Goal: Task Accomplishment & Management: Manage account settings

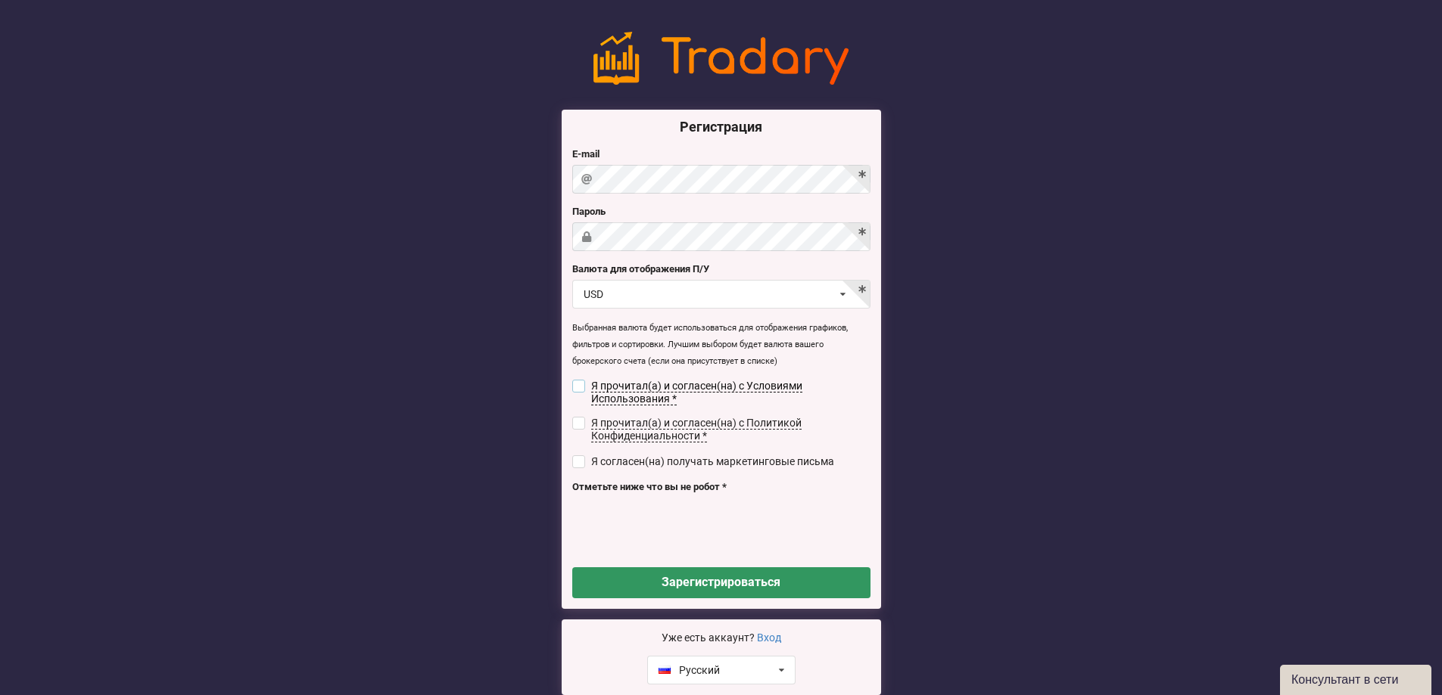
click at [577, 381] on input "checkbox" at bounding box center [578, 386] width 13 height 13
checkbox input "true"
click at [577, 431] on label "Я прочитал(а) и согласен(на) с Политикой Конфиденциальности *" at bounding box center [721, 430] width 298 height 26
click at [580, 420] on input "checkbox" at bounding box center [578, 423] width 13 height 13
checkbox input "true"
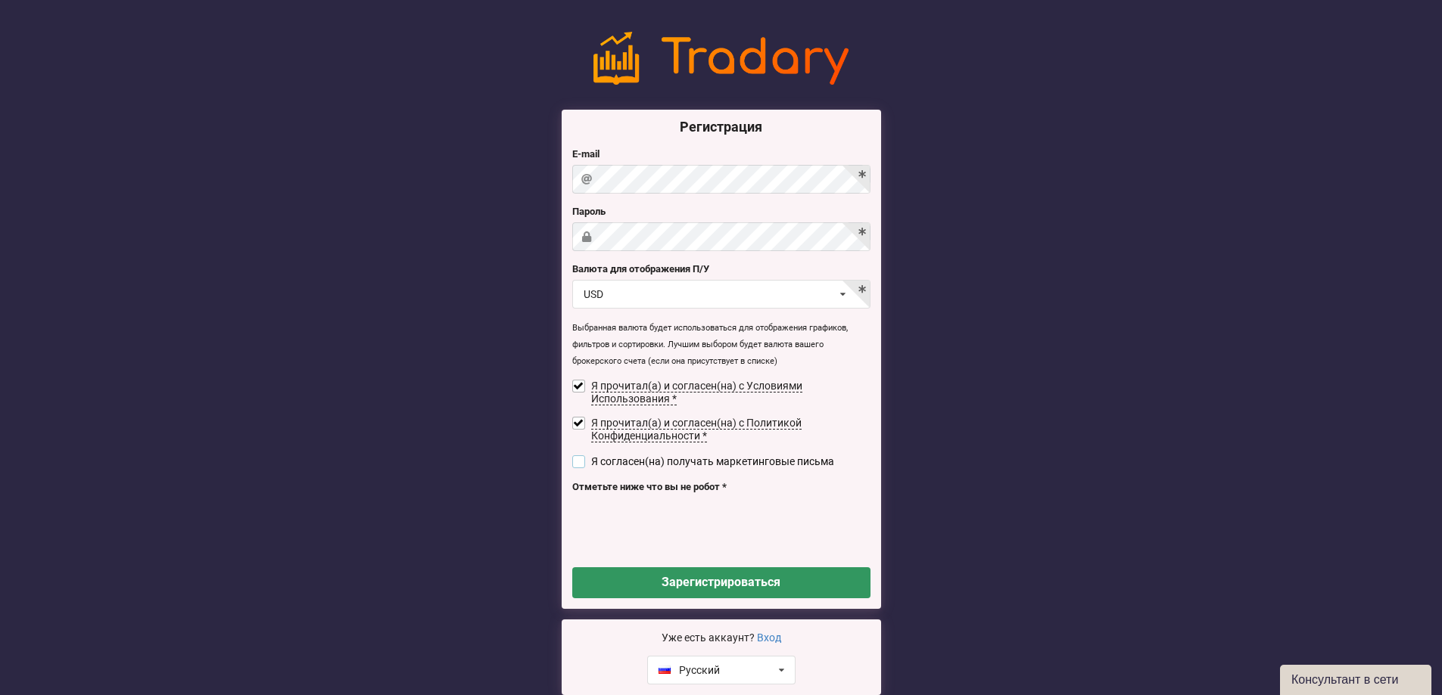
click at [580, 458] on input "checkbox" at bounding box center [578, 462] width 13 height 13
checkbox input "true"
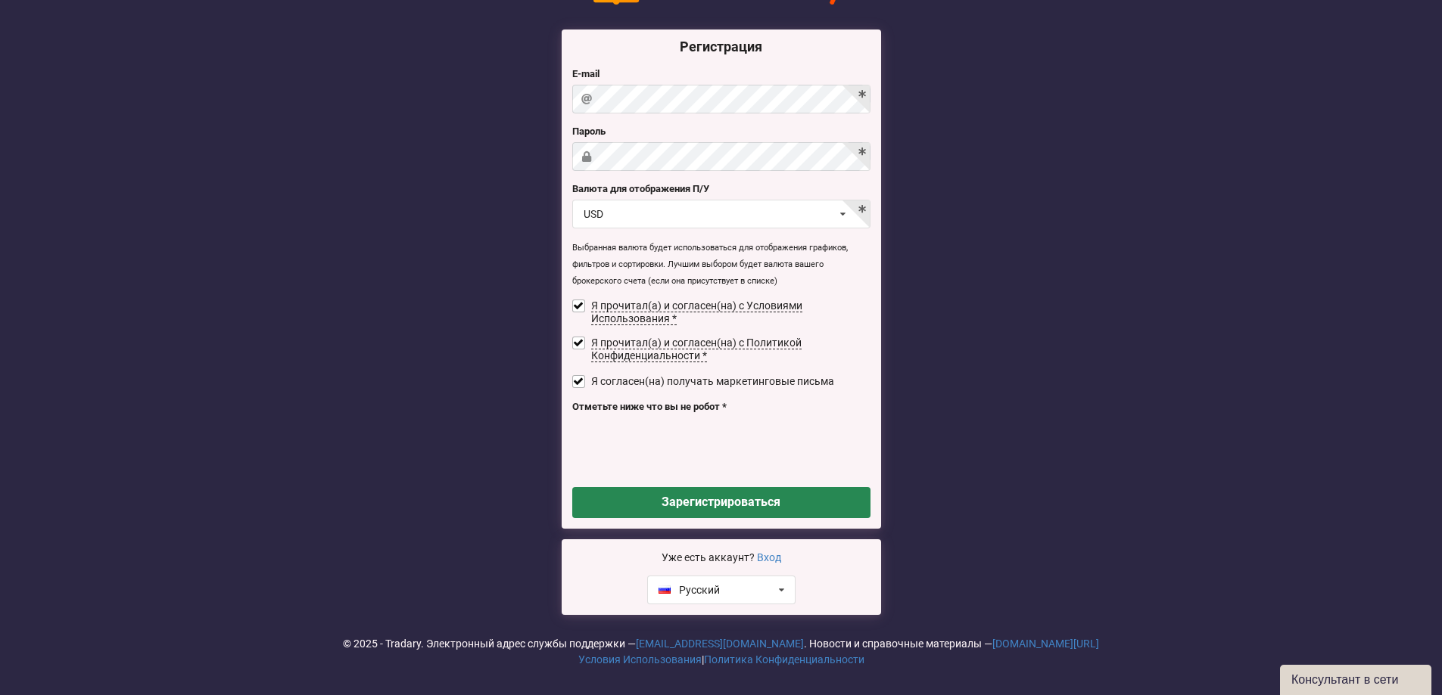
scroll to position [82, 0]
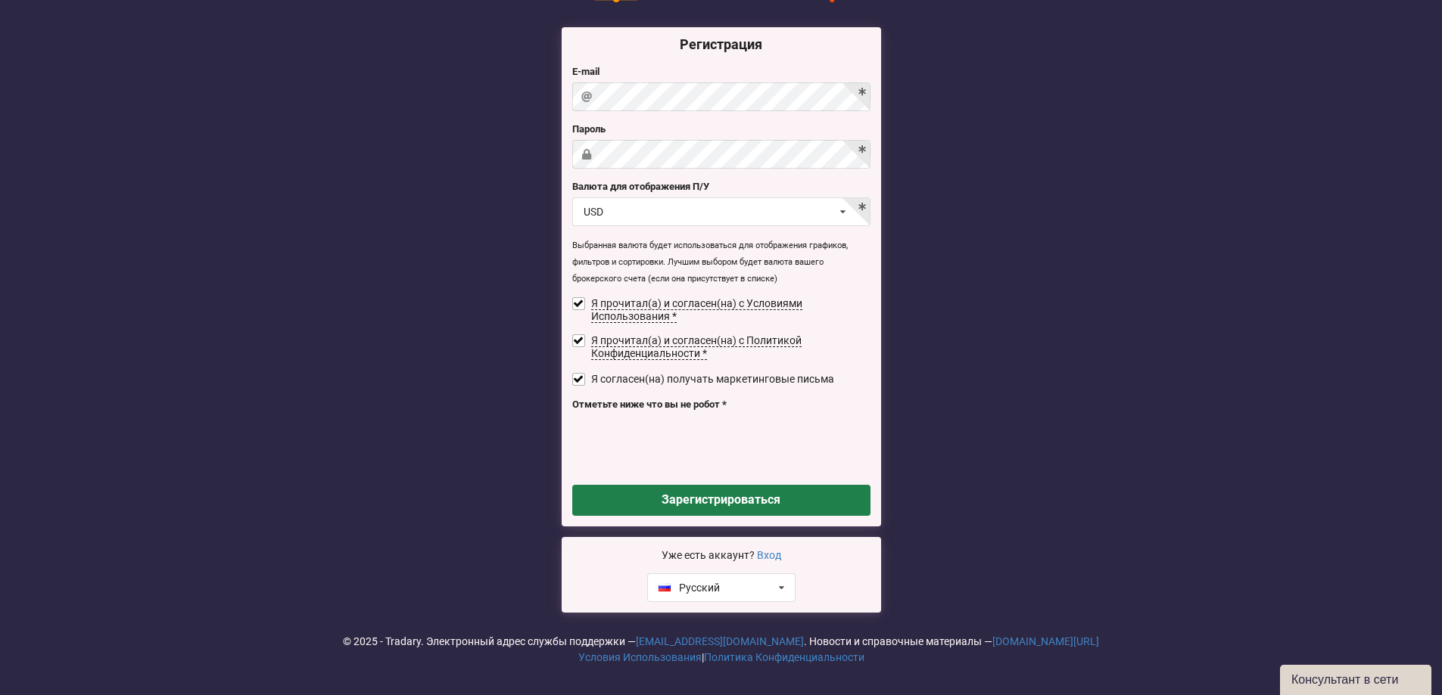
click at [754, 498] on button "Зарегистрироваться" at bounding box center [721, 500] width 298 height 31
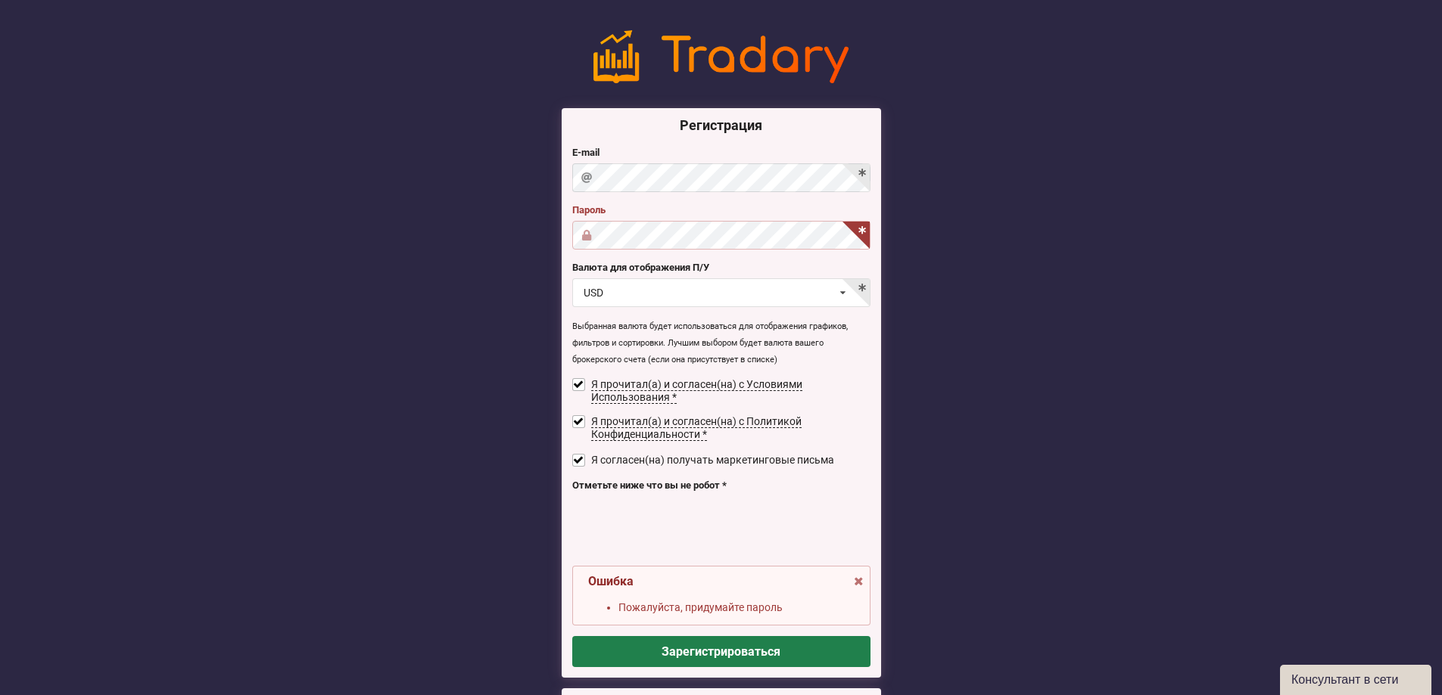
scroll to position [0, 0]
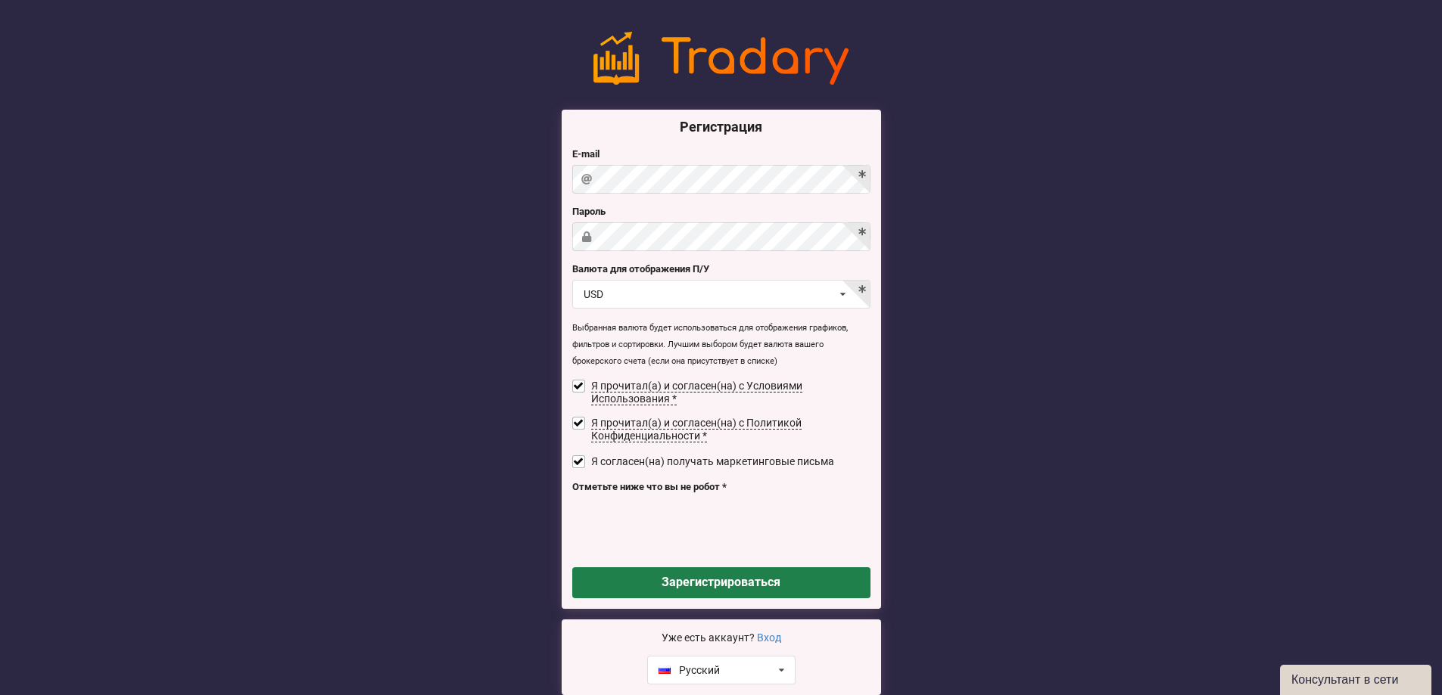
click at [748, 583] on button "Зарегистрироваться" at bounding box center [721, 583] width 298 height 31
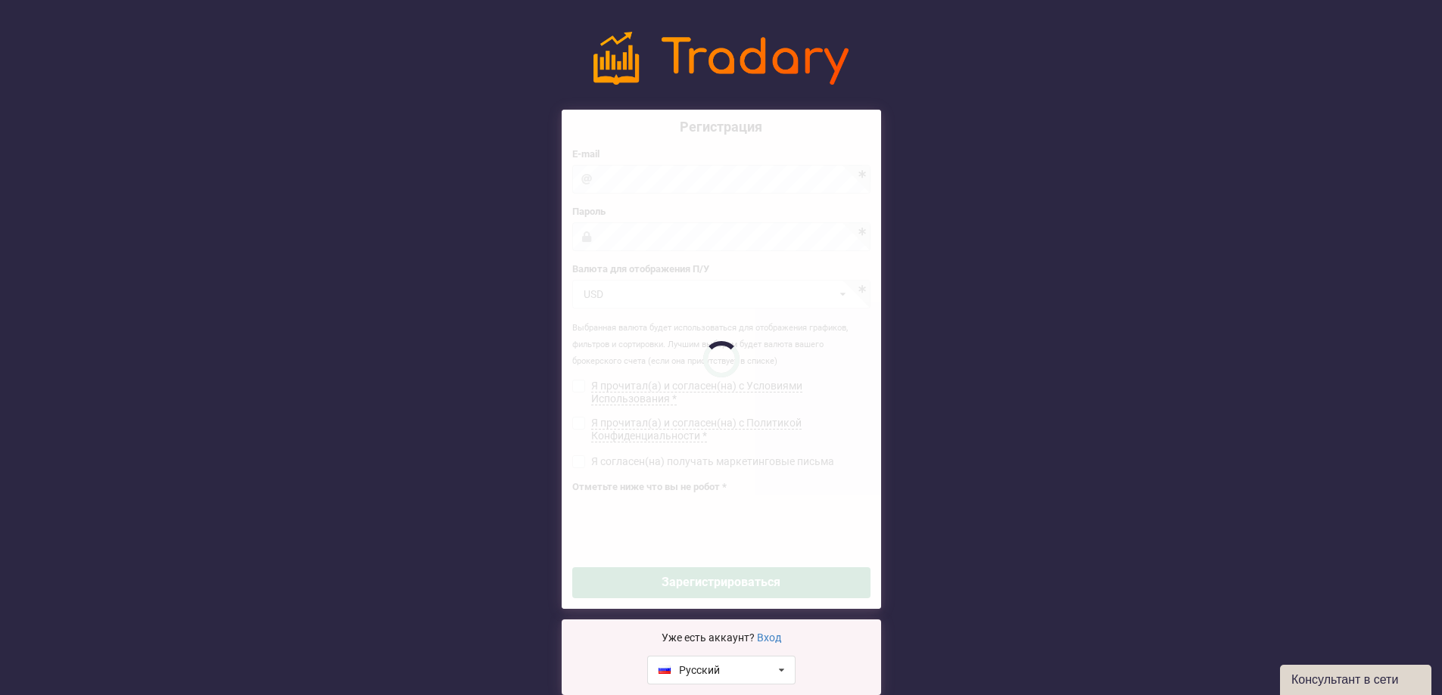
checkbox input "false"
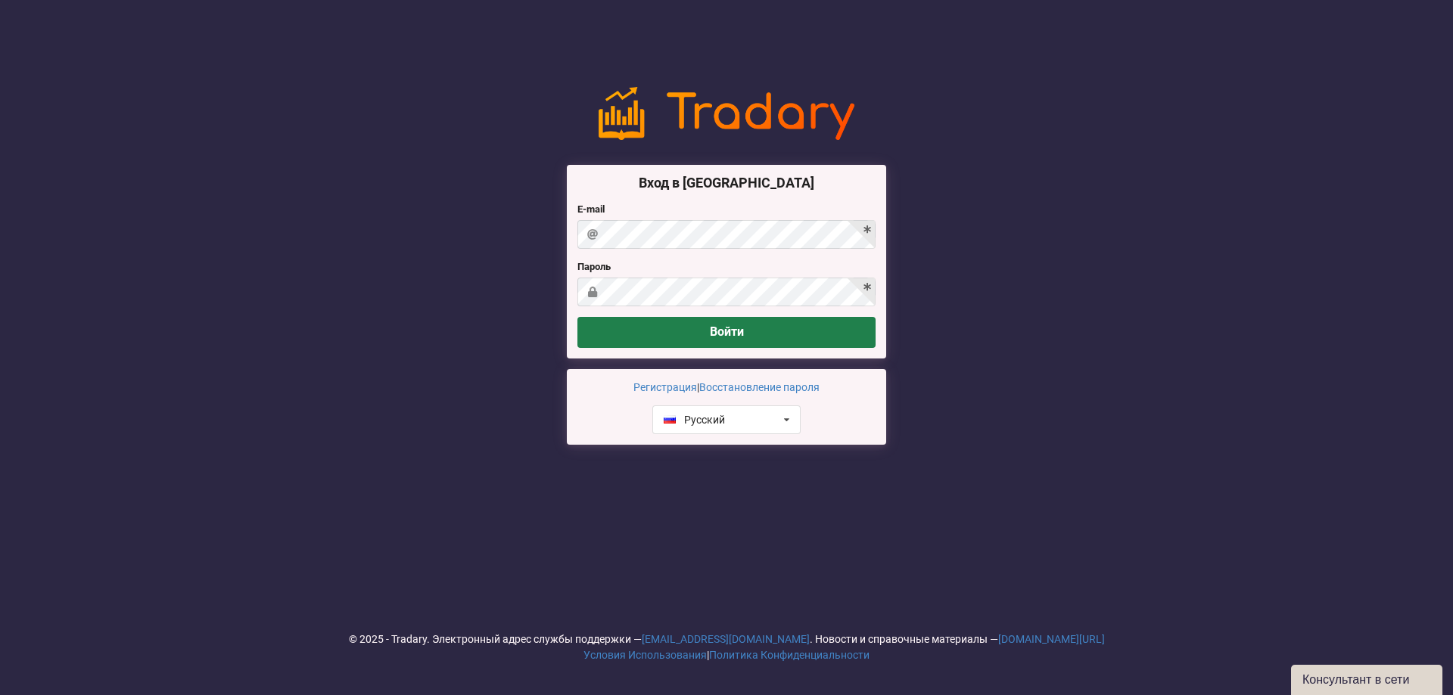
click at [761, 331] on button "Войти" at bounding box center [726, 332] width 298 height 31
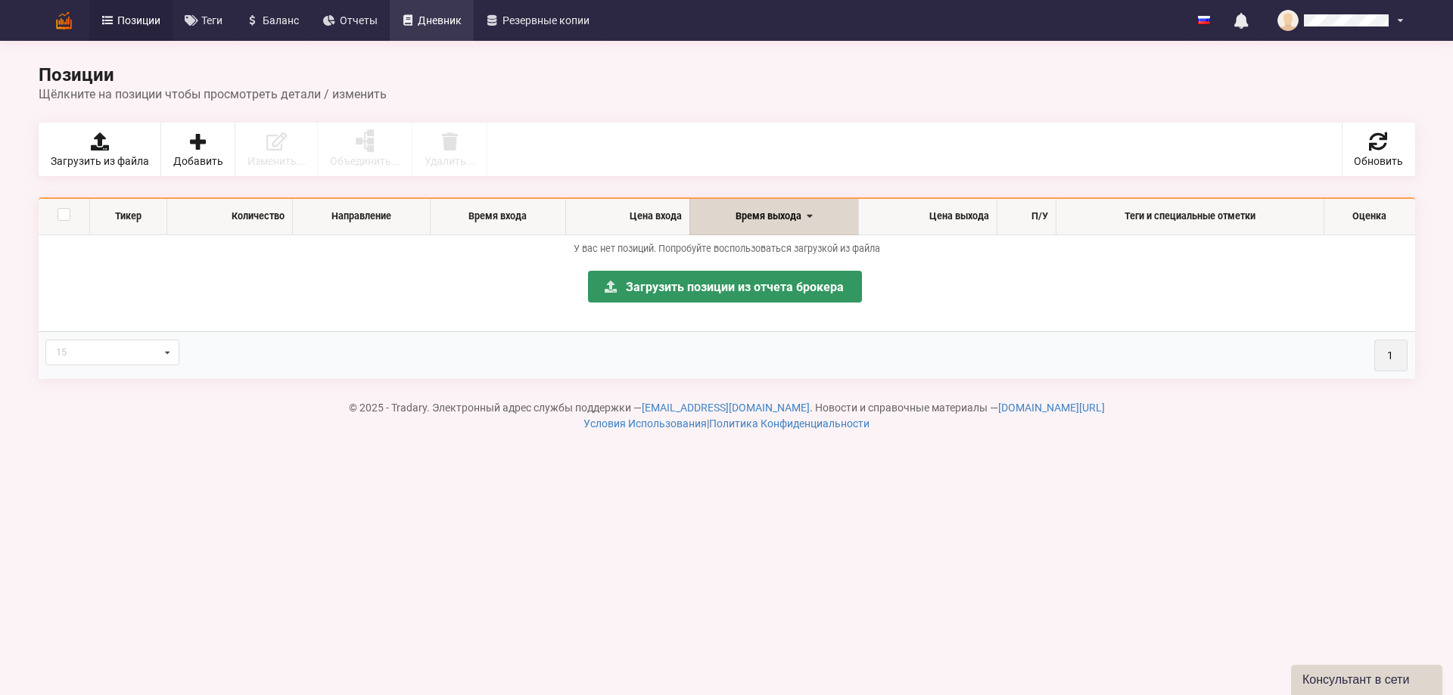
click at [425, 17] on span "Дневник" at bounding box center [440, 20] width 44 height 11
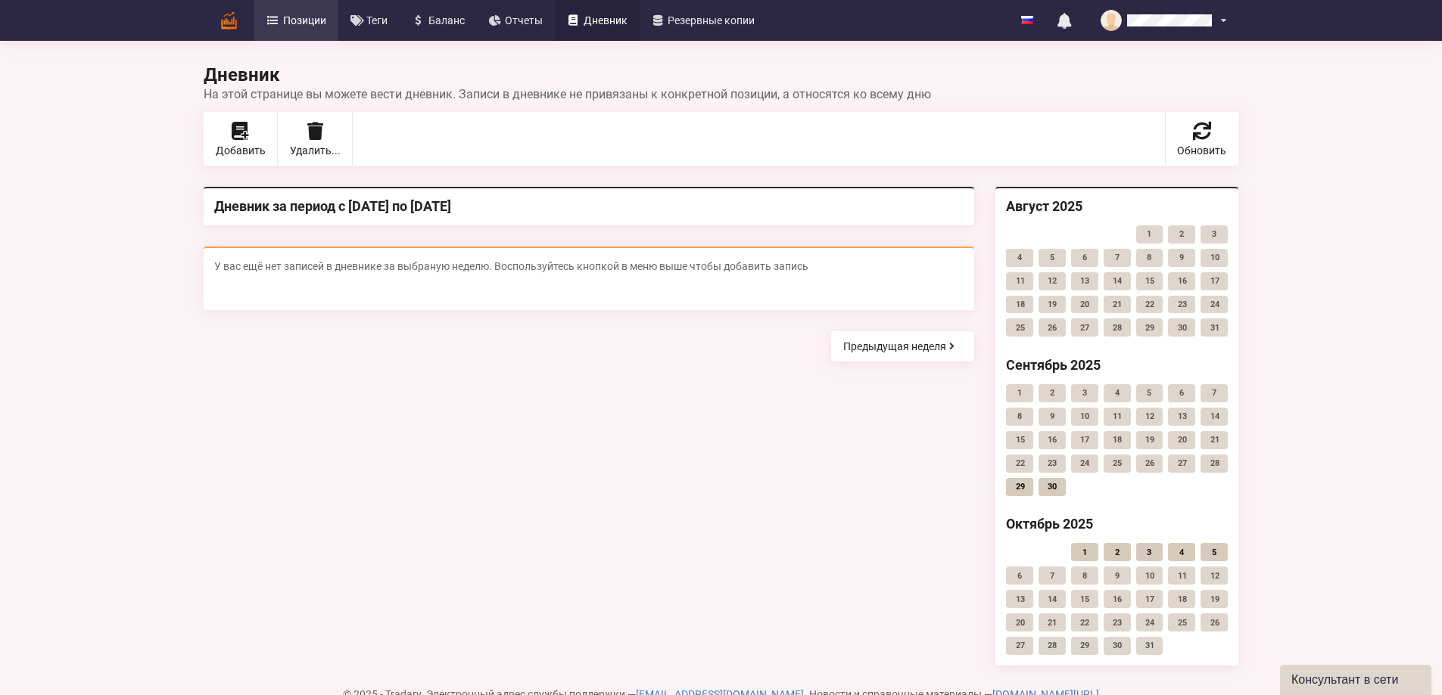
click at [283, 17] on span "Позиции" at bounding box center [304, 20] width 43 height 11
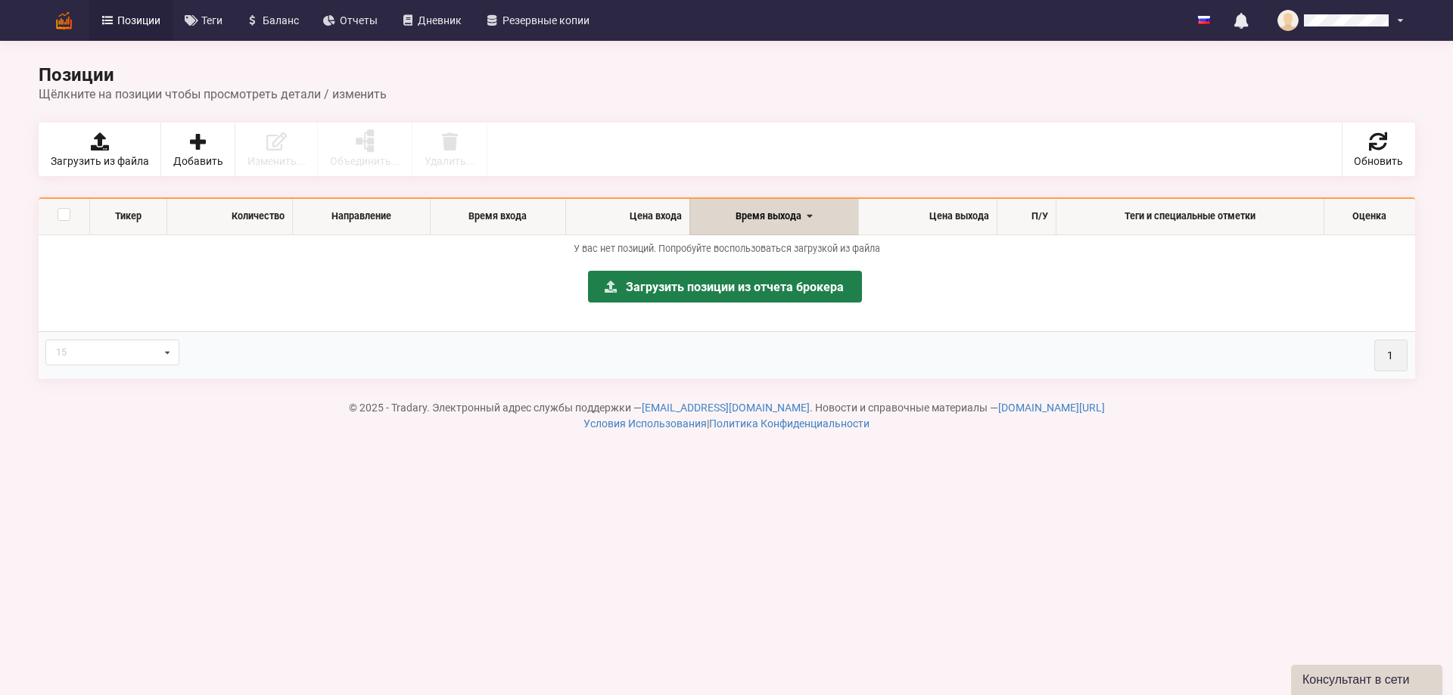
click at [748, 286] on link "Загрузить позиции из отчета брокера" at bounding box center [725, 287] width 274 height 32
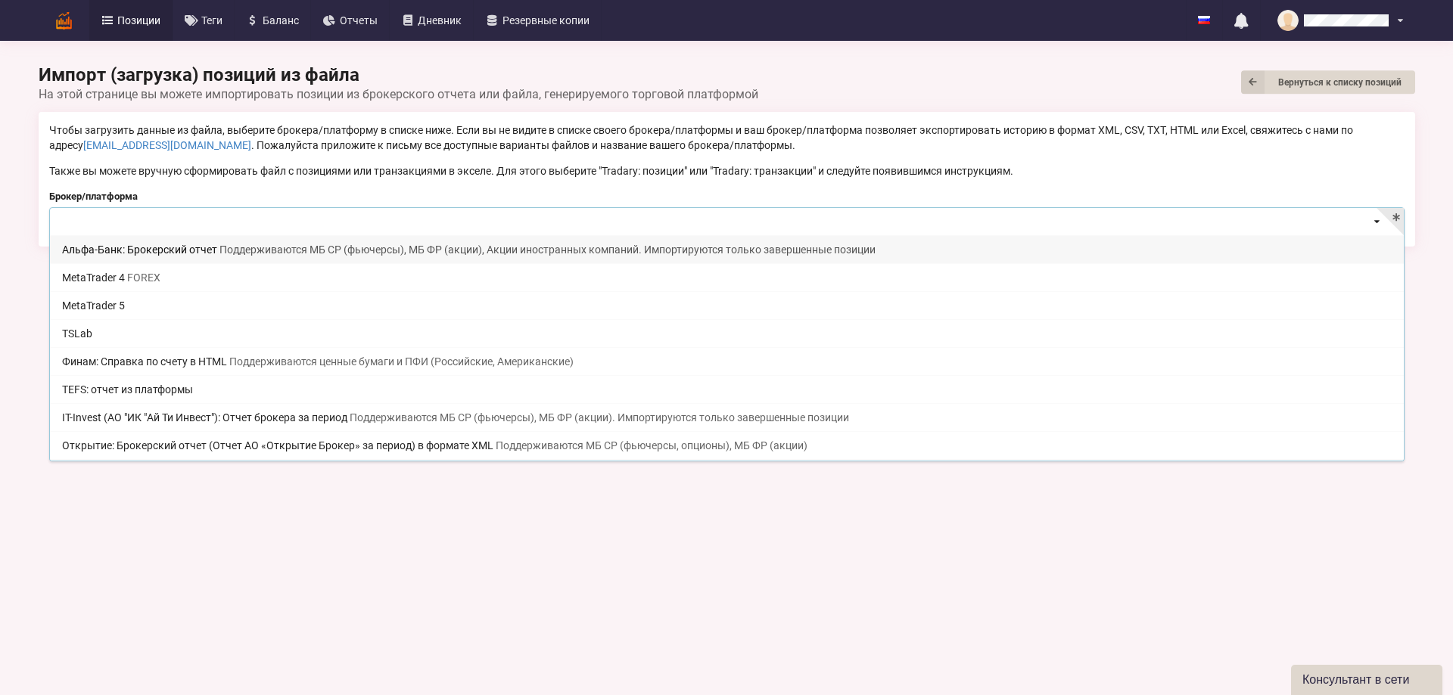
click at [279, 226] on input at bounding box center [728, 223] width 1354 height 30
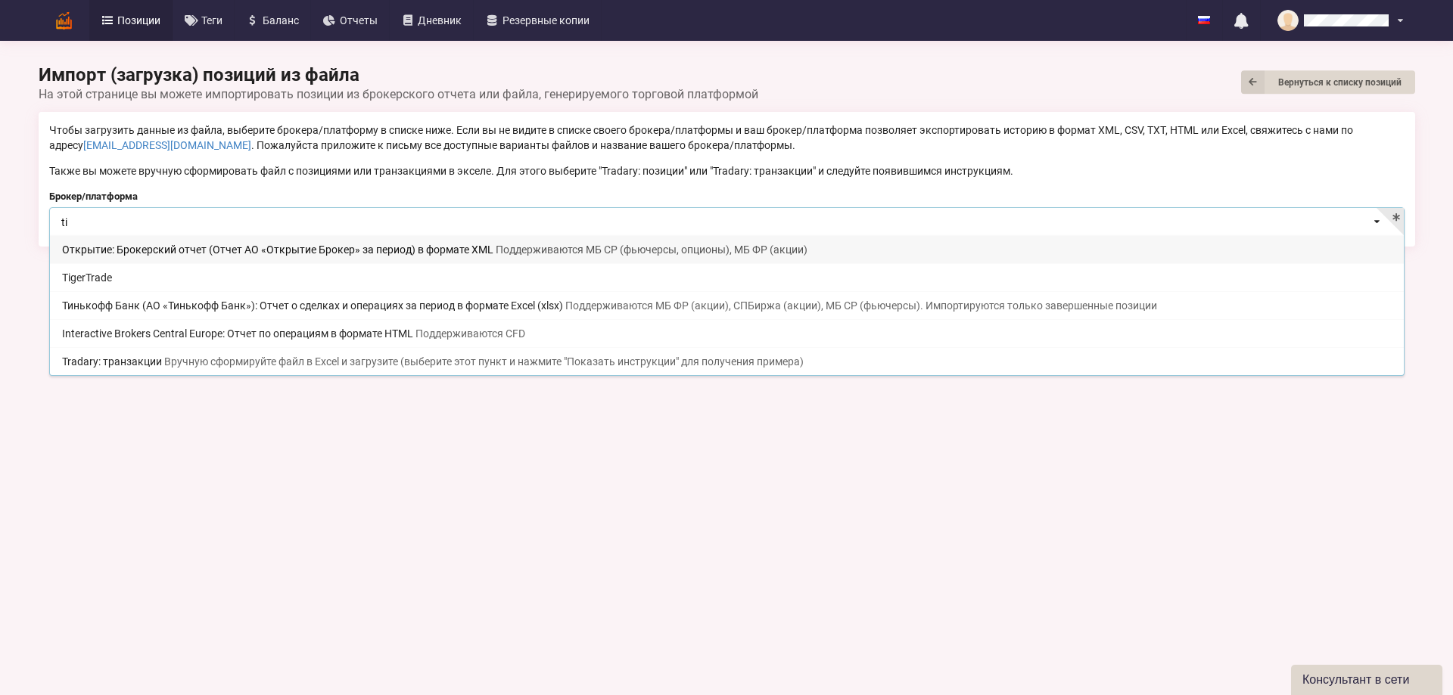
type input "tic"
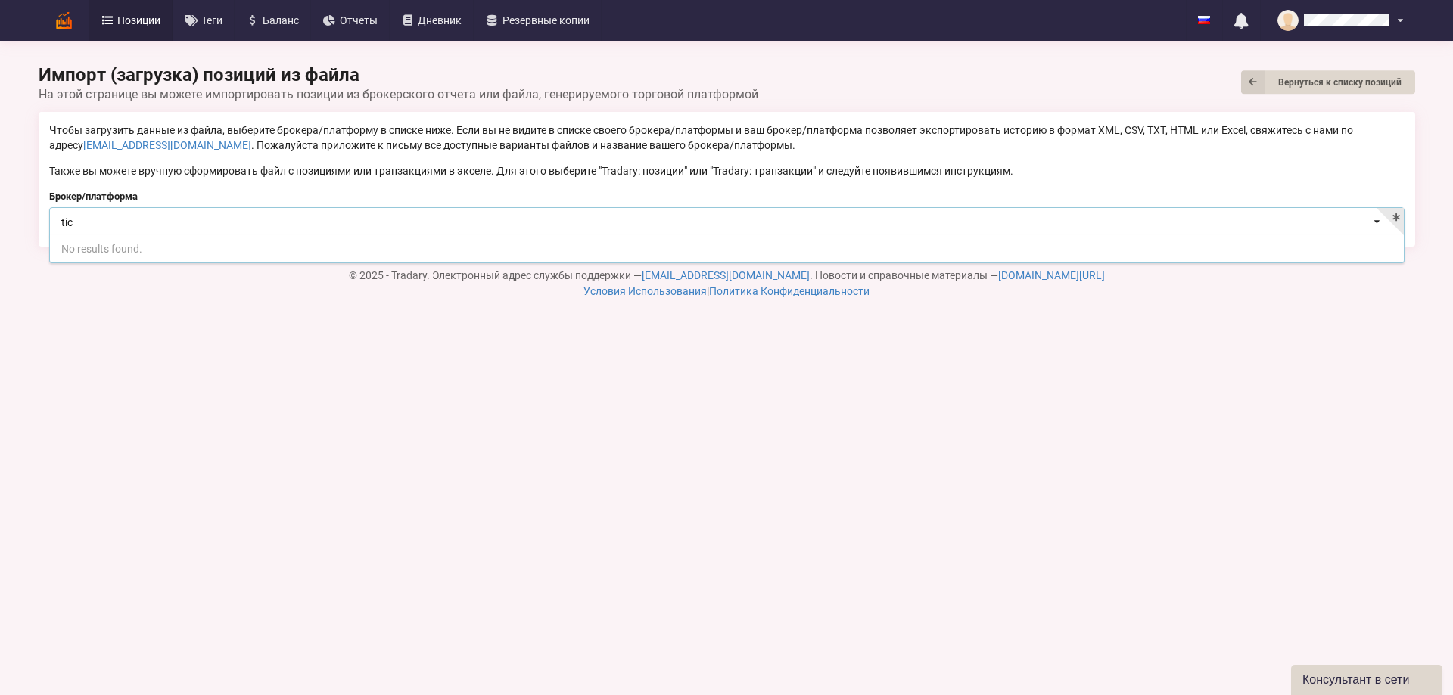
drag, startPoint x: 92, startPoint y: 224, endPoint x: 46, endPoint y: 216, distance: 46.2
click at [46, 216] on div "Чтобы загрузить данные из файла, выберите брокера/платформу в списке ниже. Если…" at bounding box center [727, 179] width 1376 height 135
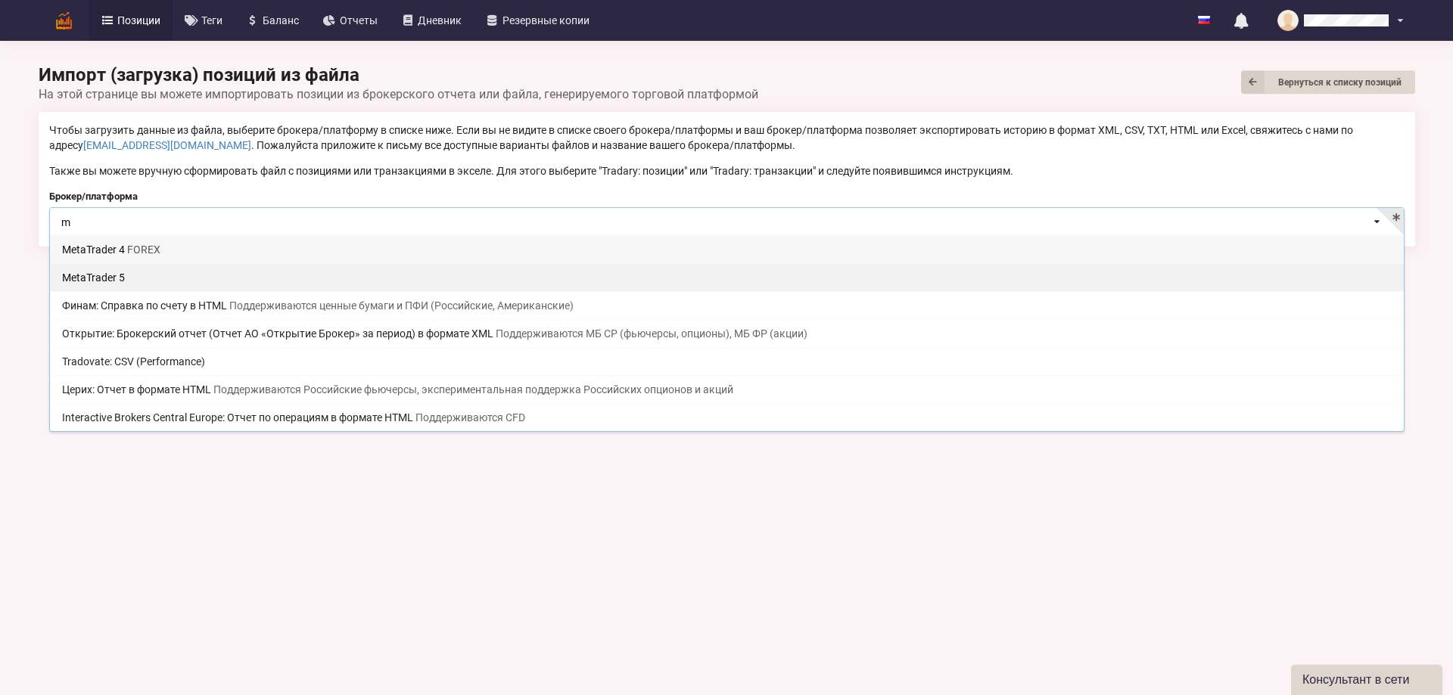
type input "m"
click at [118, 271] on div "MetaTrader 5" at bounding box center [727, 277] width 1354 height 28
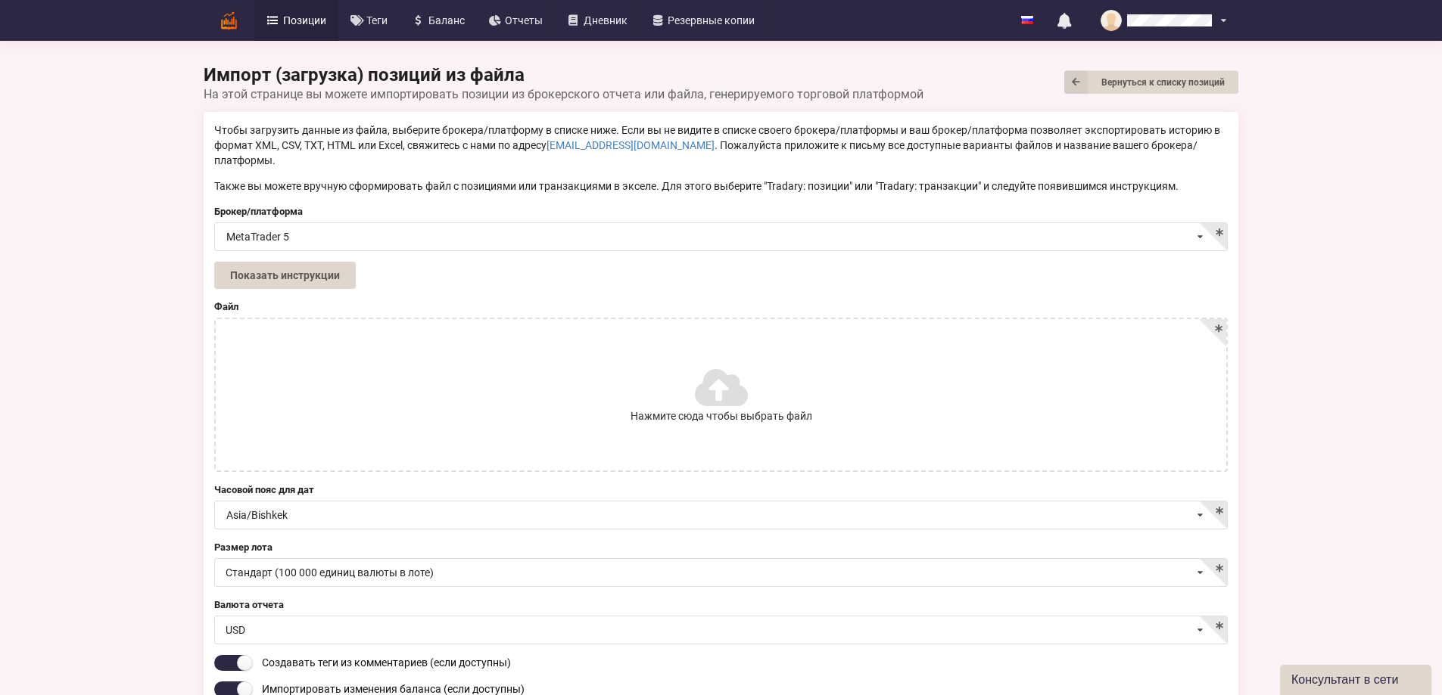
scroll to position [76, 0]
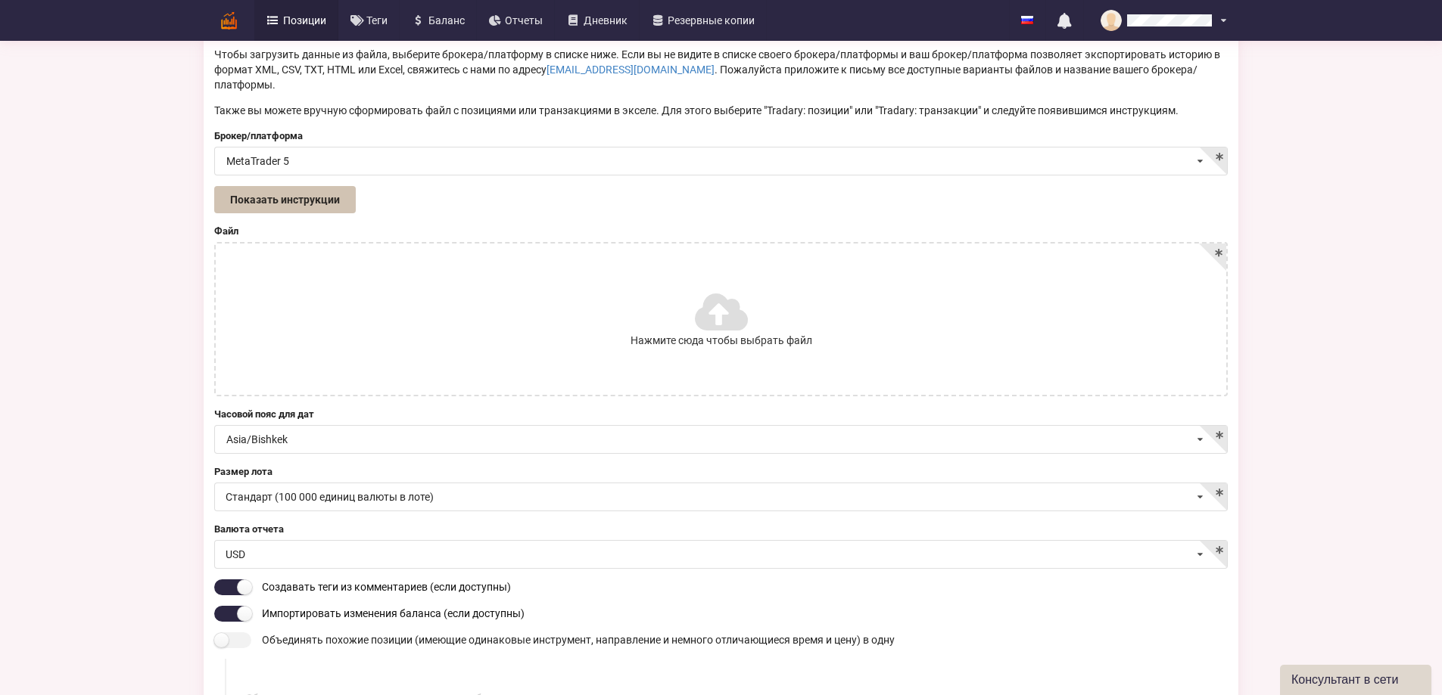
click at [214, 186] on button "Показать инструкции" at bounding box center [285, 199] width 142 height 27
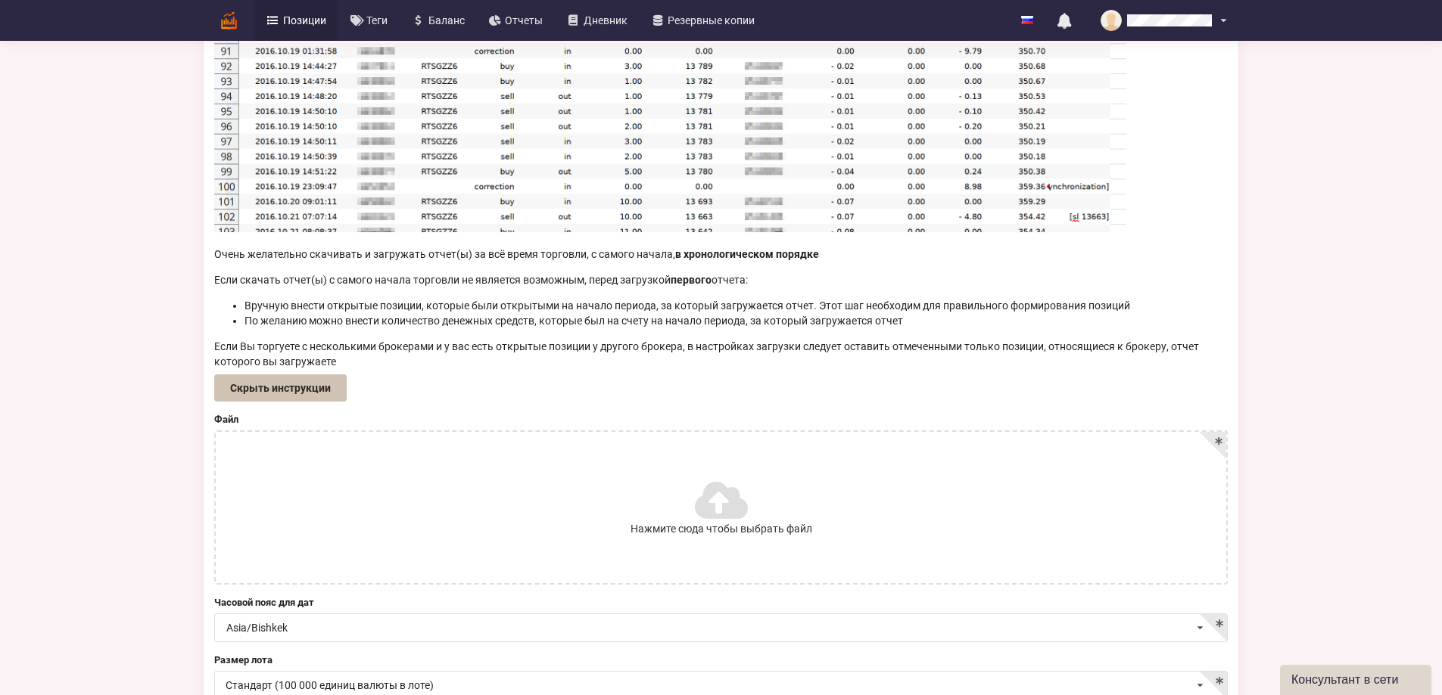
scroll to position [530, 0]
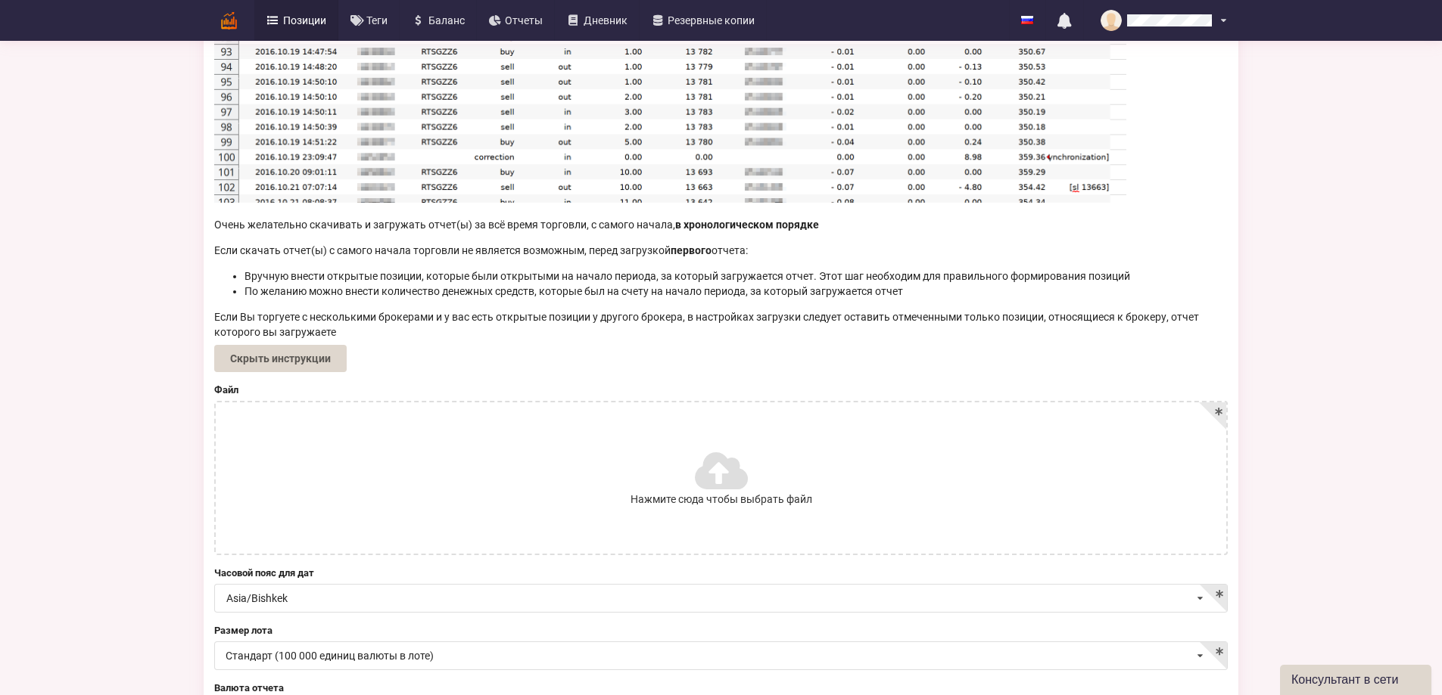
click at [728, 492] on icon at bounding box center [720, 470] width 50 height 42
click at [0, 0] on input "Нажмите сюда чтобы выбрать файл" at bounding box center [0, 0] width 0 height 0
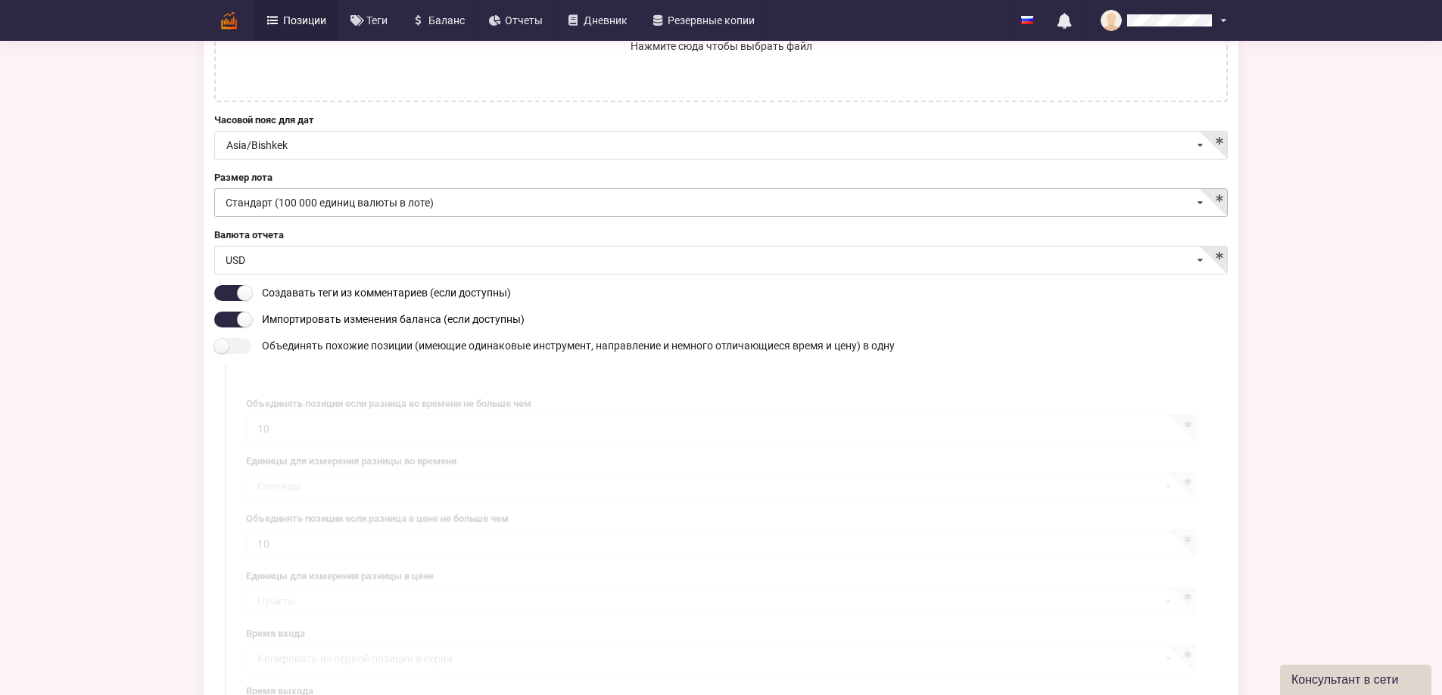
scroll to position [984, 0]
click at [722, 38] on icon at bounding box center [720, 16] width 50 height 42
click at [0, 0] on input "Нажмите сюда чтобы выбрать файл" at bounding box center [0, 0] width 0 height 0
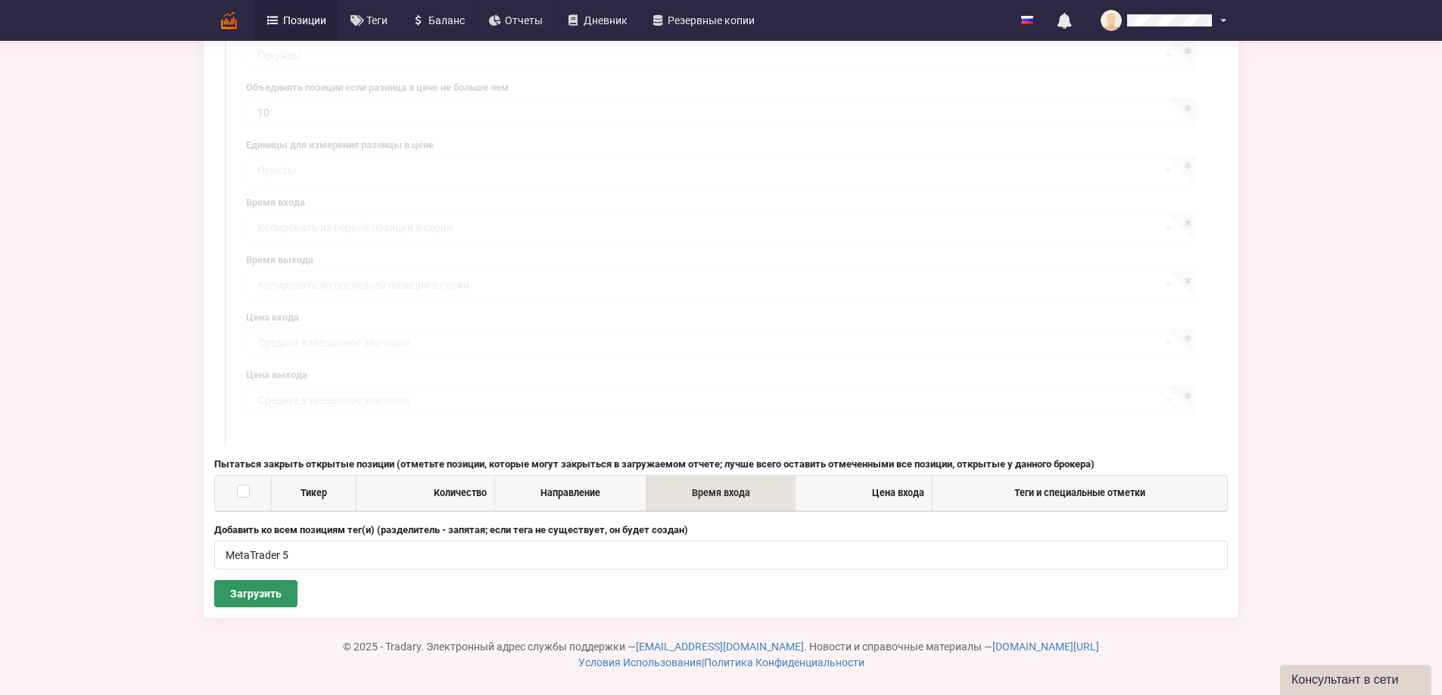
scroll to position [1535, 0]
click at [214, 593] on button "Загрузить" at bounding box center [255, 593] width 83 height 27
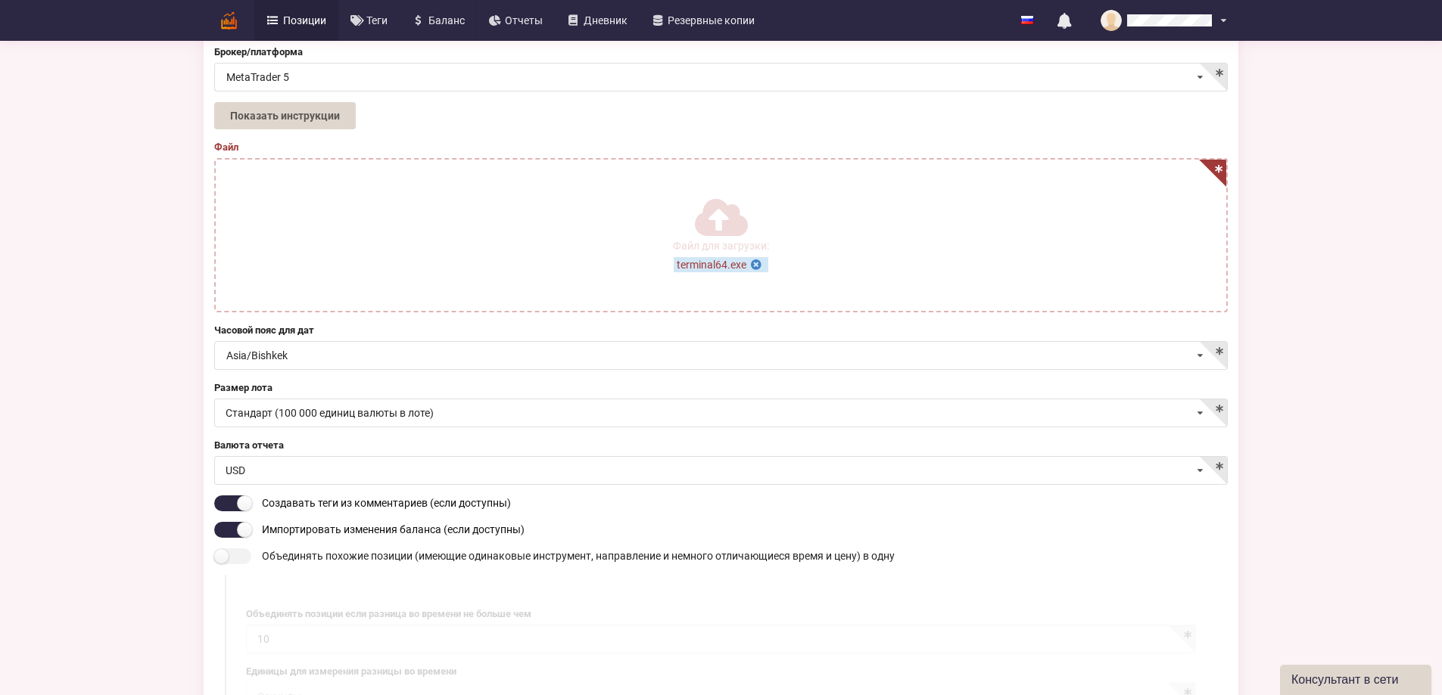
scroll to position [105, 0]
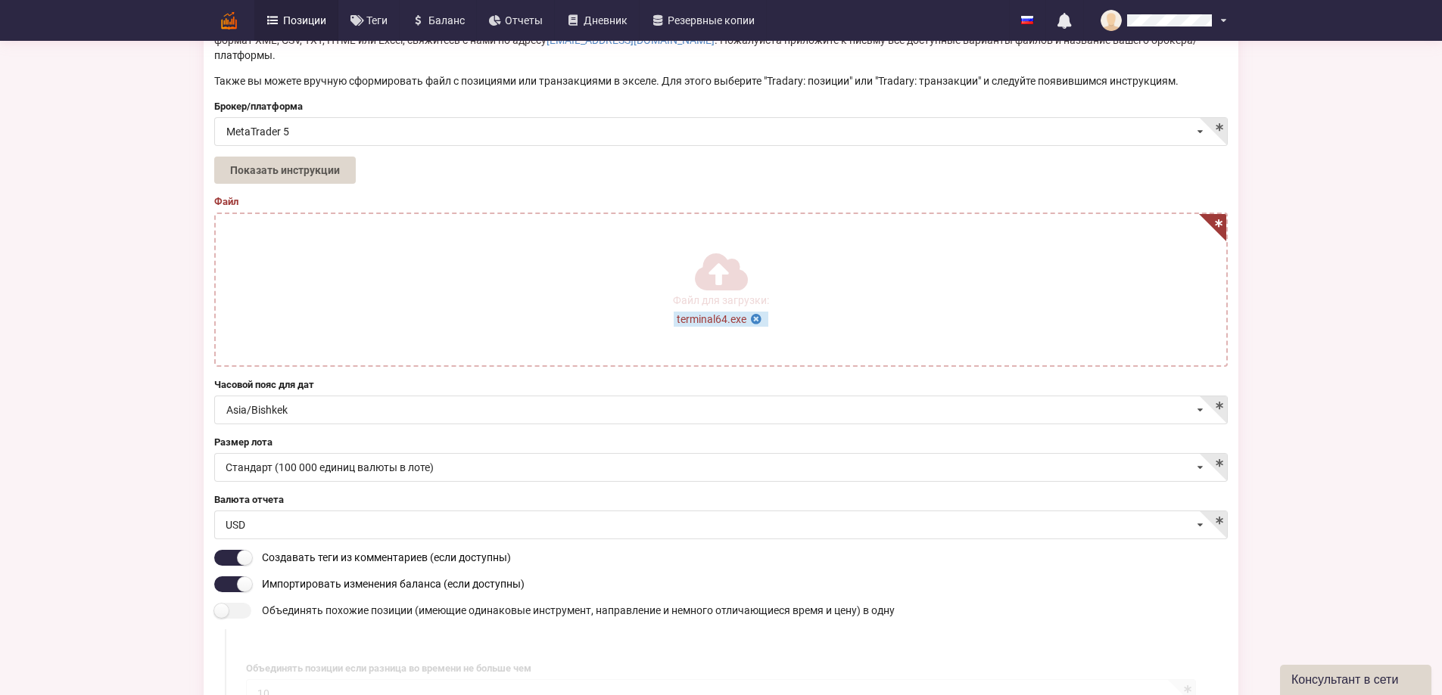
click at [757, 312] on icon at bounding box center [755, 317] width 13 height 11
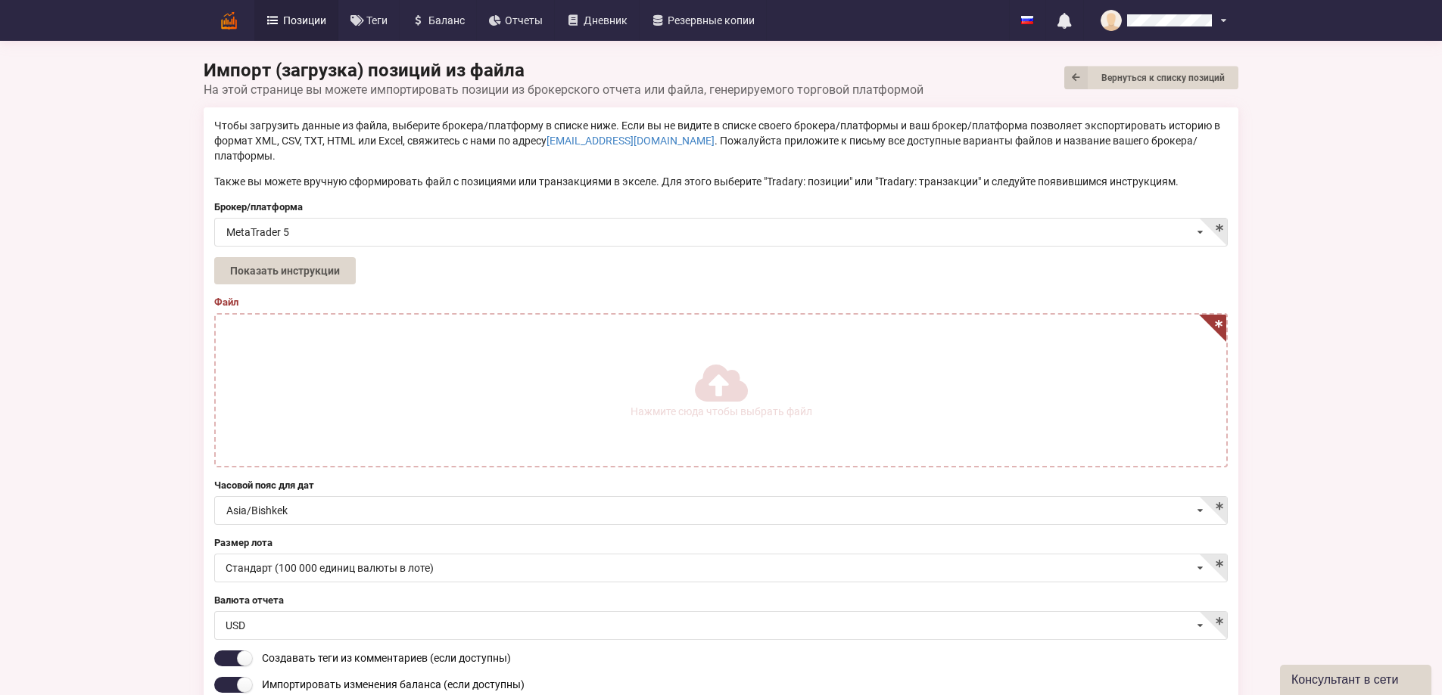
scroll to position [0, 0]
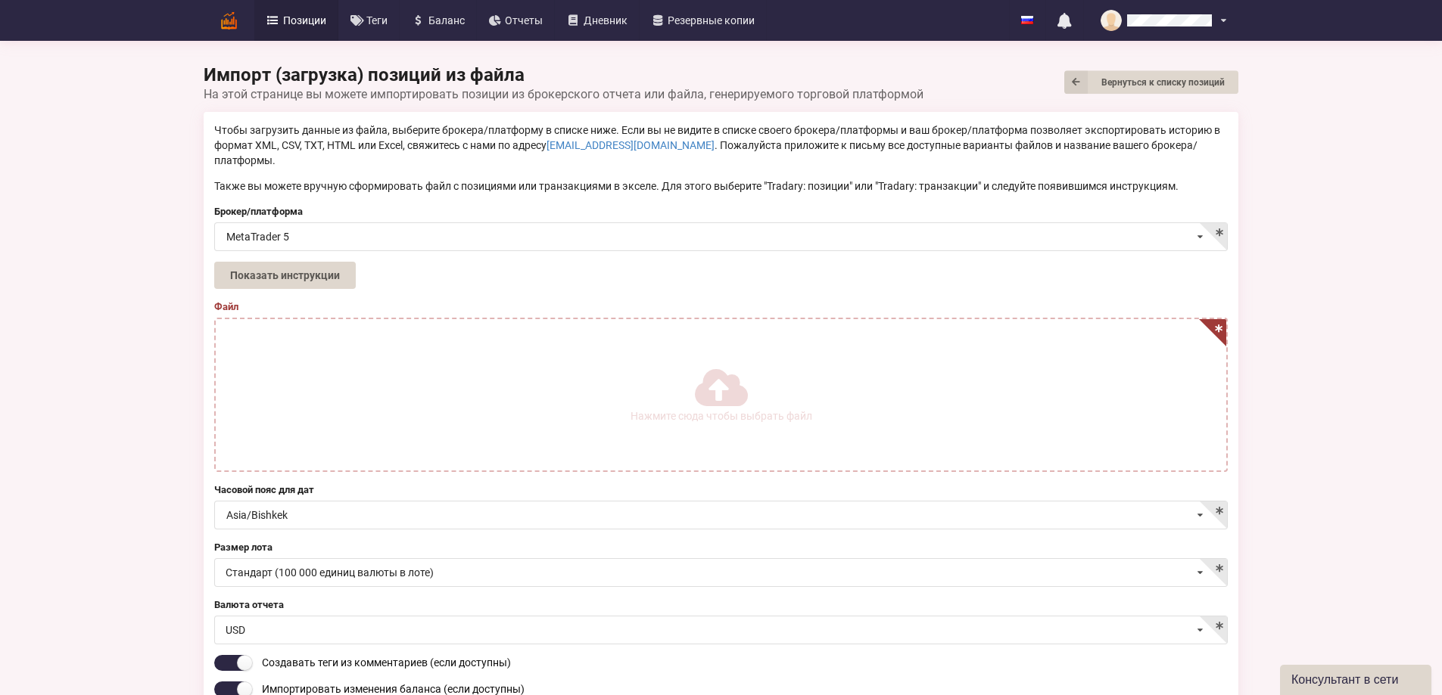
click at [716, 378] on icon at bounding box center [720, 387] width 50 height 42
click at [0, 0] on input "Нажмите сюда чтобы выбрать файл" at bounding box center [0, 0] width 0 height 0
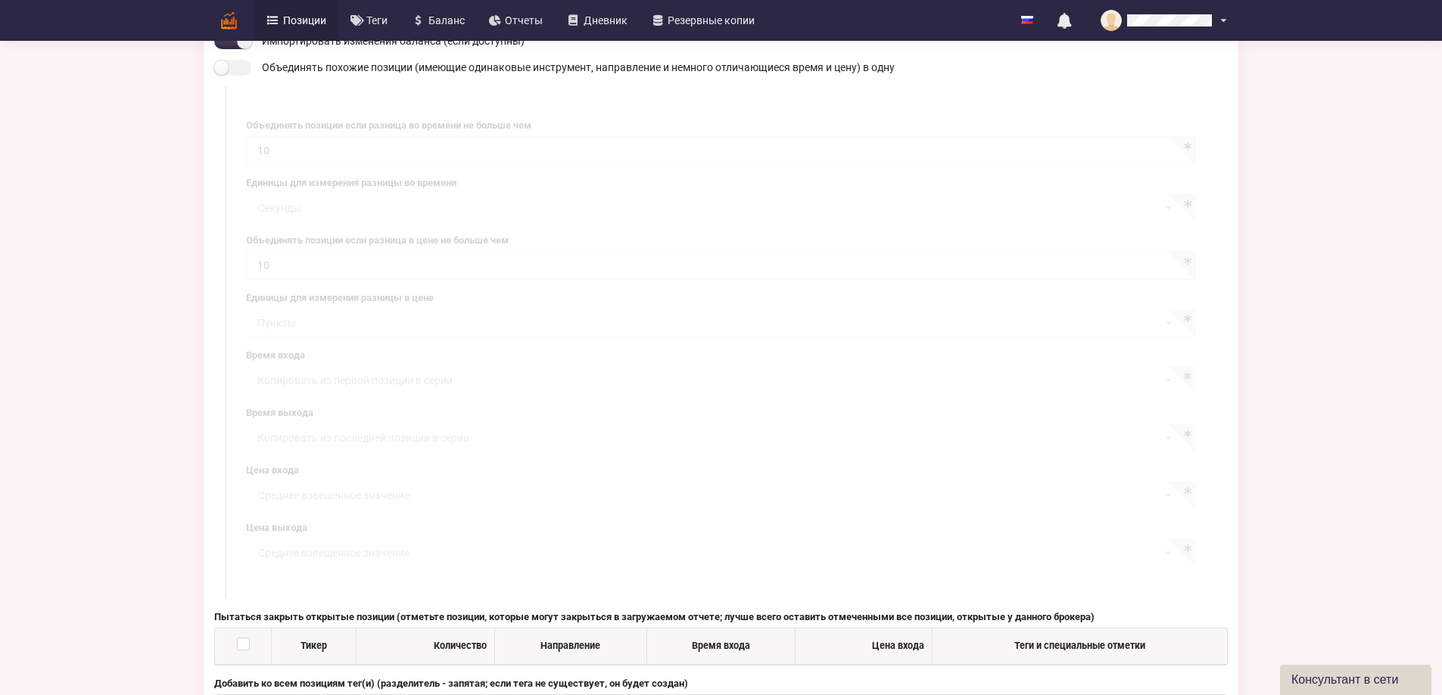
scroll to position [786, 0]
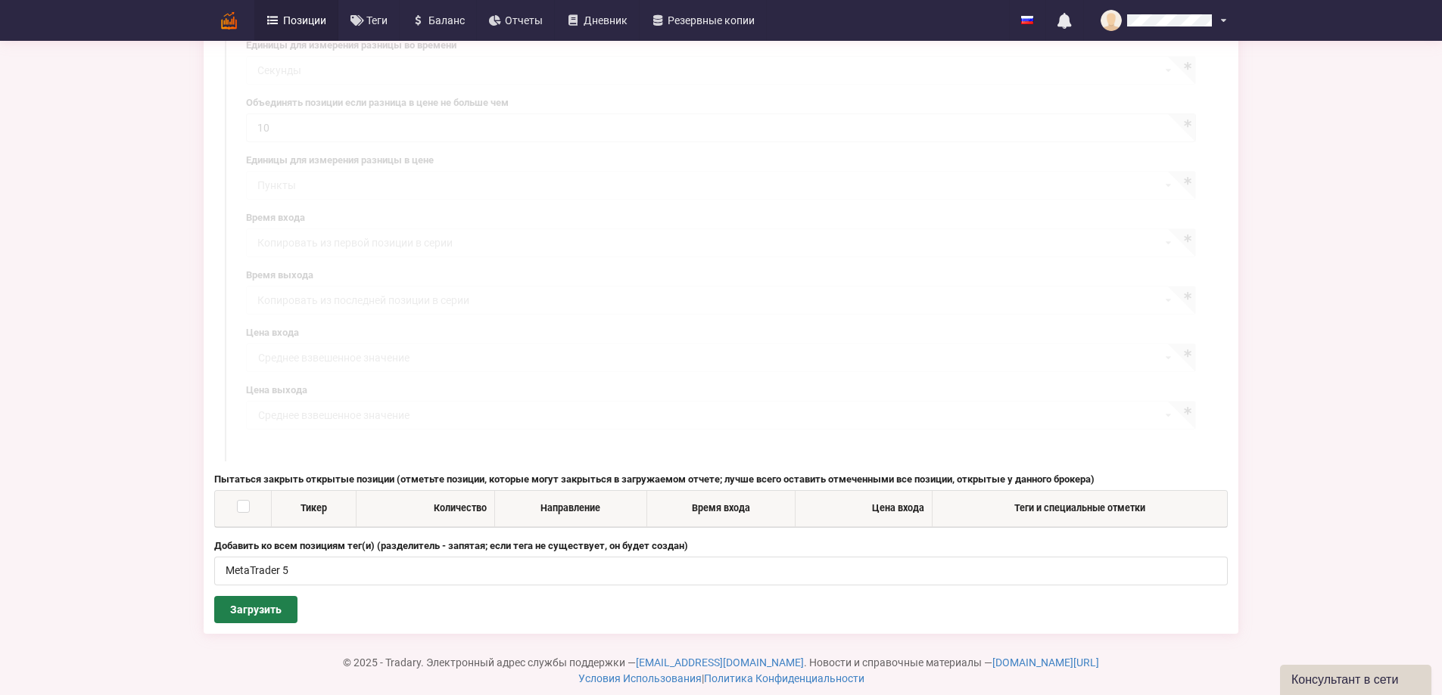
click at [214, 596] on button "Загрузить" at bounding box center [255, 609] width 83 height 27
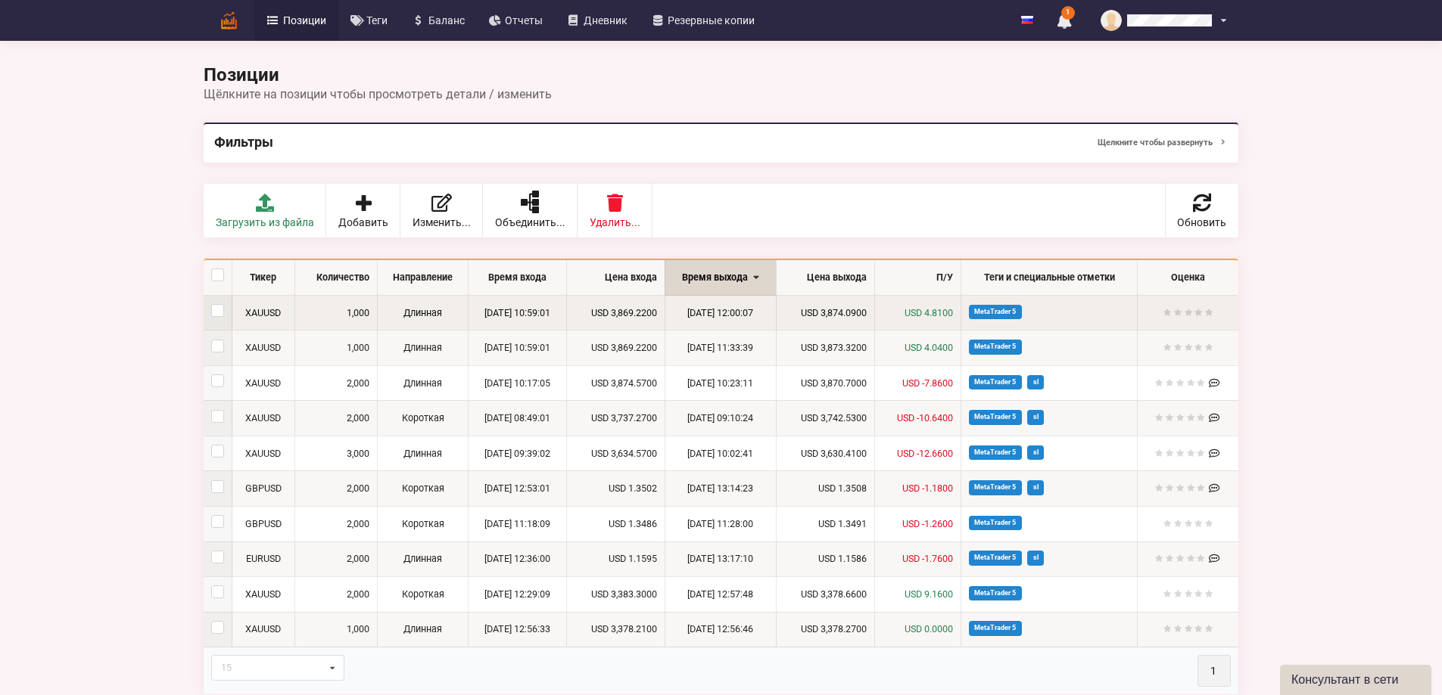
click at [493, 316] on td "[DATE] 10:59:01" at bounding box center [517, 313] width 98 height 35
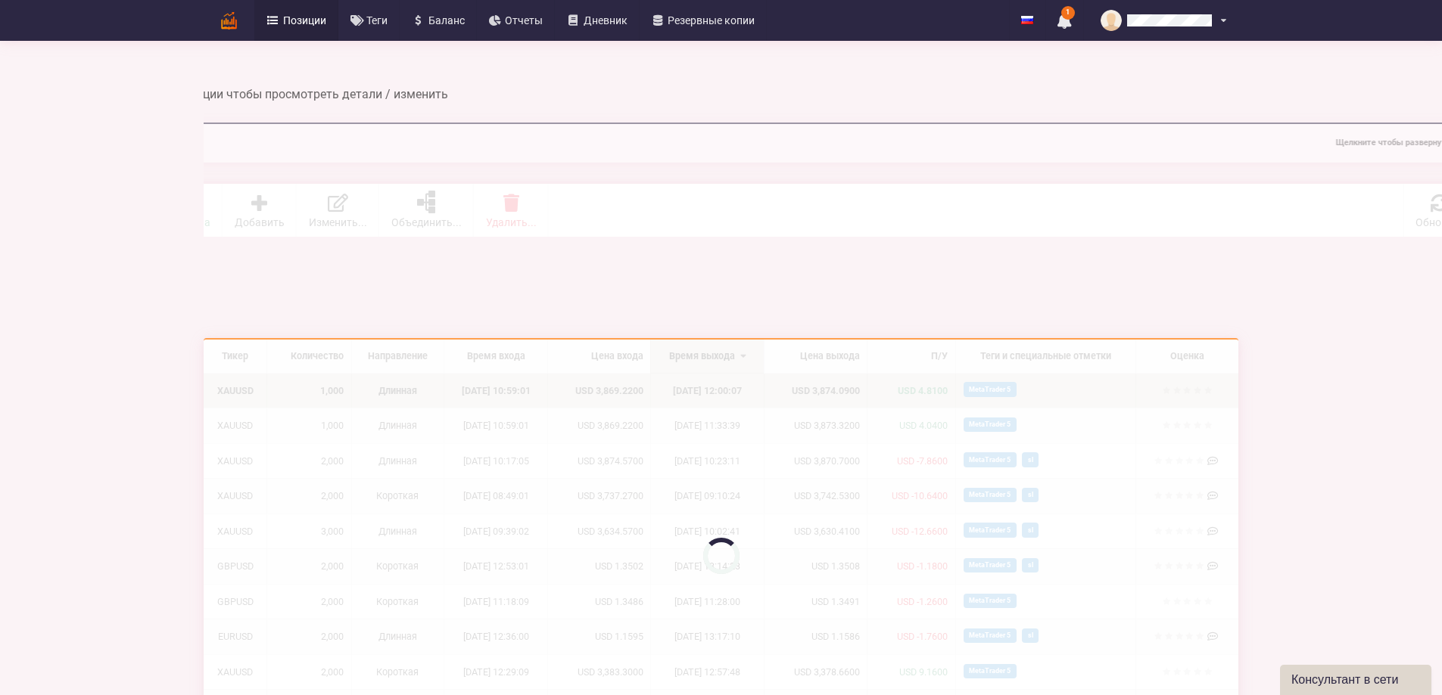
click at [472, 313] on div "Детали позиции Вернуться к списку позиций 1000 Длинная XAUUSD; 2025‑10‑02 10:59…" at bounding box center [721, 424] width 1056 height 865
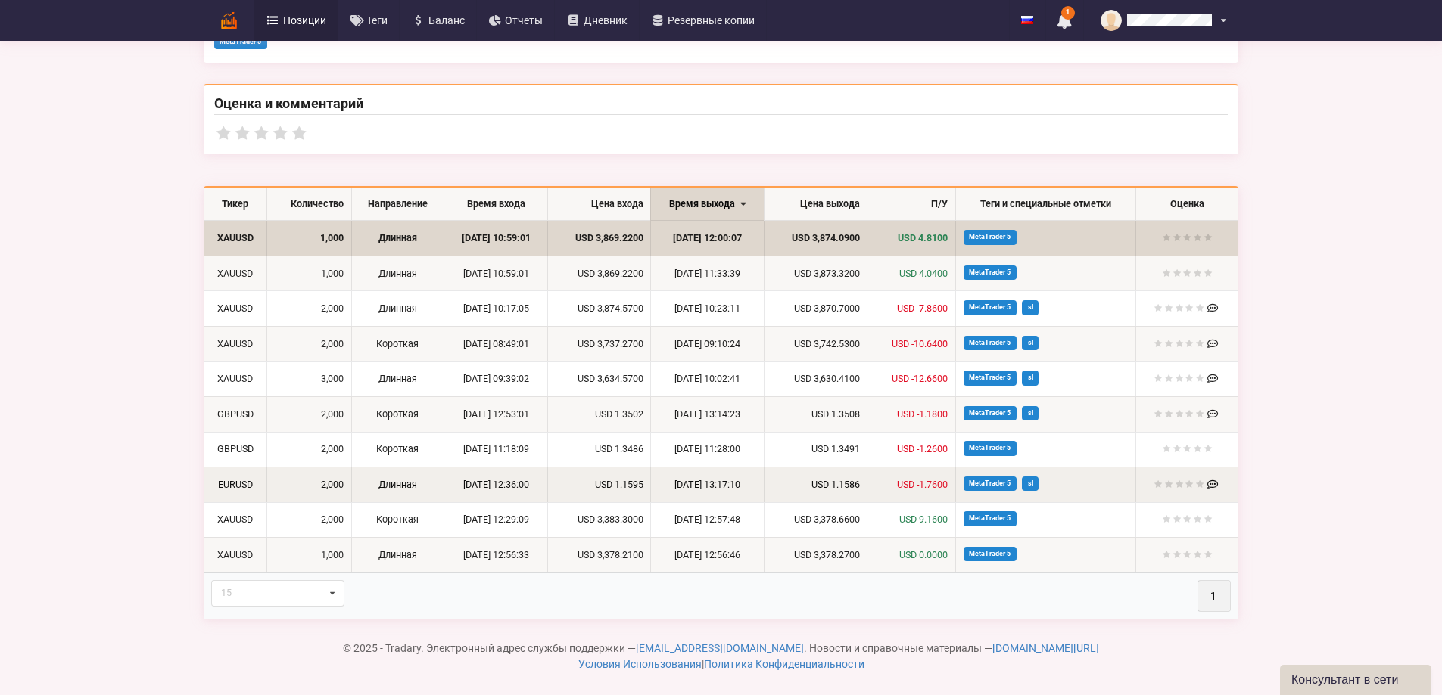
scroll to position [509, 0]
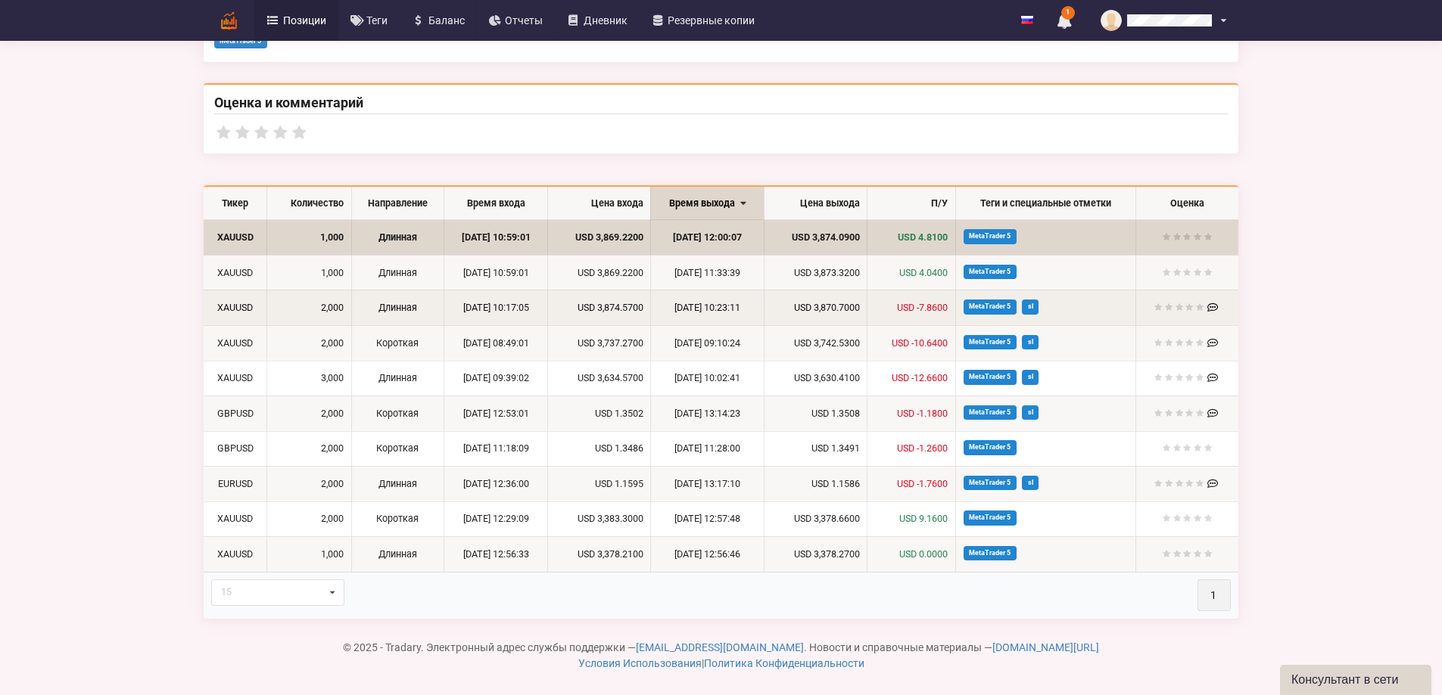
click at [1218, 305] on icon at bounding box center [1212, 305] width 11 height 10
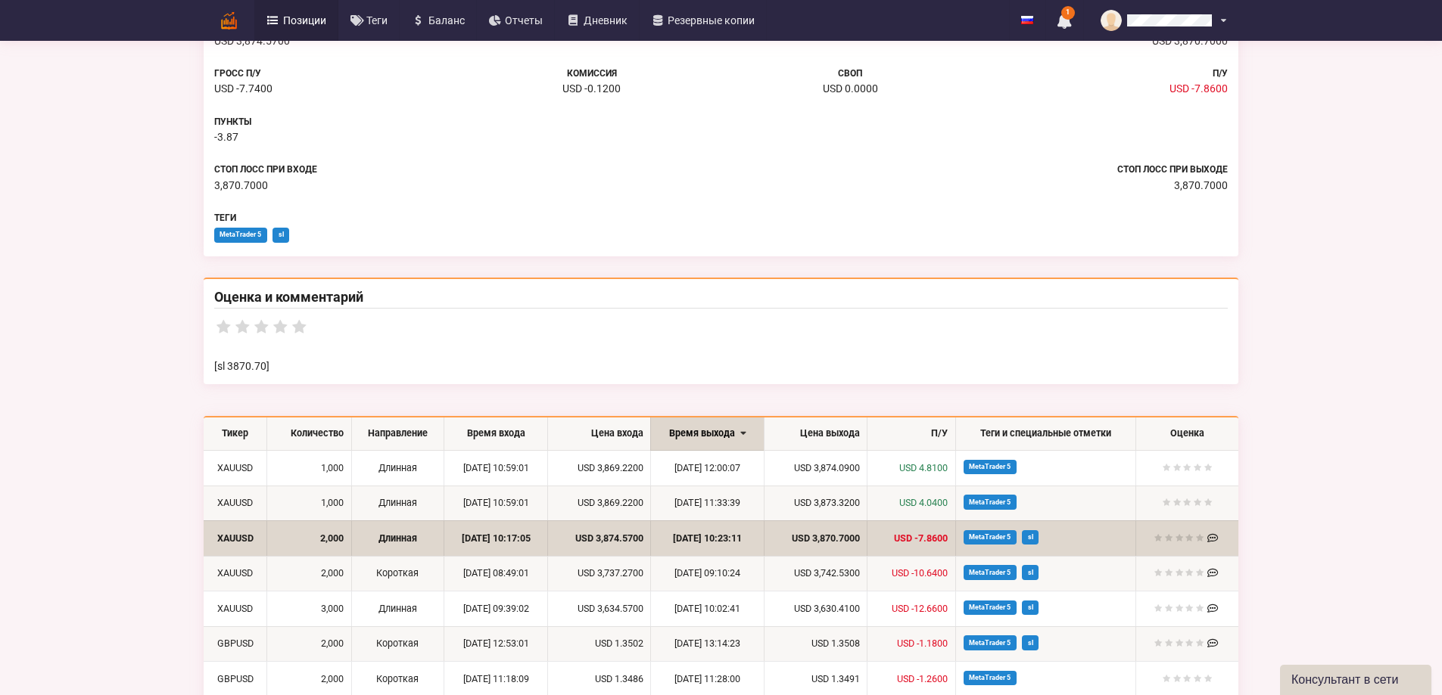
scroll to position [378, 0]
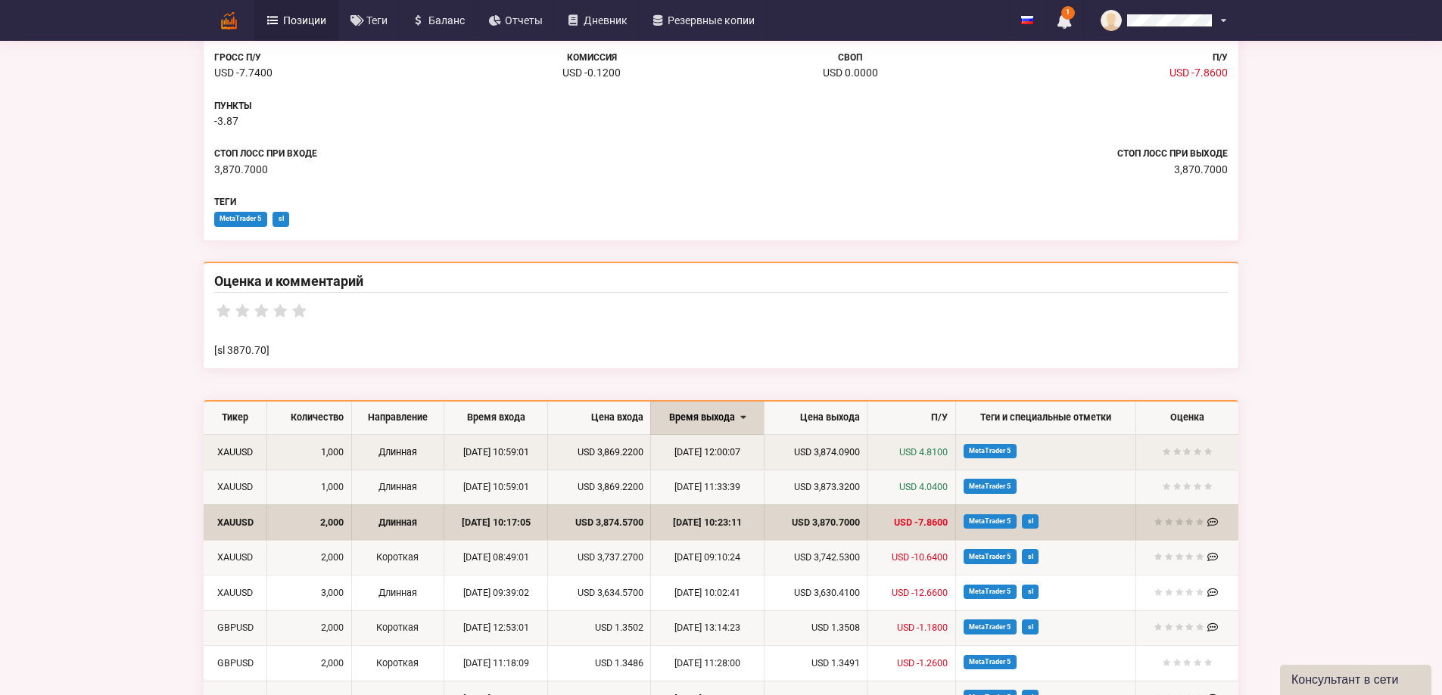
click at [204, 449] on td "XAUUSD" at bounding box center [235, 452] width 63 height 35
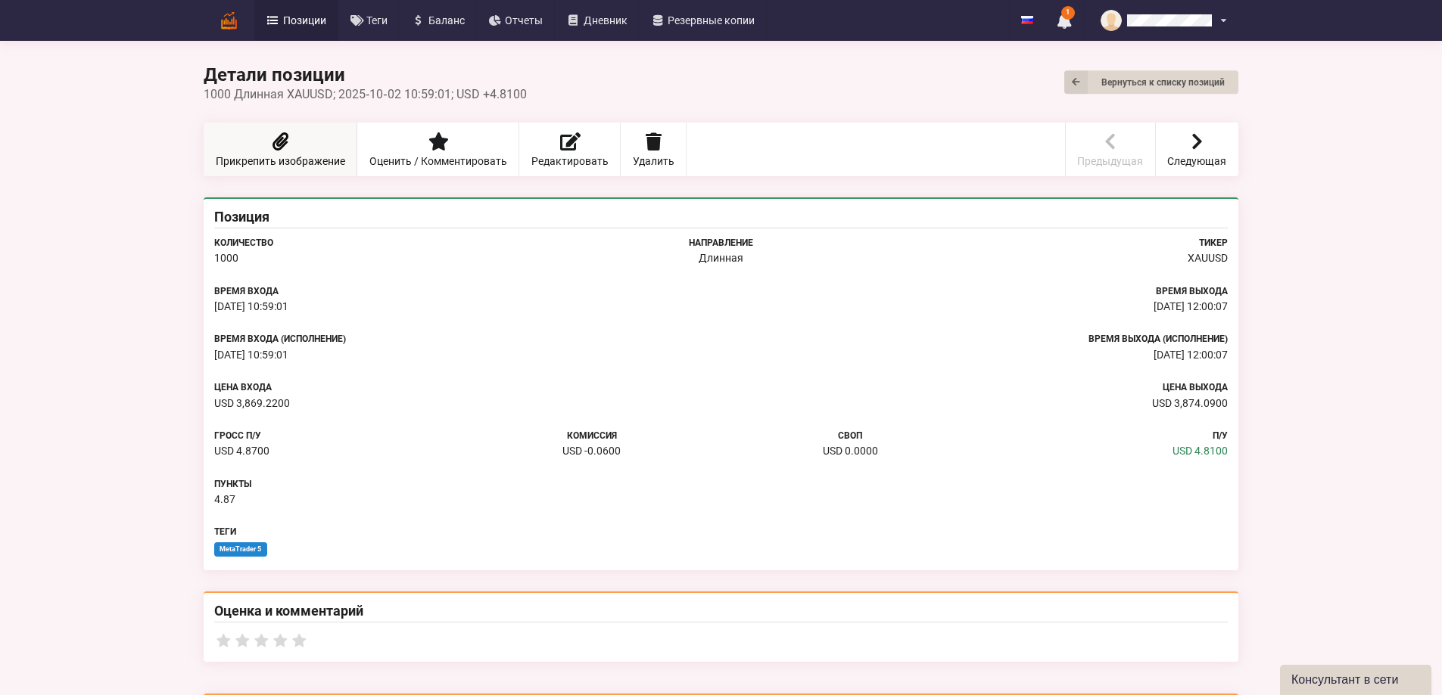
click at [269, 147] on icon at bounding box center [279, 141] width 21 height 18
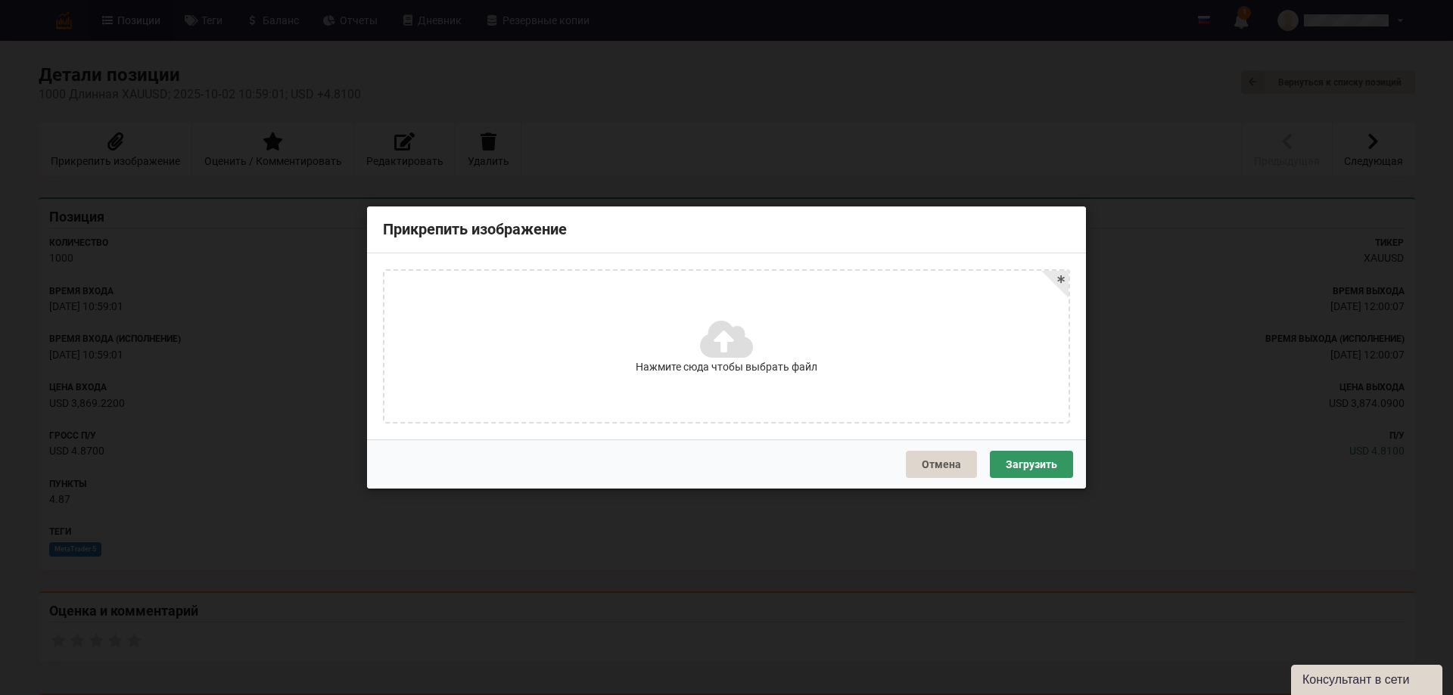
click at [684, 360] on span "Нажмите сюда чтобы выбрать файл" at bounding box center [727, 367] width 182 height 15
click at [0, 0] on input "Нажмите сюда чтобы выбрать файл" at bounding box center [0, 0] width 0 height 0
click at [1039, 464] on button "Загрузить" at bounding box center [1031, 464] width 83 height 27
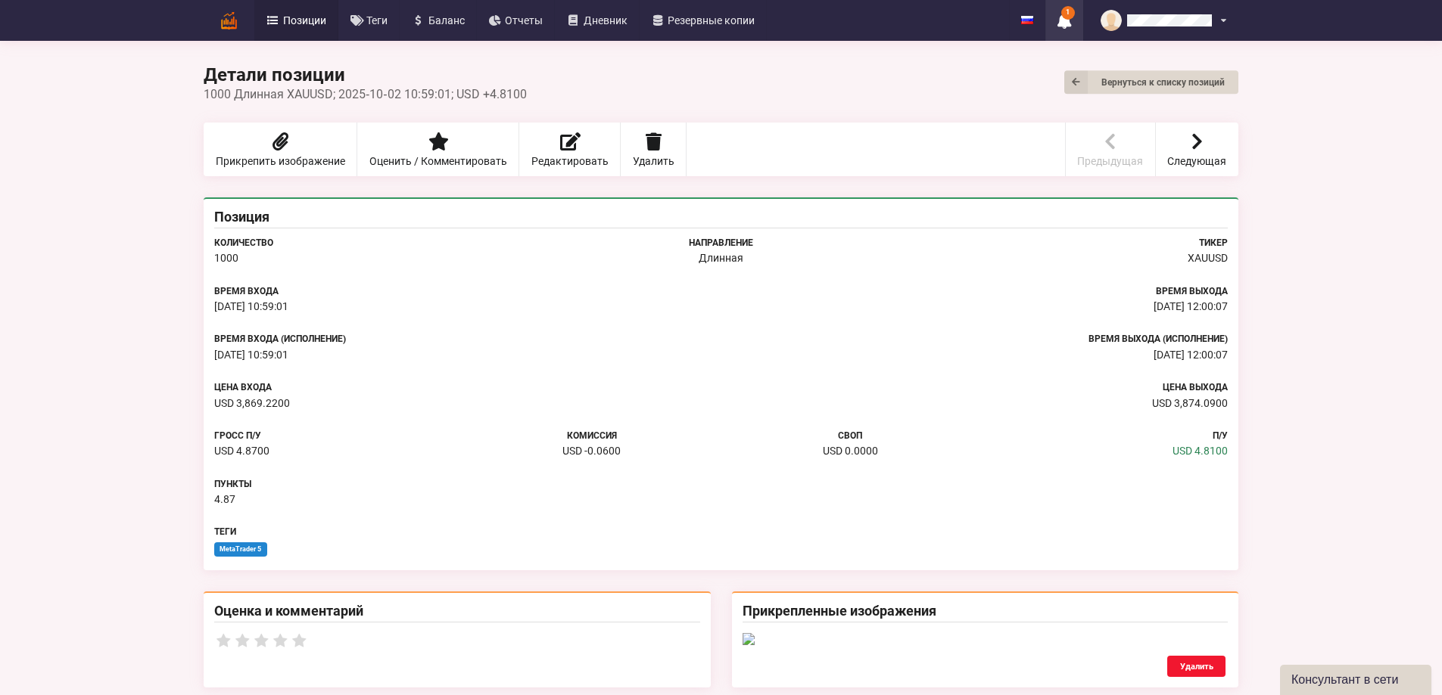
click at [1071, 16] on icon at bounding box center [1064, 21] width 14 height 16
click at [866, 81] on div "Детали позиции Вернуться к списку позиций 1000 Длинная XAUUSD; 2025‑10‑02 10:59…" at bounding box center [721, 83] width 1034 height 38
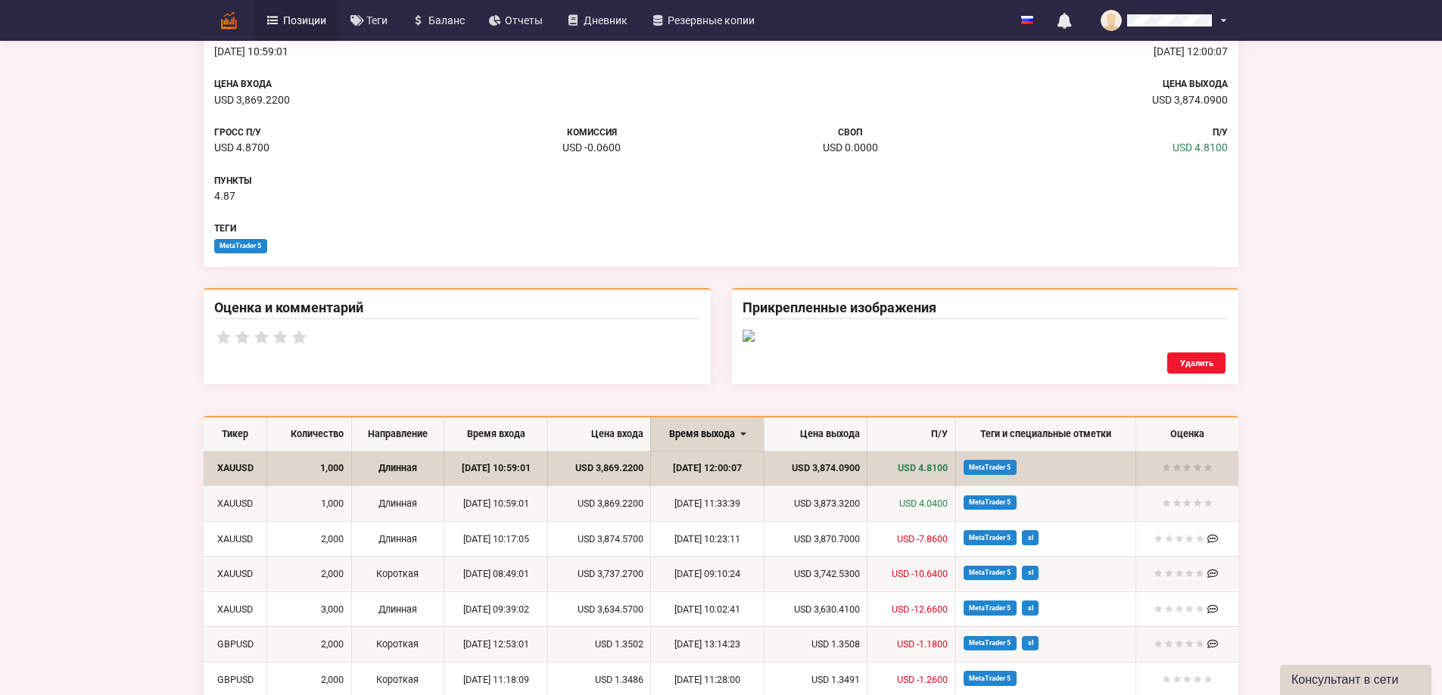
scroll to position [303, 0]
click at [204, 297] on div "Оценка и комментарий" at bounding box center [457, 337] width 507 height 96
click at [204, 350] on div "Оценка и комментарий" at bounding box center [457, 337] width 507 height 96
click at [204, 378] on div "Оценка и комментарий" at bounding box center [457, 337] width 507 height 96
click at [214, 303] on div "Оценка и комментарий" at bounding box center [457, 310] width 486 height 20
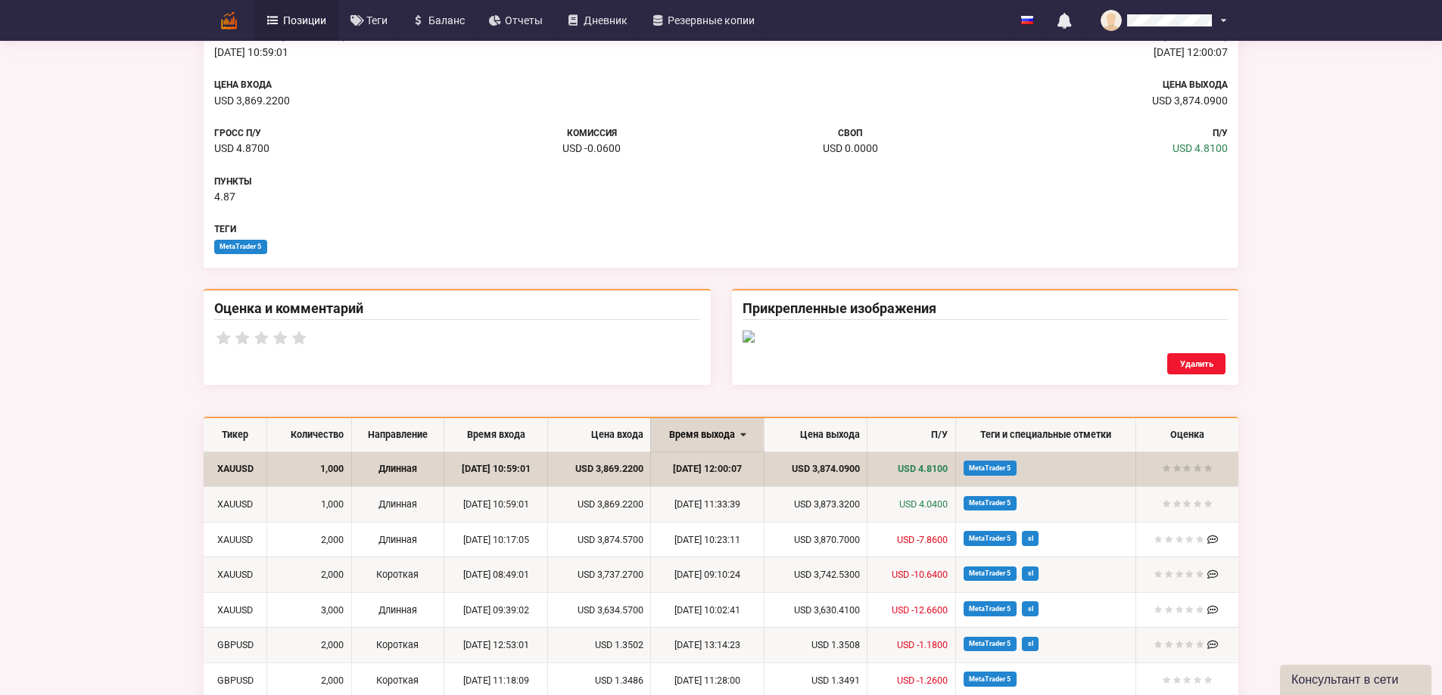
click at [236, 308] on div "Оценка и комментарий" at bounding box center [457, 310] width 486 height 20
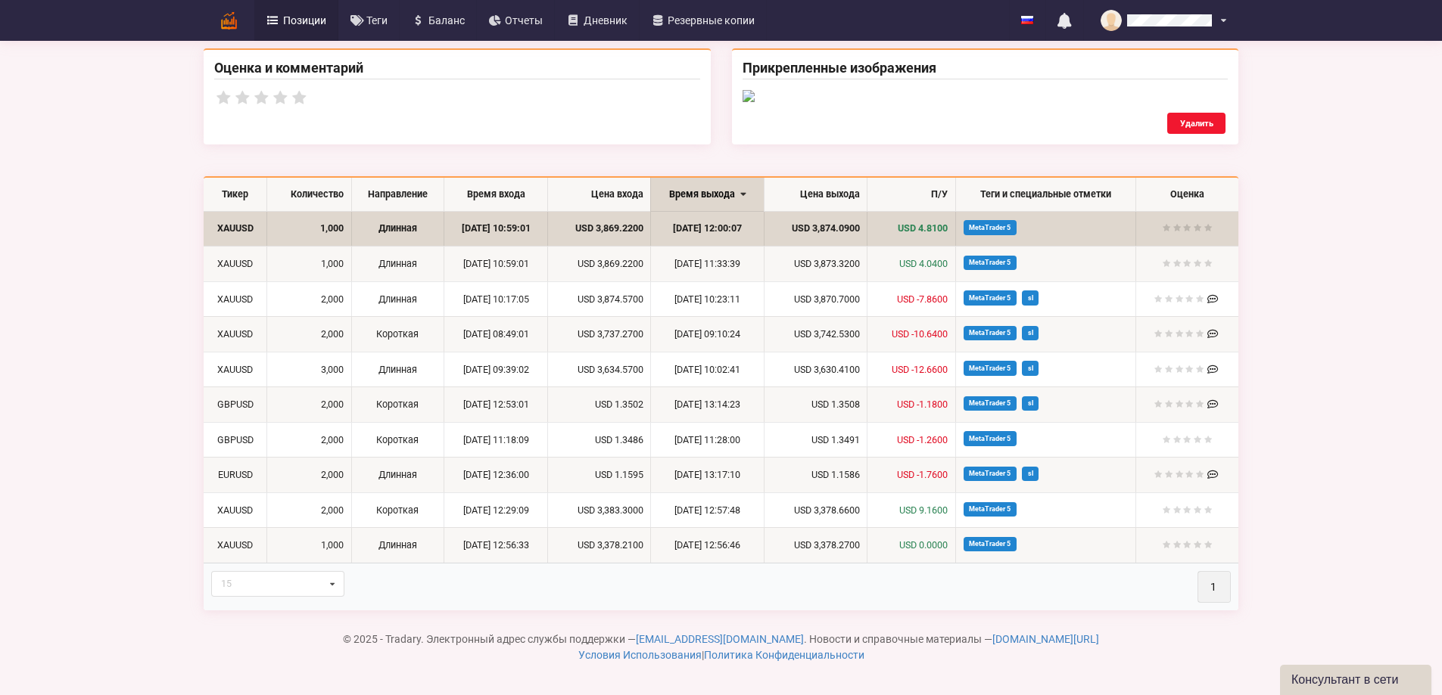
scroll to position [605, 0]
click at [1238, 211] on th "Оценка" at bounding box center [1186, 194] width 103 height 33
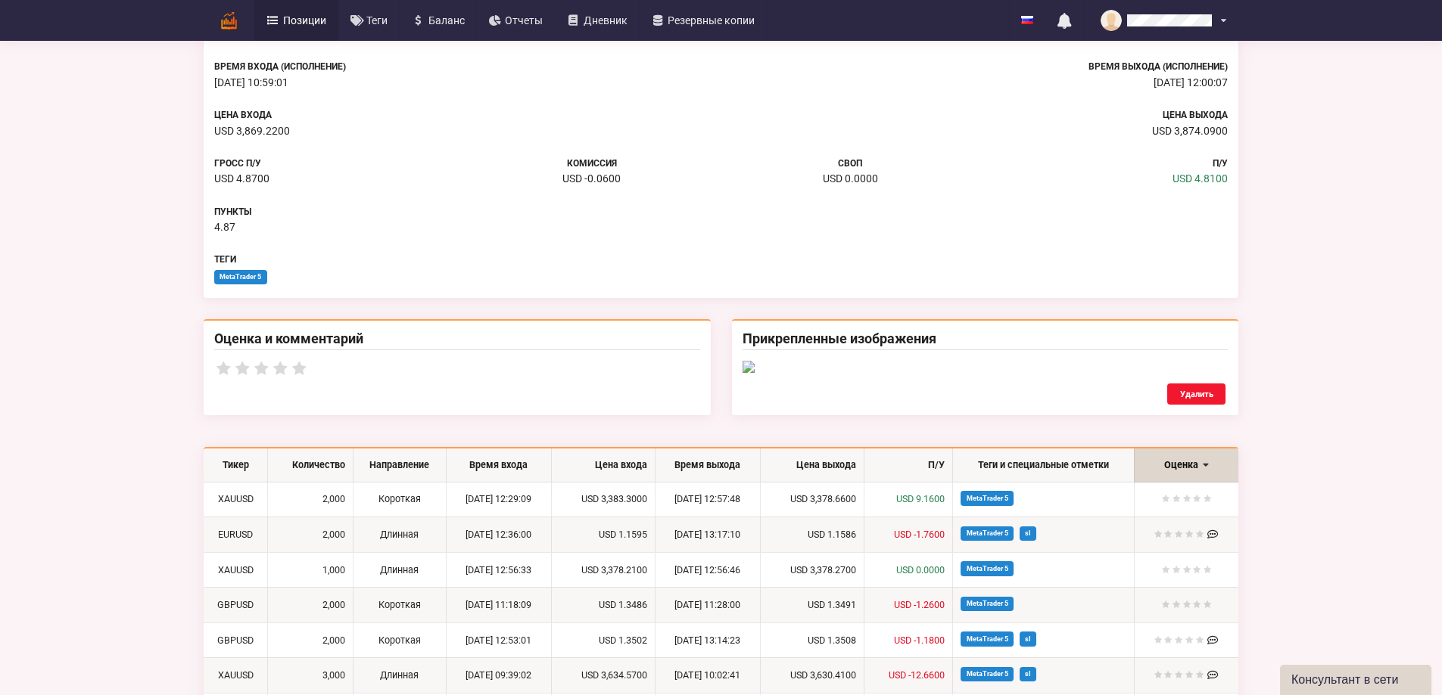
scroll to position [227, 0]
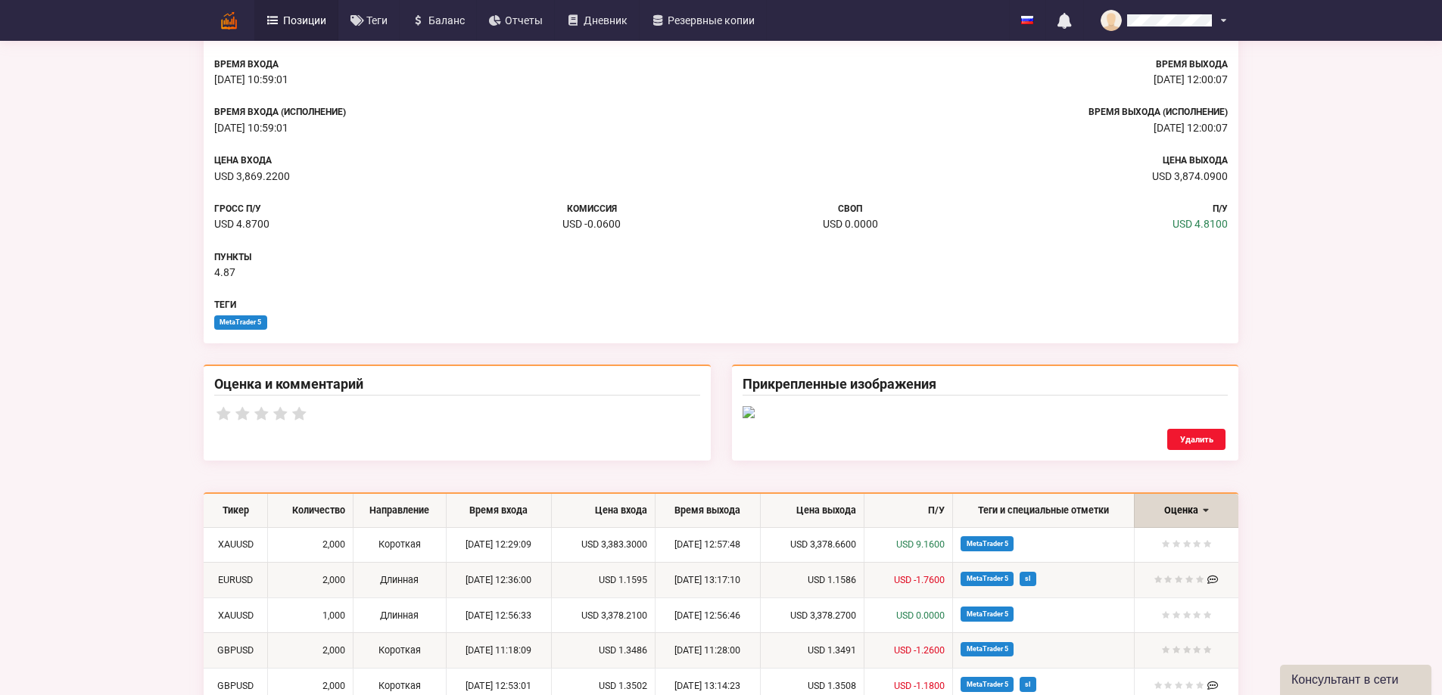
click at [290, 415] on icon at bounding box center [299, 413] width 19 height 15
click at [233, 416] on icon at bounding box center [242, 413] width 19 height 15
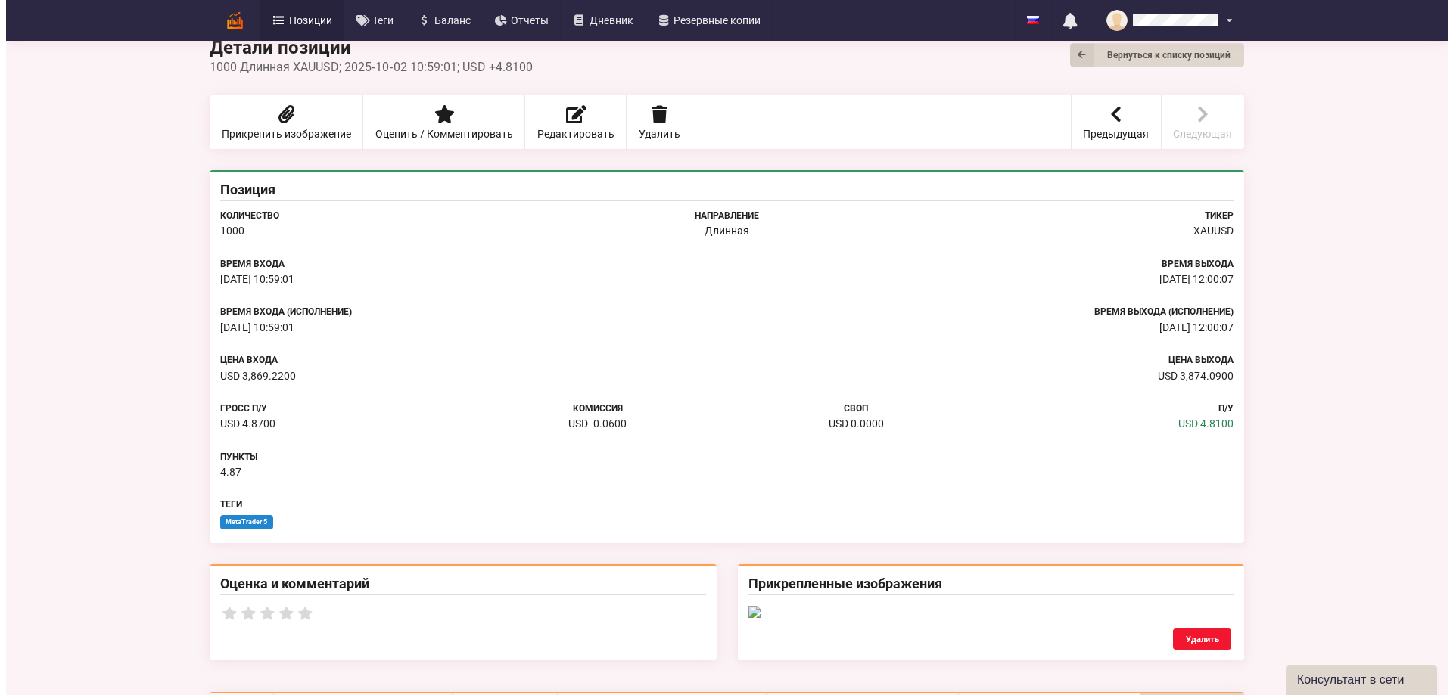
scroll to position [0, 0]
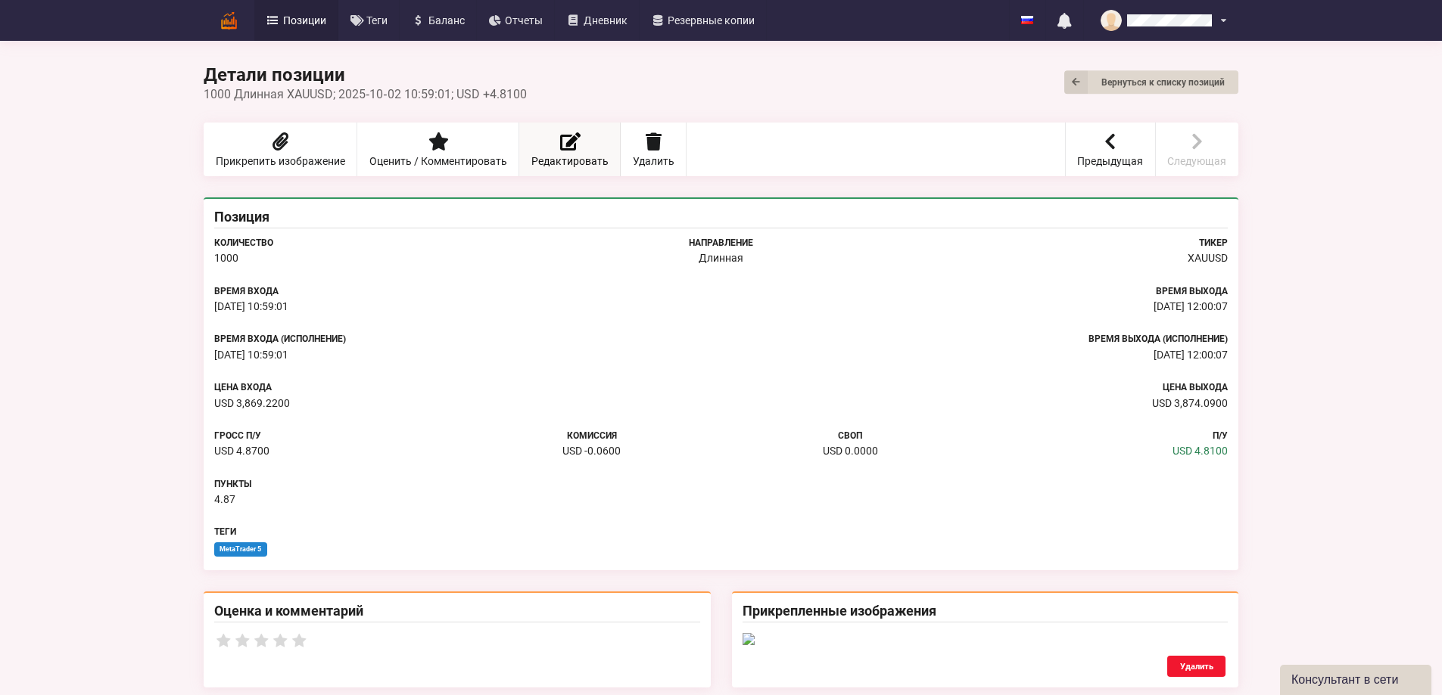
click at [560, 148] on icon at bounding box center [569, 141] width 19 height 23
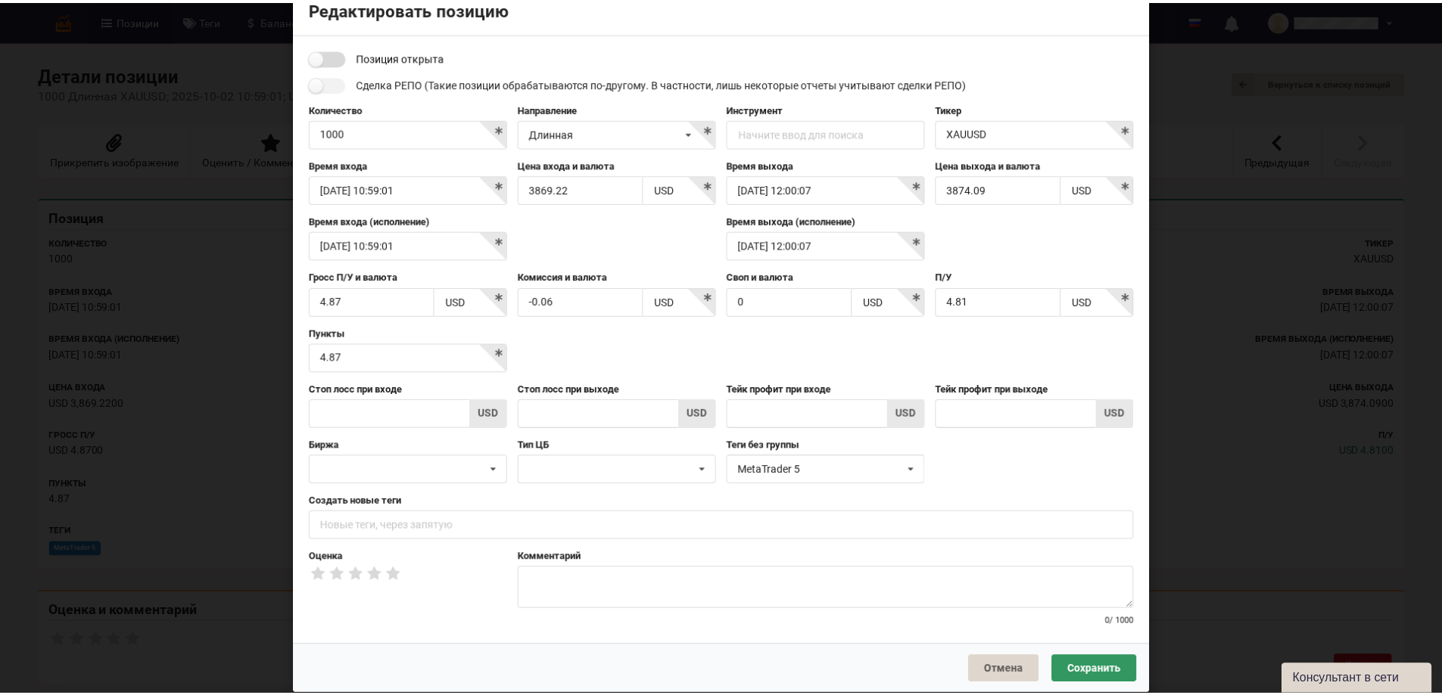
scroll to position [58, 0]
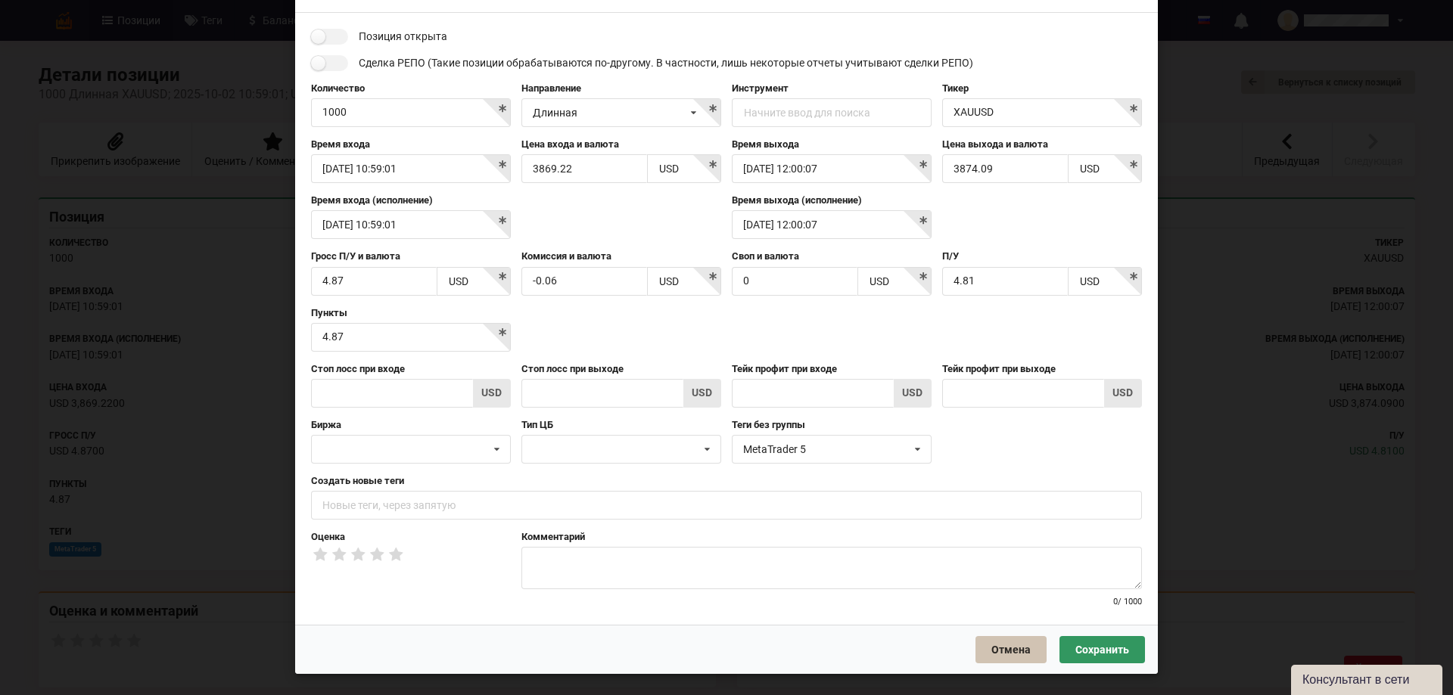
click at [1022, 649] on button "Отмена" at bounding box center [1010, 649] width 71 height 27
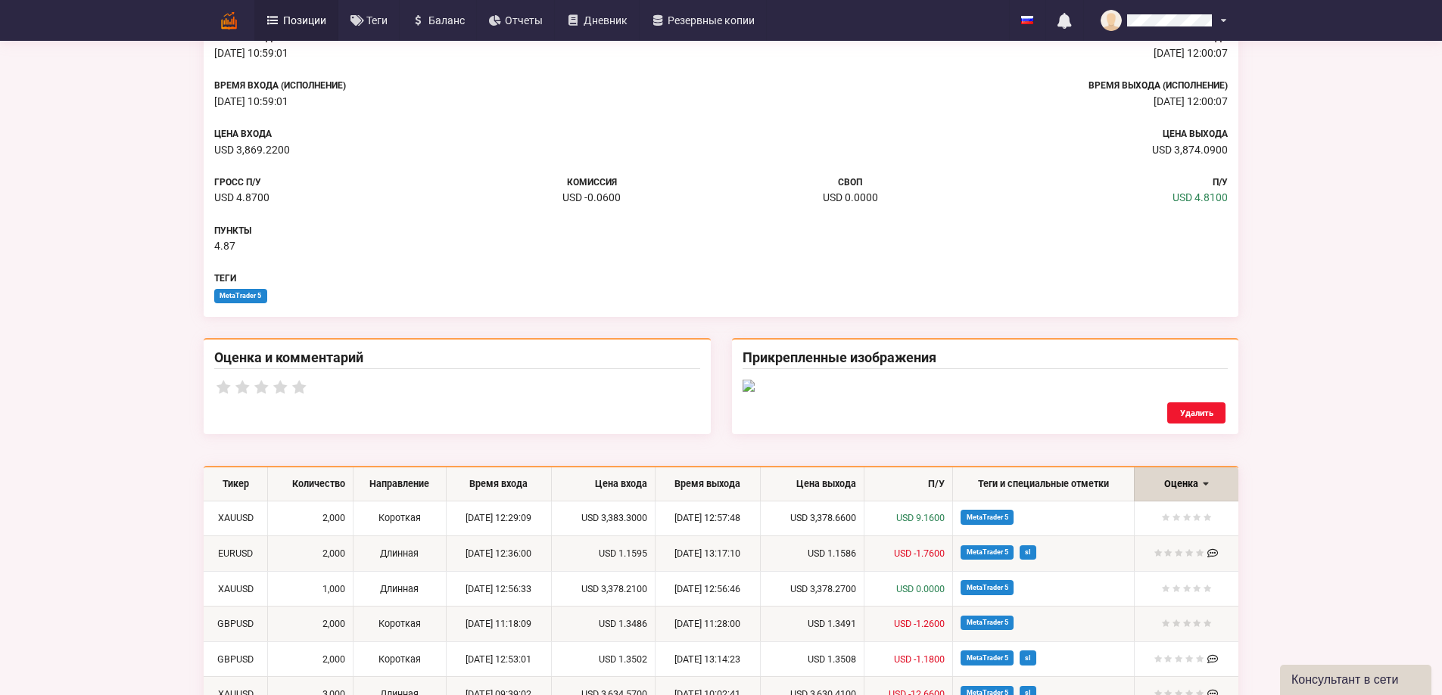
scroll to position [227, 0]
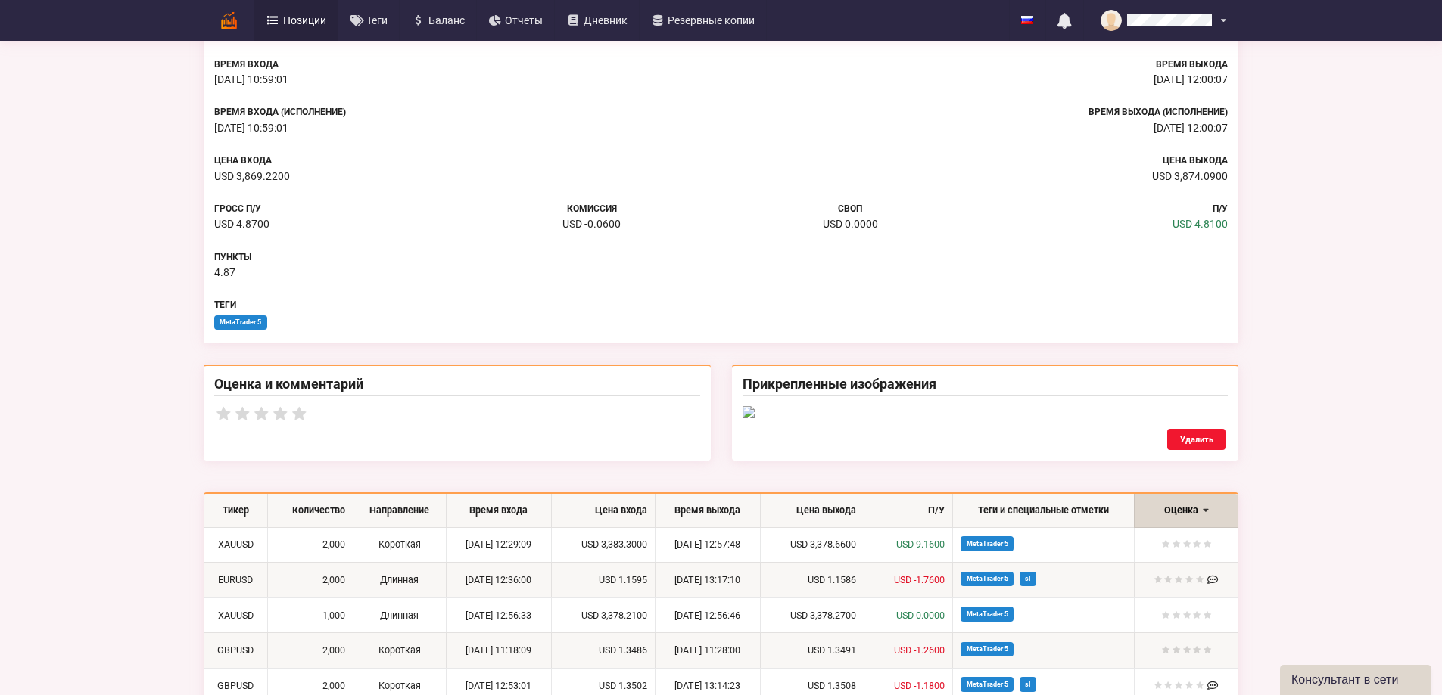
click at [924, 418] on img at bounding box center [985, 412] width 486 height 12
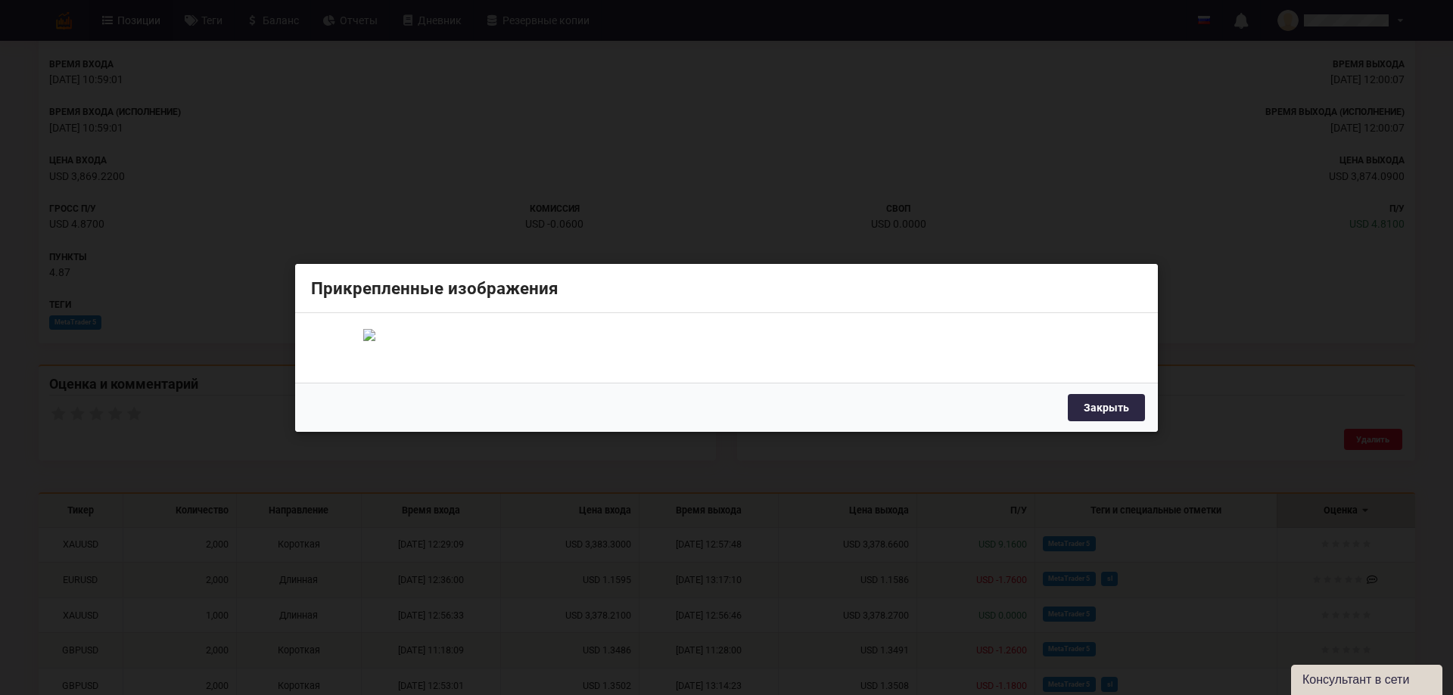
click at [710, 328] on img at bounding box center [726, 334] width 726 height 12
click at [1112, 421] on button "Закрыть" at bounding box center [1106, 406] width 77 height 27
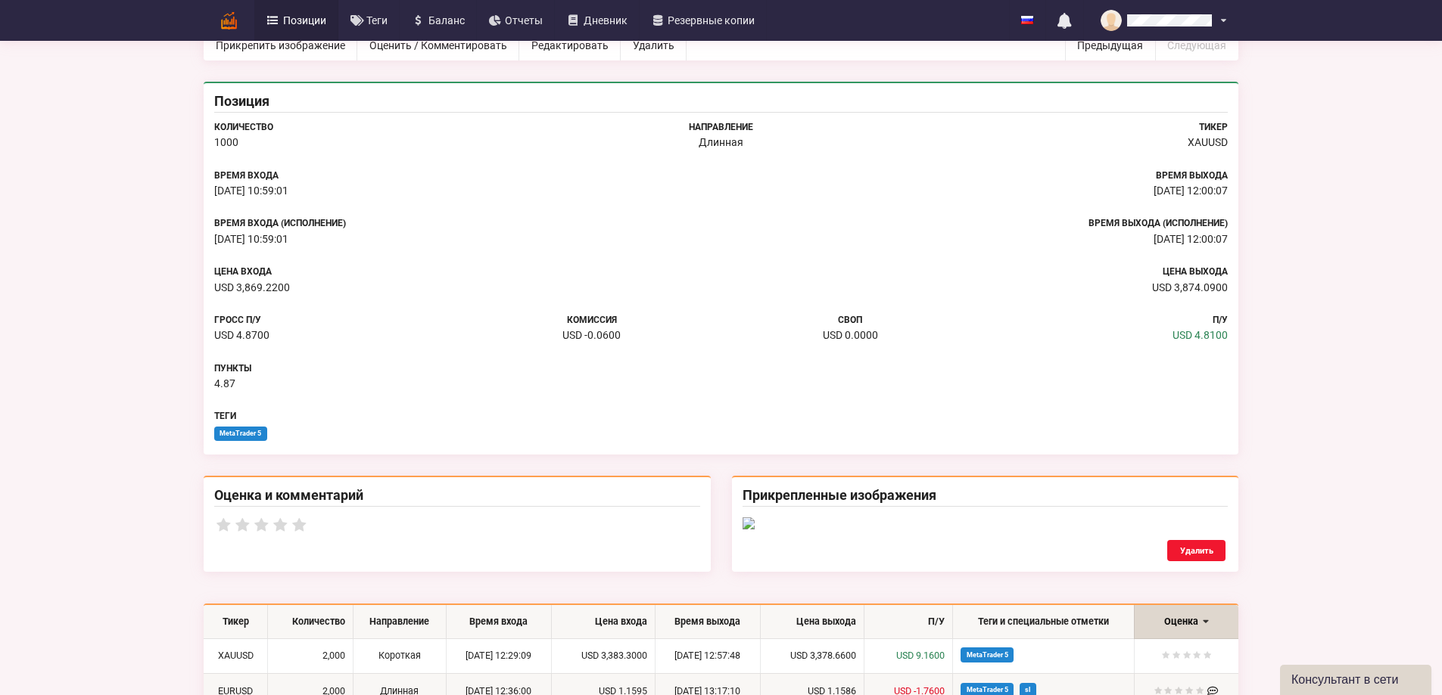
scroll to position [0, 0]
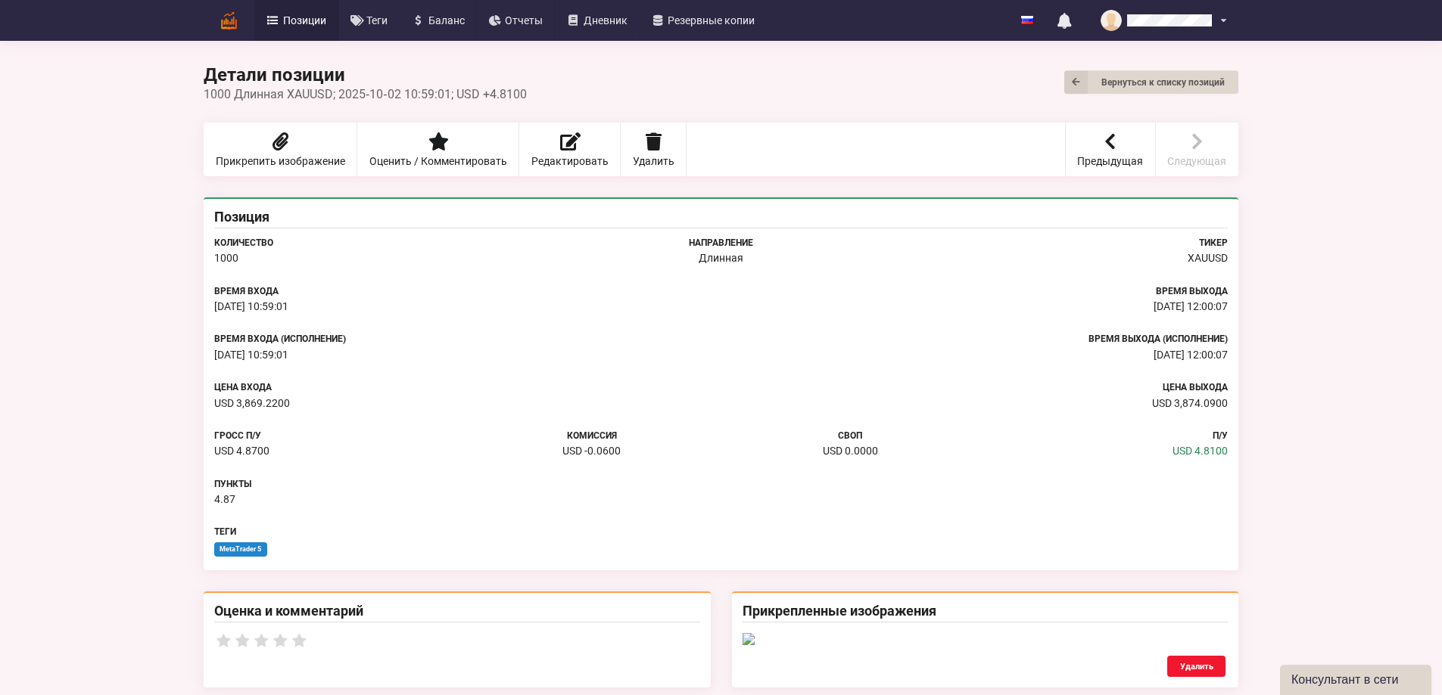
click at [283, 22] on span "Позиции" at bounding box center [304, 20] width 43 height 11
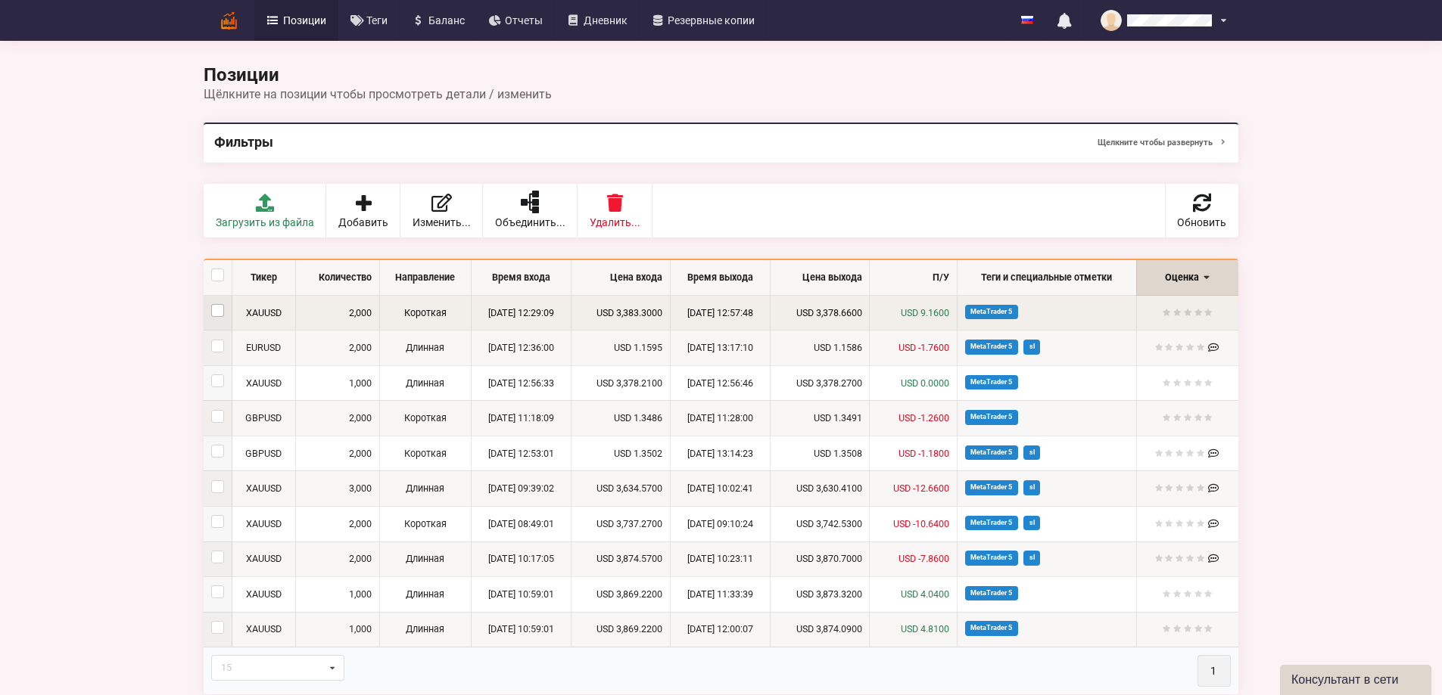
click at [211, 304] on label at bounding box center [217, 304] width 13 height 0
checkbox input "false"
click at [869, 312] on td "USD 3,378.6600" at bounding box center [820, 313] width 100 height 35
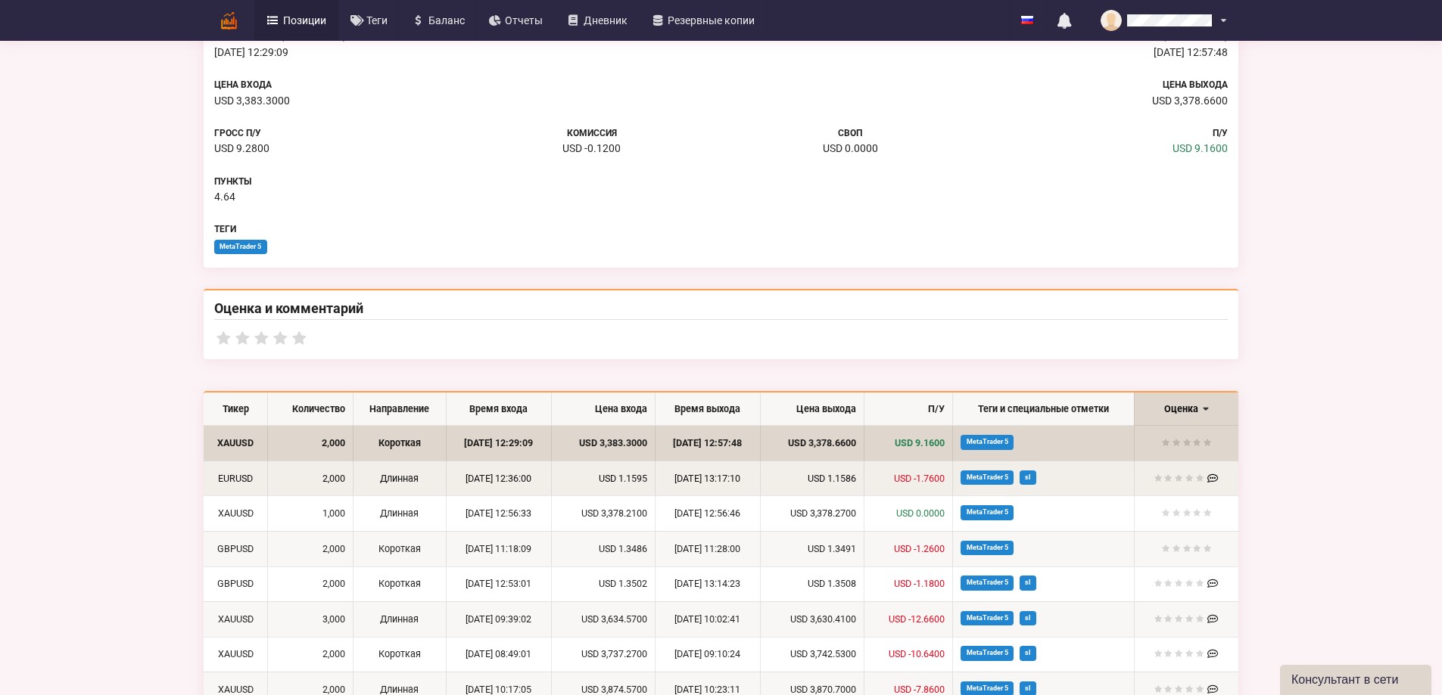
scroll to position [509, 0]
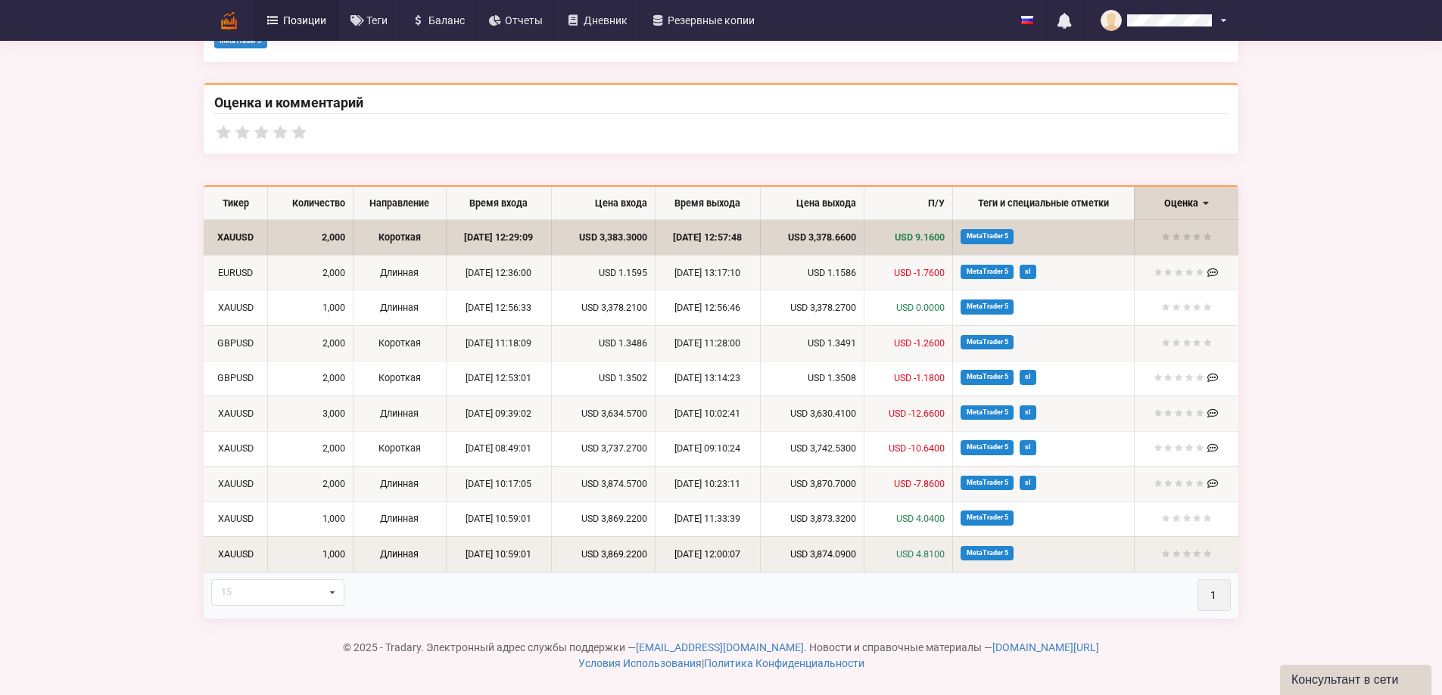
click at [353, 553] on td "Длинная" at bounding box center [400, 555] width 94 height 36
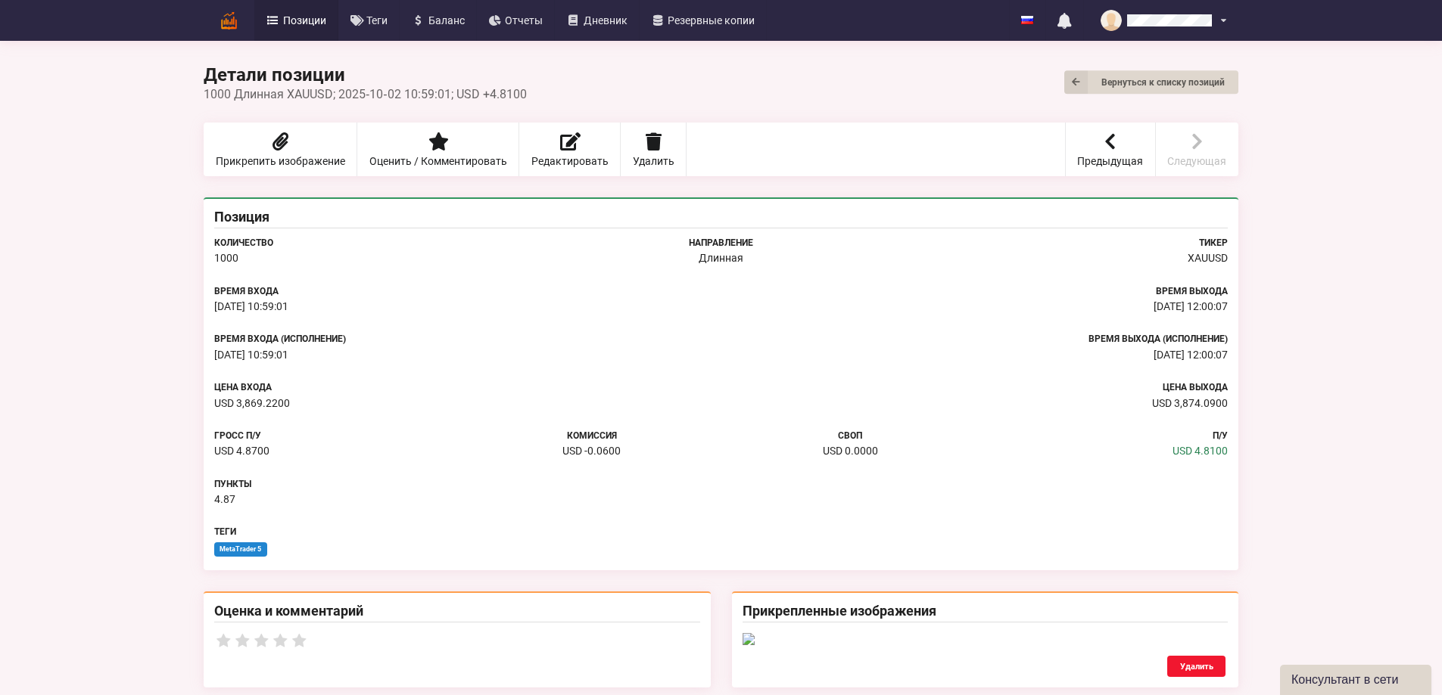
click at [583, 15] on span "Дневник" at bounding box center [605, 20] width 44 height 11
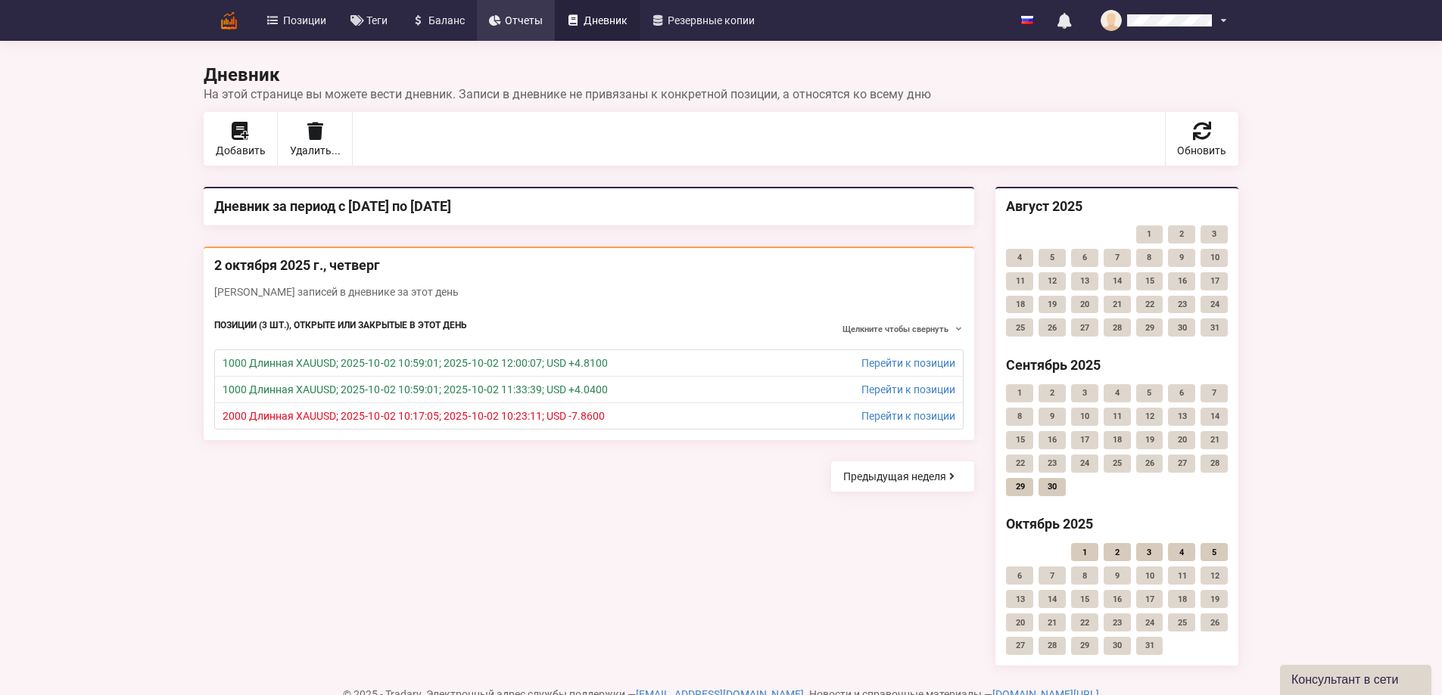
click at [505, 16] on span "Отчеты" at bounding box center [524, 20] width 38 height 11
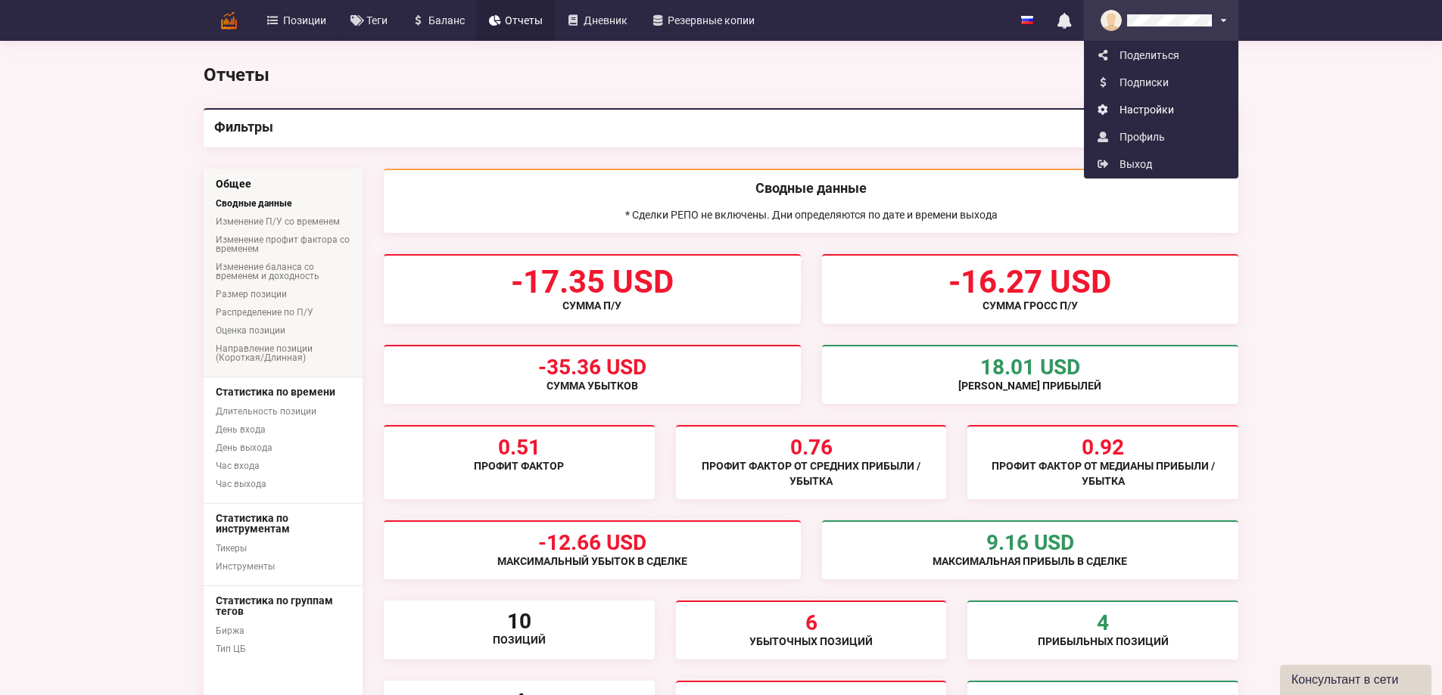
click at [1237, 110] on link "Настройки" at bounding box center [1160, 109] width 153 height 27
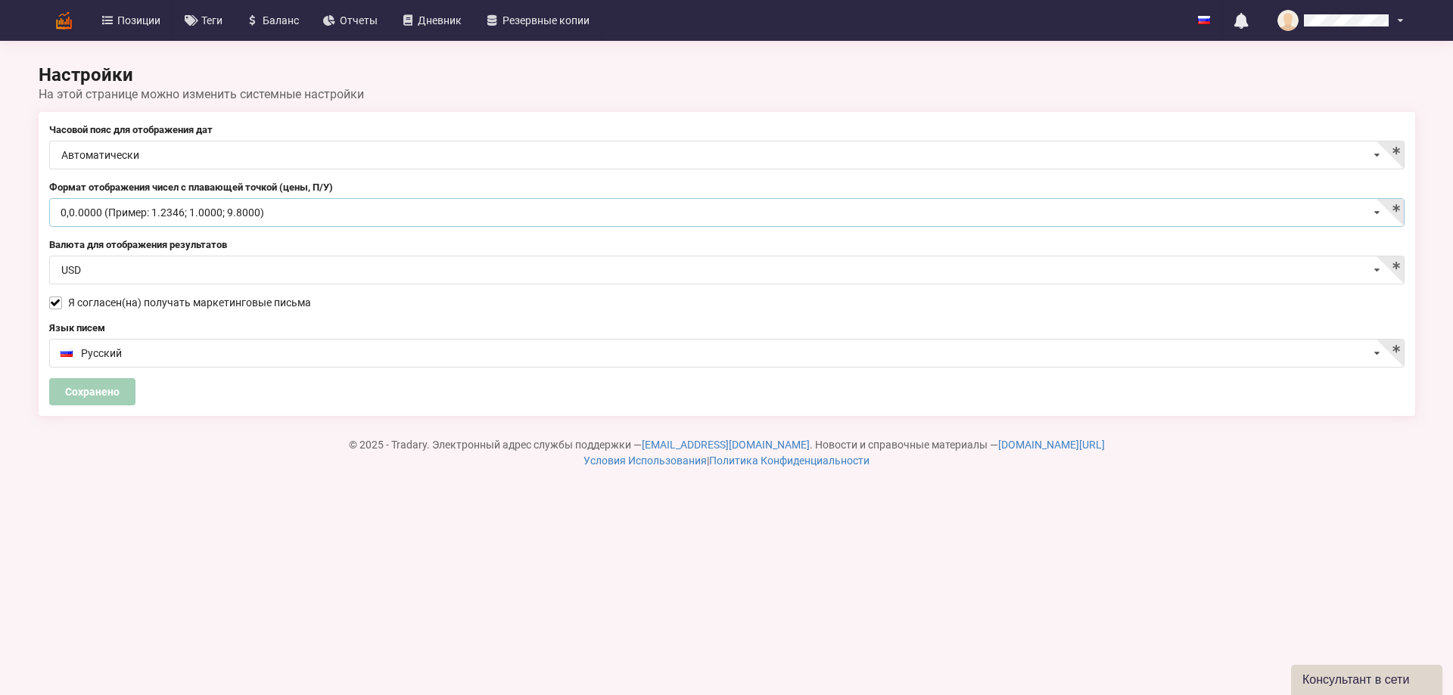
click at [1372, 213] on icon at bounding box center [1377, 213] width 22 height 28
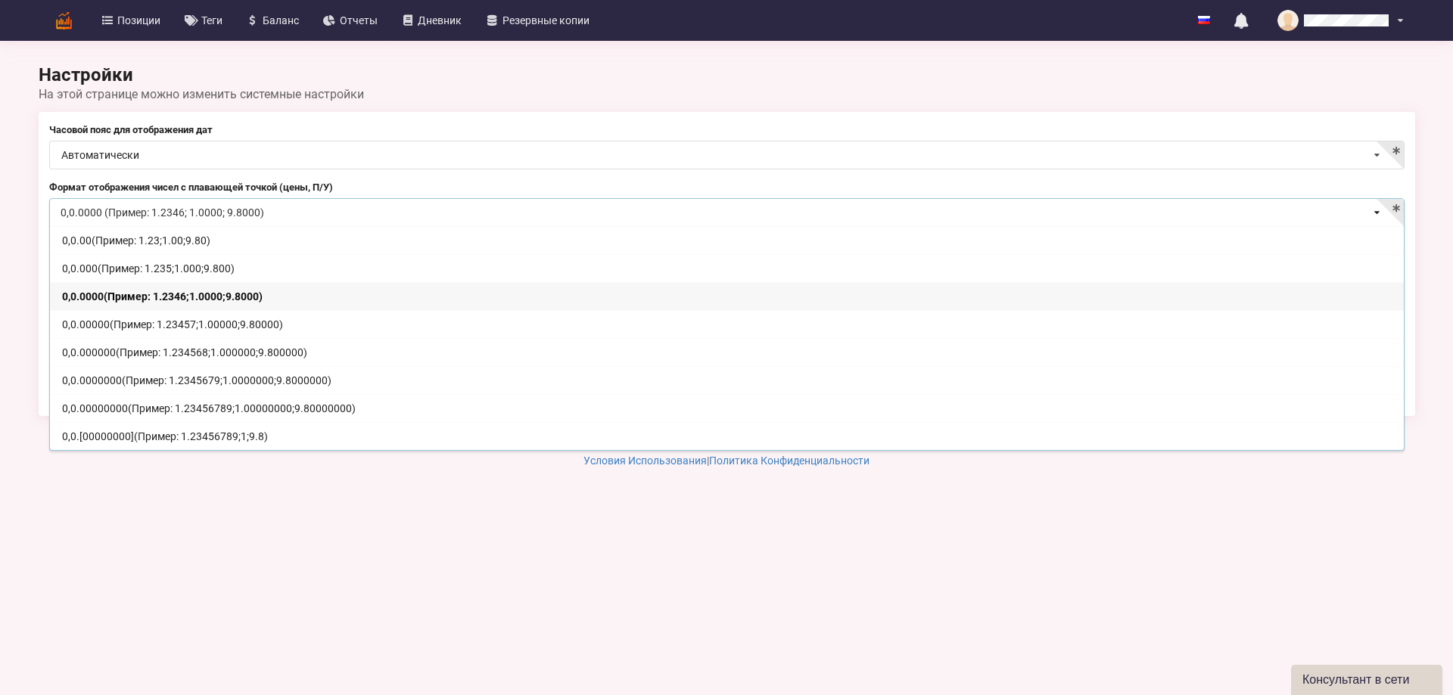
click at [1147, 652] on body "Позиции Теги [GEOGRAPHIC_DATA] Отчеты Дневник Резервные копии English Русский Н…" at bounding box center [726, 347] width 1453 height 695
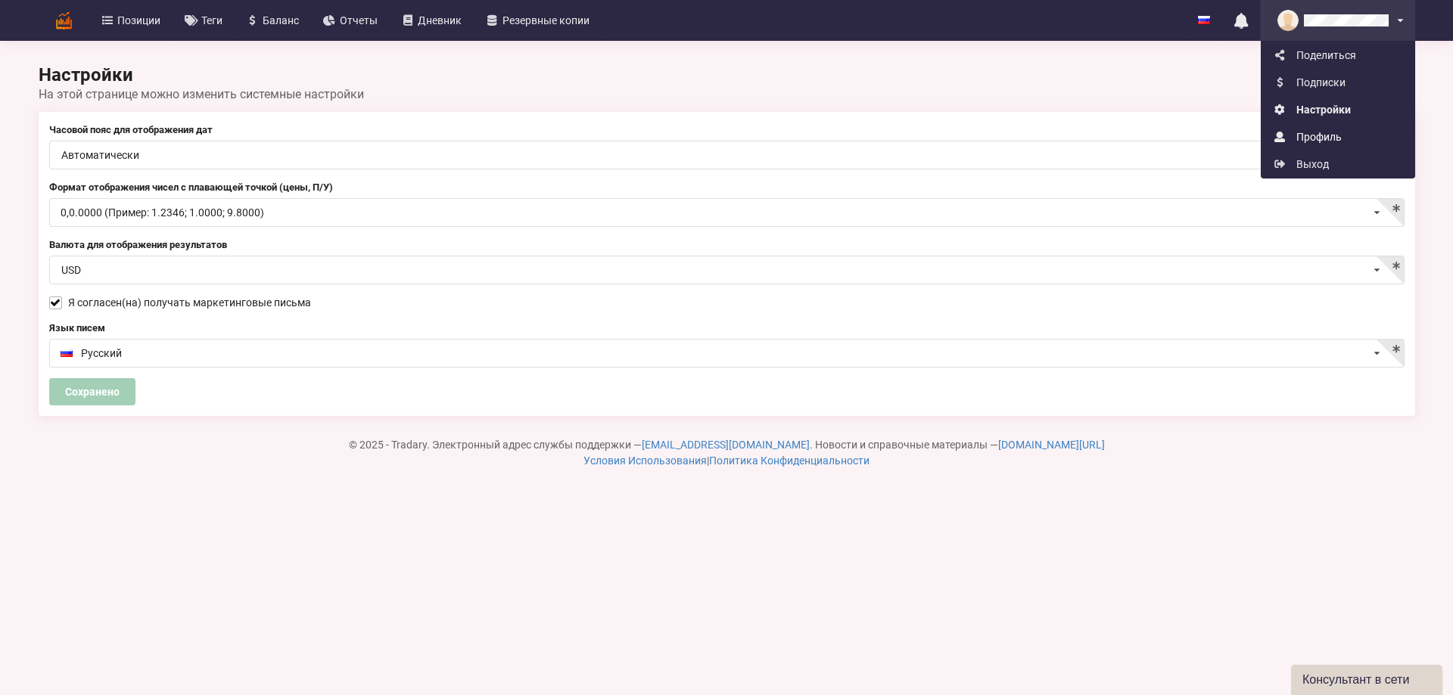
click at [1330, 142] on link "Профиль" at bounding box center [1337, 136] width 153 height 27
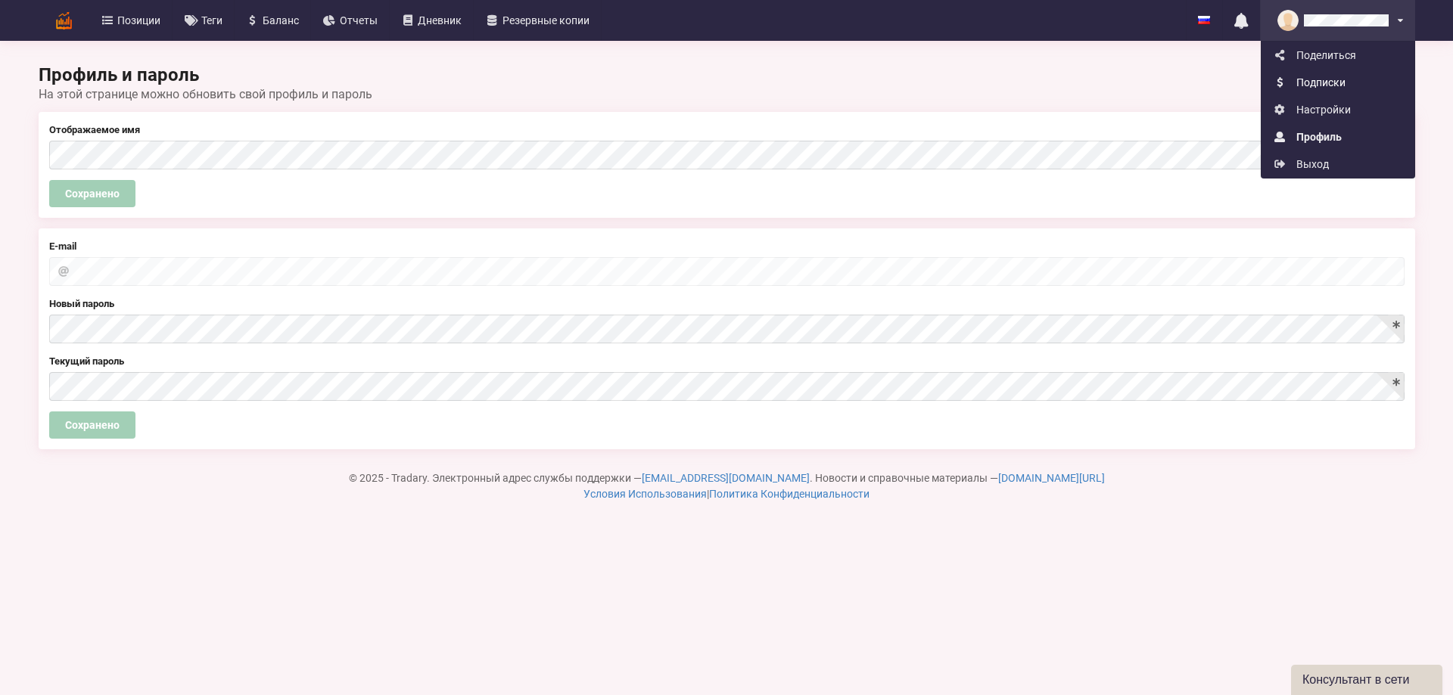
click at [1331, 79] on link "Подписки" at bounding box center [1337, 82] width 153 height 27
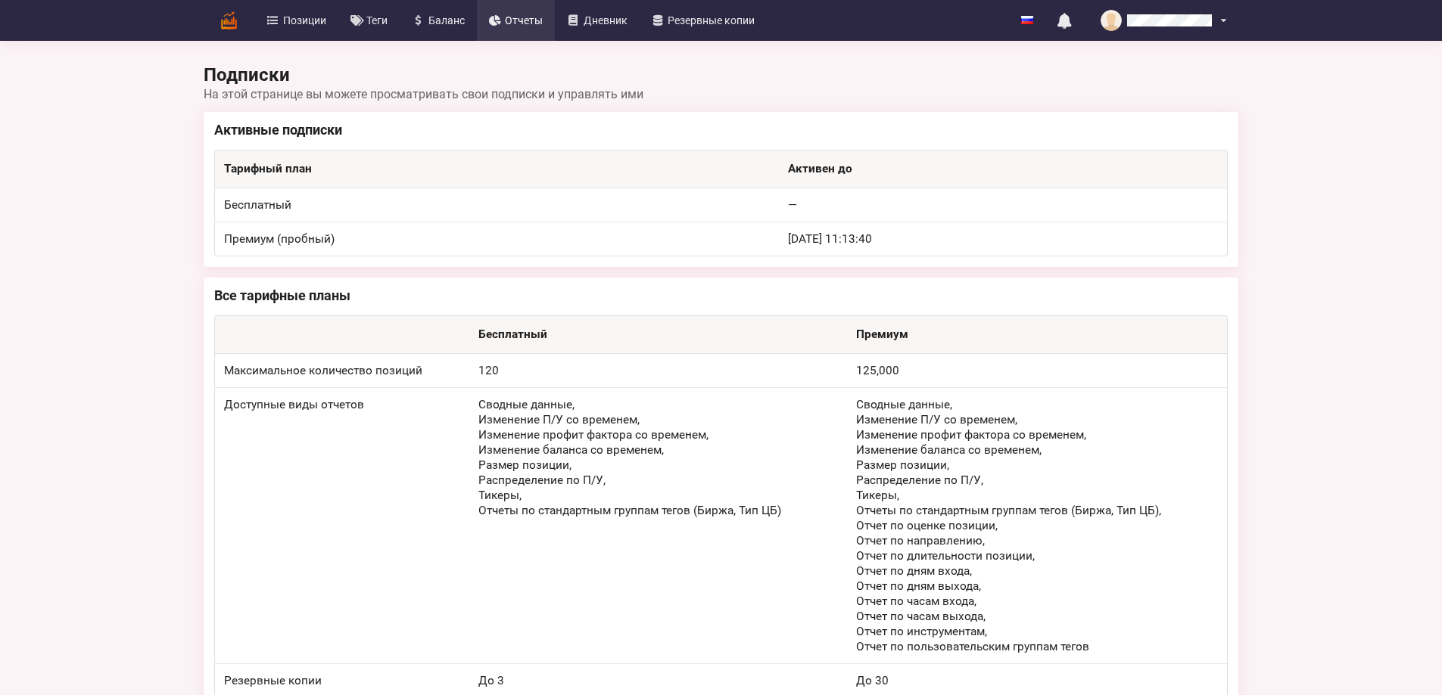
click at [505, 23] on span "Отчеты" at bounding box center [524, 20] width 38 height 11
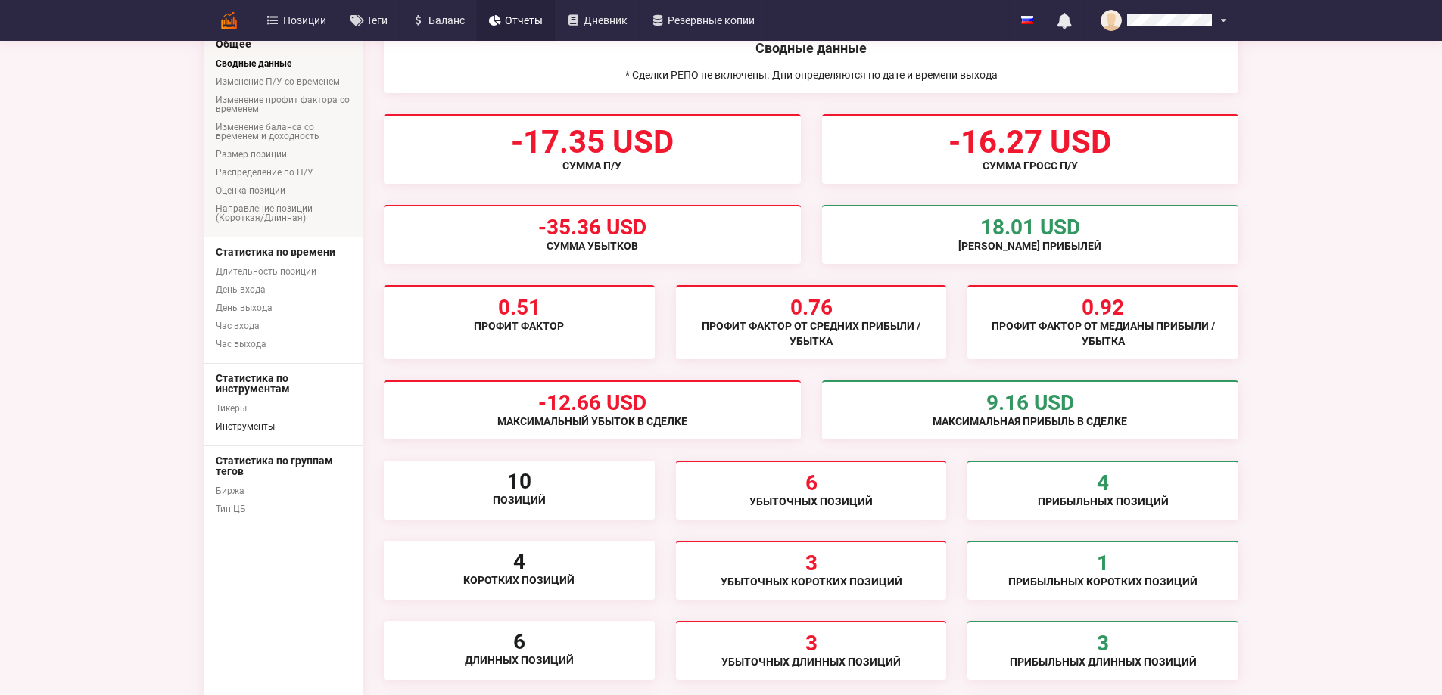
scroll to position [151, 0]
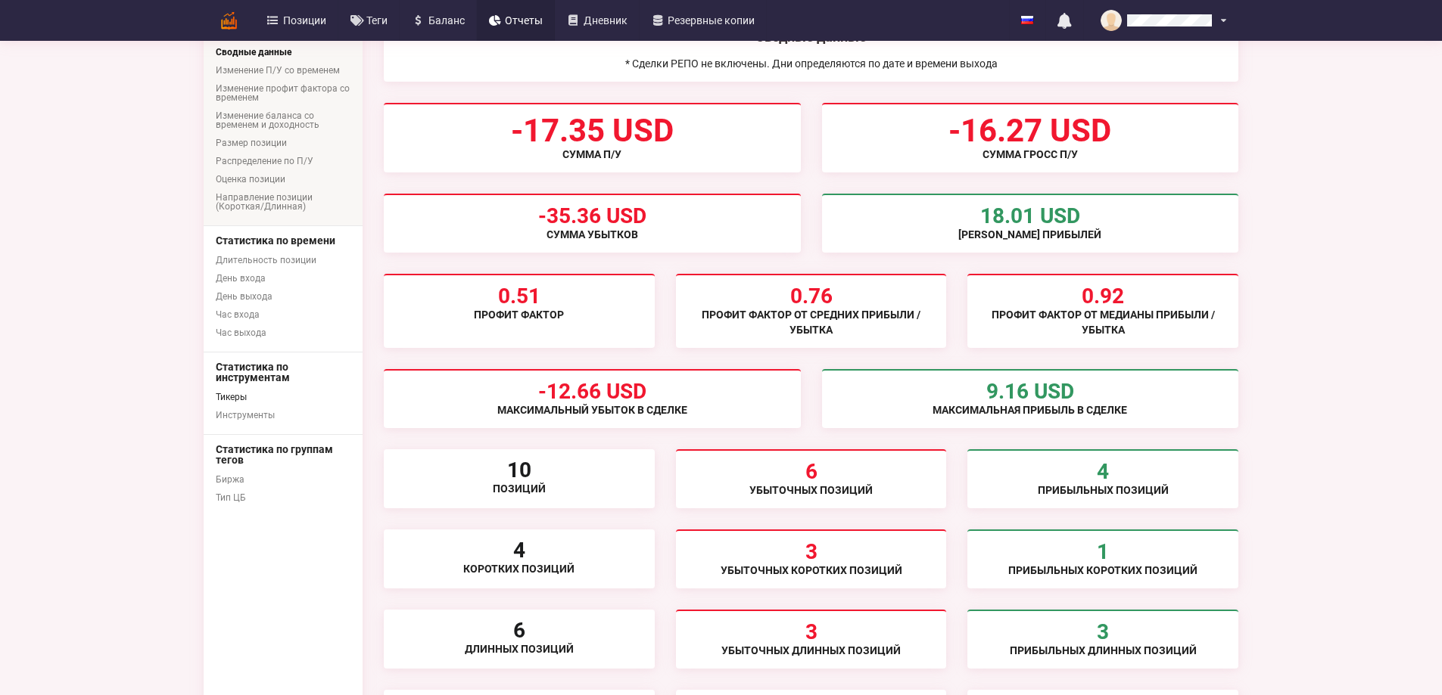
click at [204, 398] on link "Тикеры" at bounding box center [283, 397] width 159 height 18
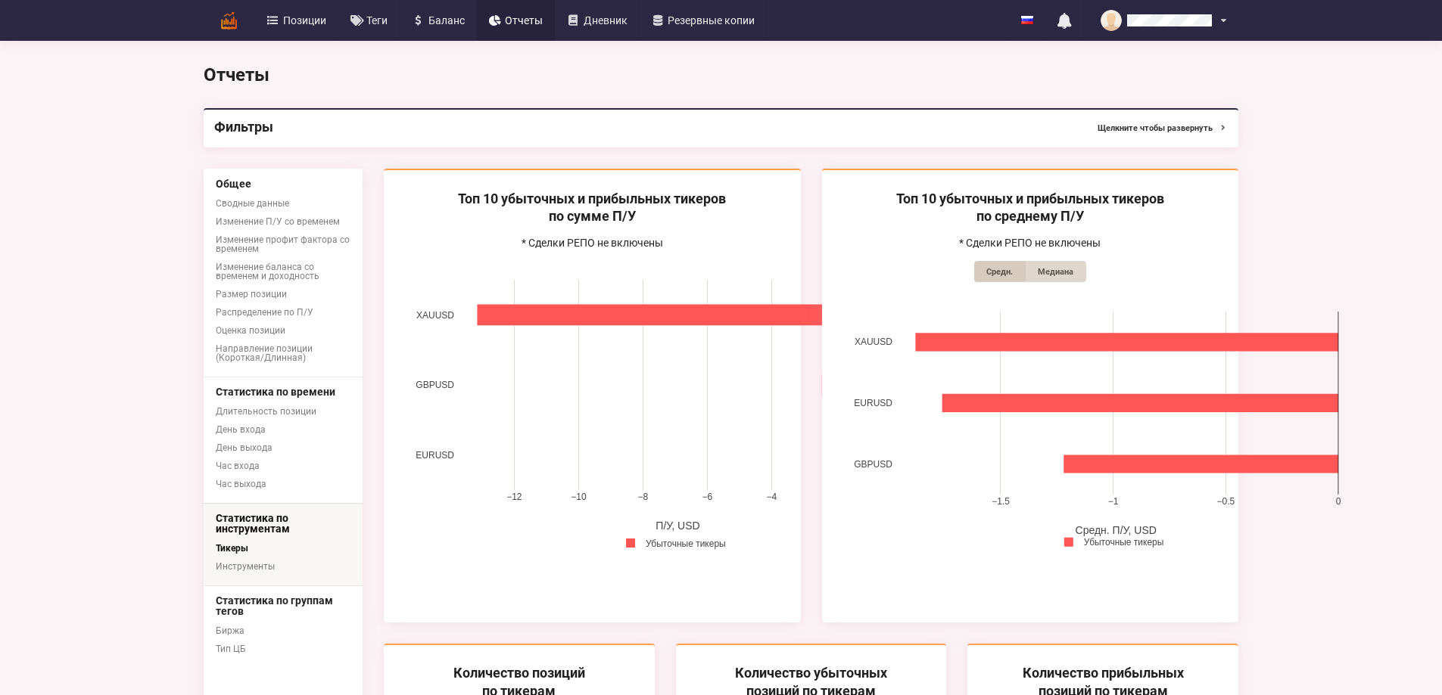
click at [1227, 127] on button "Щелкните чтобы развернуть" at bounding box center [1162, 127] width 130 height 19
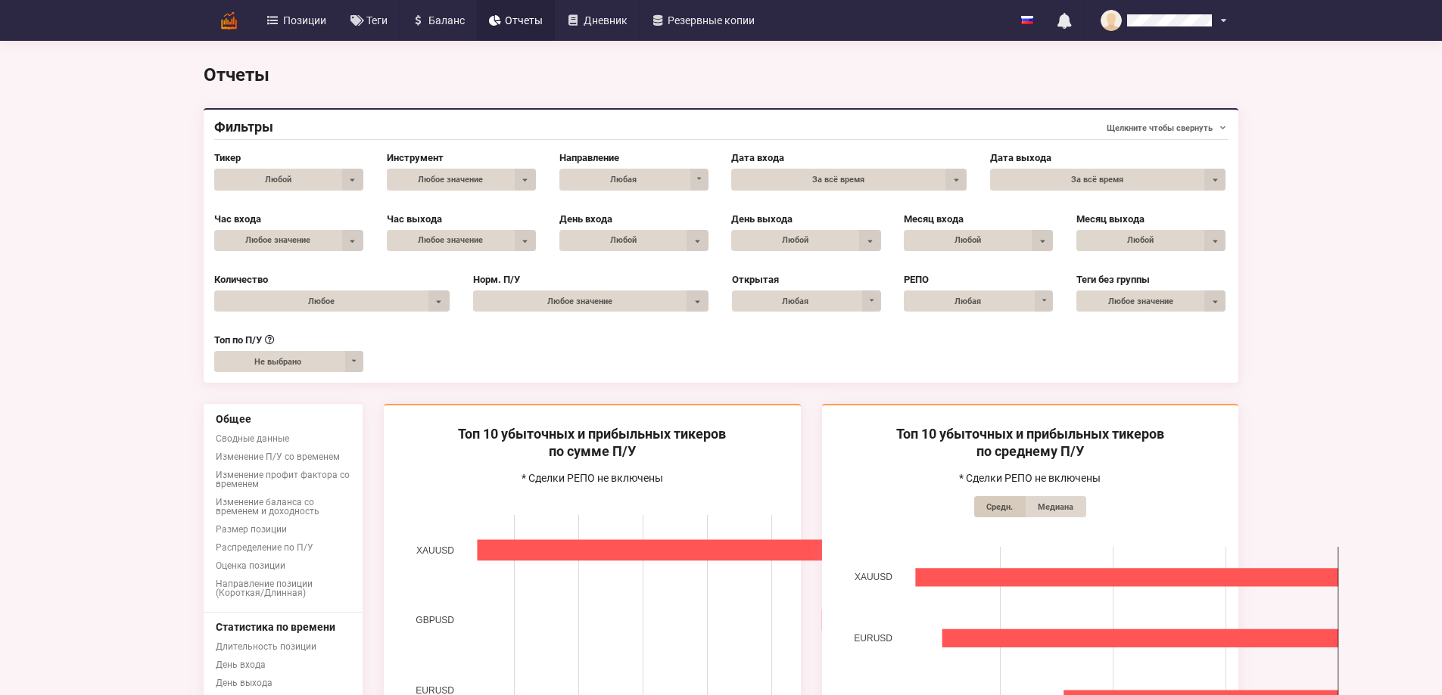
click at [505, 20] on span "Отчеты" at bounding box center [524, 20] width 38 height 11
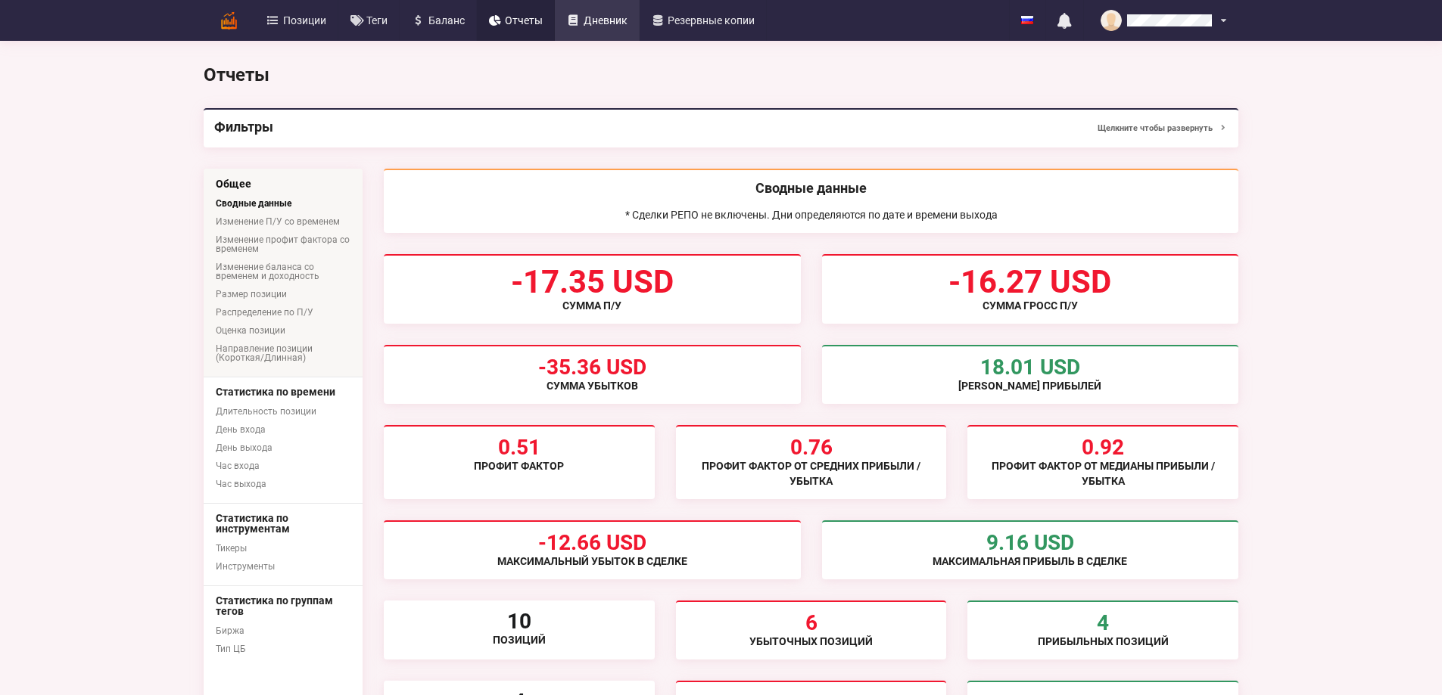
click at [583, 25] on span "Дневник" at bounding box center [605, 20] width 44 height 11
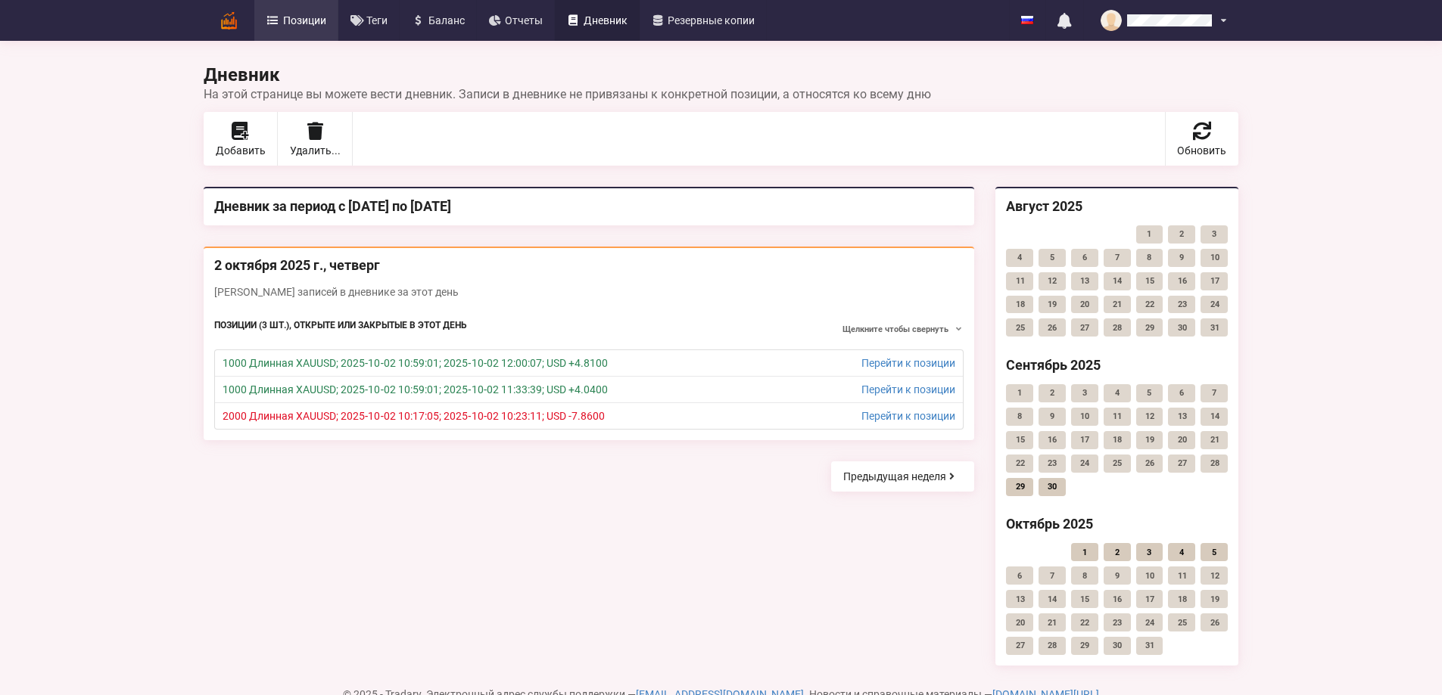
click at [283, 20] on span "Позиции" at bounding box center [304, 20] width 43 height 11
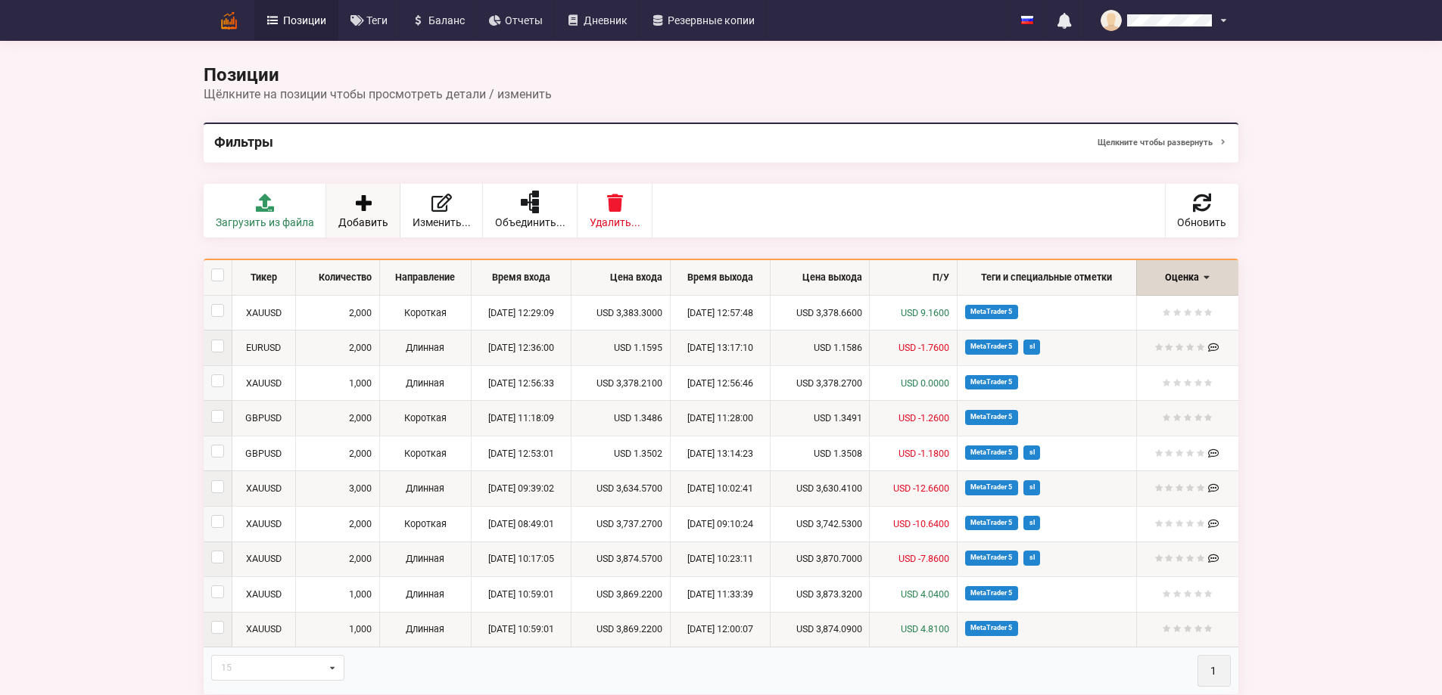
click at [326, 204] on link "Добавить" at bounding box center [363, 211] width 74 height 54
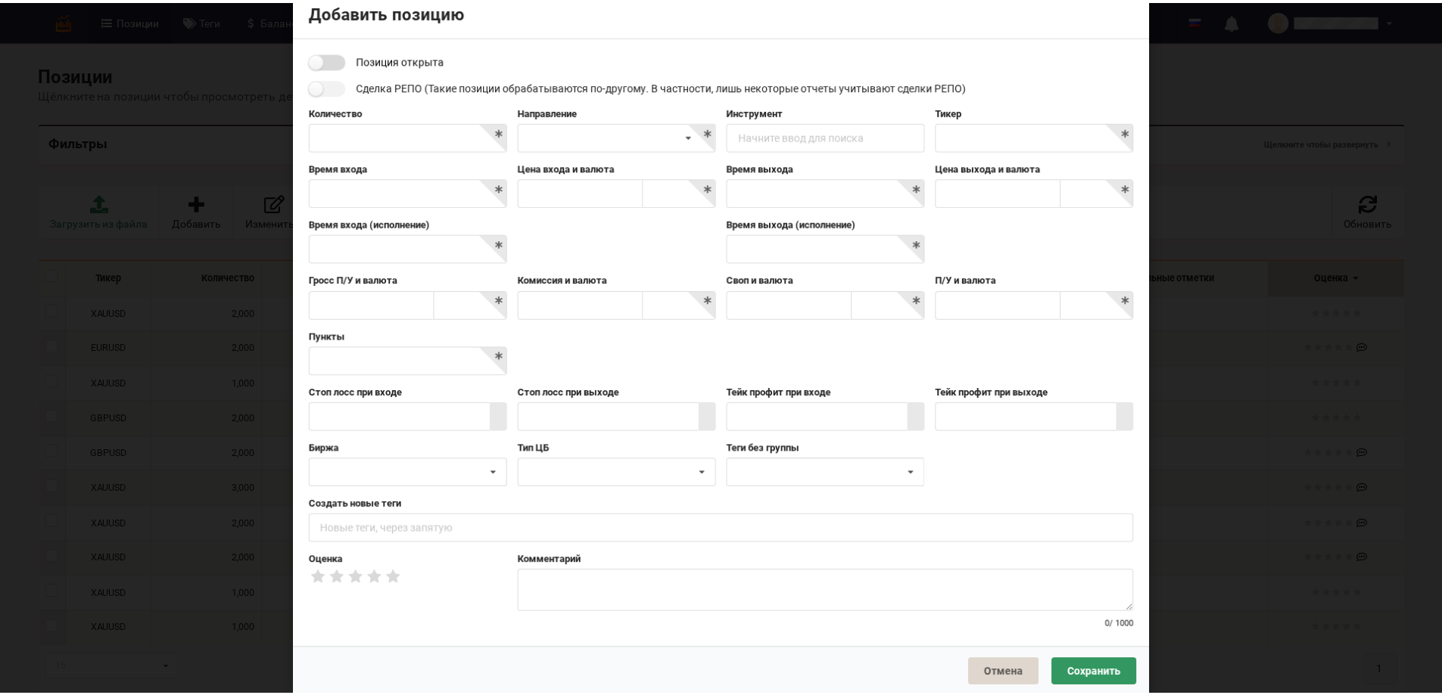
scroll to position [36, 0]
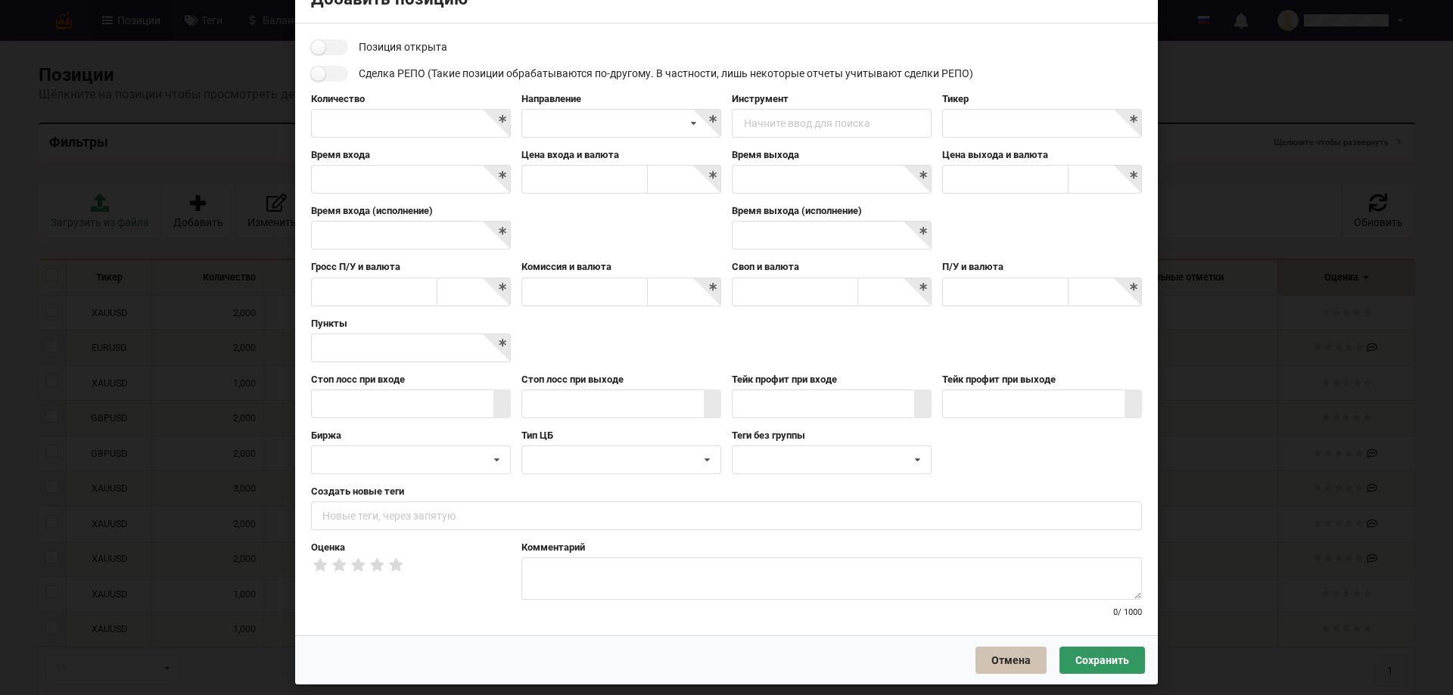
click at [995, 657] on button "Отмена" at bounding box center [1010, 660] width 71 height 27
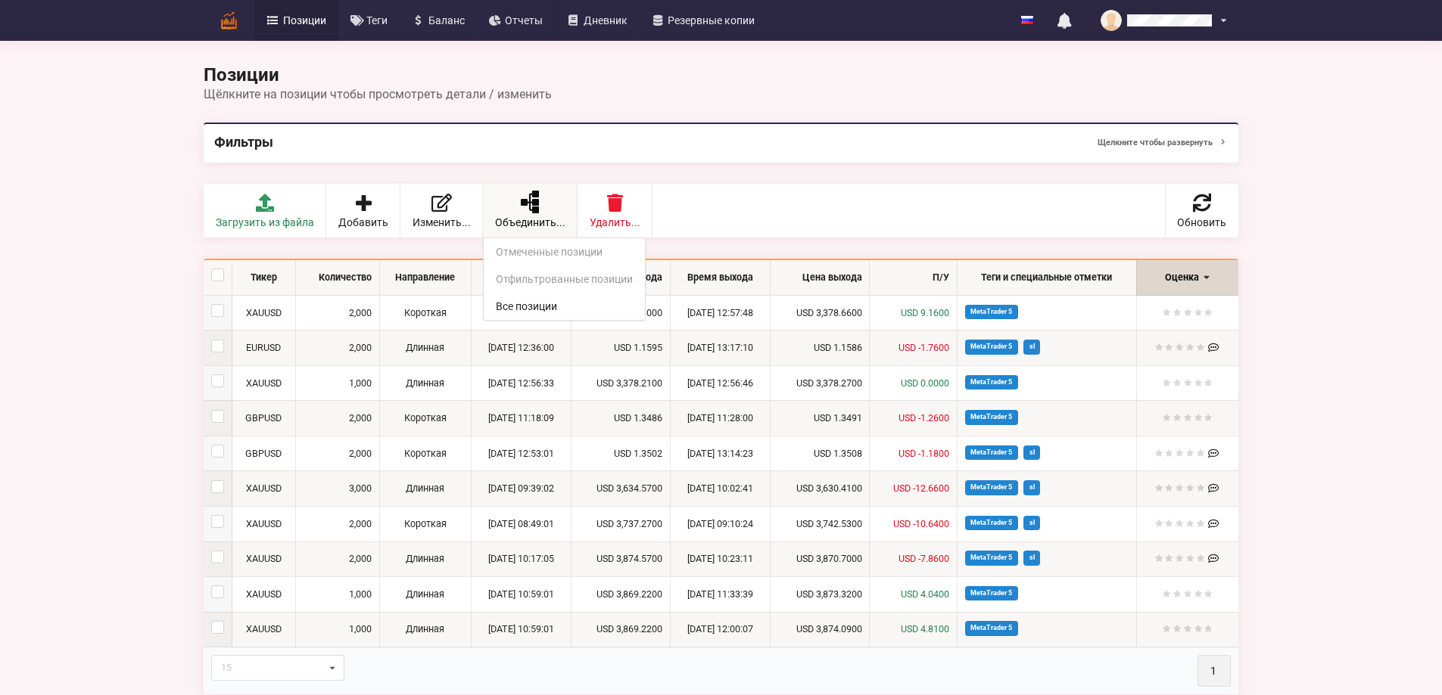
click at [483, 204] on div "Объединить... Отмеченные позиции Отфильтрованные позиции Все позиции" at bounding box center [530, 211] width 95 height 54
click at [211, 269] on label at bounding box center [217, 269] width 13 height 0
checkbox input "true"
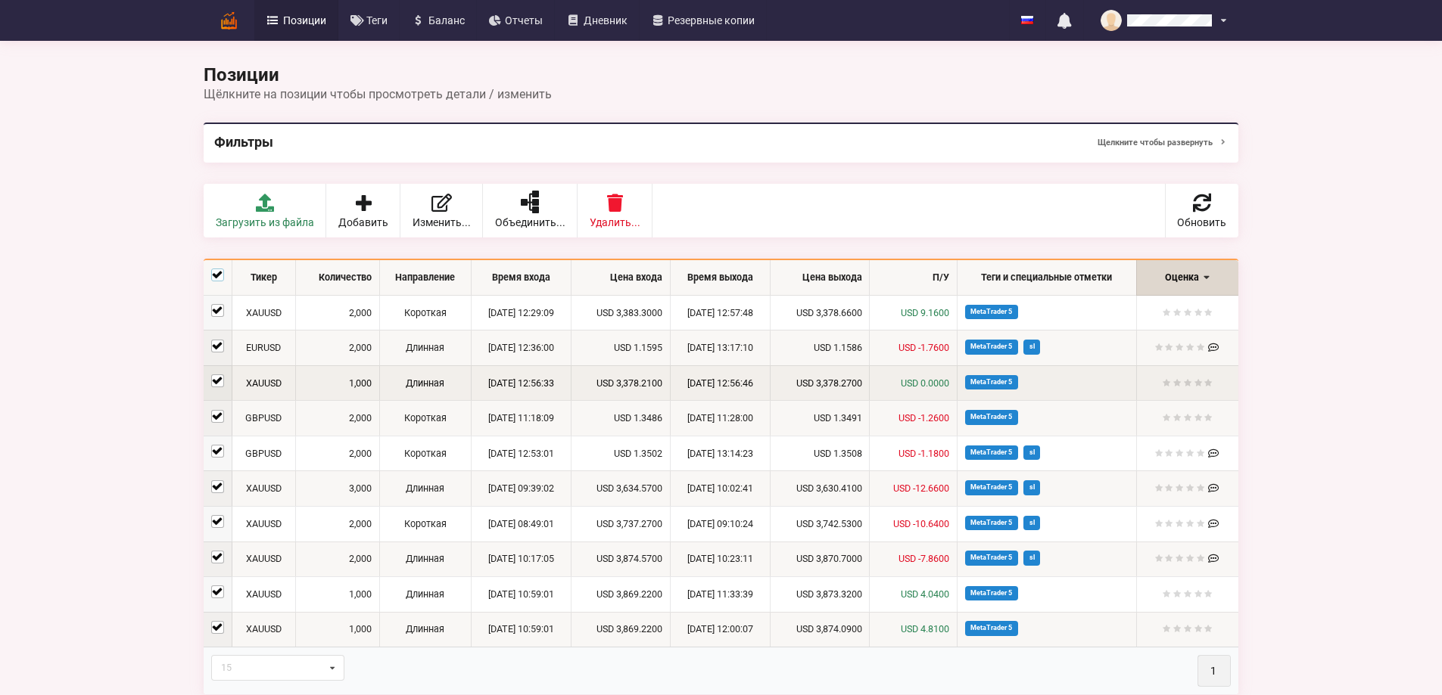
checkbox input "true"
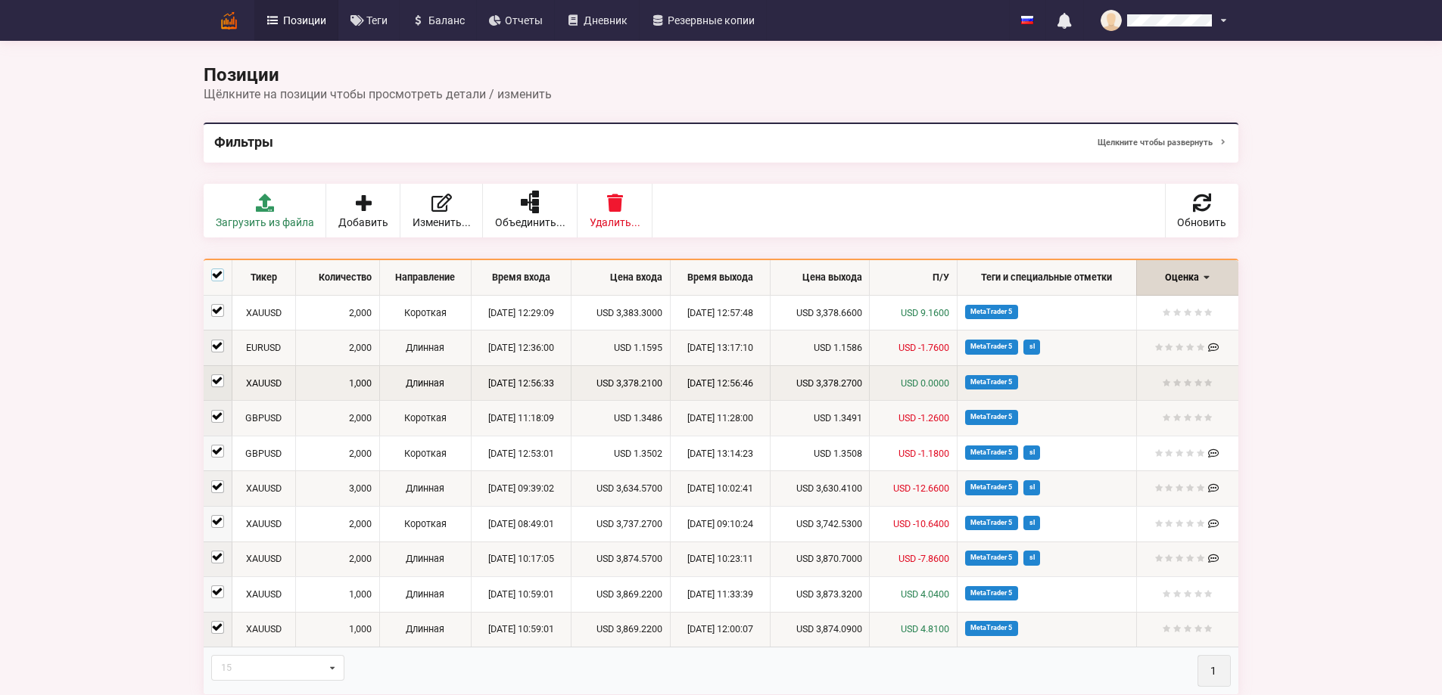
checkbox input "true"
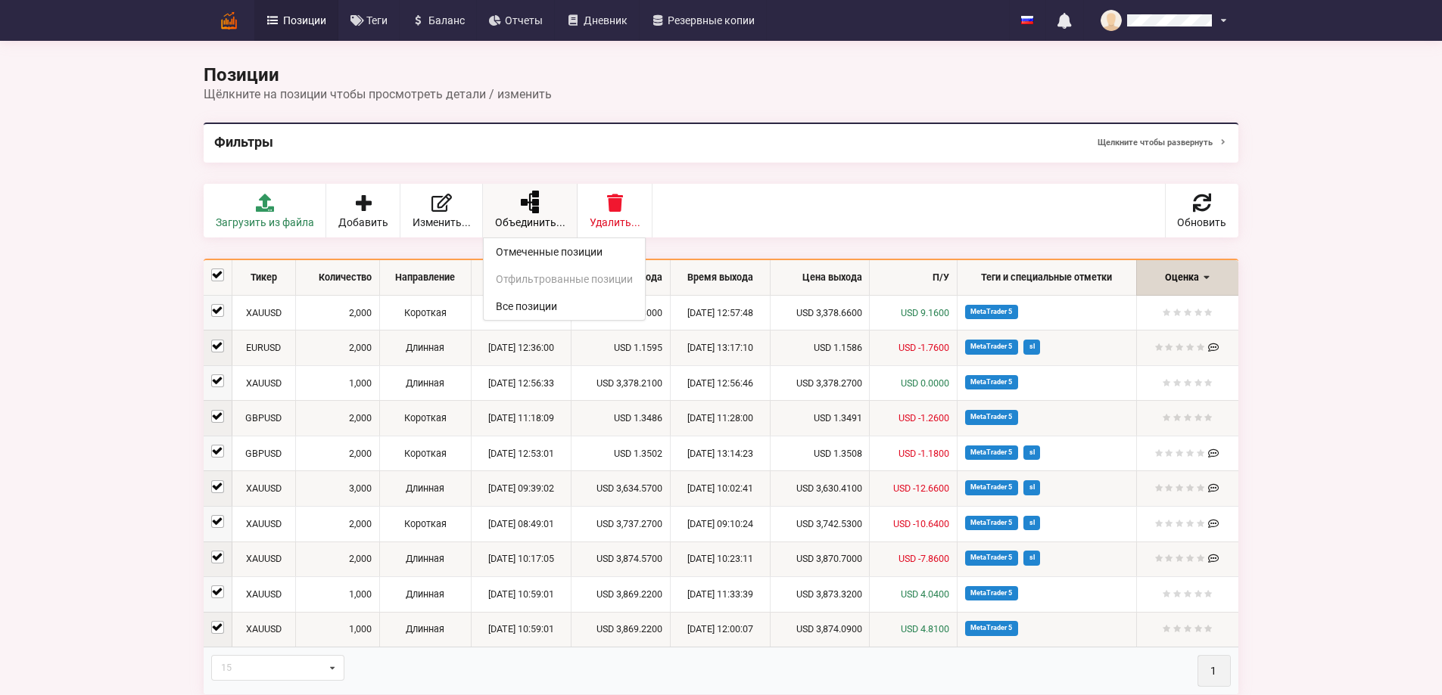
click at [521, 212] on icon at bounding box center [530, 201] width 18 height 21
click at [484, 244] on link "Отмеченные позиции" at bounding box center [564, 251] width 161 height 27
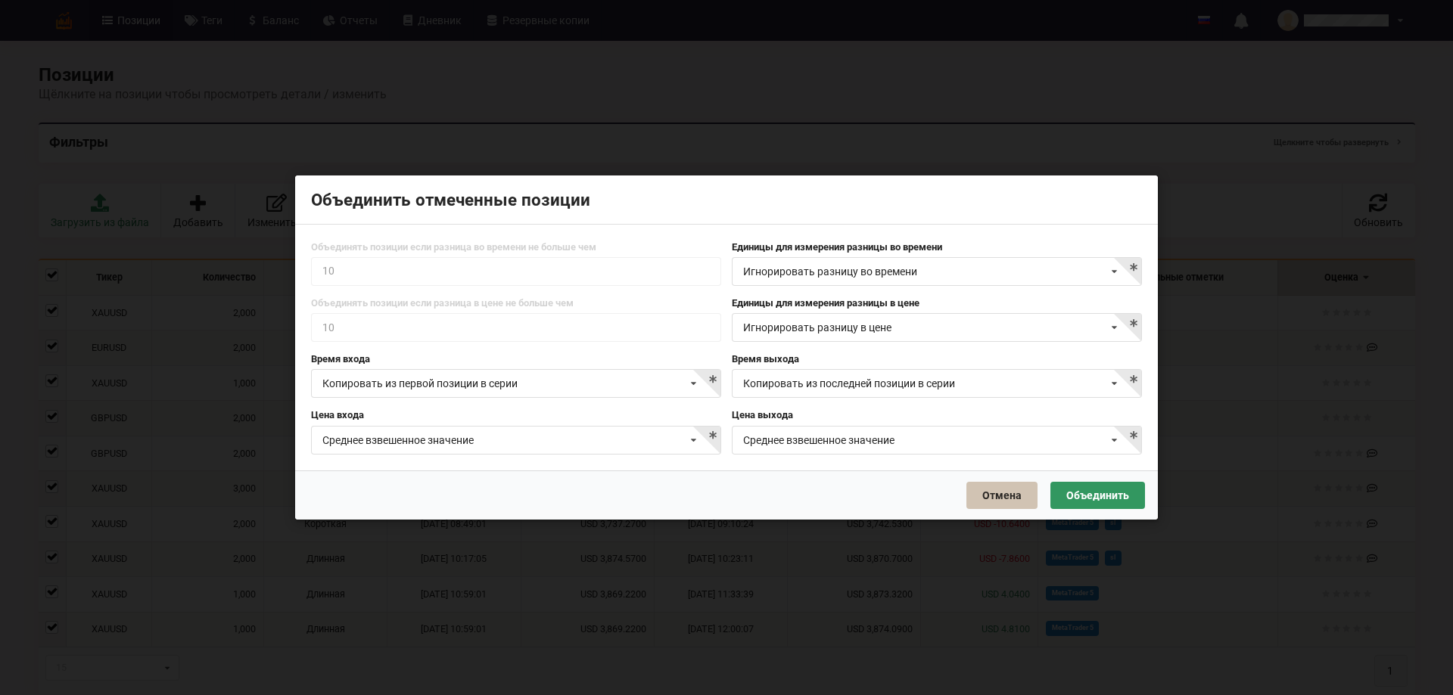
click at [1003, 496] on button "Отмена" at bounding box center [1001, 495] width 71 height 27
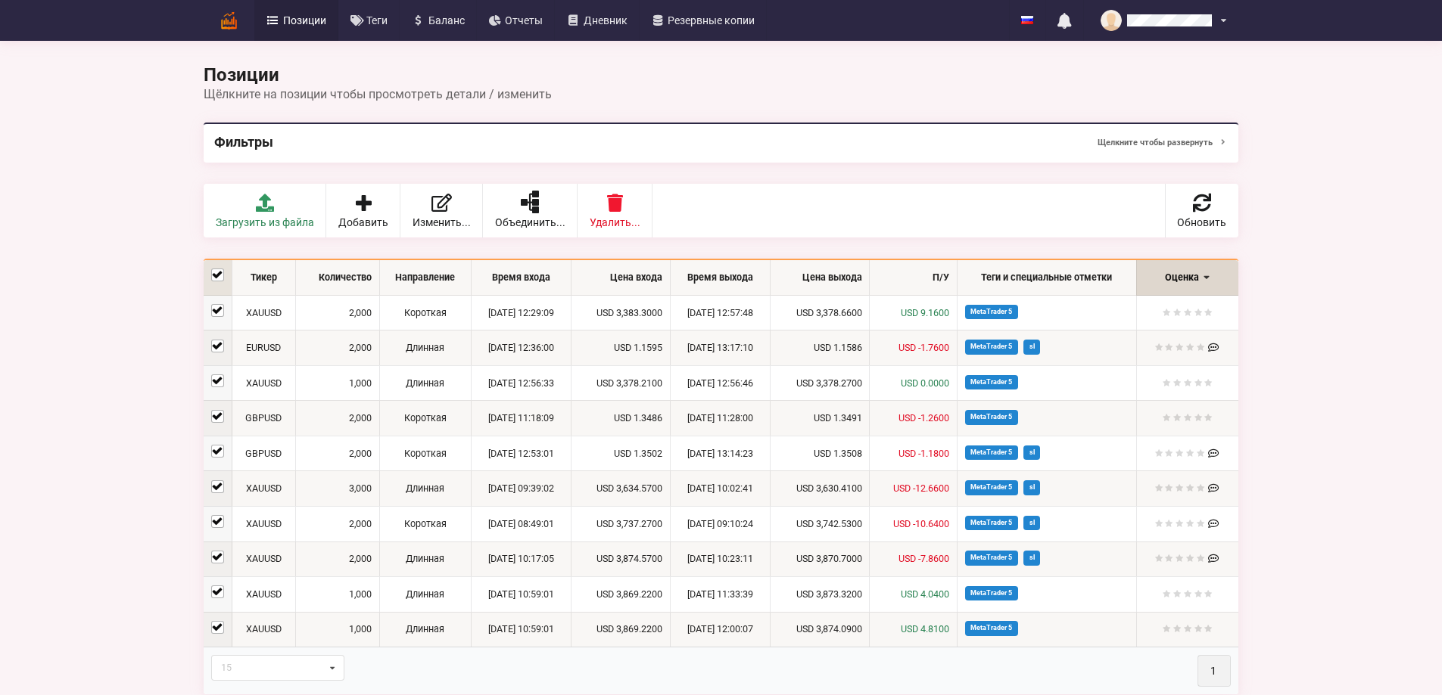
click at [204, 275] on th at bounding box center [218, 278] width 28 height 36
click at [211, 269] on label at bounding box center [217, 269] width 13 height 0
checkbox input "false"
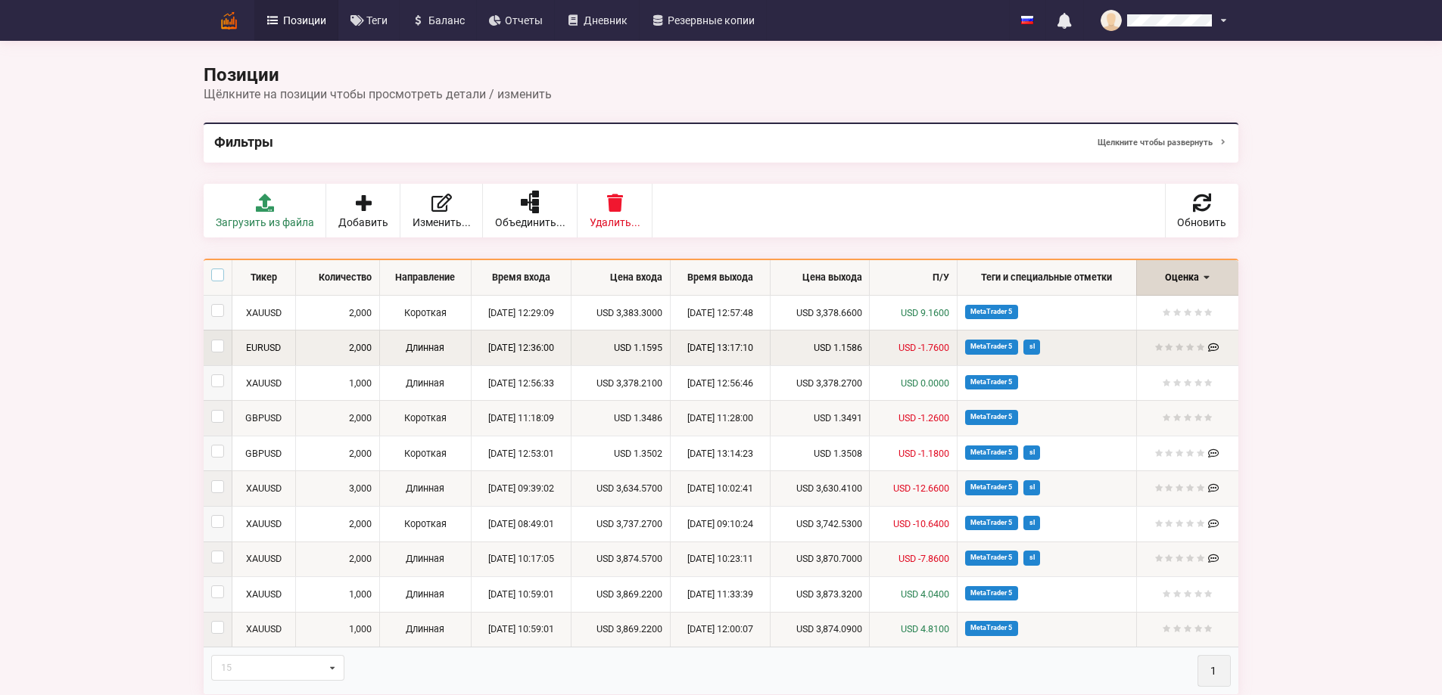
checkbox input "false"
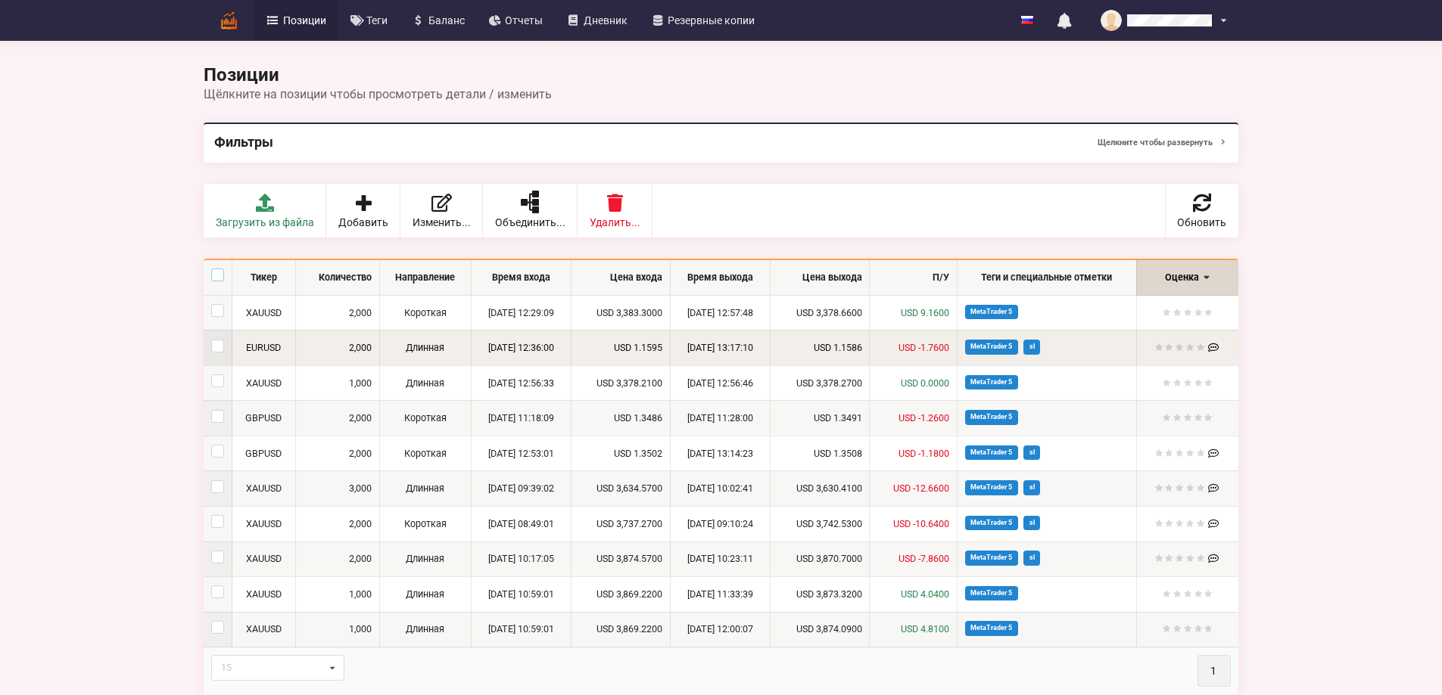
checkbox input "false"
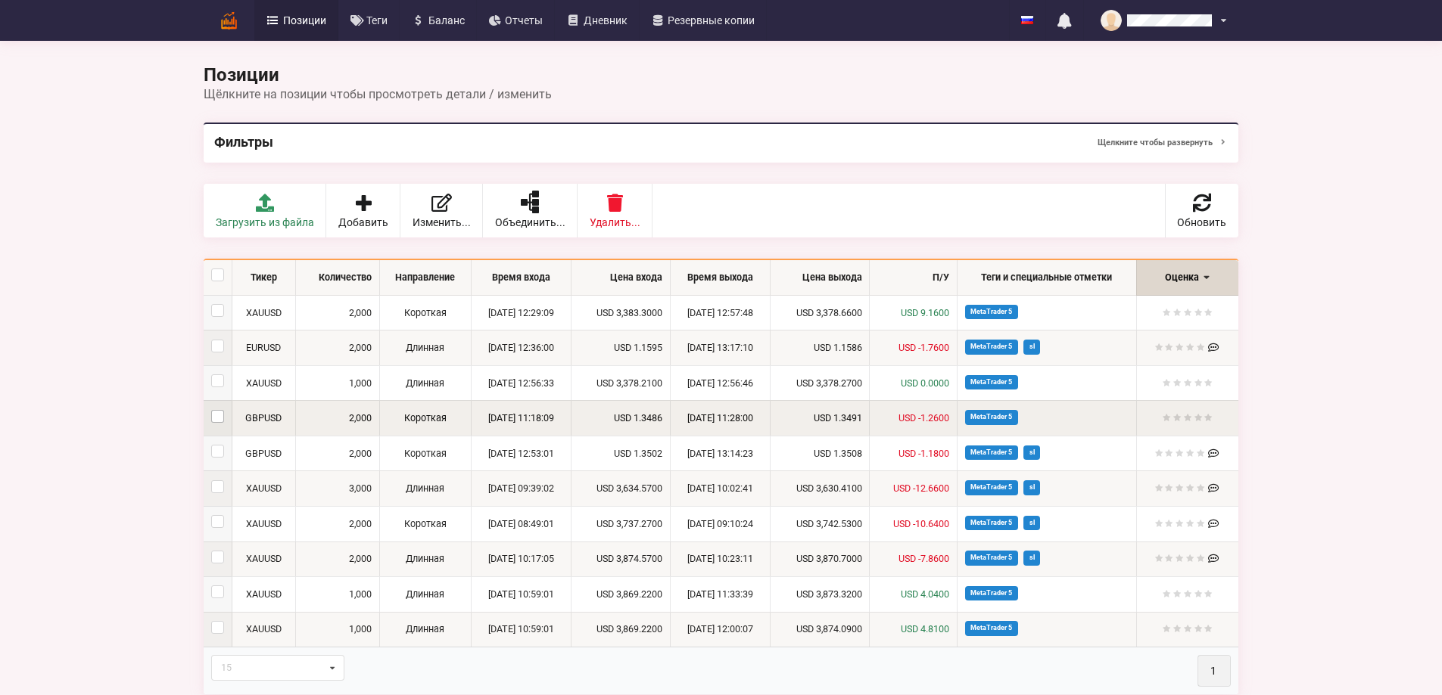
click at [211, 410] on label at bounding box center [217, 410] width 13 height 0
checkbox input "true"
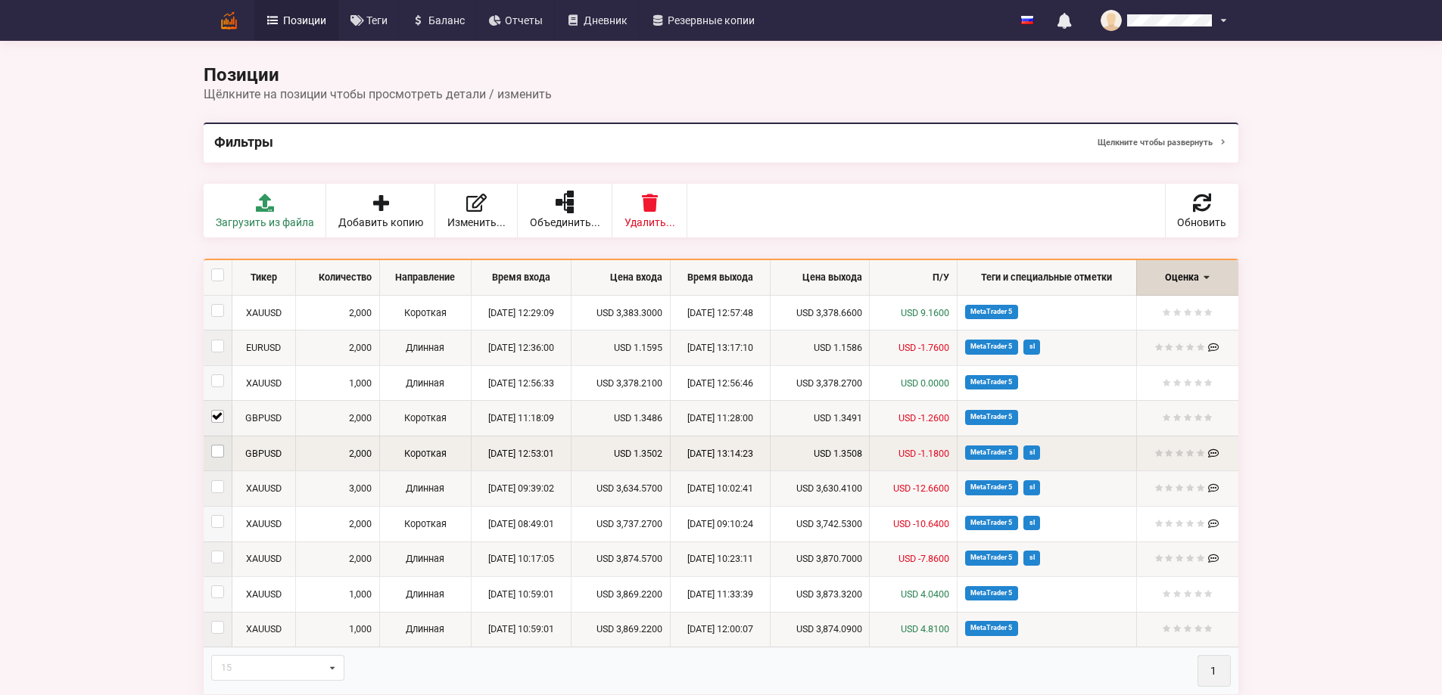
click at [211, 445] on label at bounding box center [217, 445] width 13 height 0
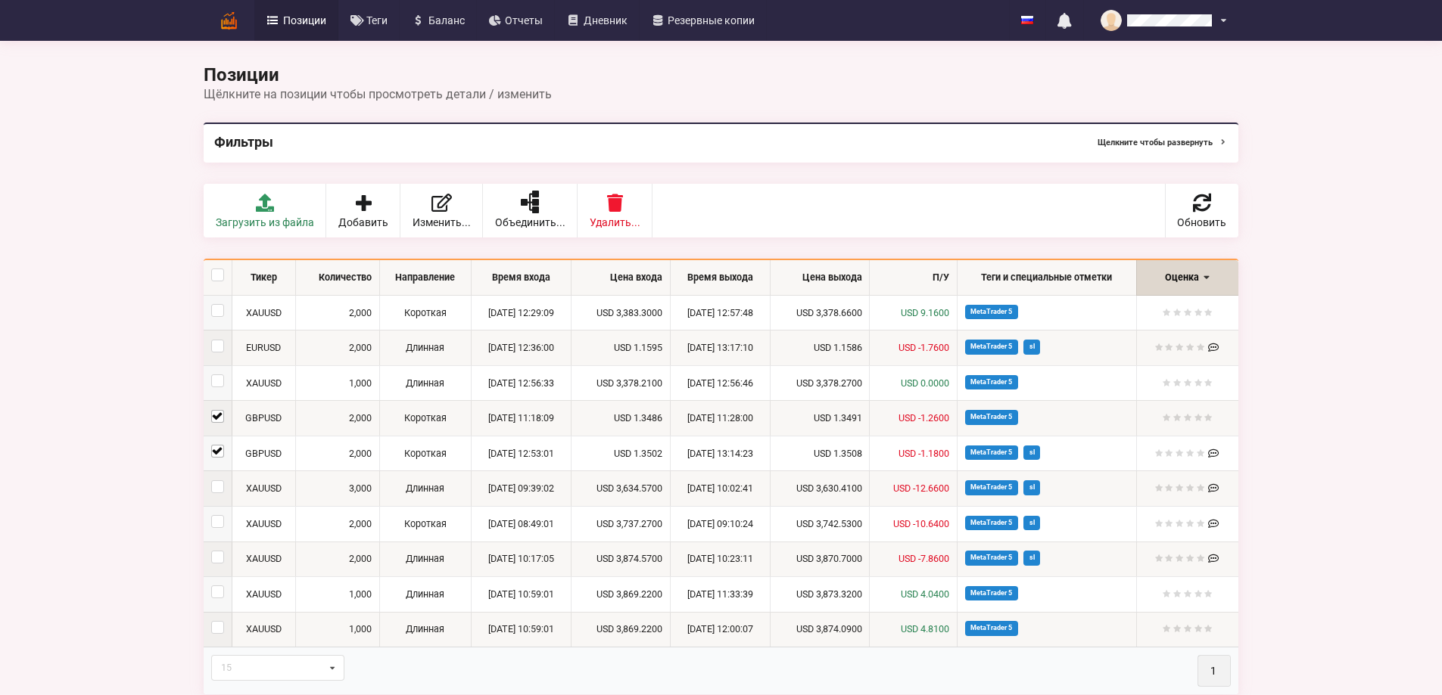
click at [1227, 145] on button "Щелкните чтобы развернуть" at bounding box center [1162, 142] width 130 height 19
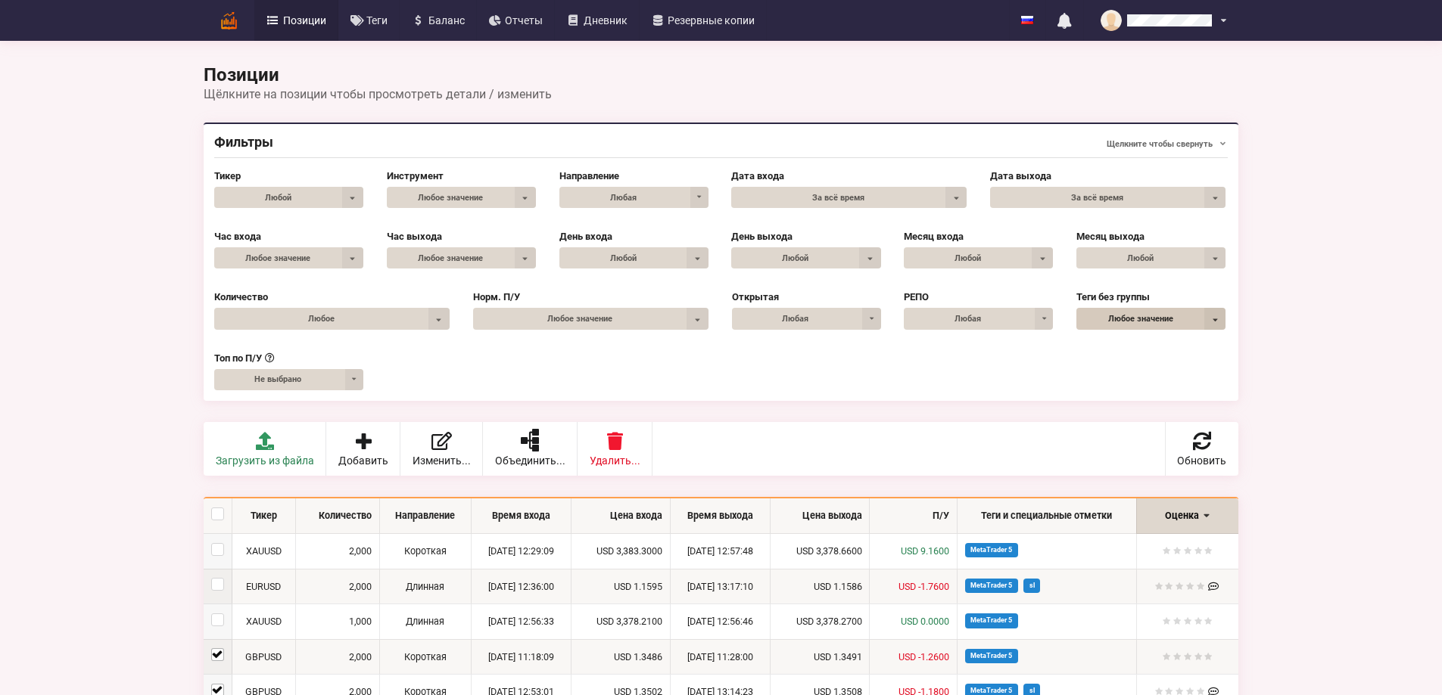
click at [1225, 321] on icon at bounding box center [1214, 318] width 21 height 21
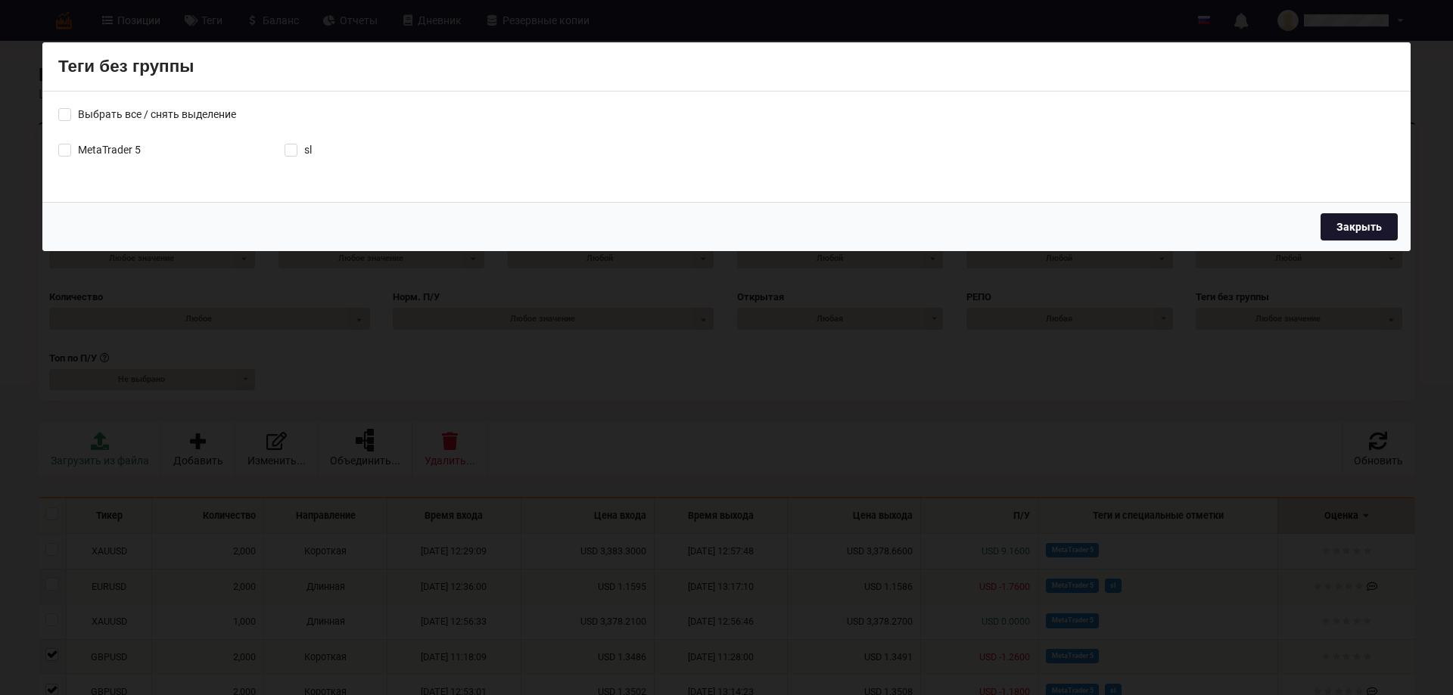
click at [1373, 222] on button "Закрыть" at bounding box center [1358, 226] width 77 height 27
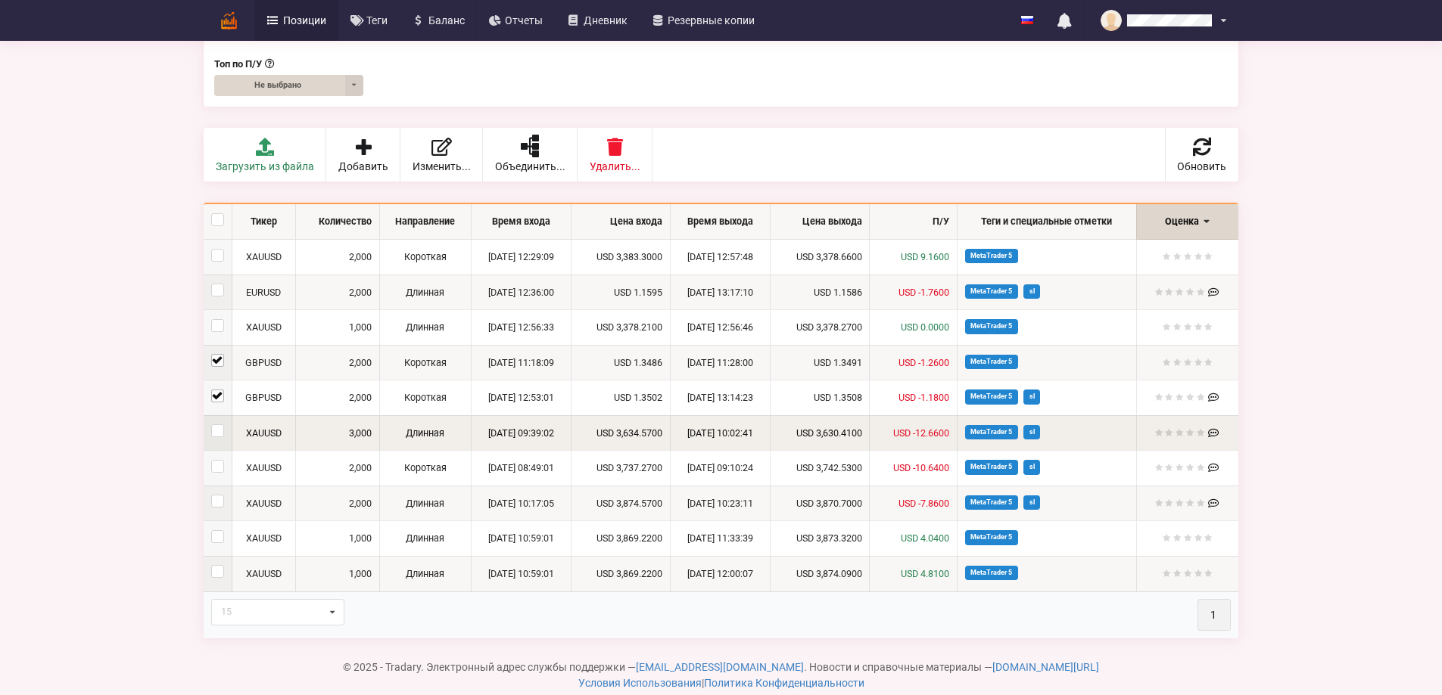
scroll to position [303, 0]
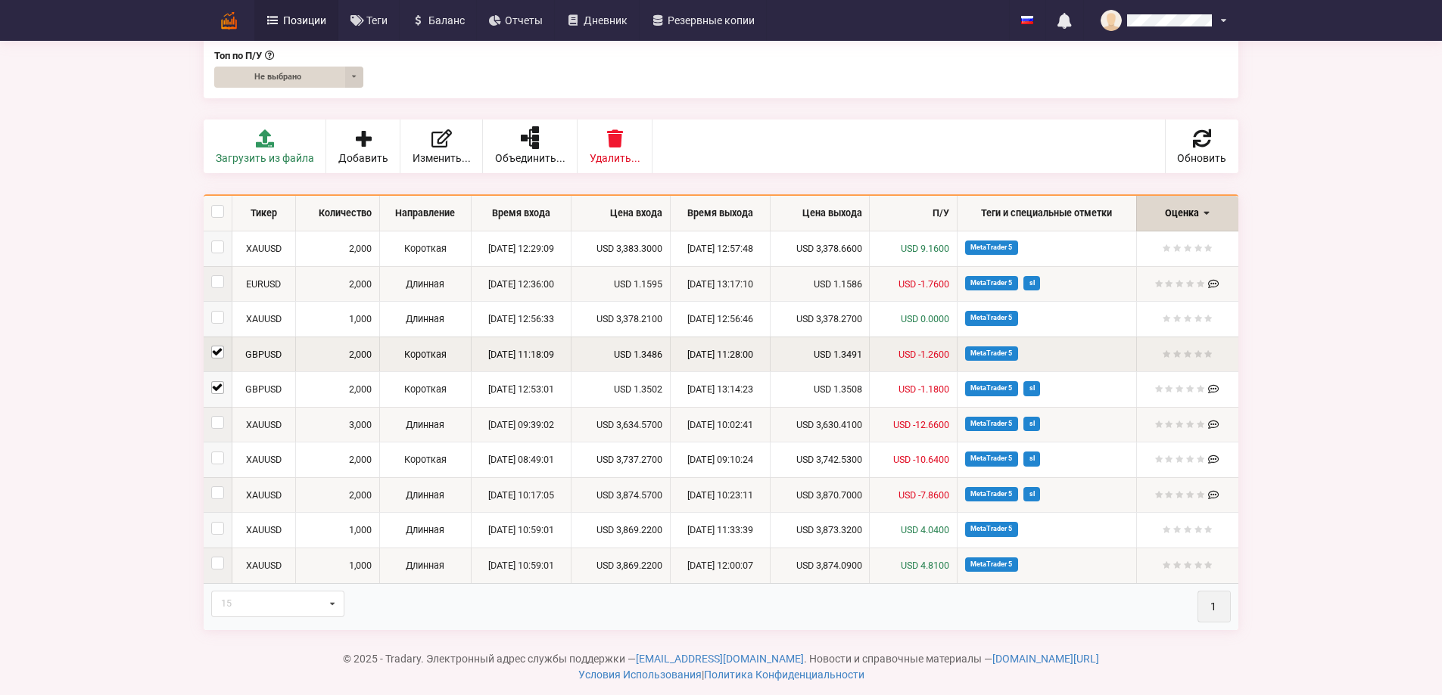
drag, startPoint x: 44, startPoint y: 382, endPoint x: 44, endPoint y: 367, distance: 15.1
click at [211, 381] on label at bounding box center [217, 381] width 13 height 0
checkbox input "false"
click at [211, 346] on label at bounding box center [217, 346] width 13 height 0
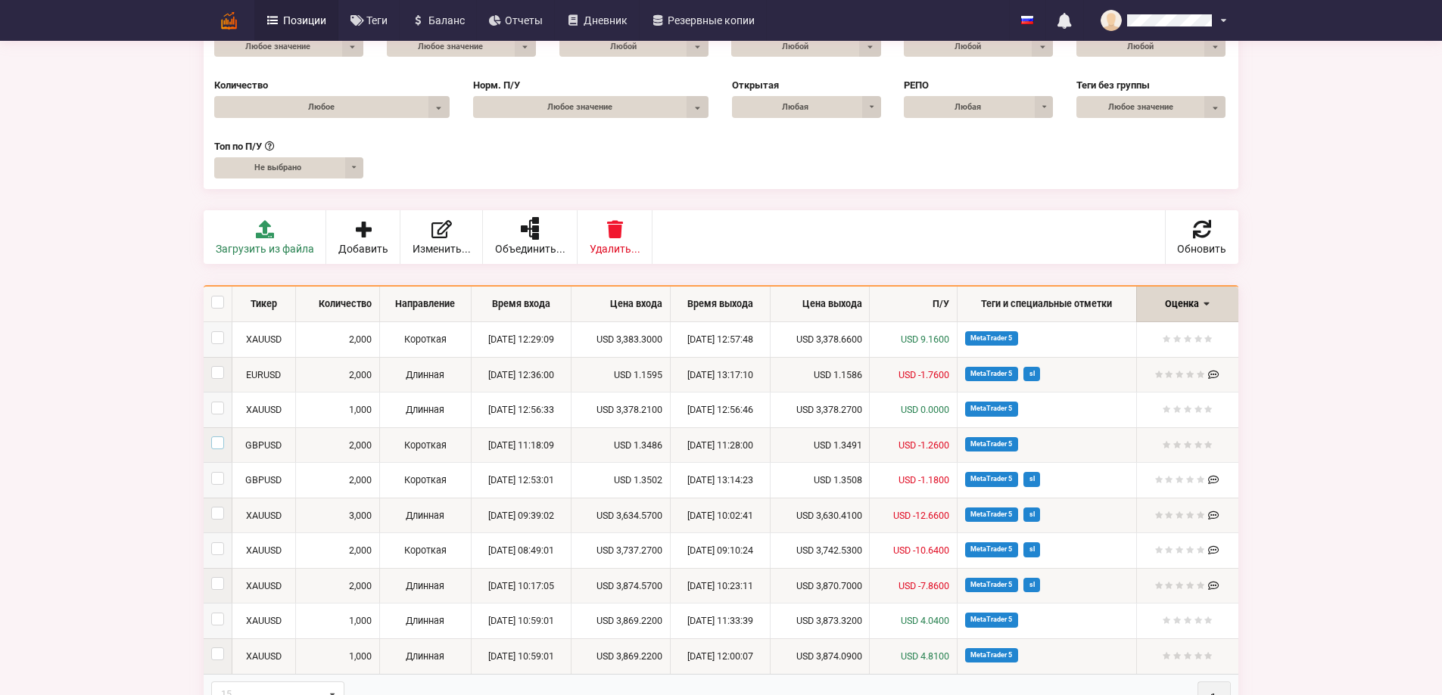
scroll to position [0, 0]
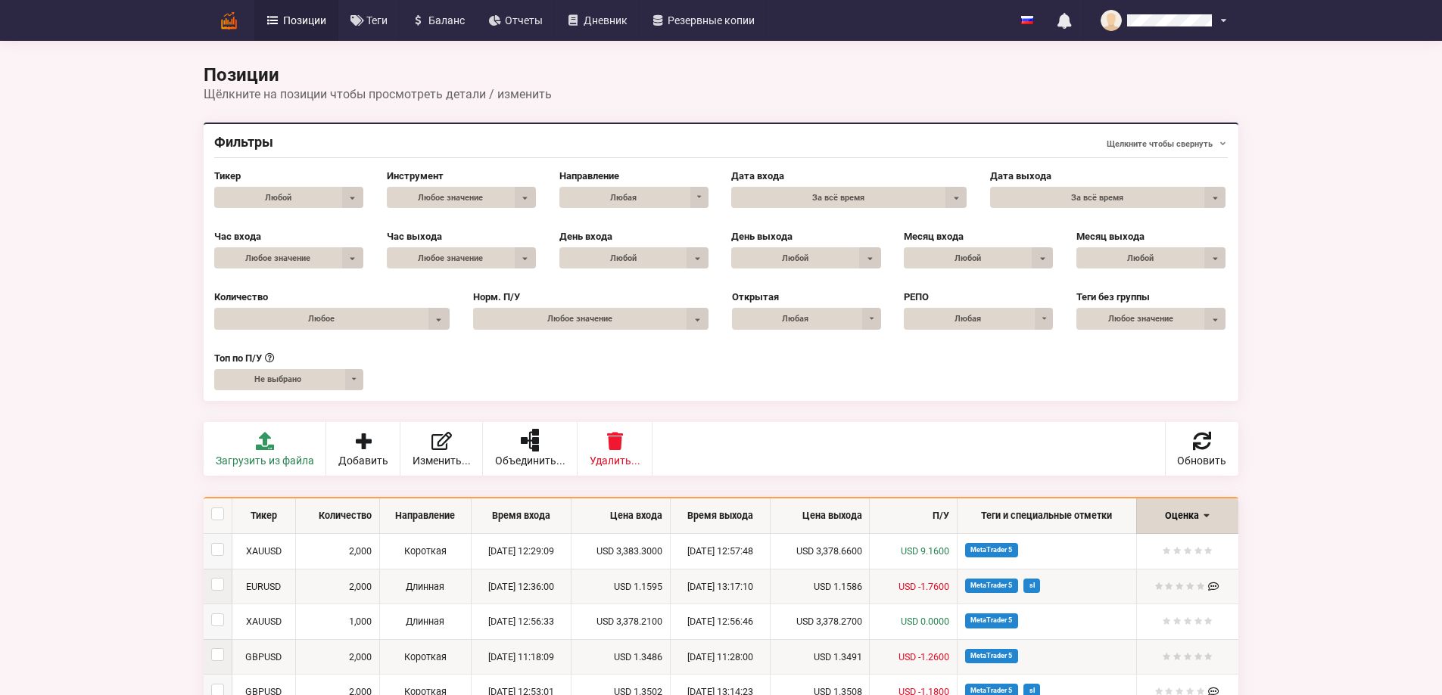
click at [254, 30] on link "Позиции" at bounding box center [296, 20] width 84 height 41
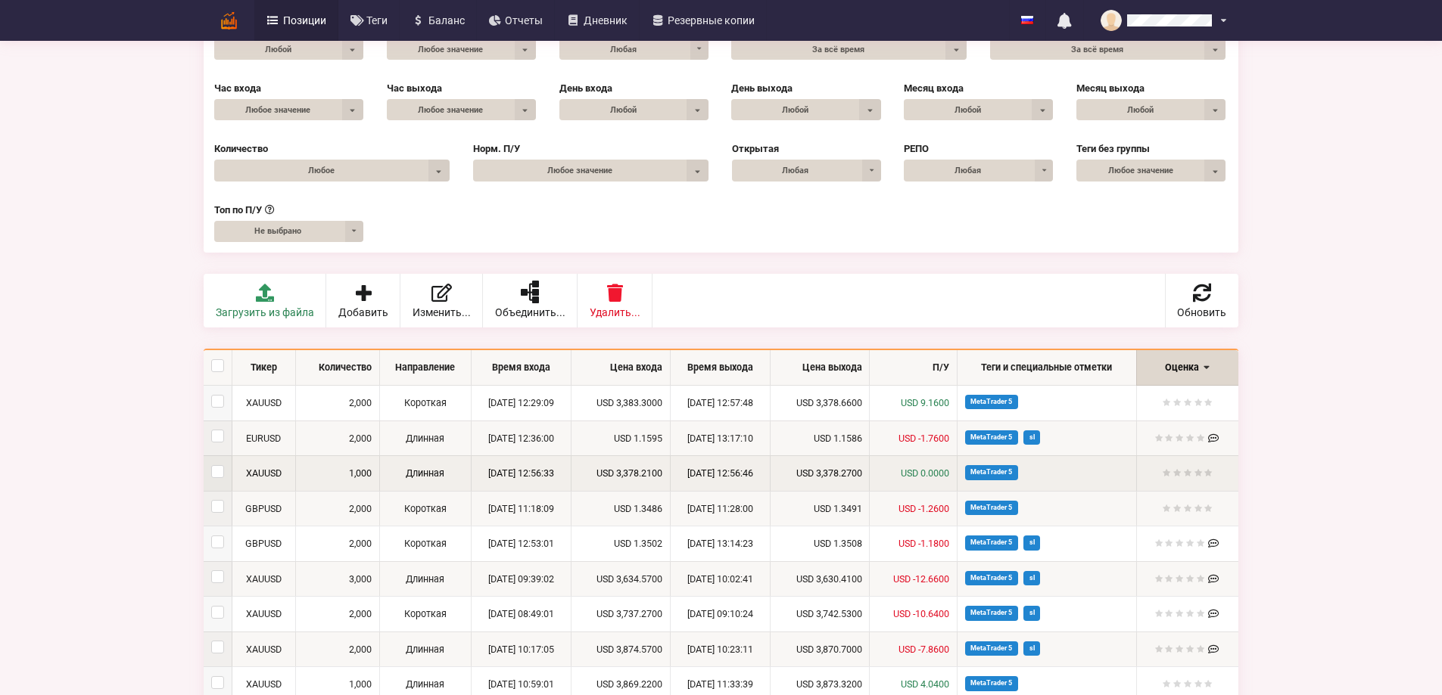
scroll to position [151, 0]
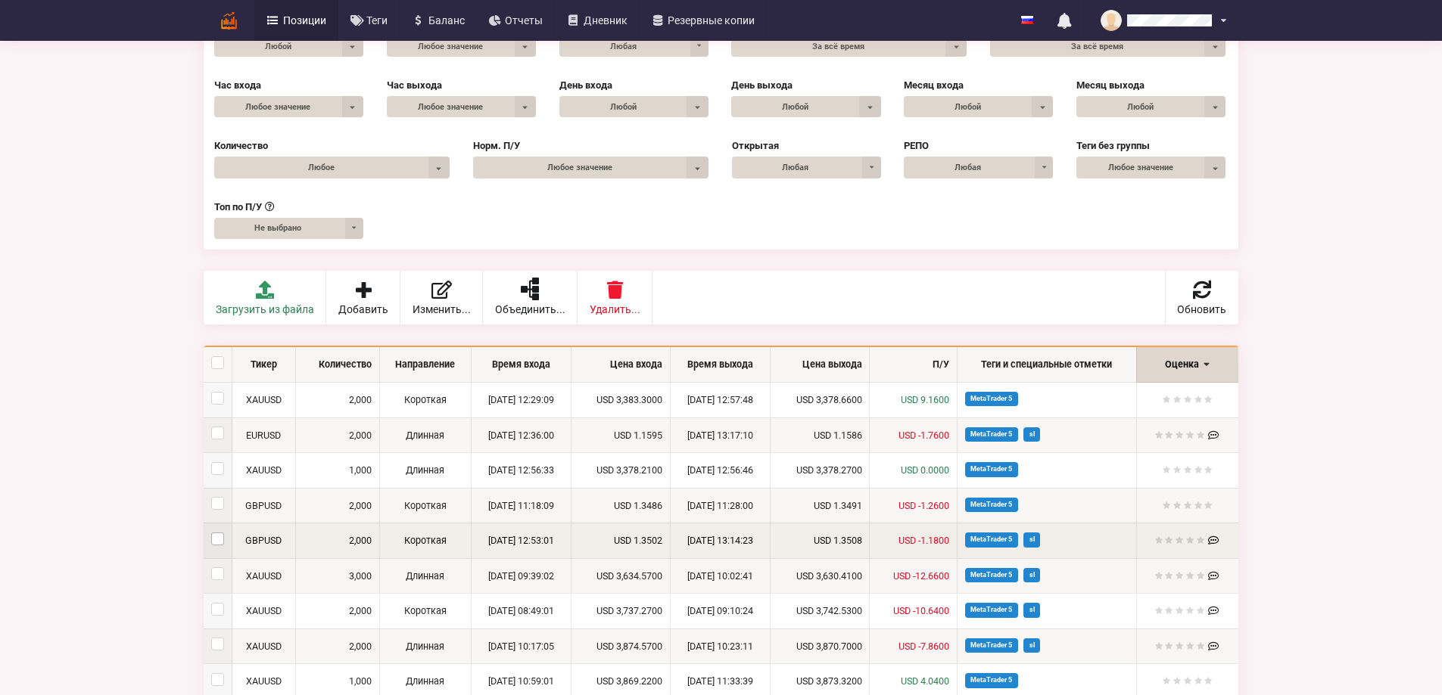
drag, startPoint x: 45, startPoint y: 499, endPoint x: 48, endPoint y: 529, distance: 30.4
click at [211, 497] on label at bounding box center [217, 497] width 13 height 0
checkbox input "true"
click at [211, 533] on label at bounding box center [217, 533] width 13 height 0
checkbox input "true"
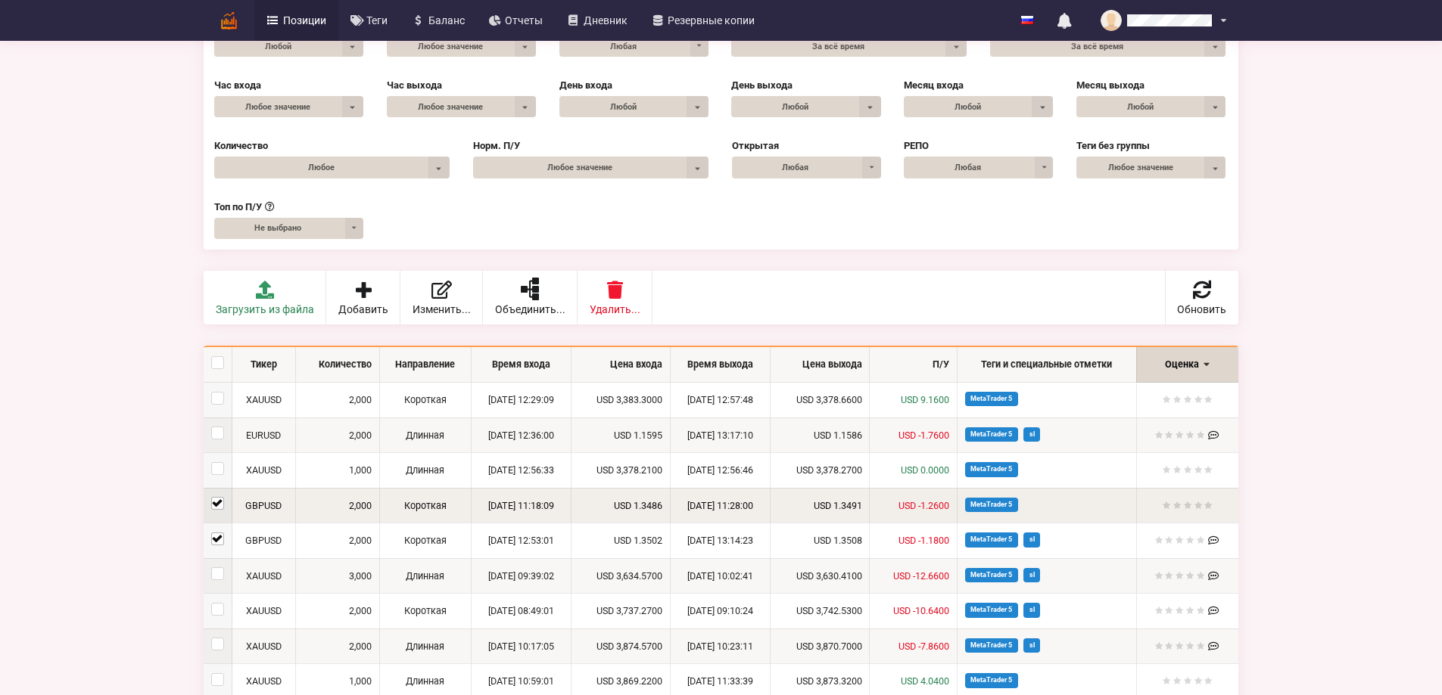
click at [211, 497] on label at bounding box center [217, 497] width 13 height 0
checkbox input "false"
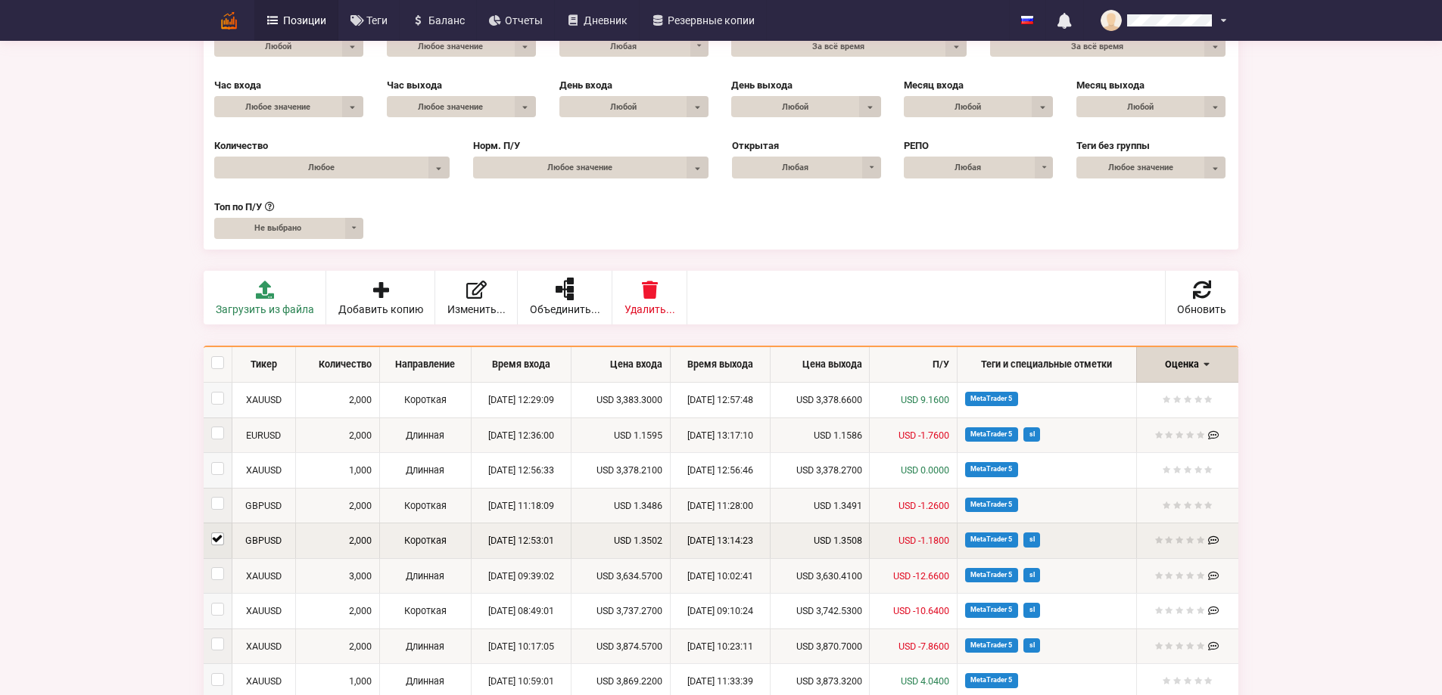
click at [211, 533] on label at bounding box center [217, 533] width 13 height 0
checkbox input "false"
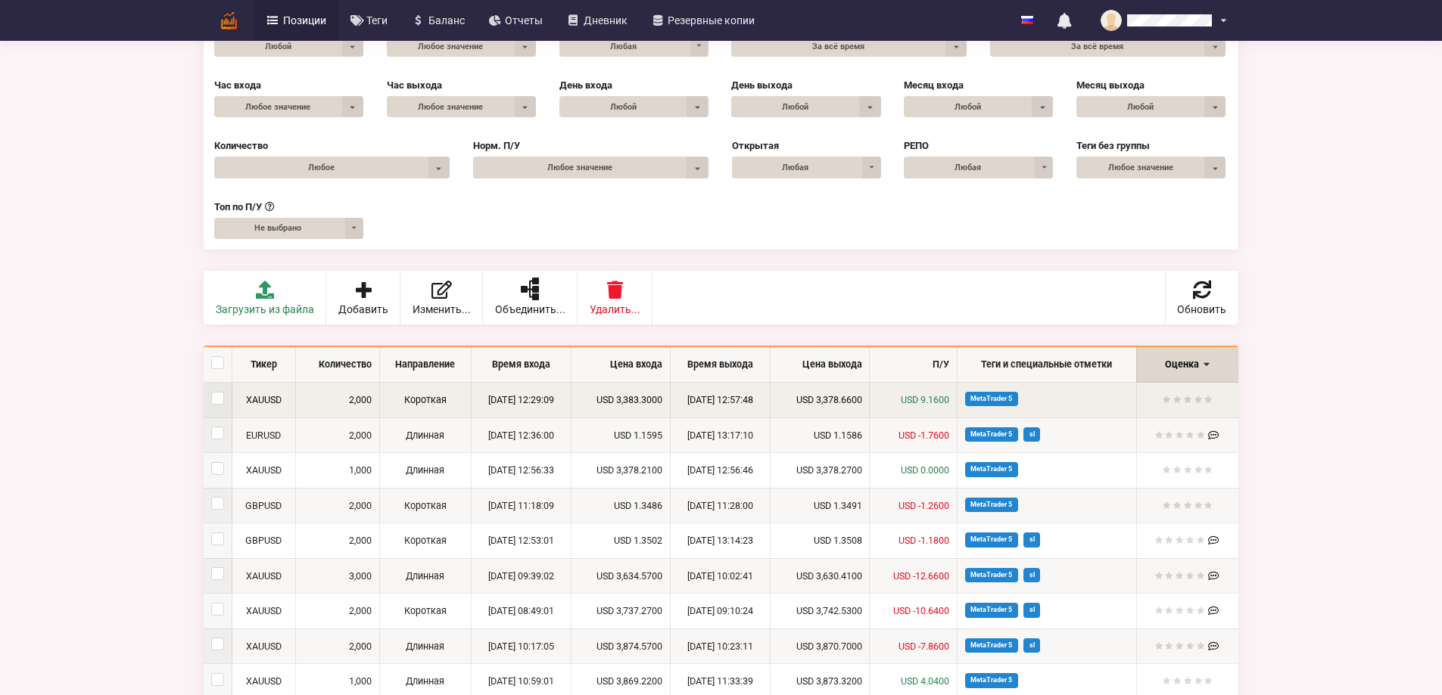
click at [476, 402] on td "[DATE] 12:29:09" at bounding box center [521, 400] width 100 height 35
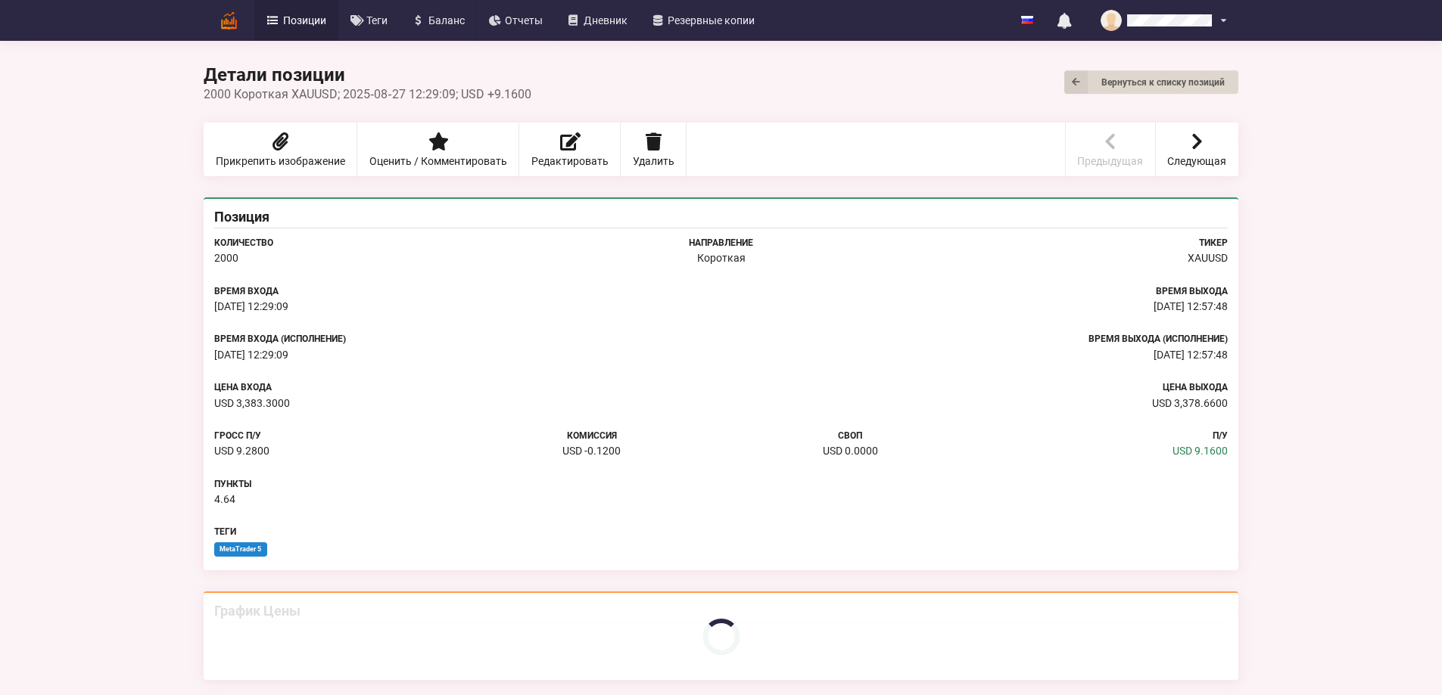
click at [214, 400] on span "USD 3,383.3000" at bounding box center [252, 403] width 76 height 12
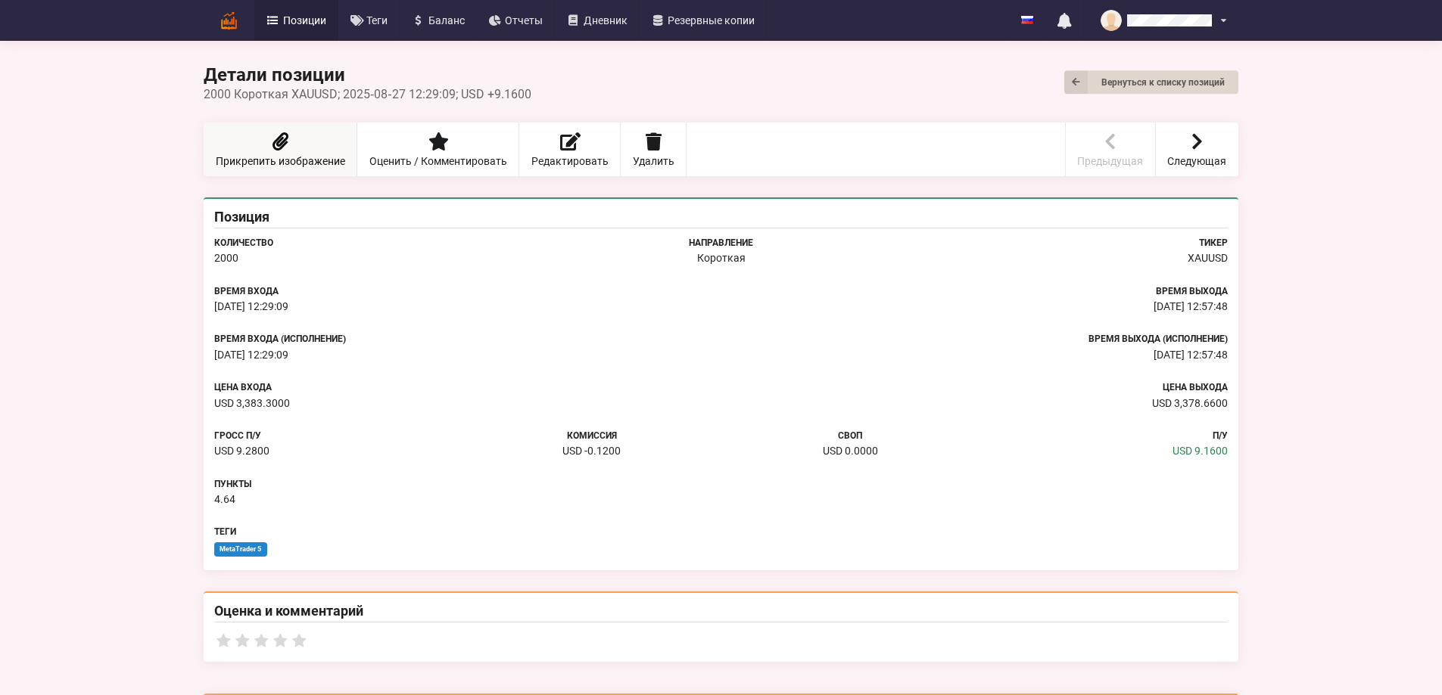
click at [204, 153] on link "Прикрепить изображение" at bounding box center [281, 150] width 154 height 54
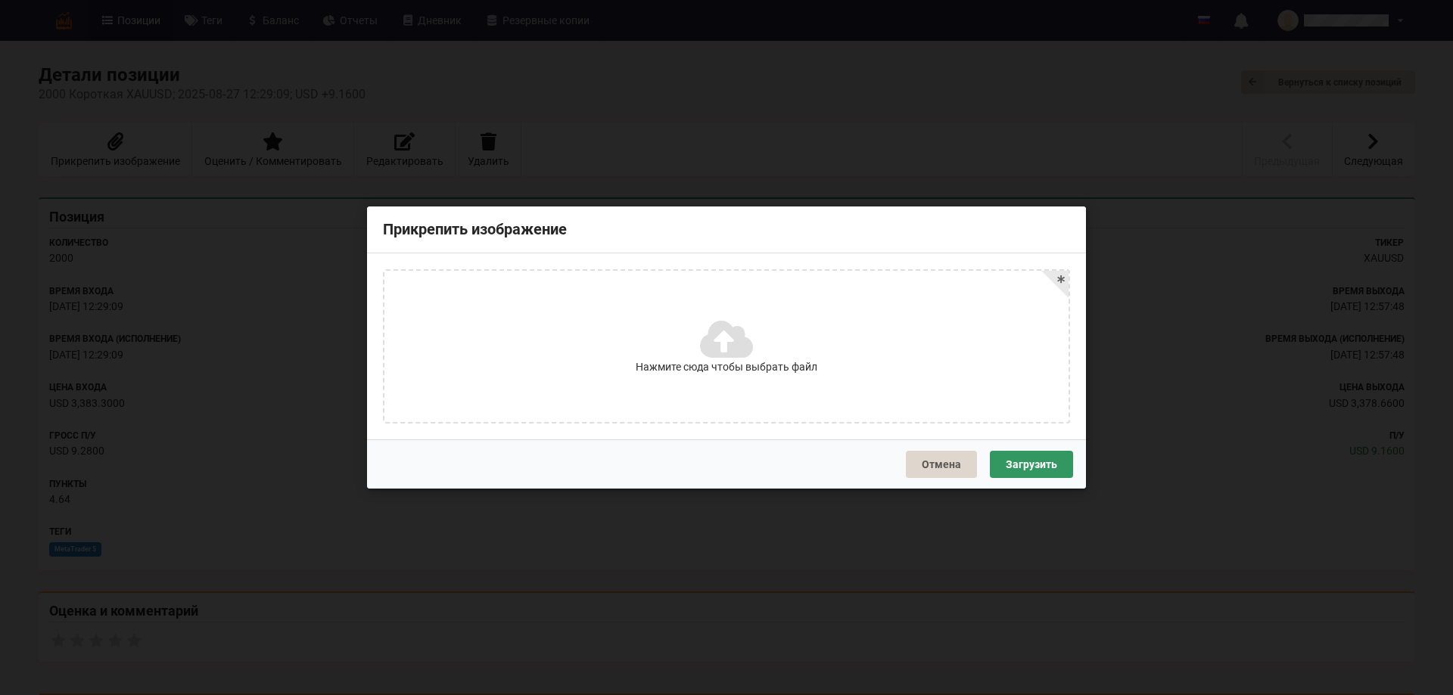
click at [732, 364] on span "Нажмите сюда чтобы выбрать файл" at bounding box center [727, 367] width 182 height 15
click at [0, 0] on input "Нажмите сюда чтобы выбрать файл" at bounding box center [0, 0] width 0 height 0
click at [936, 454] on button "Отмена" at bounding box center [941, 464] width 71 height 27
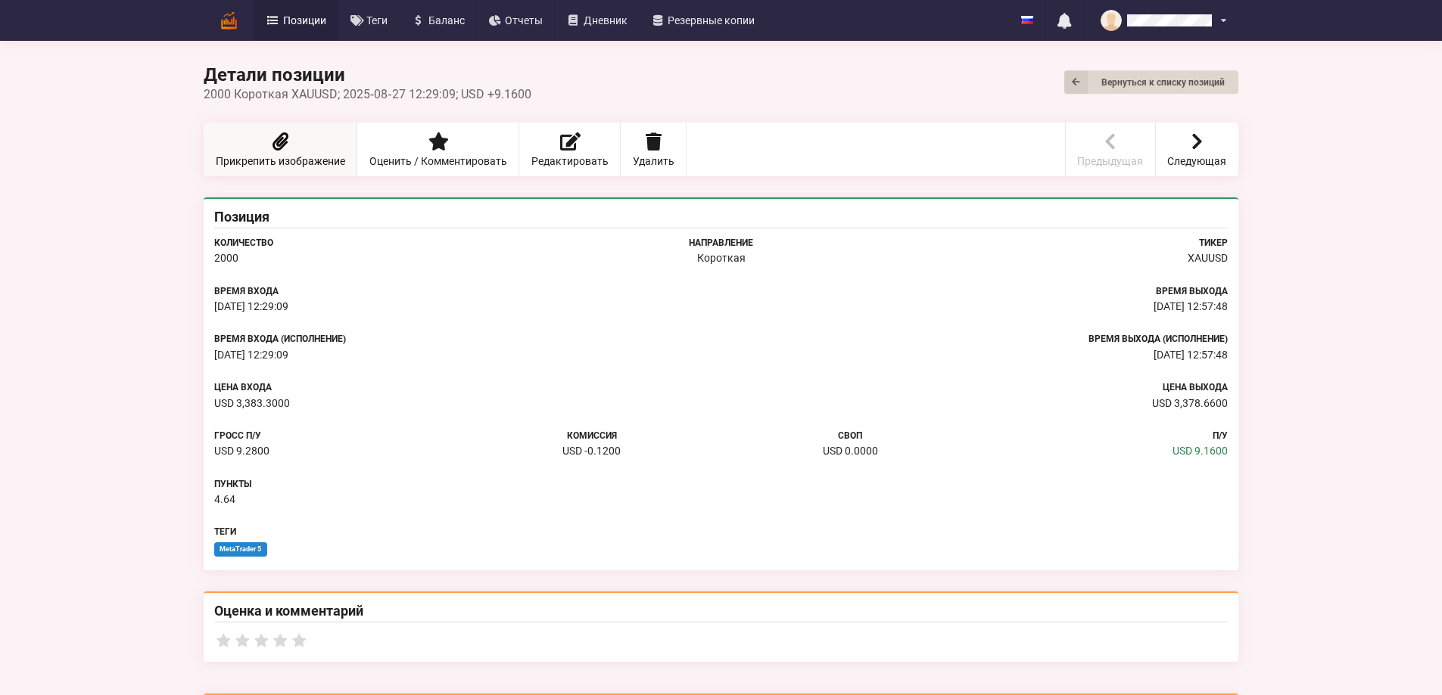
click at [204, 140] on link "Прикрепить изображение" at bounding box center [281, 150] width 154 height 54
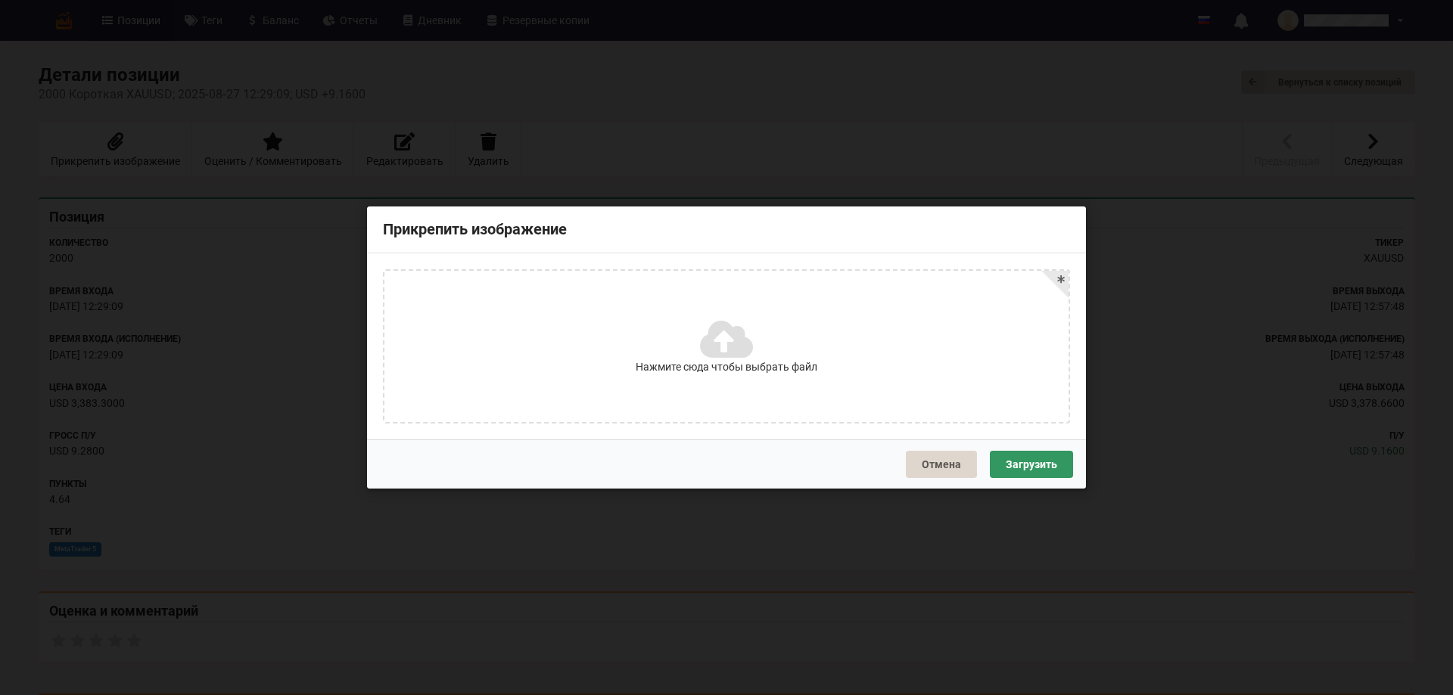
click at [726, 345] on icon at bounding box center [725, 339] width 50 height 42
click at [0, 0] on input "Нажмите сюда чтобы выбрать файл" at bounding box center [0, 0] width 0 height 0
click at [1028, 462] on button "Загрузить" at bounding box center [1031, 464] width 83 height 27
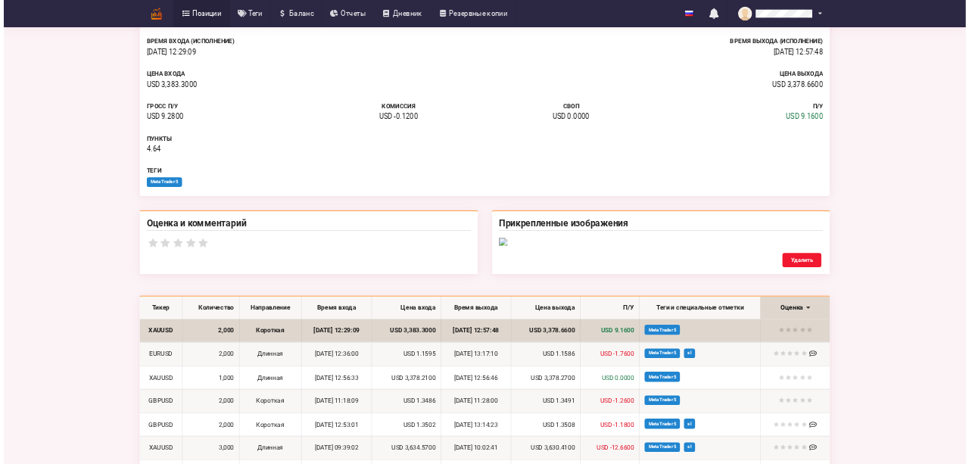
scroll to position [303, 0]
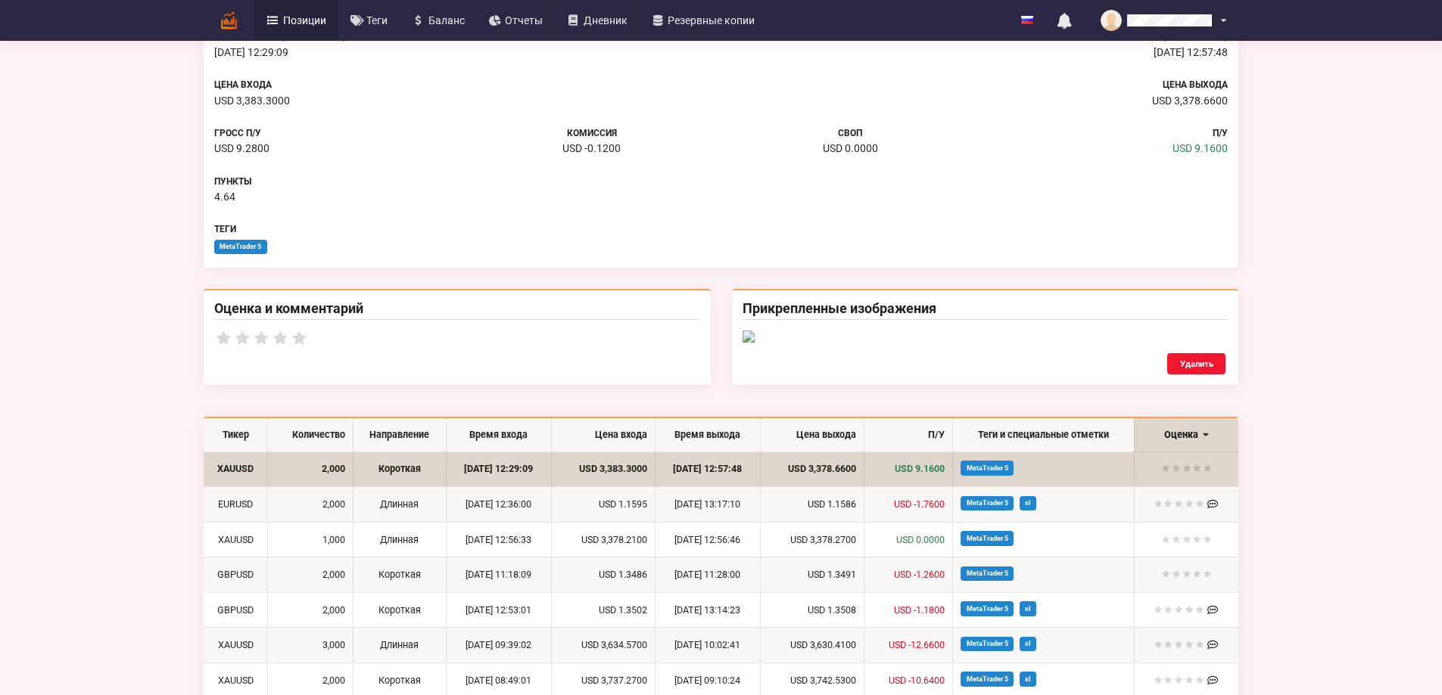
click at [1199, 343] on img at bounding box center [985, 337] width 486 height 12
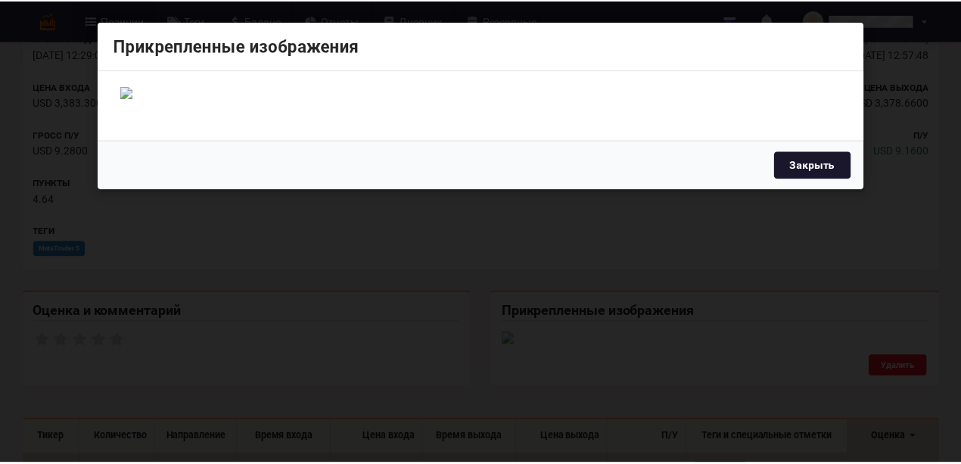
scroll to position [61, 0]
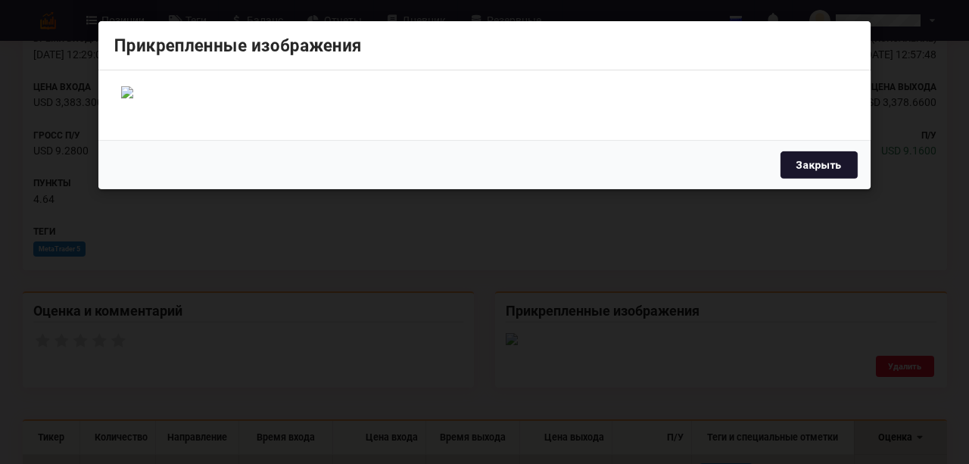
click at [809, 179] on button "Закрыть" at bounding box center [818, 164] width 77 height 27
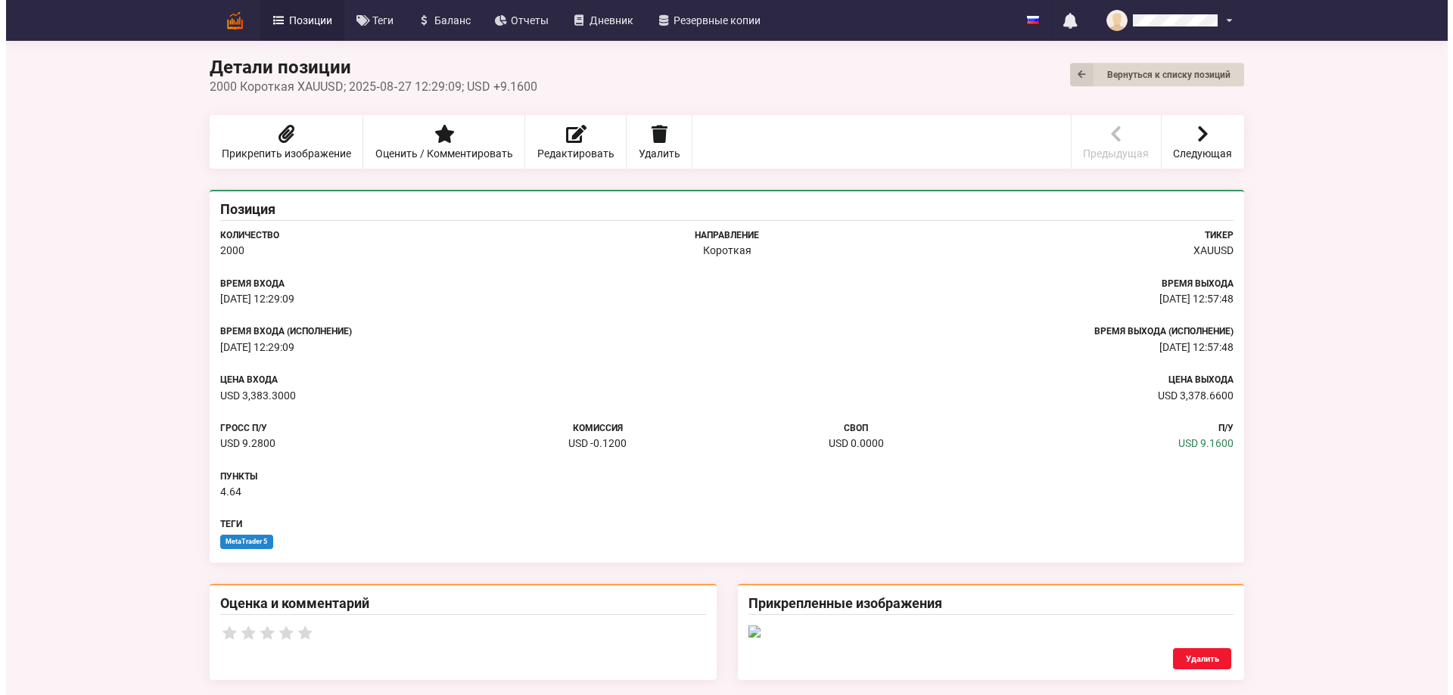
scroll to position [0, 0]
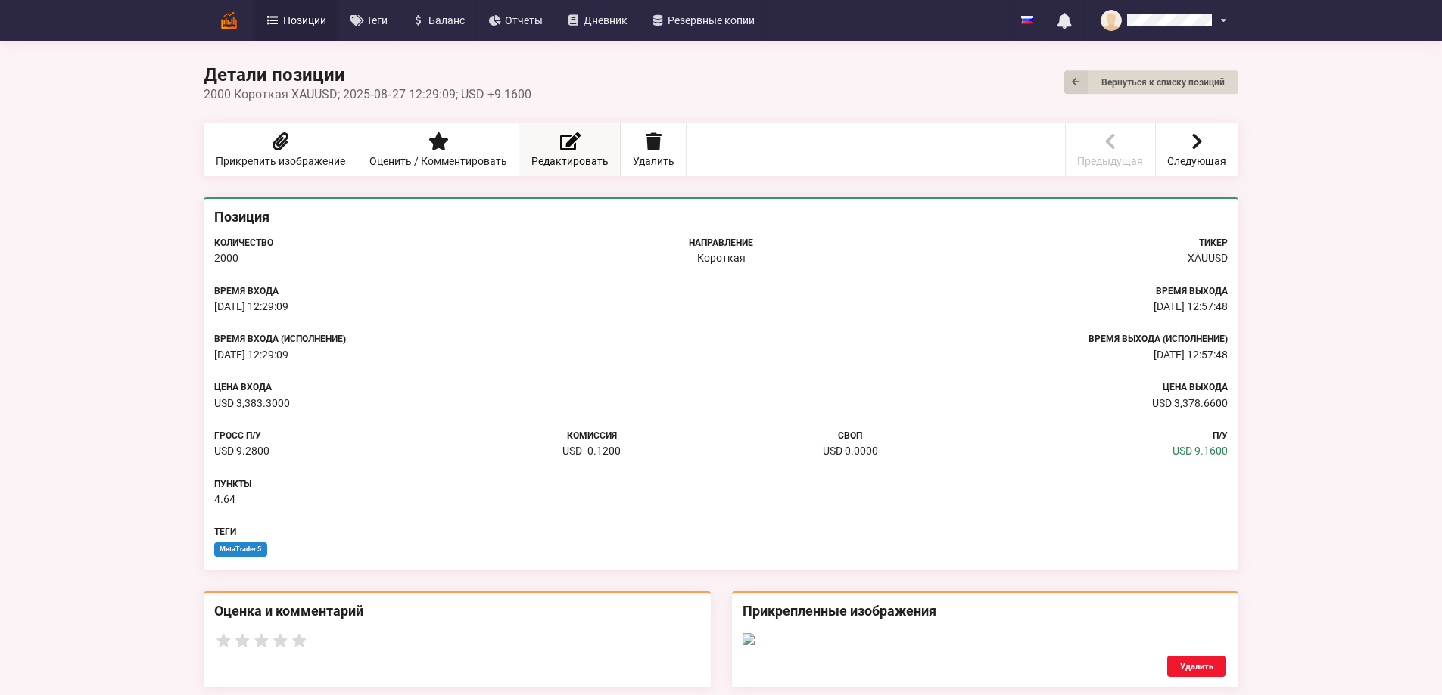
click at [531, 158] on span "Редактировать" at bounding box center [569, 161] width 77 height 11
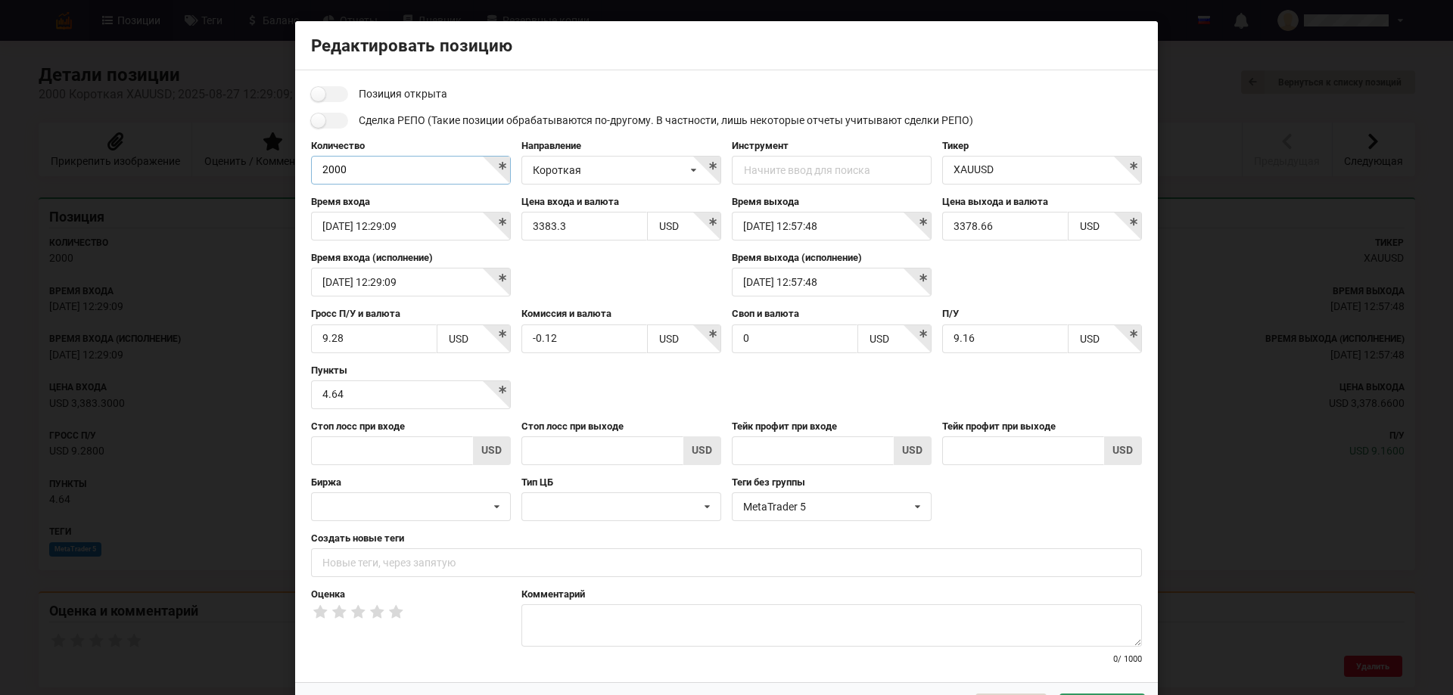
click at [475, 173] on input "2000" at bounding box center [411, 170] width 200 height 29
drag, startPoint x: 410, startPoint y: 164, endPoint x: 292, endPoint y: 170, distance: 118.2
click at [295, 170] on div "Позиция открыта Сделка РЕПО (Такие позиции обрабатываются по-другому. В частнос…" at bounding box center [726, 376] width 863 height 612
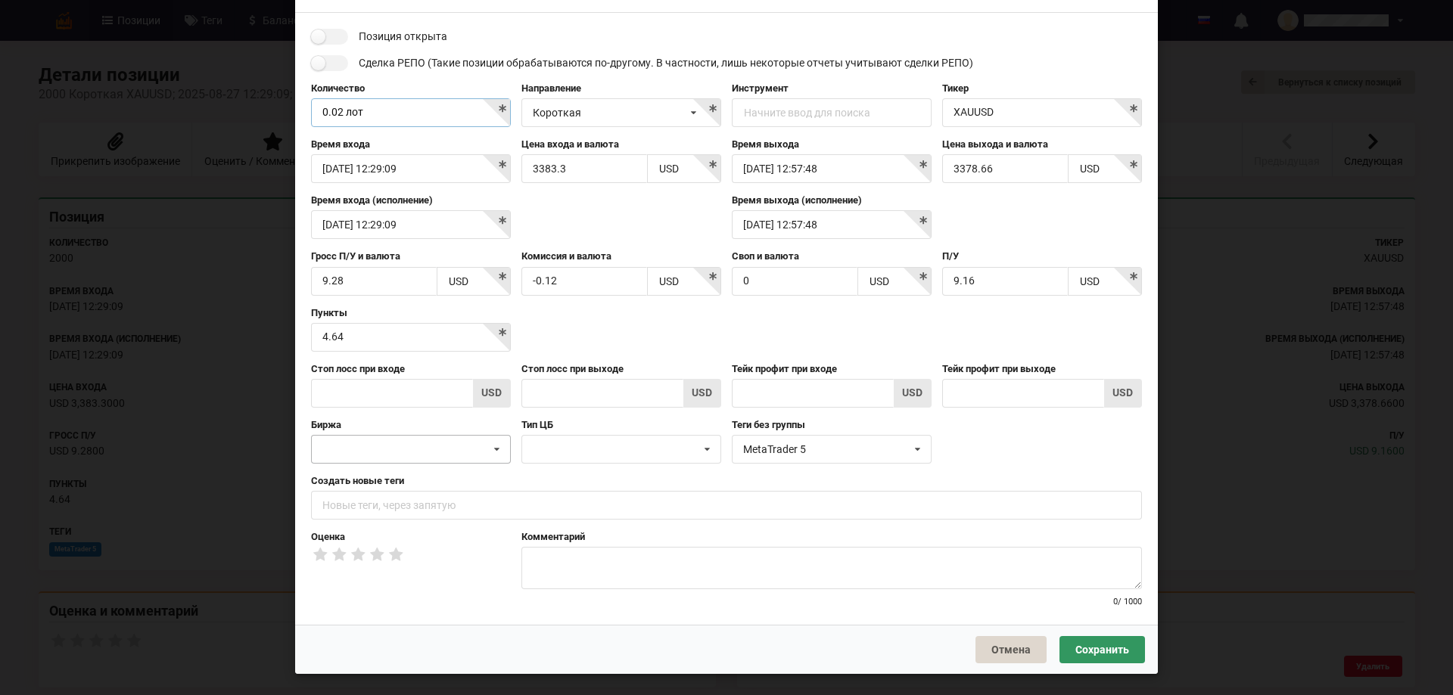
type input "0.02 лот"
click at [497, 454] on icon at bounding box center [497, 450] width 22 height 28
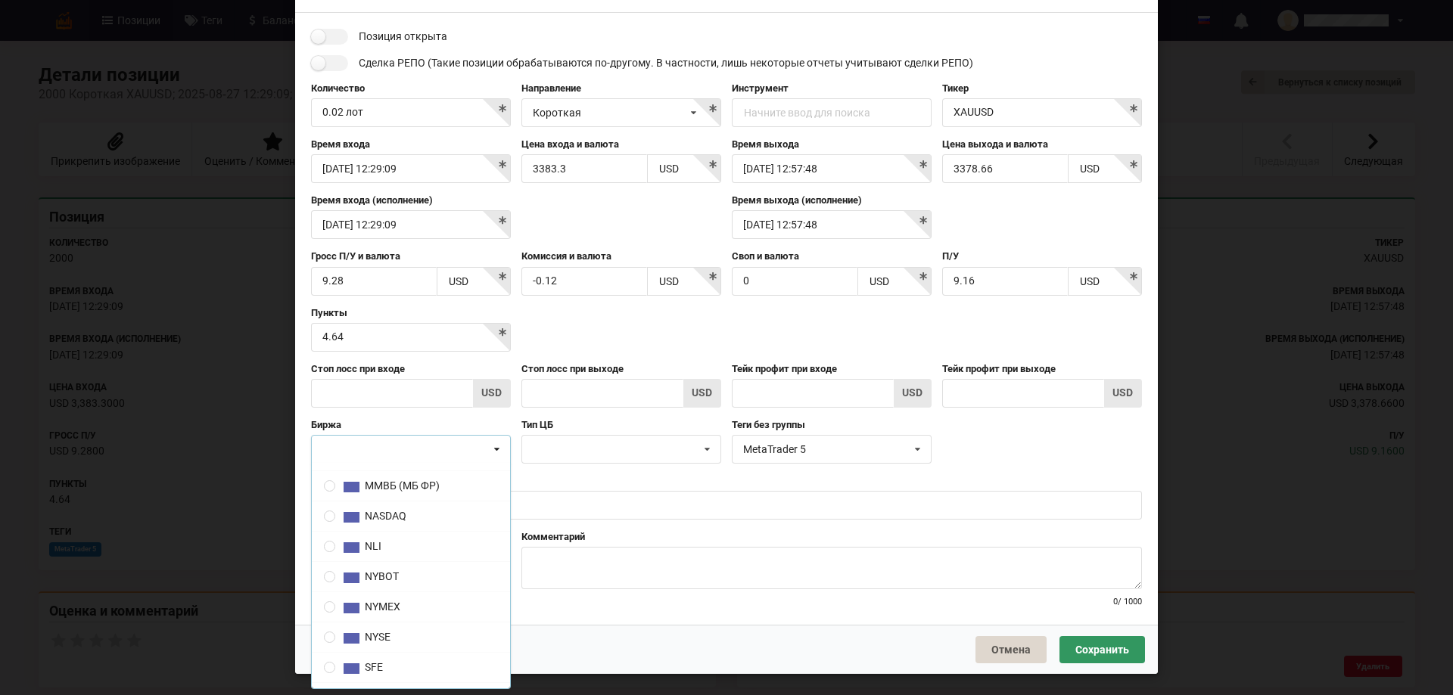
scroll to position [501, 0]
click at [492, 452] on icon at bounding box center [497, 450] width 22 height 28
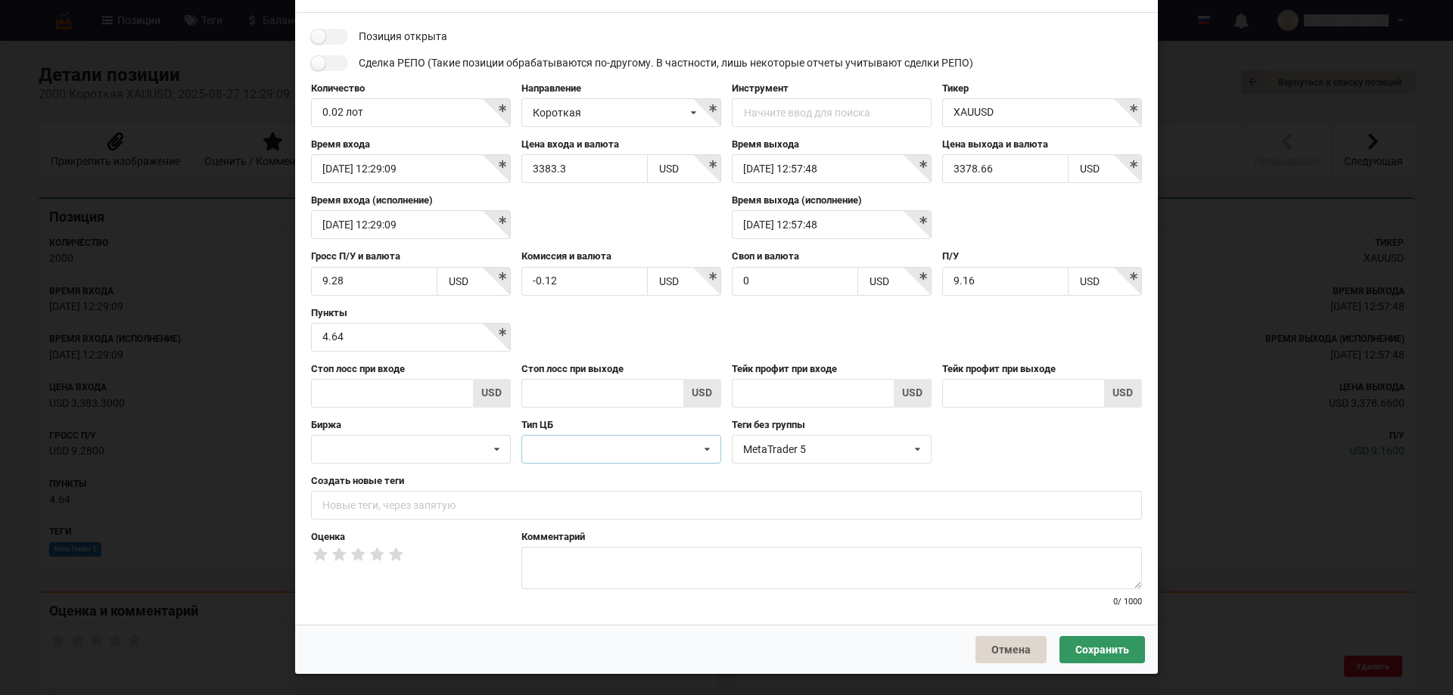
click at [693, 452] on div "CFDs Валюты Фьючерсы Опционы Акции" at bounding box center [621, 449] width 200 height 29
click at [705, 451] on icon at bounding box center [707, 450] width 22 height 28
click at [914, 453] on icon at bounding box center [918, 450] width 22 height 28
click at [914, 450] on icon at bounding box center [918, 450] width 22 height 28
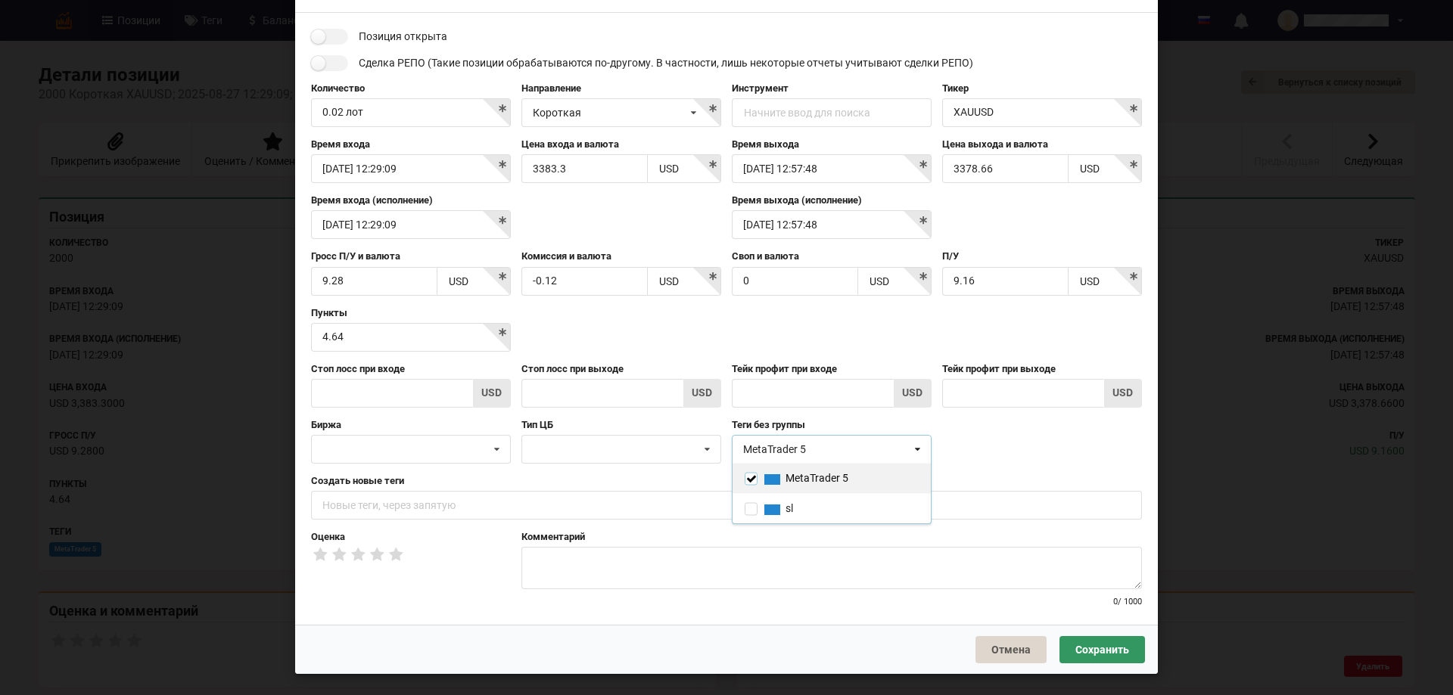
click at [748, 474] on input "checkbox" at bounding box center [751, 478] width 13 height 13
checkbox input "false"
click at [918, 453] on icon at bounding box center [918, 450] width 22 height 28
click at [363, 509] on input "text" at bounding box center [726, 505] width 831 height 29
type input "Сделка демо"
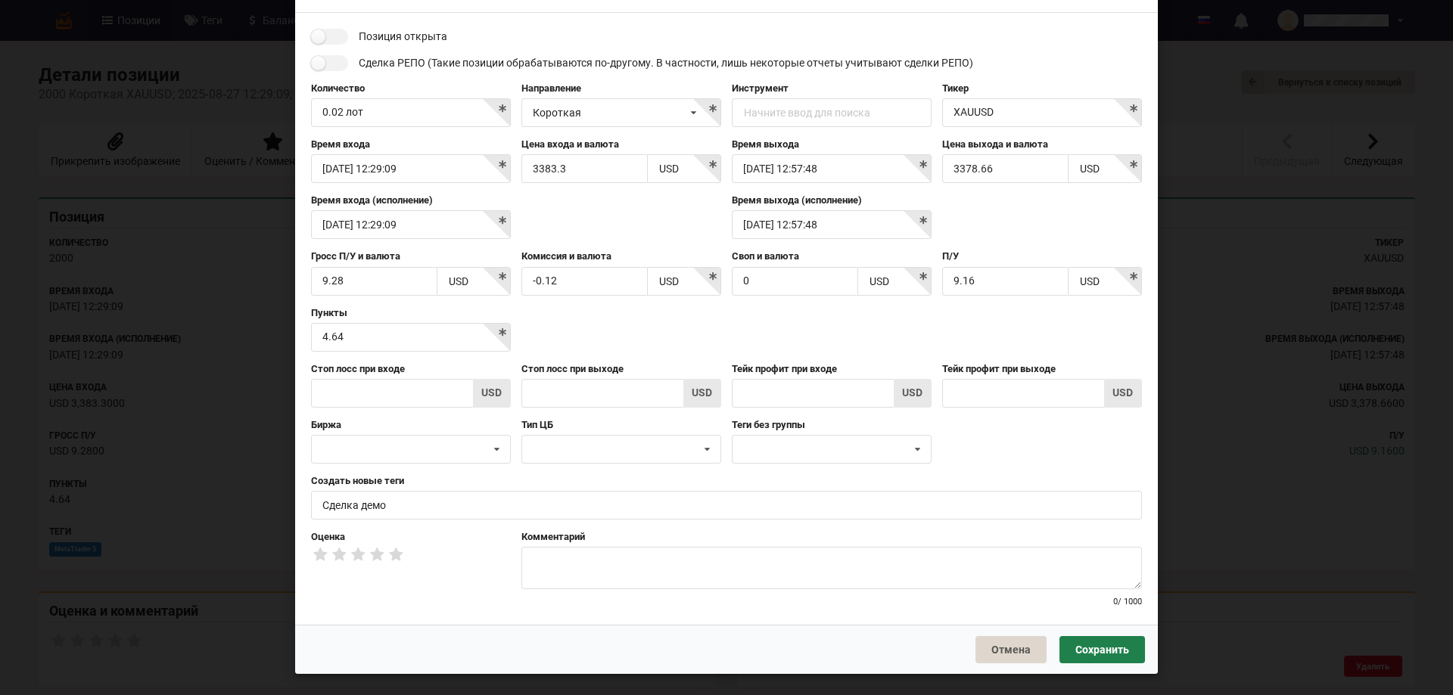
click at [1121, 645] on button "Сохранить" at bounding box center [1102, 649] width 86 height 27
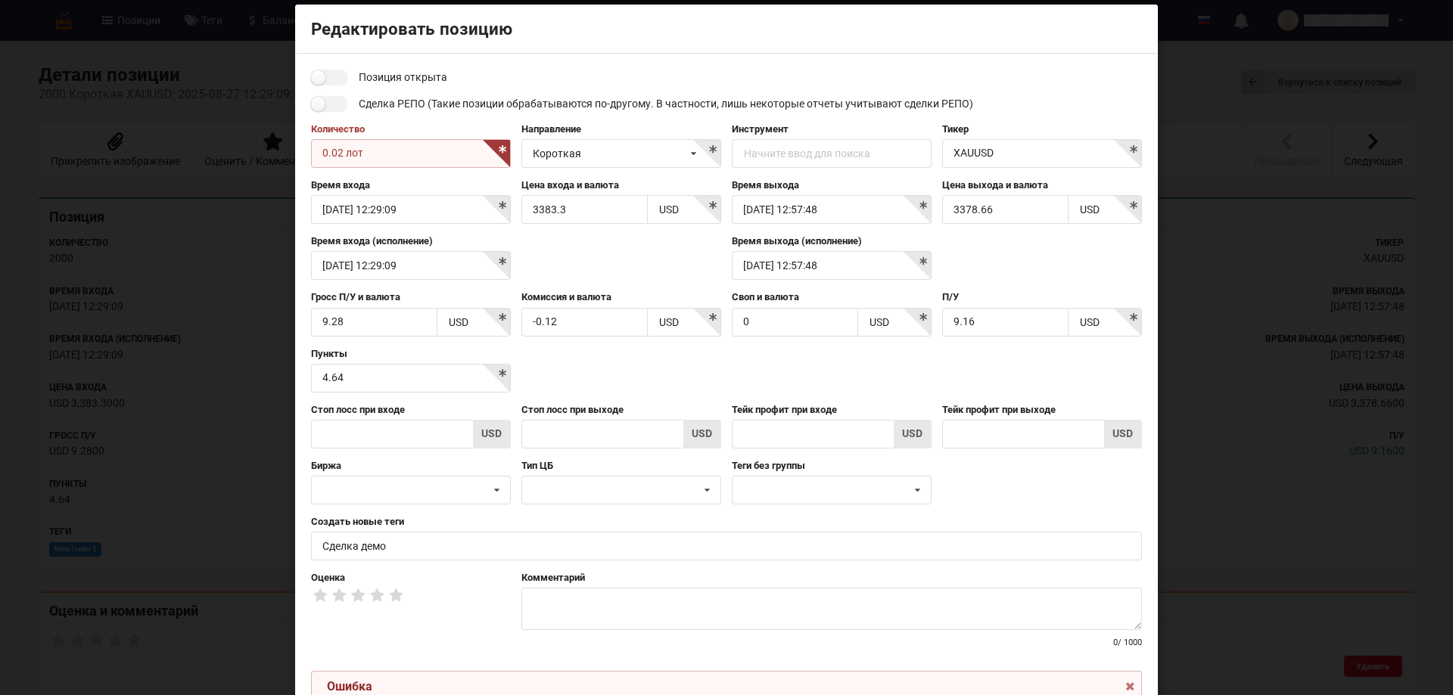
scroll to position [0, 0]
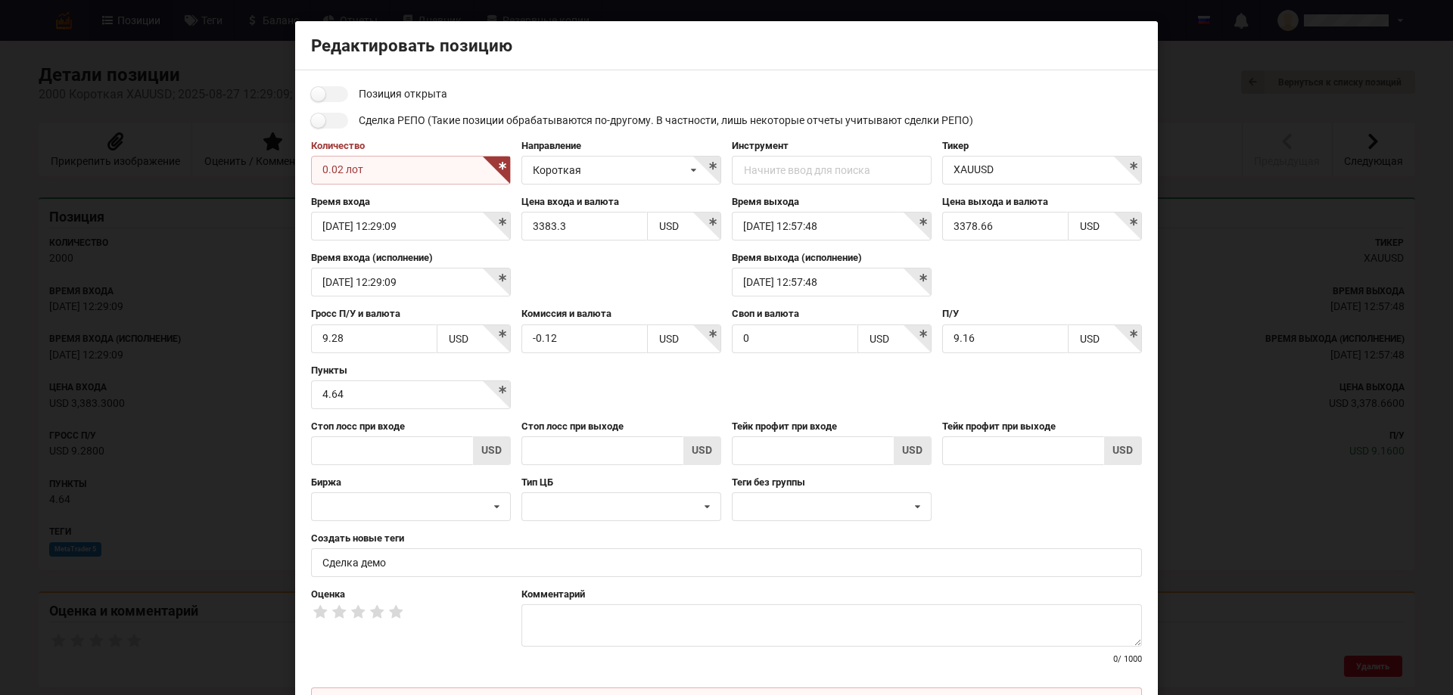
drag, startPoint x: 366, startPoint y: 170, endPoint x: 300, endPoint y: 166, distance: 65.9
click at [300, 166] on div "Позиция открыта Сделка РЕПО (Такие позиции обрабатываются по-другому. В частнос…" at bounding box center [726, 417] width 863 height 694
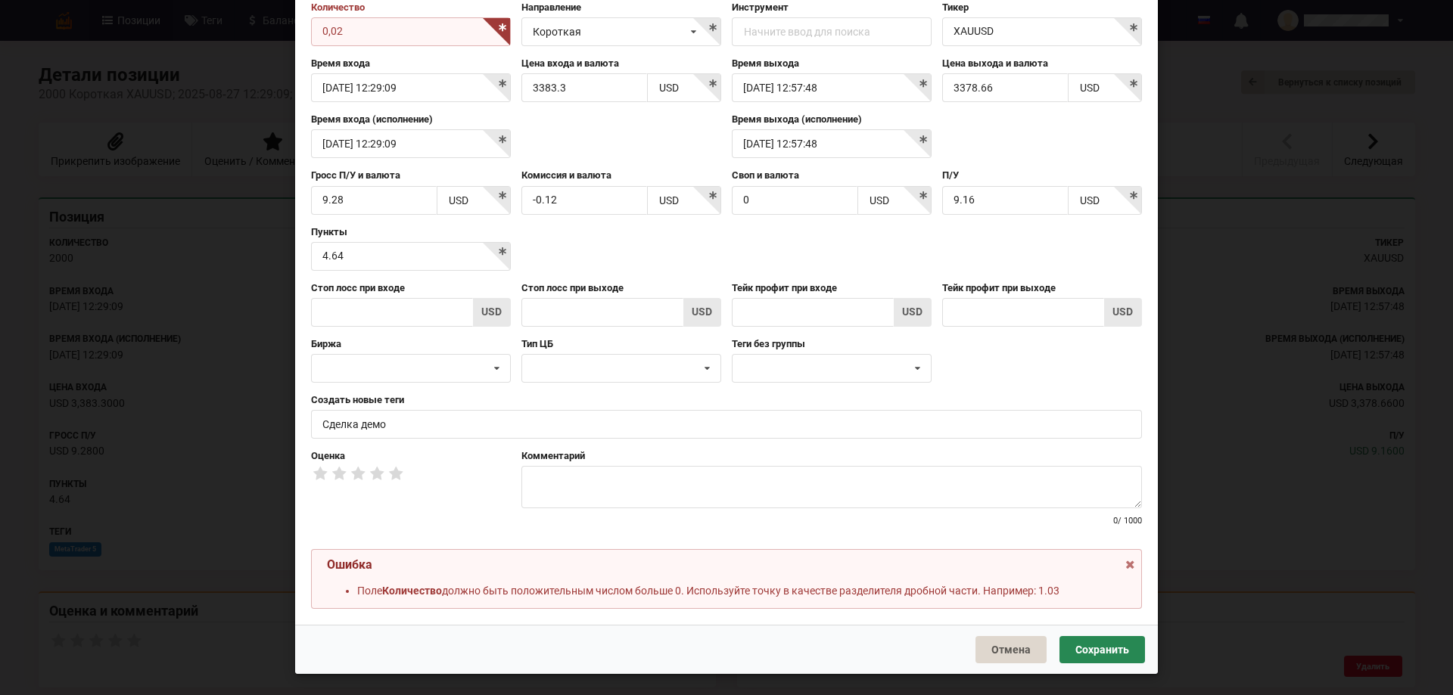
type input "0,02"
click at [1078, 646] on button "Сохранить" at bounding box center [1102, 649] width 86 height 27
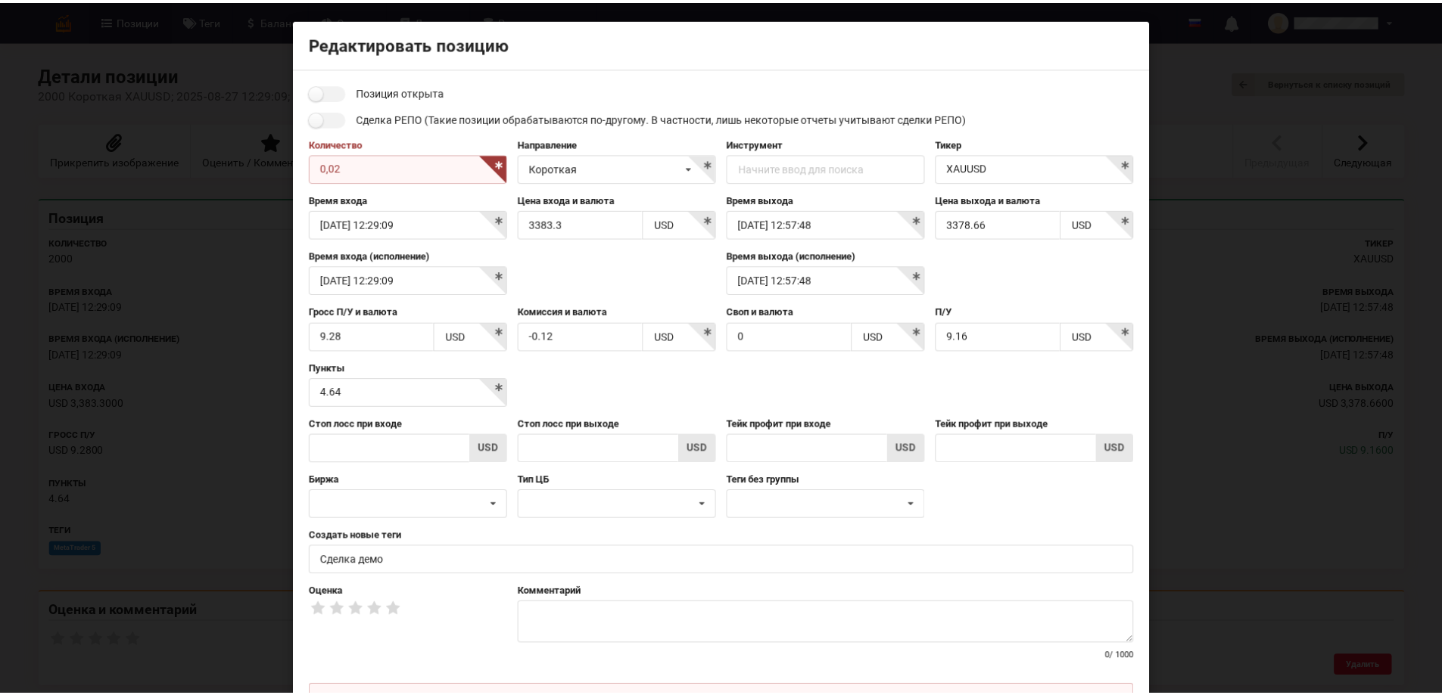
scroll to position [0, 0]
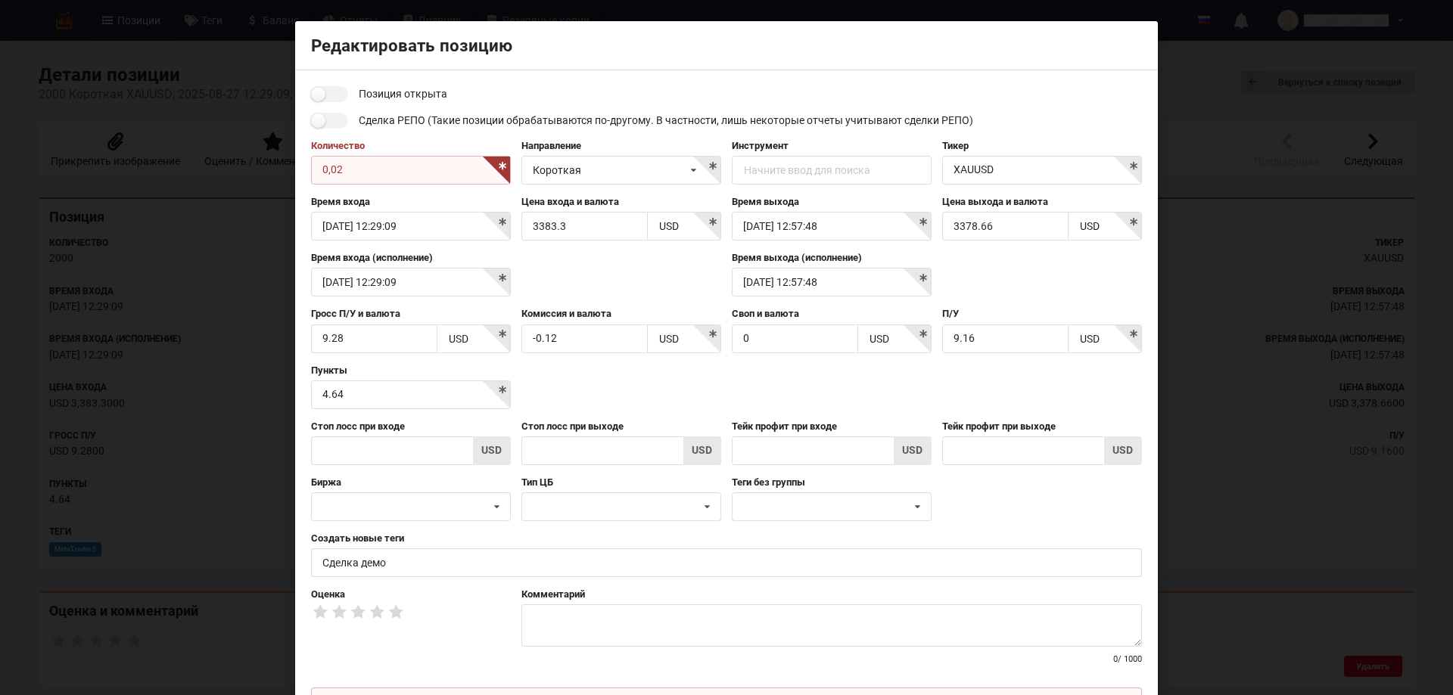
click at [352, 176] on input "0,02" at bounding box center [411, 170] width 200 height 29
drag, startPoint x: 352, startPoint y: 176, endPoint x: 285, endPoint y: 174, distance: 66.6
click at [285, 174] on div "Редактировать позицию Позиция открыта Сделка РЕПО (Такие позиции обрабатываются…" at bounding box center [726, 347] width 1453 height 695
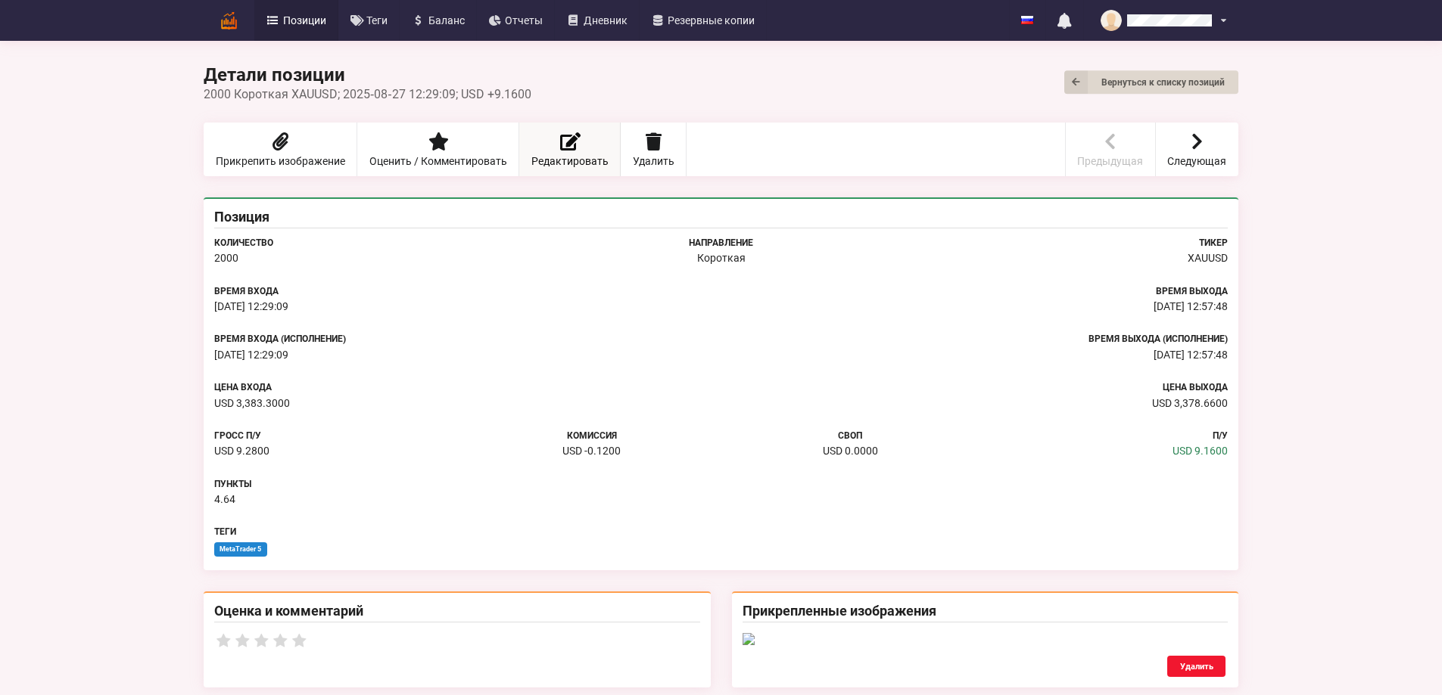
click at [559, 140] on icon at bounding box center [569, 141] width 21 height 18
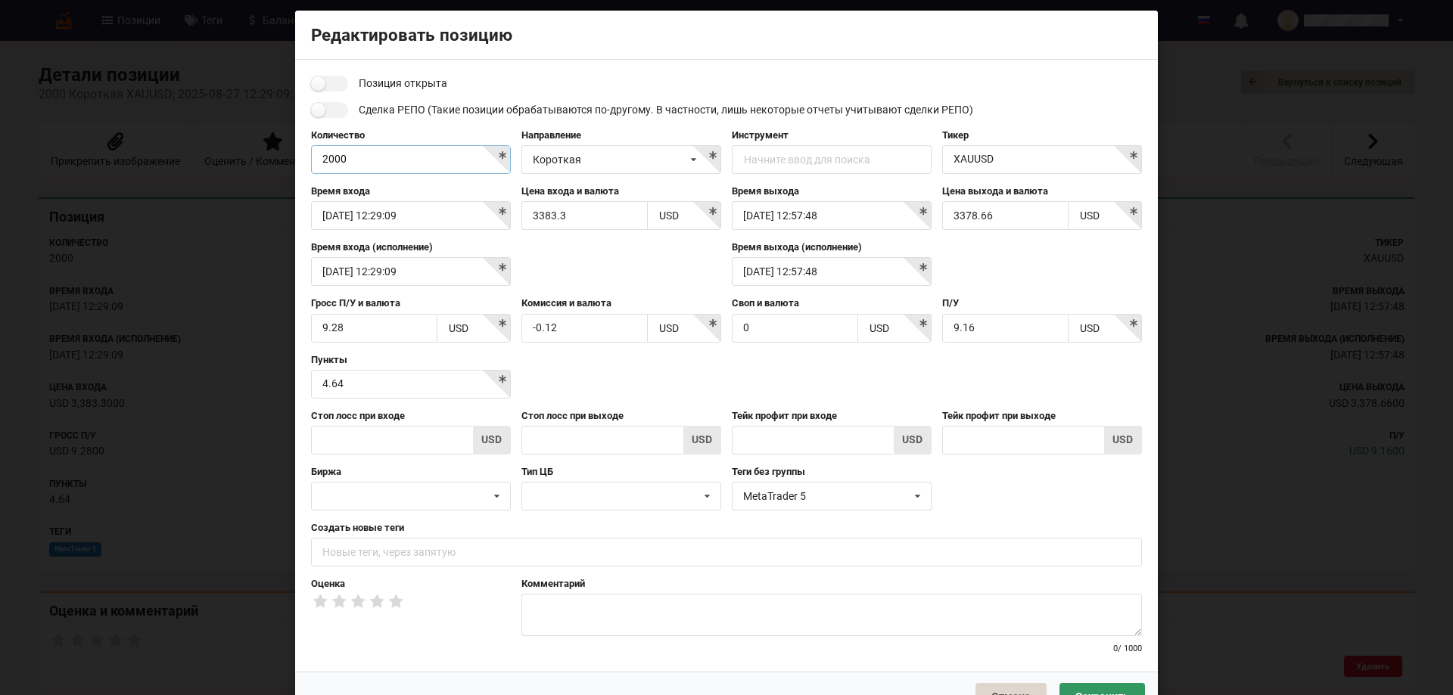
click at [499, 155] on input "2000" at bounding box center [411, 159] width 200 height 29
click at [421, 156] on input "2000" at bounding box center [411, 159] width 200 height 29
drag, startPoint x: 402, startPoint y: 156, endPoint x: 281, endPoint y: 154, distance: 121.1
click at [281, 154] on div "Редактировать позицию Позиция открыта Сделка РЕПО (Такие позиции обрабатываются…" at bounding box center [726, 347] width 1453 height 695
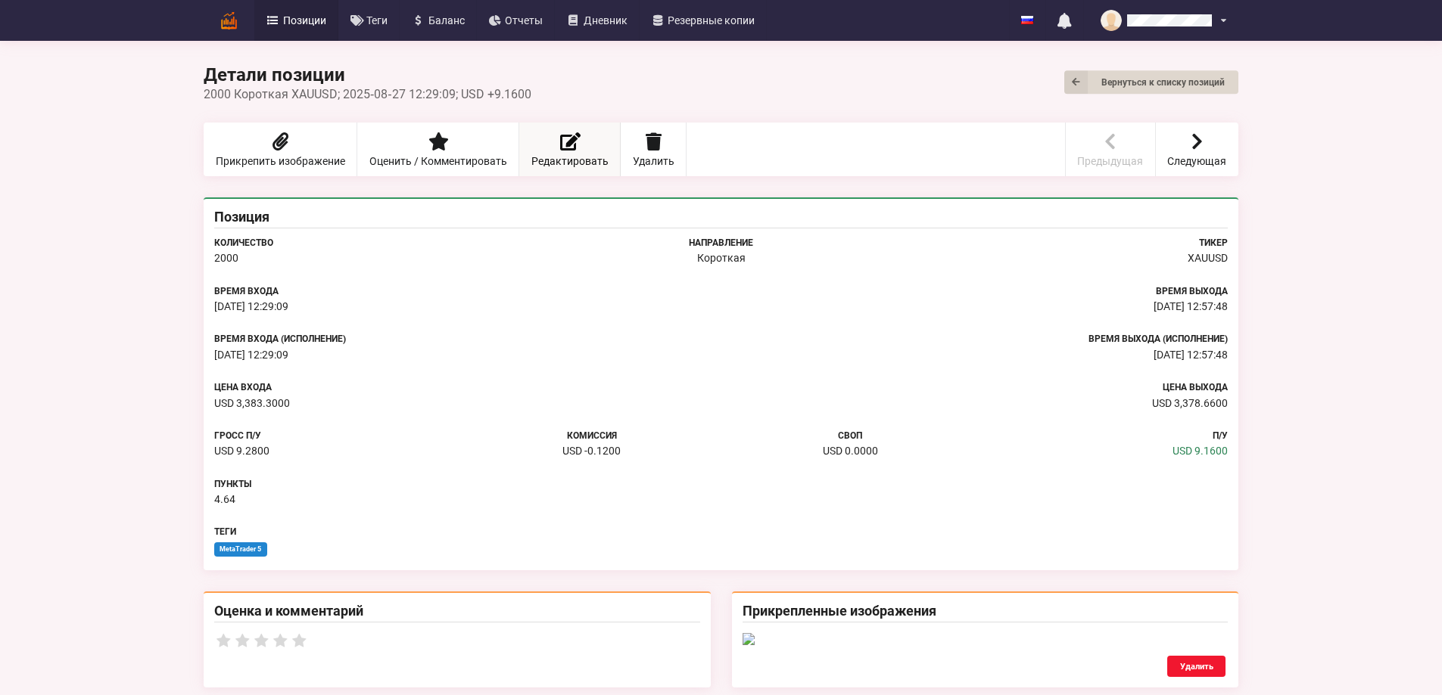
click at [531, 166] on span "Редактировать" at bounding box center [569, 161] width 77 height 11
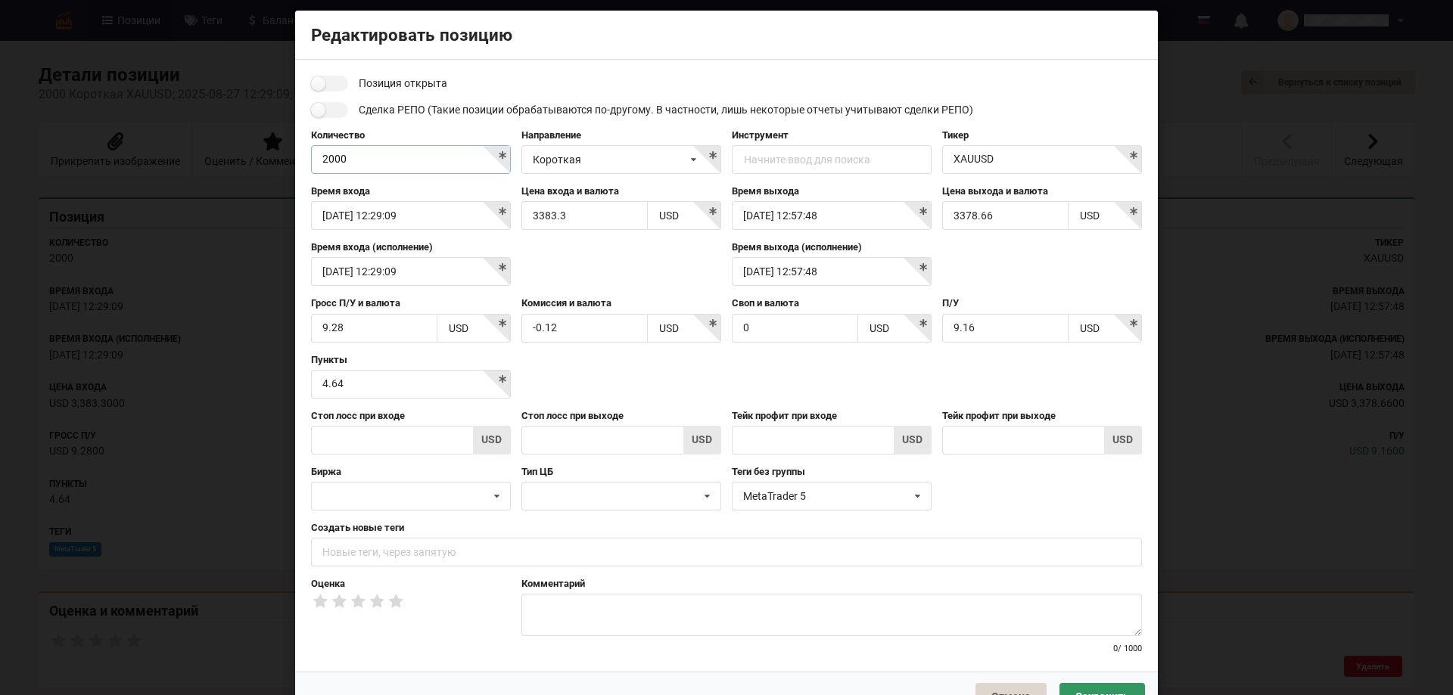
click at [367, 157] on input "2000" at bounding box center [411, 159] width 200 height 29
type input "2"
type input "002 лот"
click at [915, 497] on icon at bounding box center [918, 497] width 22 height 28
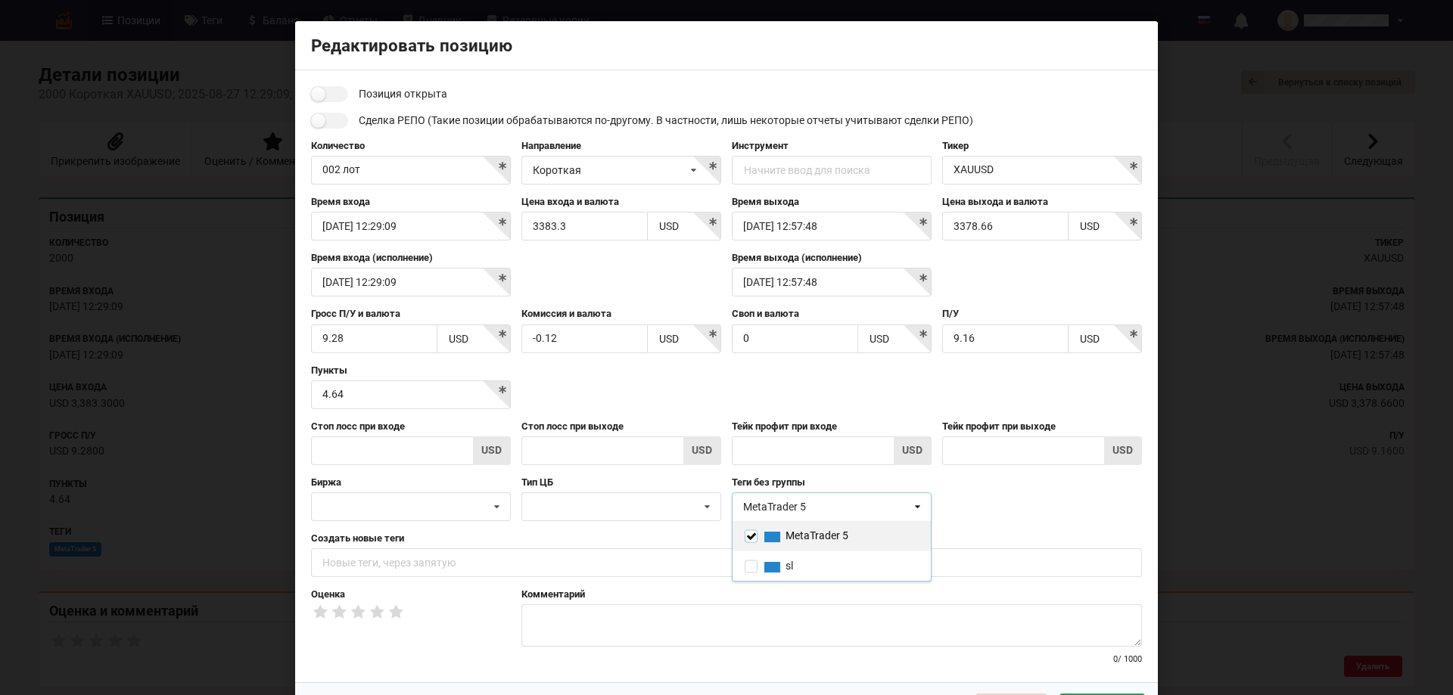
click at [745, 540] on input "checkbox" at bounding box center [751, 536] width 13 height 13
checkbox input "false"
click at [322, 559] on input "text" at bounding box center [726, 563] width 831 height 29
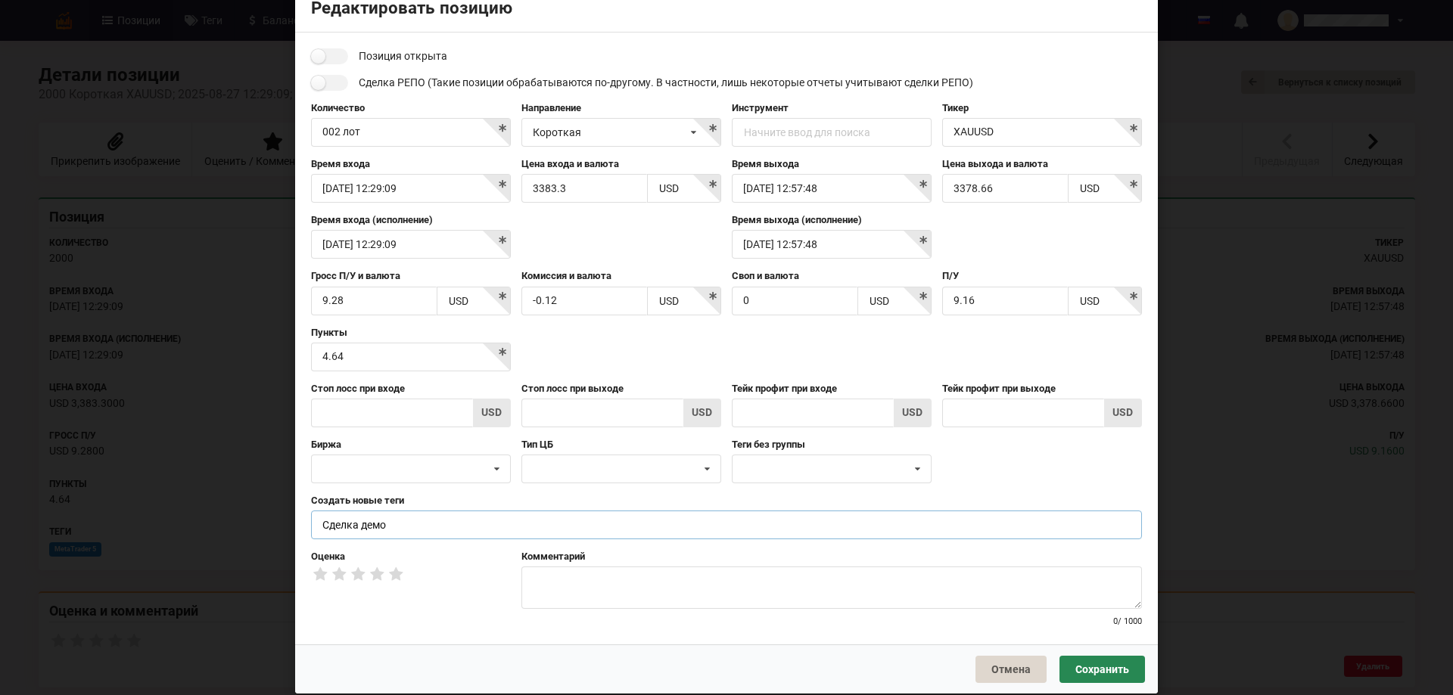
scroll to position [58, 0]
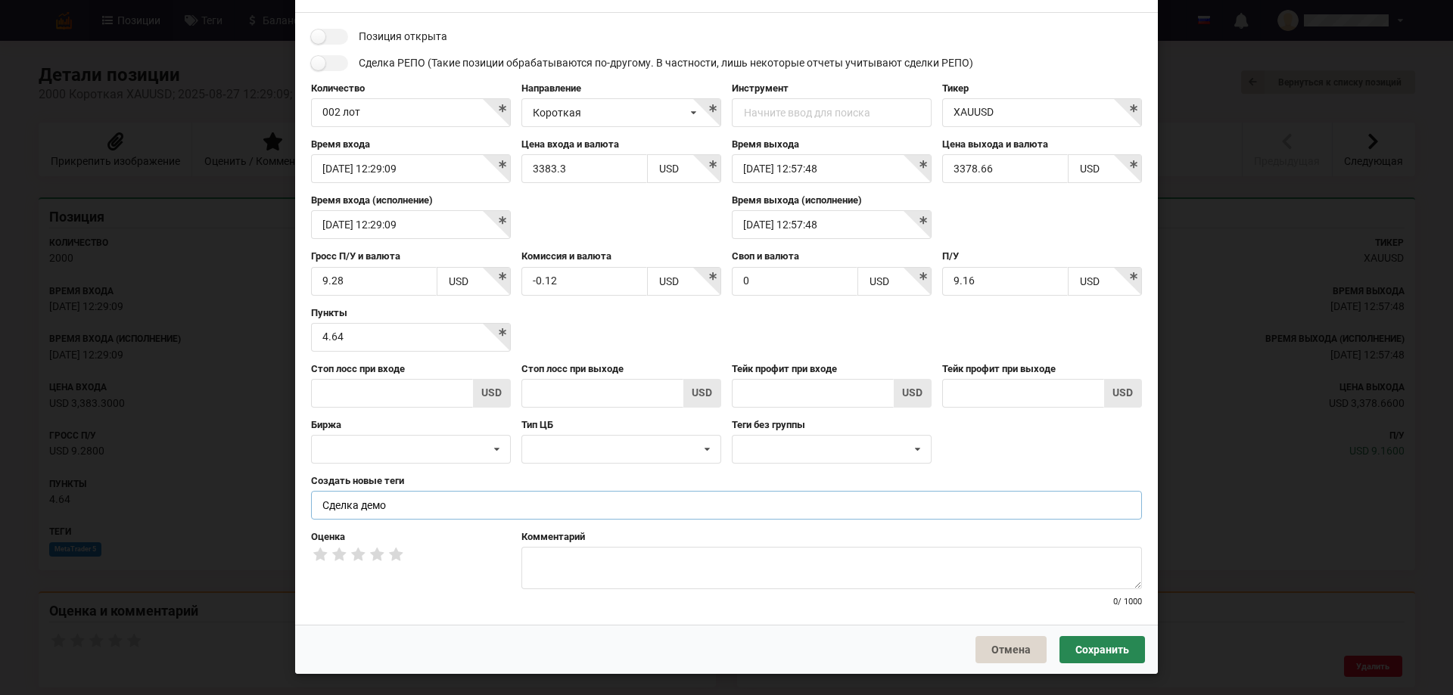
type input "Сделка демо"
click at [1090, 655] on button "Сохранить" at bounding box center [1102, 649] width 86 height 27
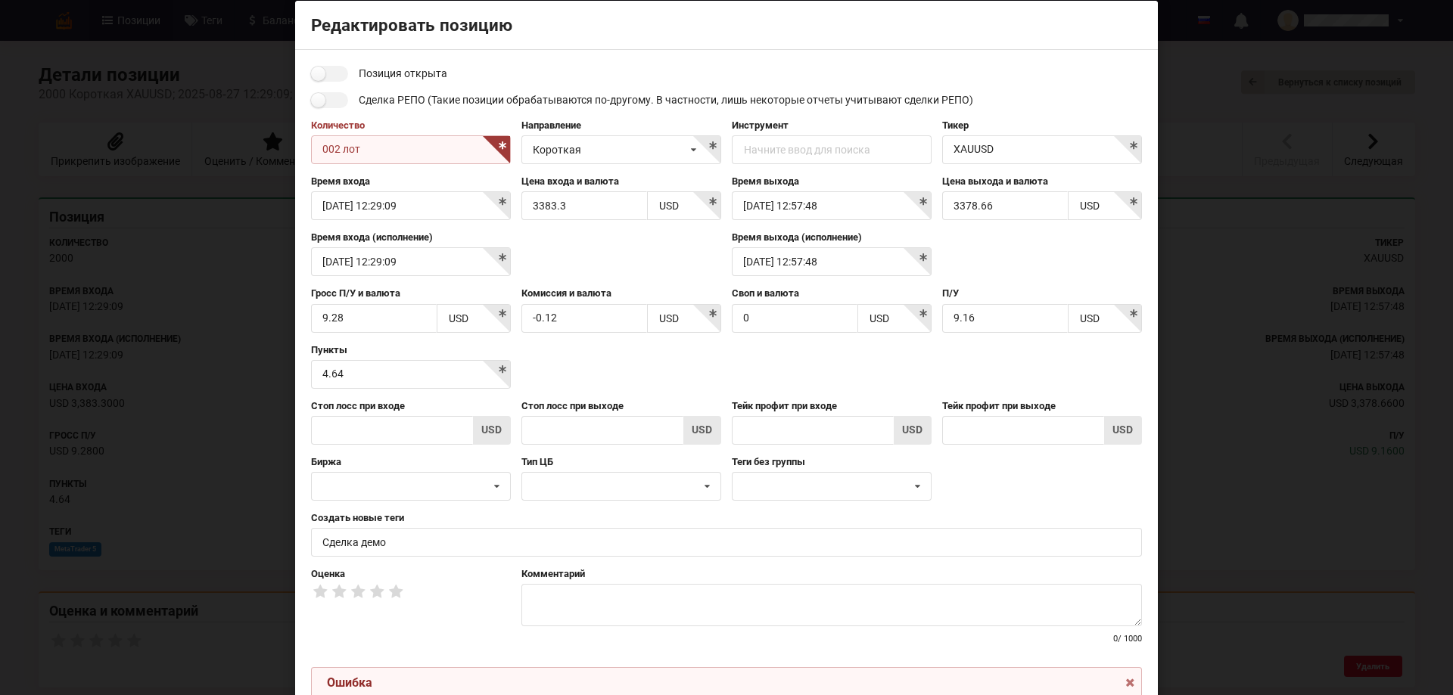
scroll to position [0, 0]
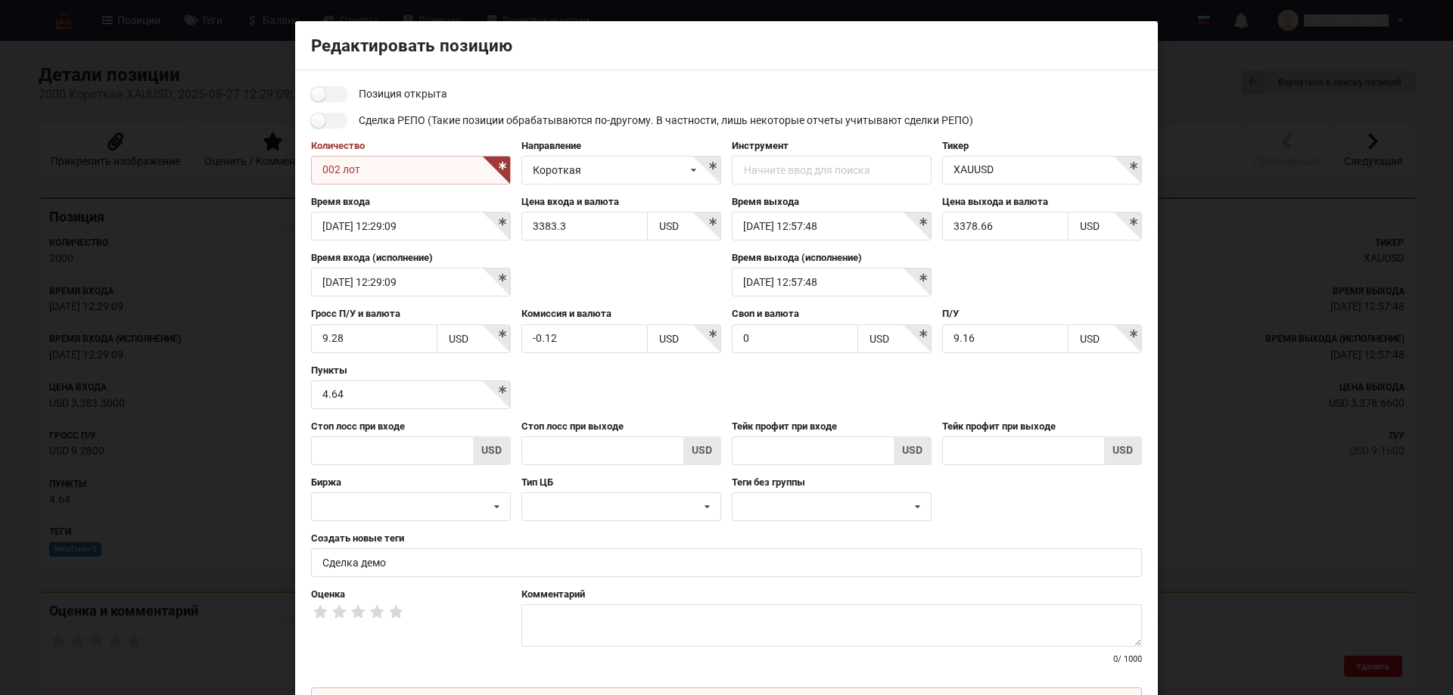
drag, startPoint x: 361, startPoint y: 174, endPoint x: 314, endPoint y: 173, distance: 46.9
click at [314, 173] on input "002 лот" at bounding box center [411, 170] width 200 height 29
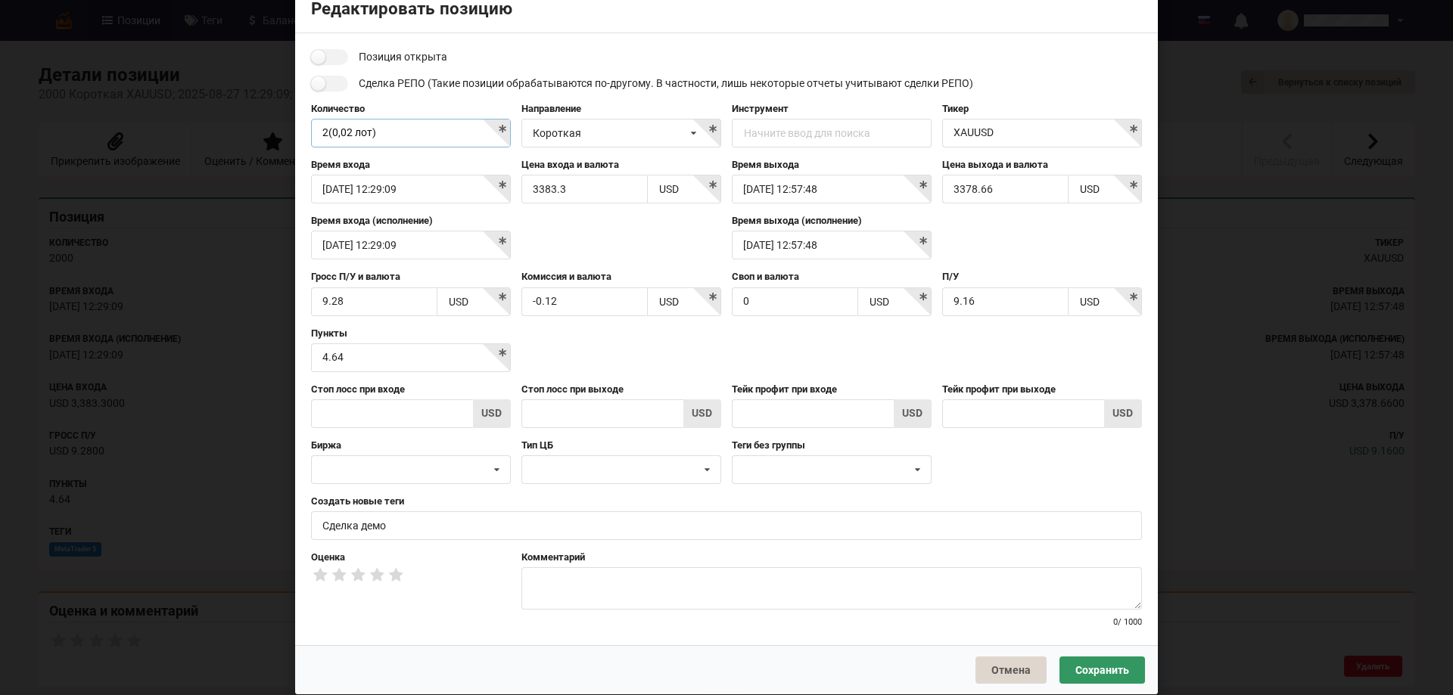
scroll to position [58, 0]
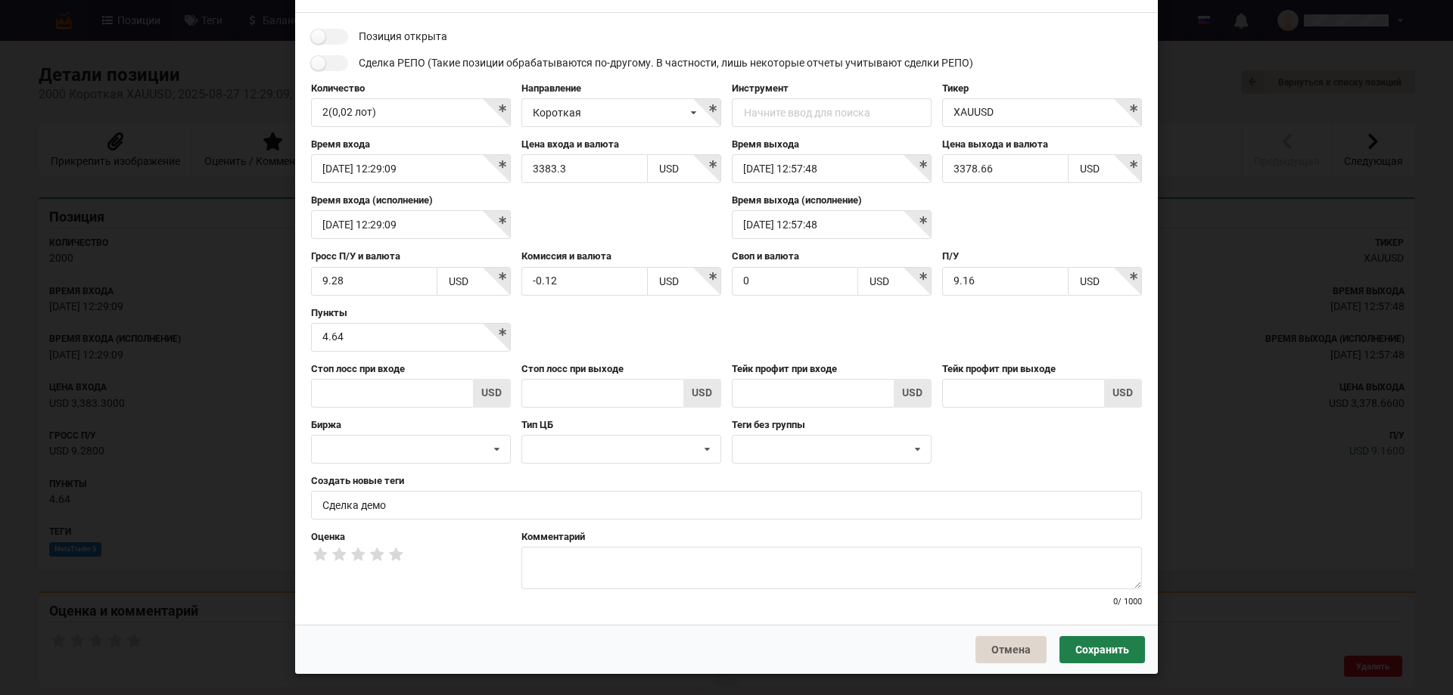
click at [1105, 649] on button "Сохранить" at bounding box center [1102, 649] width 86 height 27
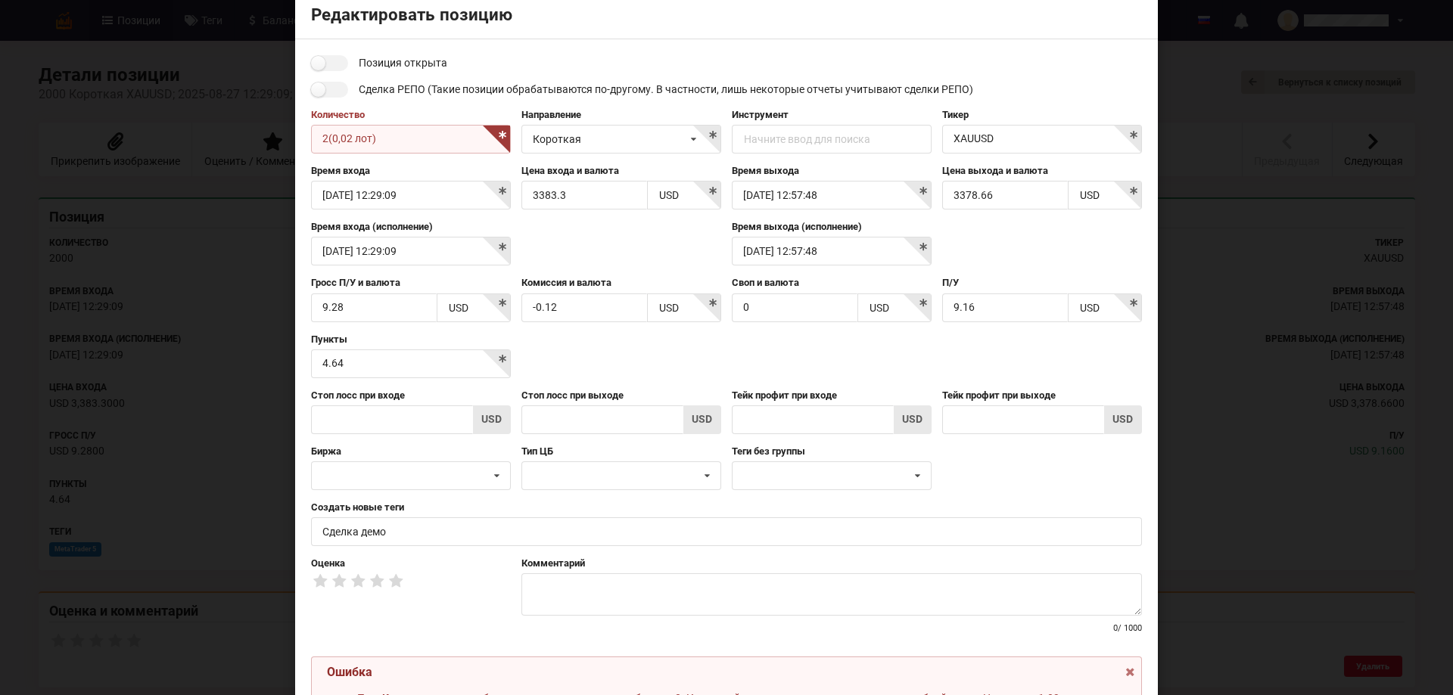
scroll to position [0, 0]
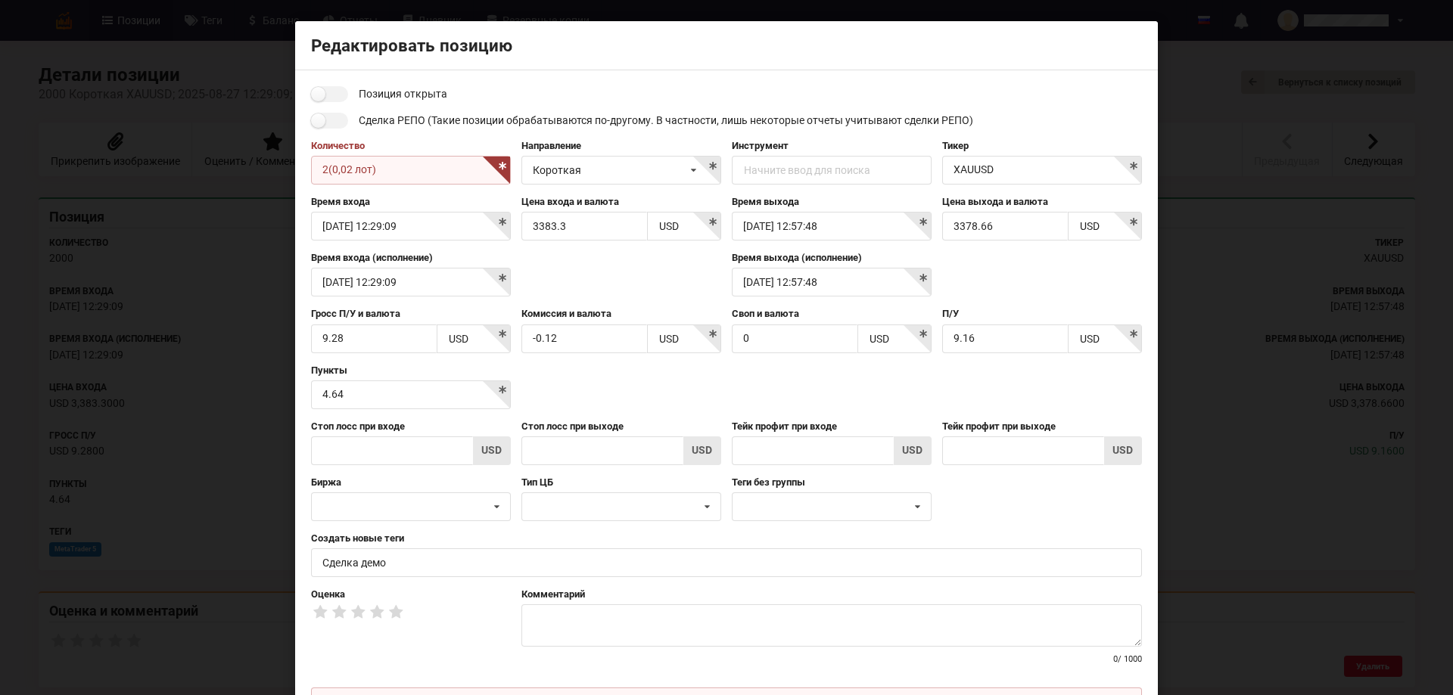
click at [325, 173] on input "2(0,02 лот)" at bounding box center [411, 170] width 200 height 29
type input "2 (0,02 лот)"
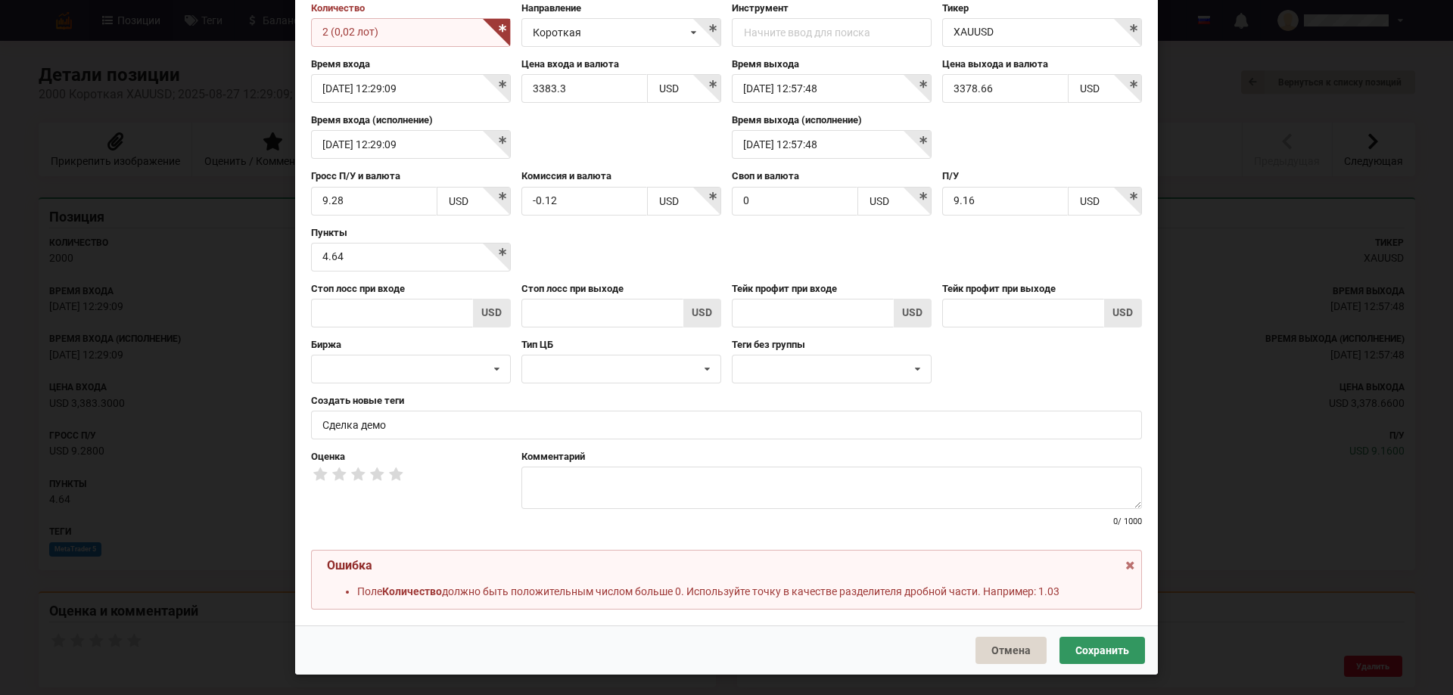
scroll to position [138, 0]
click at [1097, 653] on button "Сохранить" at bounding box center [1102, 649] width 86 height 27
drag, startPoint x: 386, startPoint y: 33, endPoint x: 277, endPoint y: 33, distance: 109.0
click at [277, 33] on div "Редактировать позицию Позиция открыта Сделка РЕПО (Такие позиции обрабатываются…" at bounding box center [726, 347] width 1453 height 695
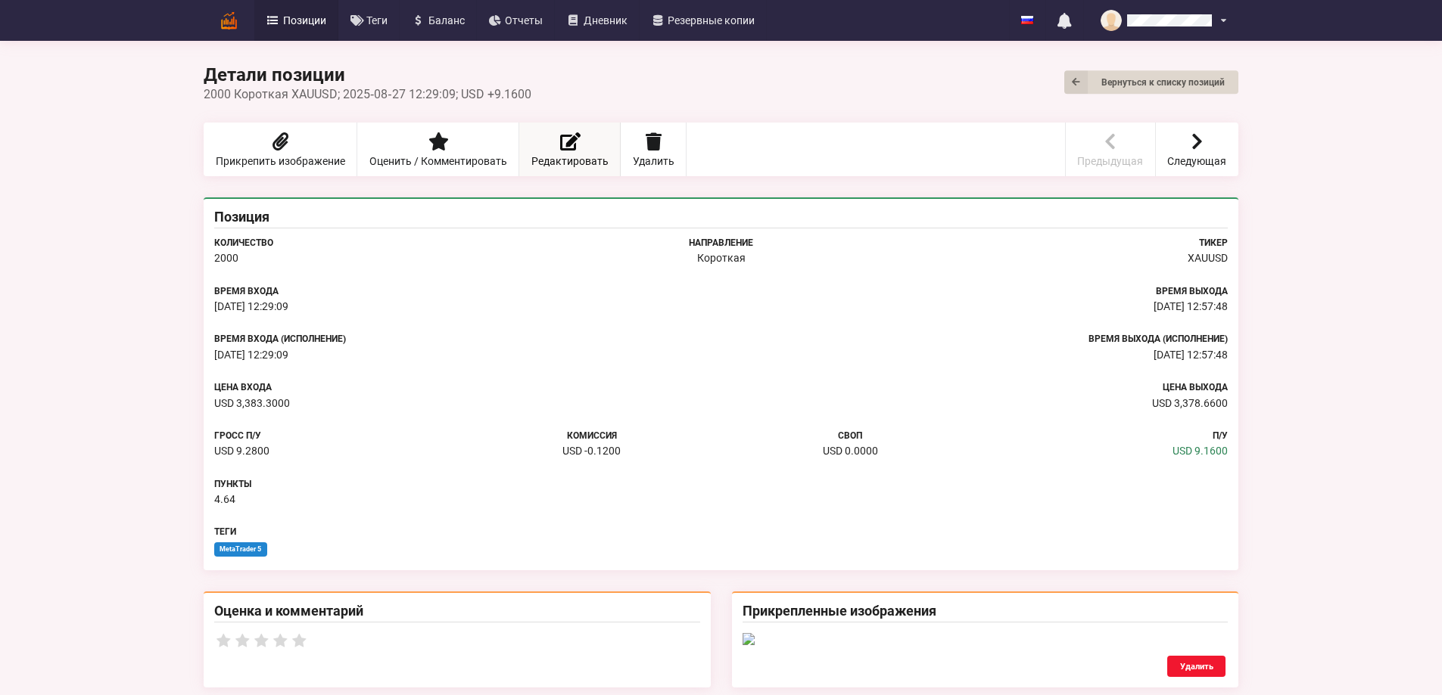
click at [519, 148] on link "Редактировать" at bounding box center [569, 150] width 101 height 54
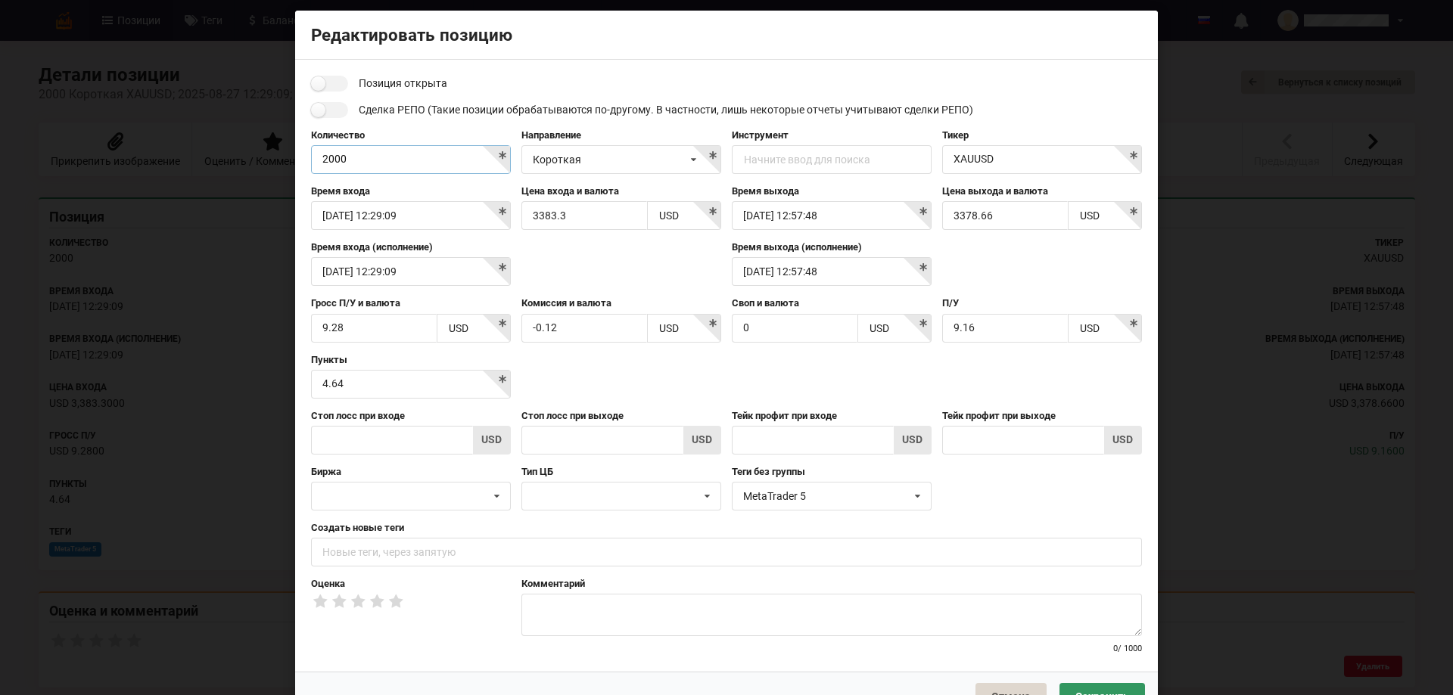
drag, startPoint x: 362, startPoint y: 159, endPoint x: 294, endPoint y: 162, distance: 68.9
click at [295, 162] on div "Позиция открыта Сделка РЕПО (Такие позиции обрабатываются по-другому. В частнос…" at bounding box center [726, 366] width 863 height 612
type input "2 микро лота"
click at [916, 497] on icon at bounding box center [918, 497] width 22 height 28
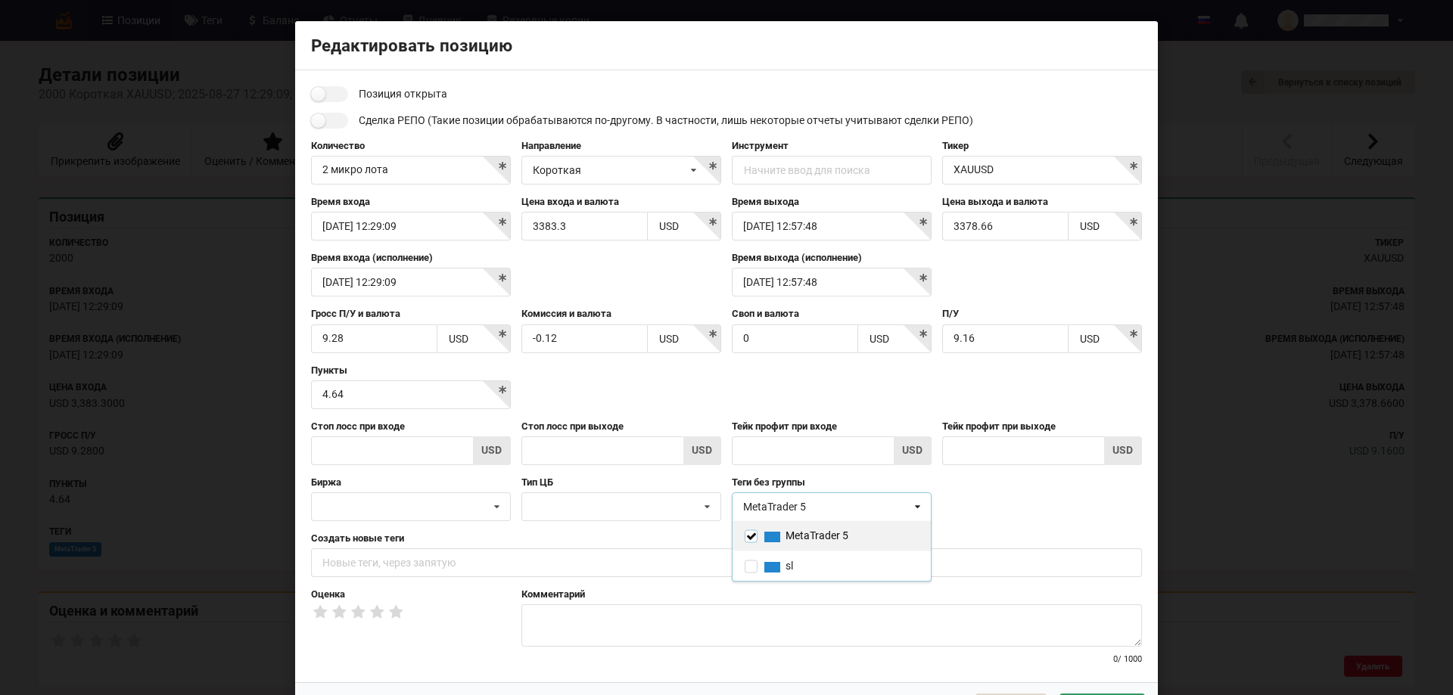
click at [749, 534] on input "checkbox" at bounding box center [751, 536] width 13 height 13
checkbox input "false"
click at [360, 565] on input "text" at bounding box center [726, 563] width 831 height 29
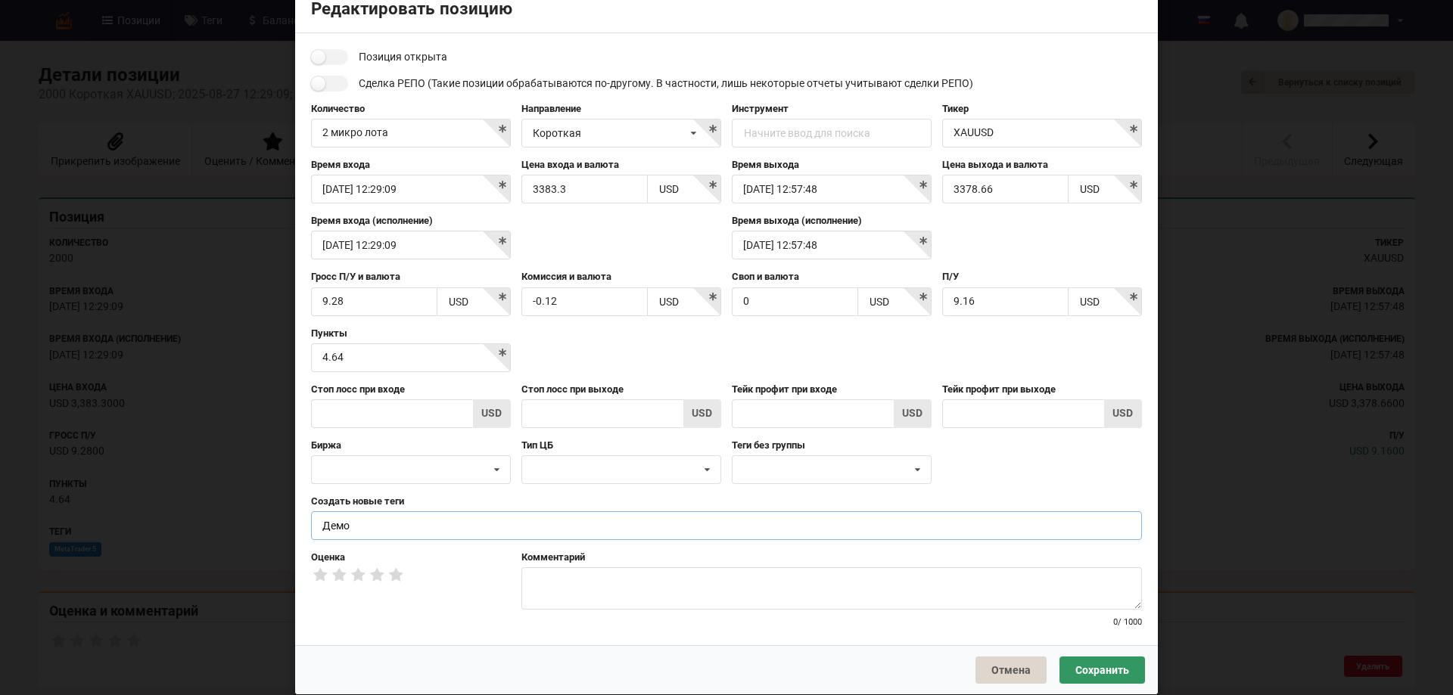
scroll to position [58, 0]
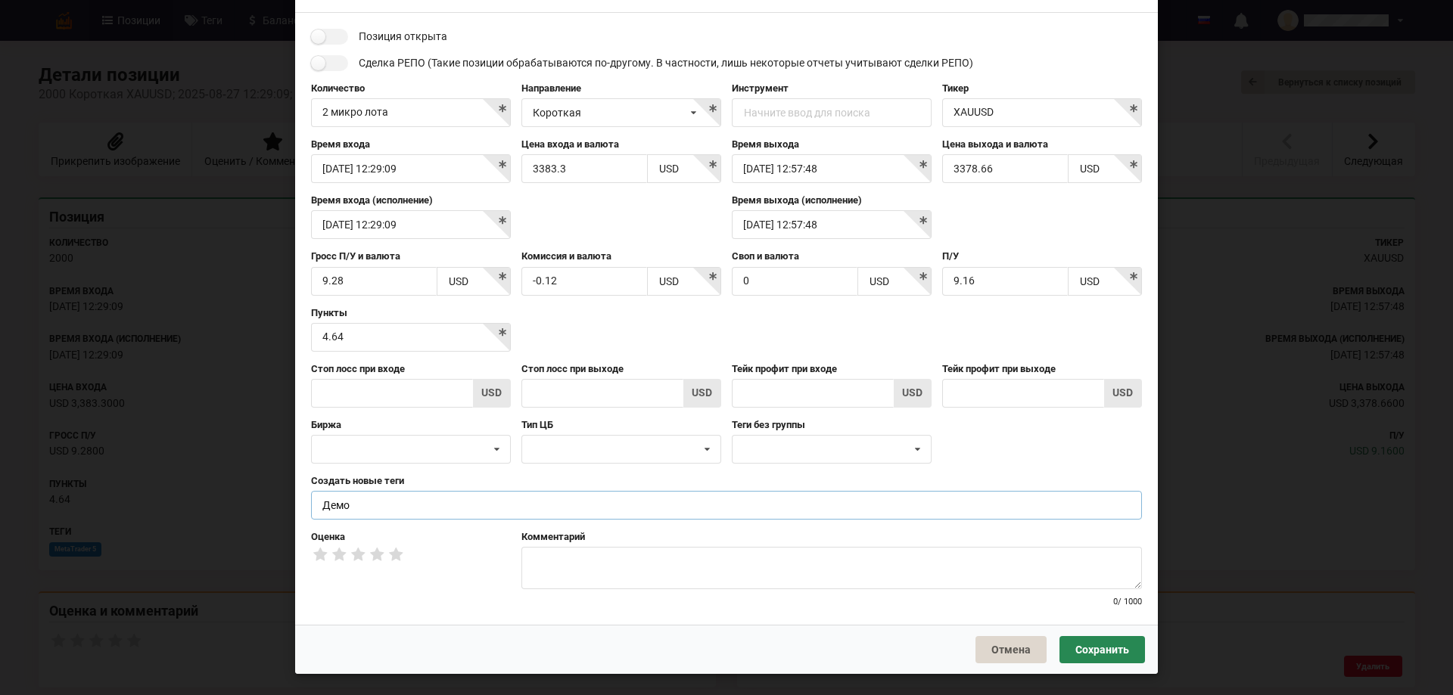
type input "Демо"
click at [1090, 663] on button "Сохранить" at bounding box center [1102, 649] width 86 height 27
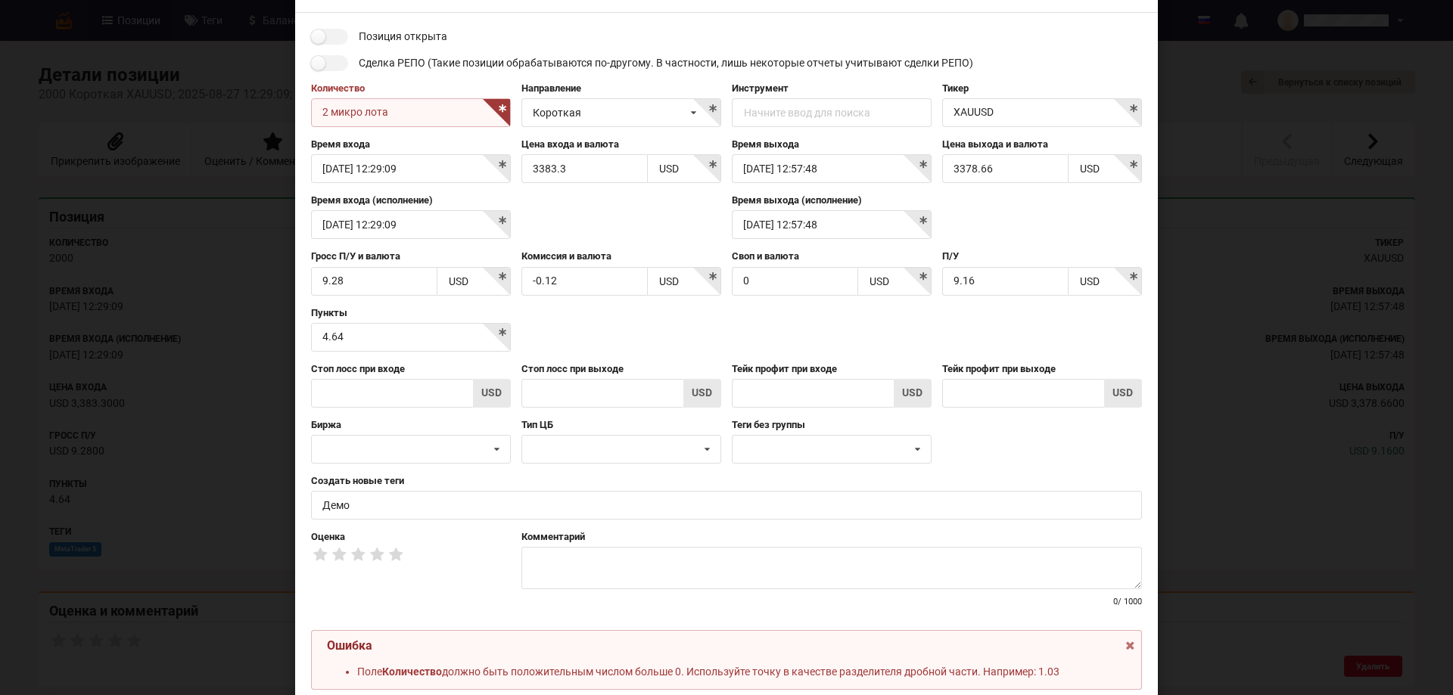
drag, startPoint x: 387, startPoint y: 111, endPoint x: 359, endPoint y: 116, distance: 29.1
click at [359, 116] on input "2 микро лота" at bounding box center [411, 112] width 200 height 29
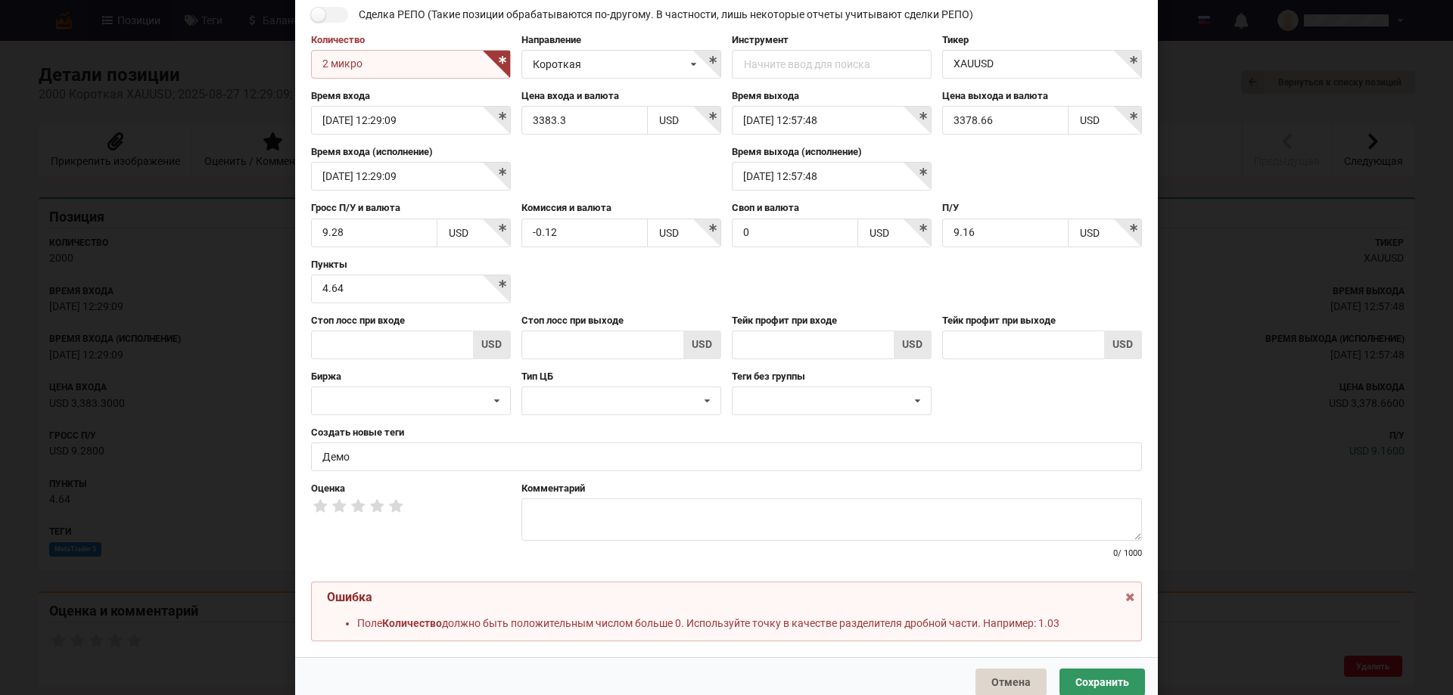
scroll to position [138, 0]
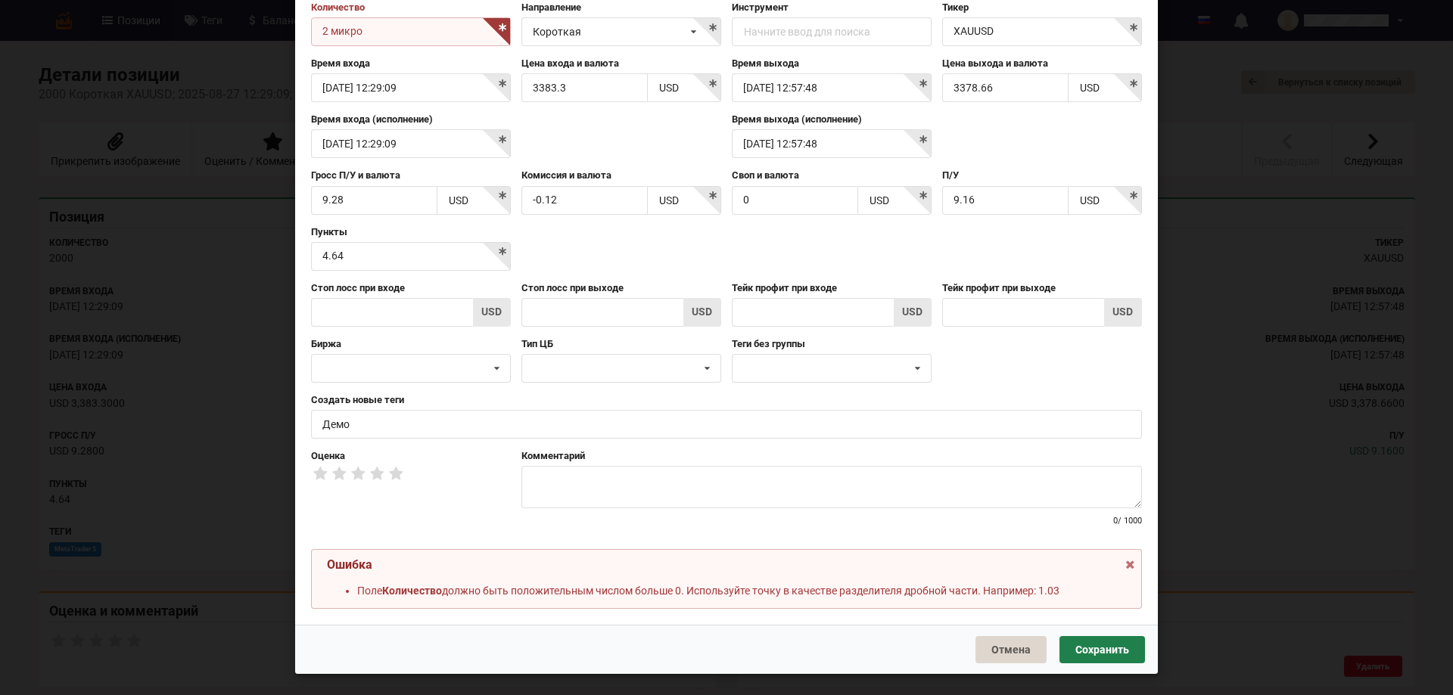
click at [1093, 645] on button "Сохранить" at bounding box center [1102, 649] width 86 height 27
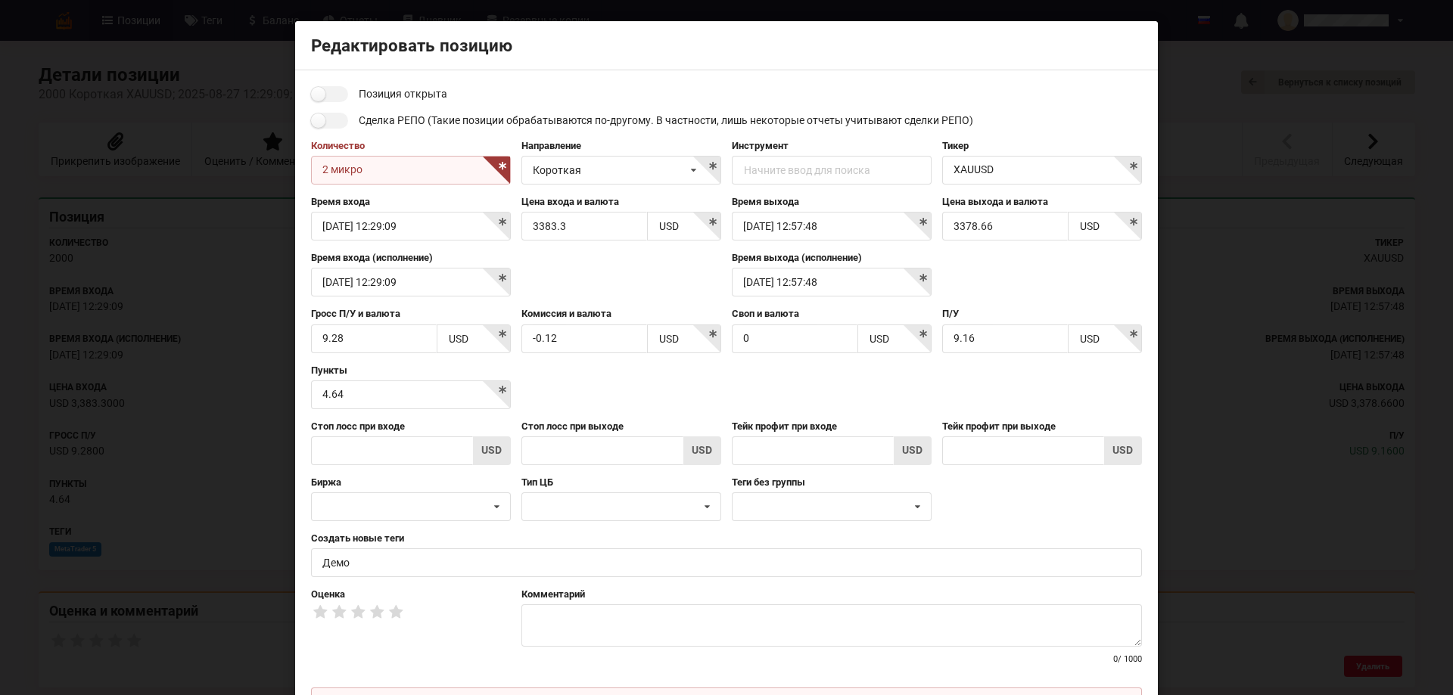
drag, startPoint x: 347, startPoint y: 176, endPoint x: 302, endPoint y: 176, distance: 45.4
click at [306, 176] on div "Количество 2 микро" at bounding box center [411, 161] width 210 height 45
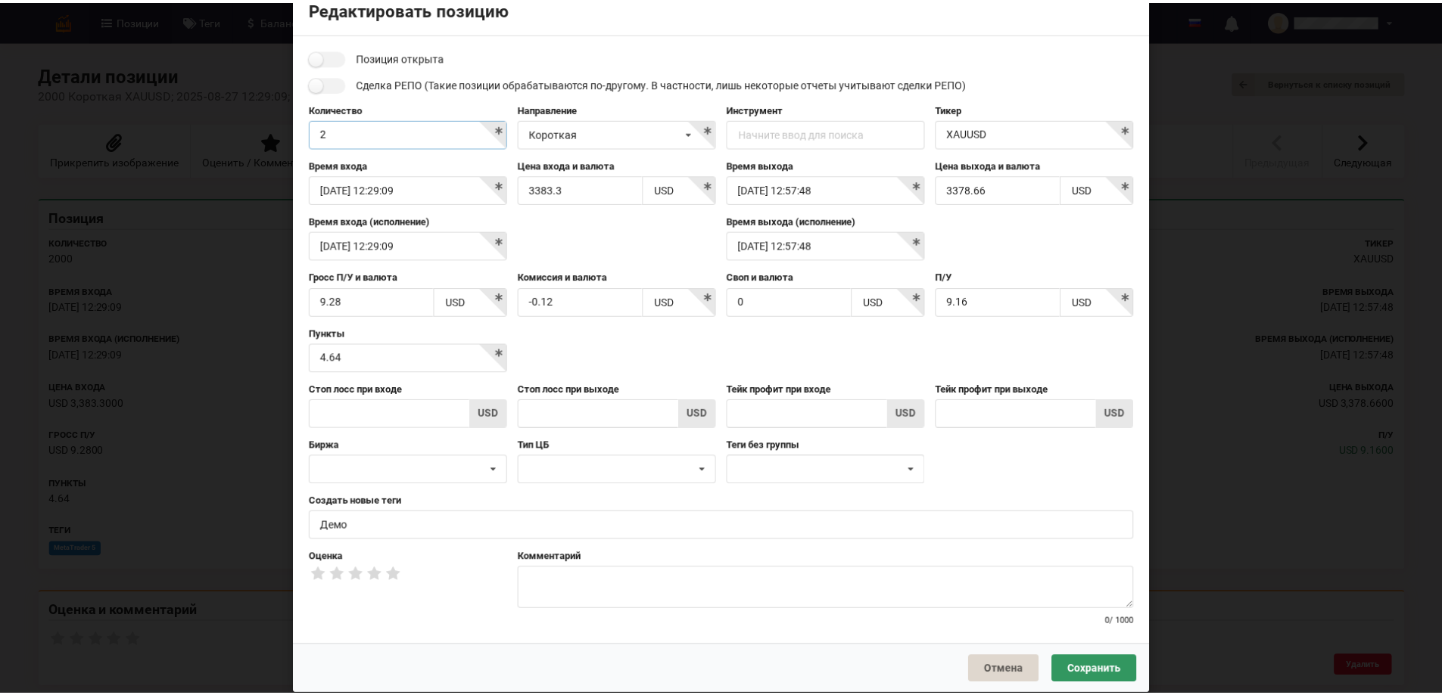
scroll to position [58, 0]
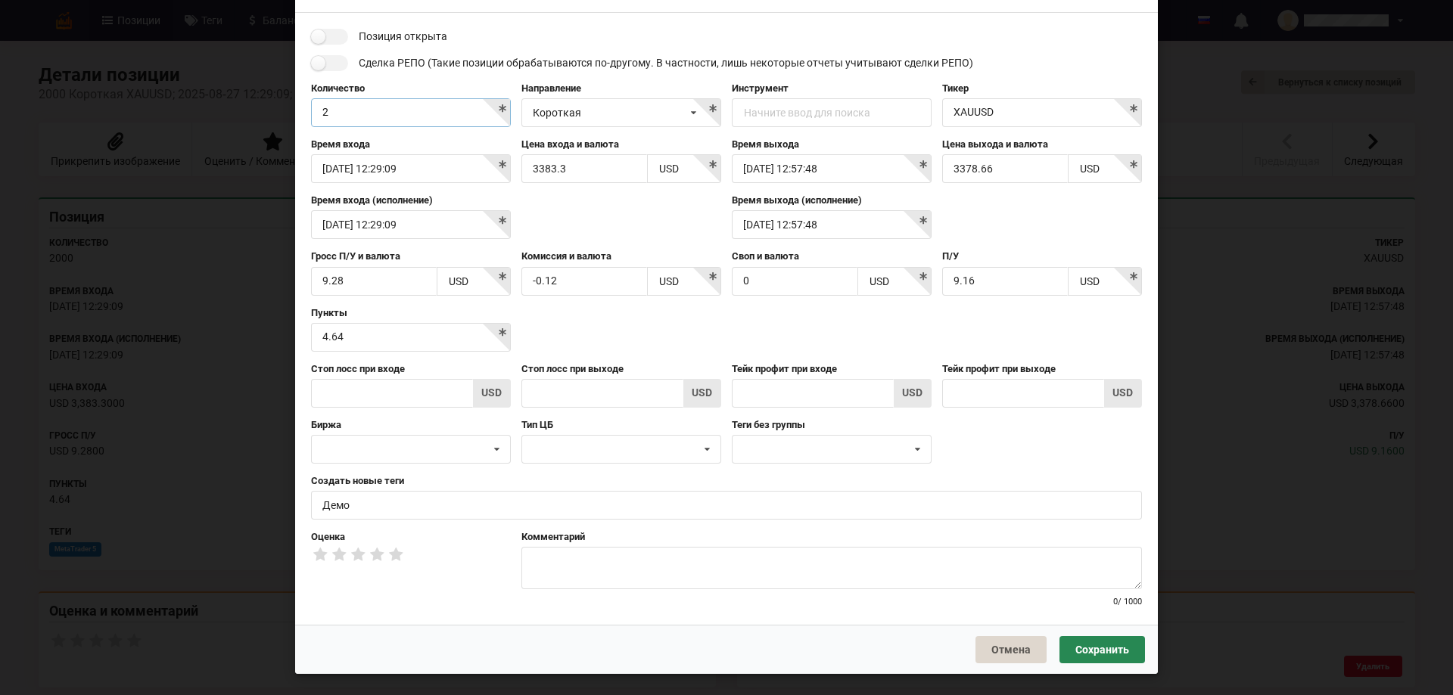
type input "2"
click at [1106, 645] on button "Сохранить" at bounding box center [1102, 649] width 86 height 27
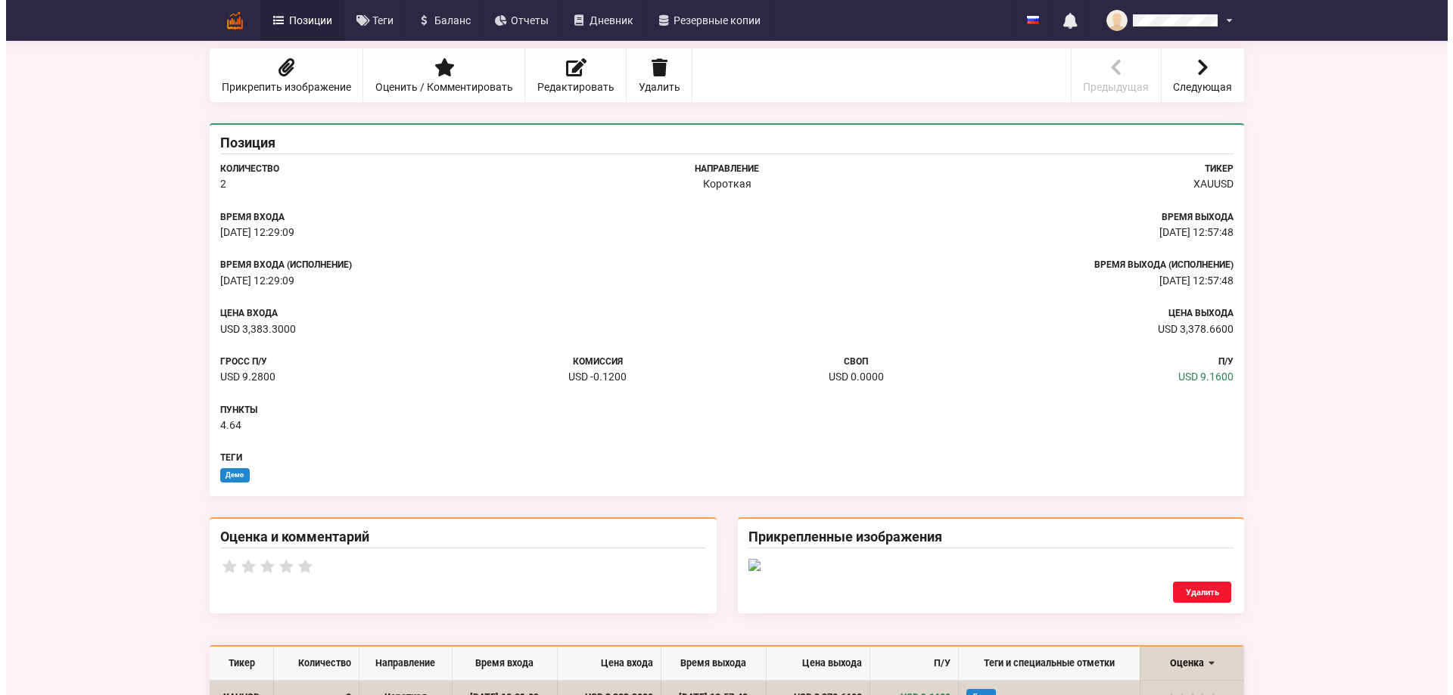
scroll to position [0, 0]
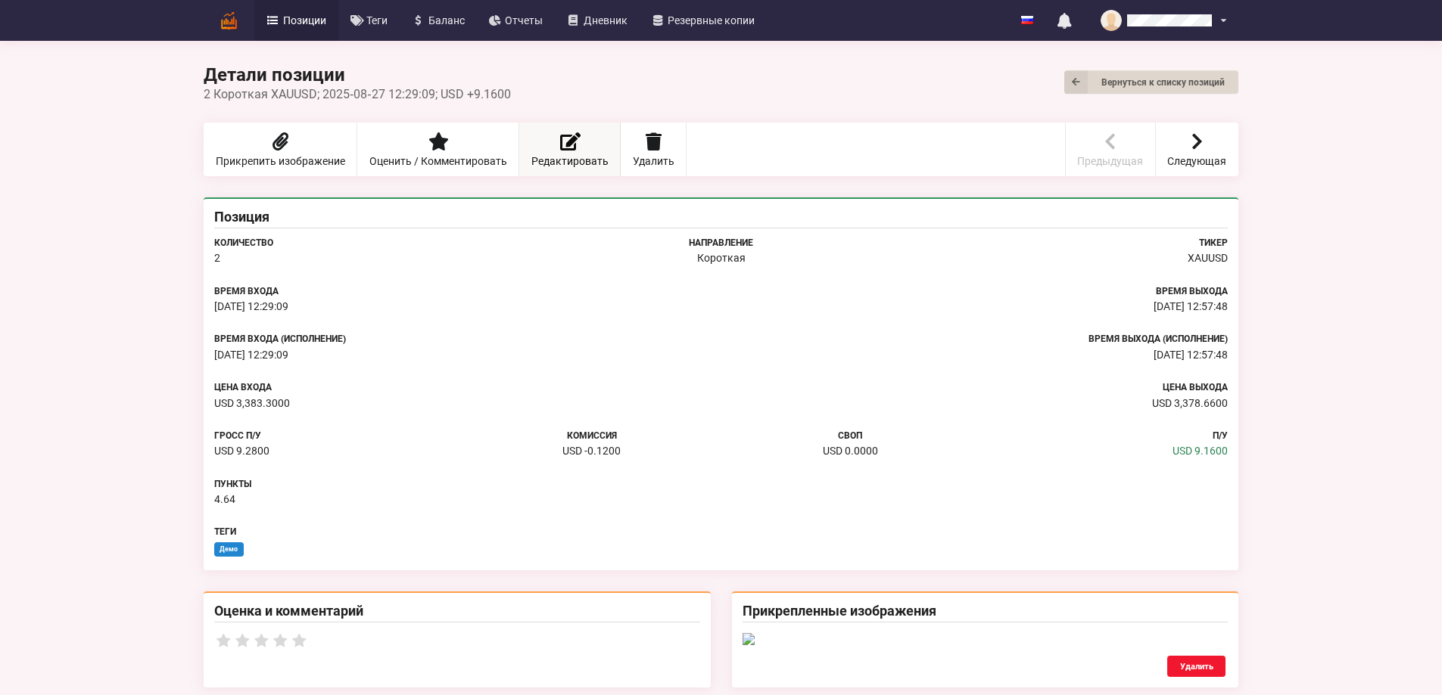
click at [559, 140] on icon at bounding box center [569, 141] width 21 height 18
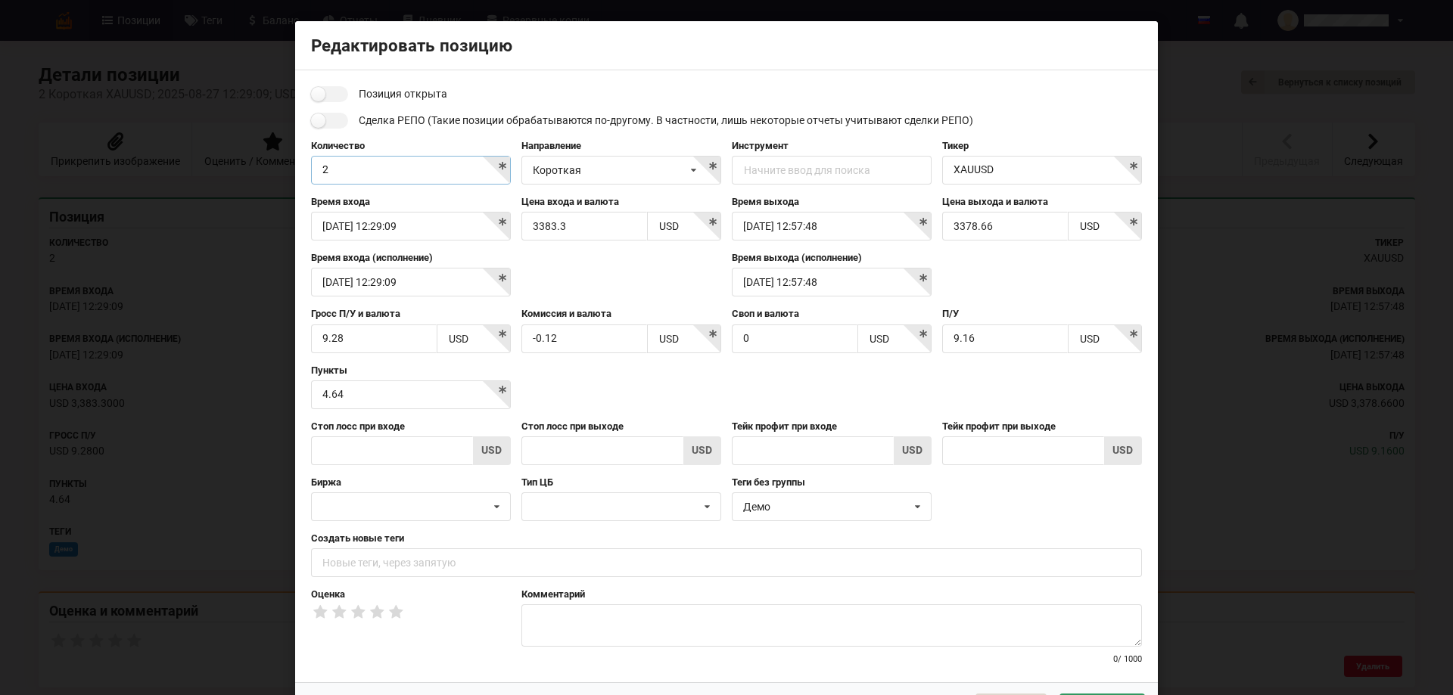
click at [324, 167] on input "2" at bounding box center [411, 170] width 200 height 29
click at [499, 168] on input "2" at bounding box center [411, 170] width 200 height 29
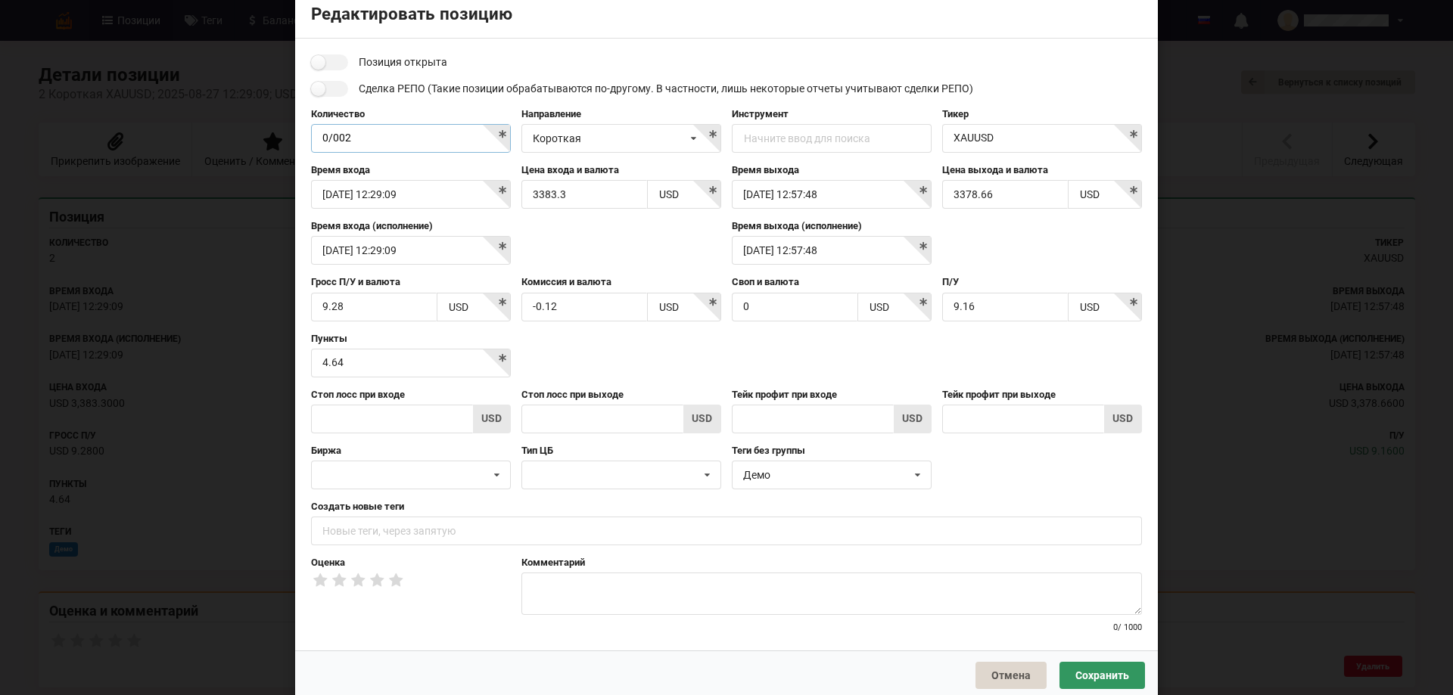
scroll to position [58, 0]
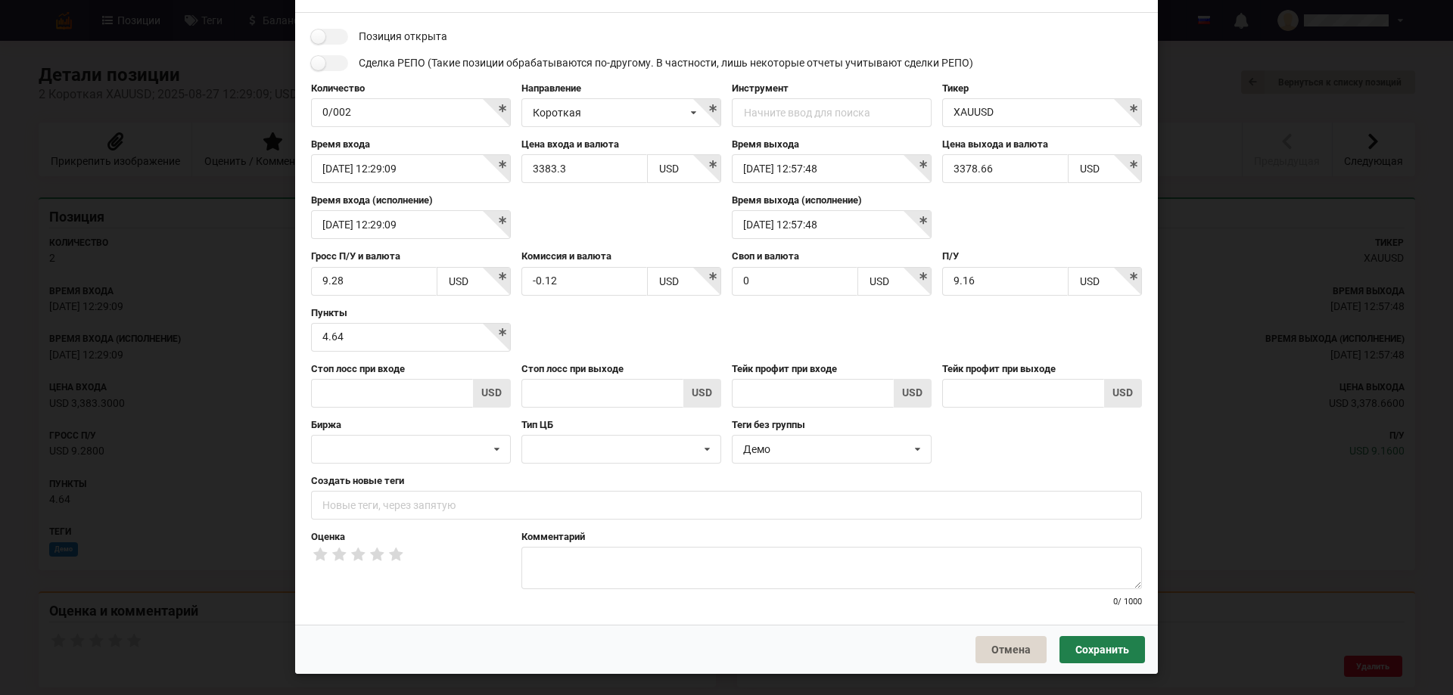
click at [1096, 655] on button "Сохранить" at bounding box center [1102, 649] width 86 height 27
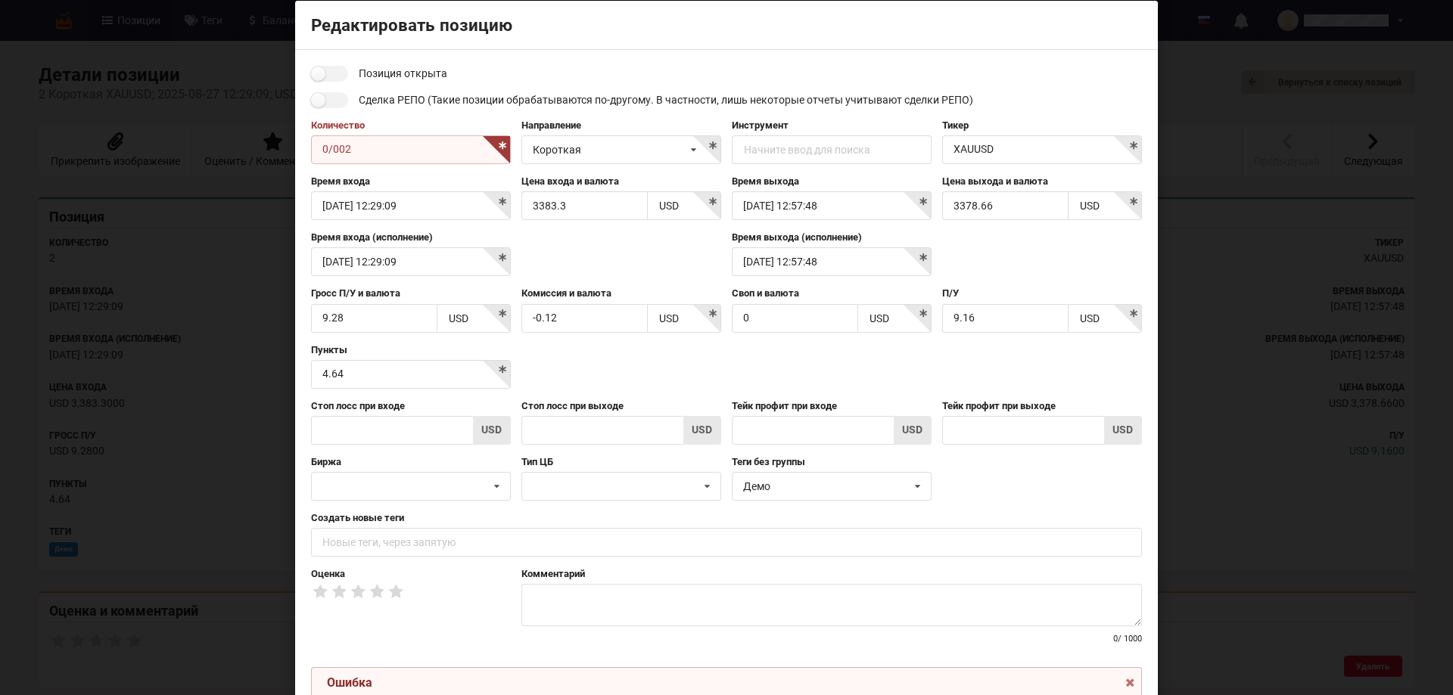
scroll to position [0, 0]
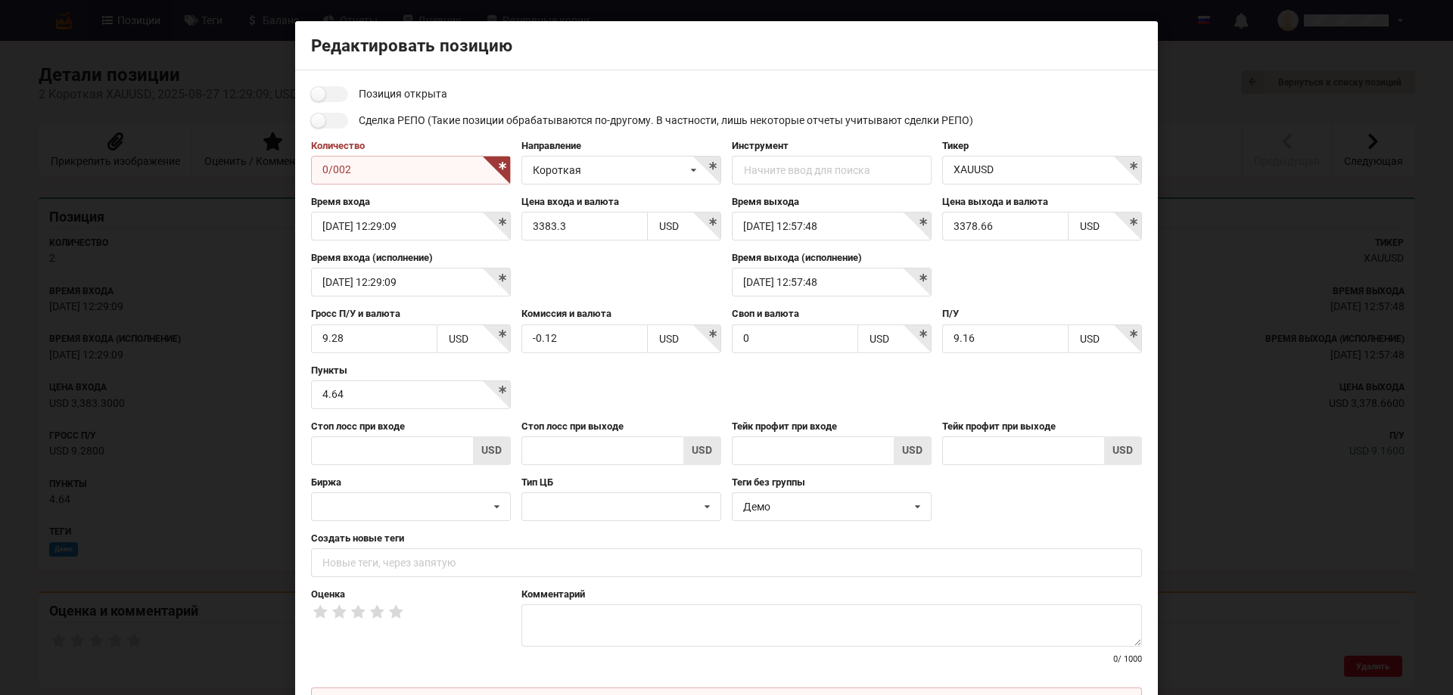
drag, startPoint x: 360, startPoint y: 173, endPoint x: 299, endPoint y: 166, distance: 61.6
click at [299, 166] on div "Позиция открыта Сделка РЕПО (Такие позиции обрабатываются по-другому. В частнос…" at bounding box center [726, 417] width 863 height 694
type input "v"
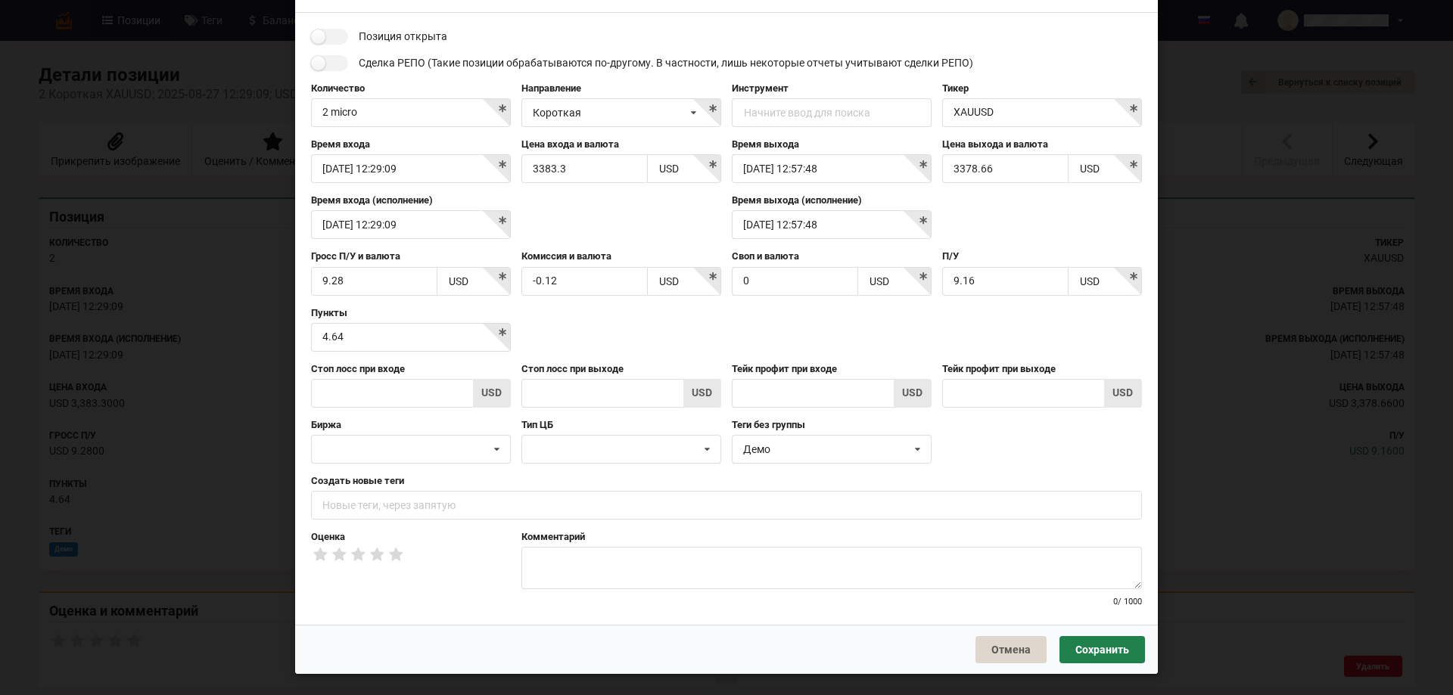
click at [1105, 652] on button "Сохранить" at bounding box center [1102, 649] width 86 height 27
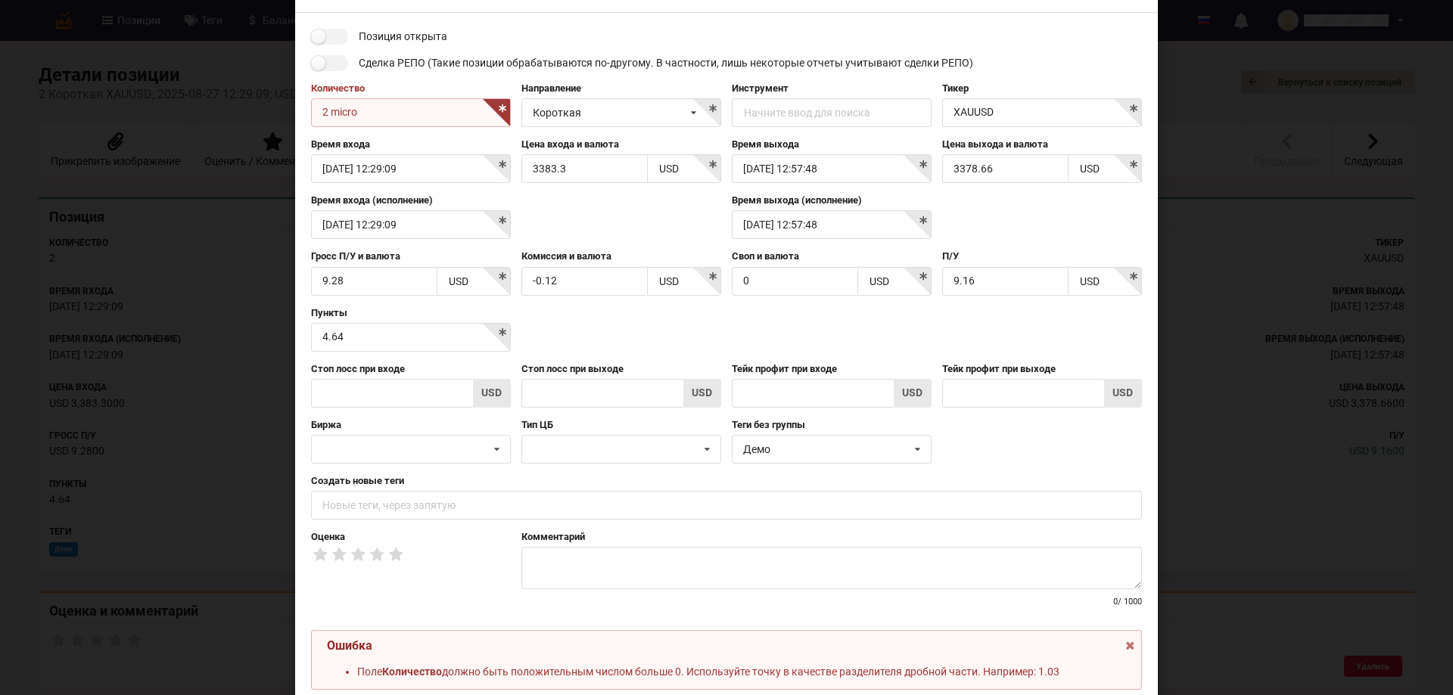
click at [359, 116] on input "2 micro" at bounding box center [411, 112] width 200 height 29
type input "2"
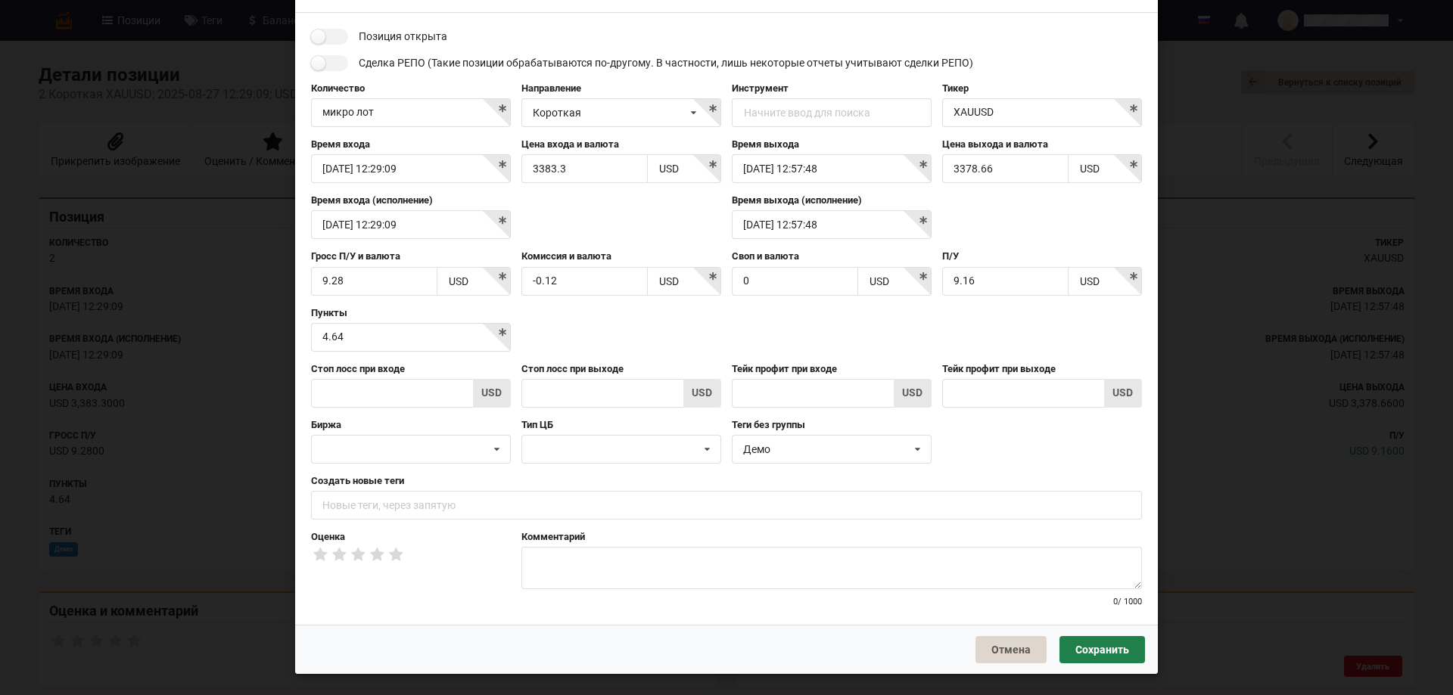
click at [1140, 648] on button "Сохранить" at bounding box center [1102, 649] width 86 height 27
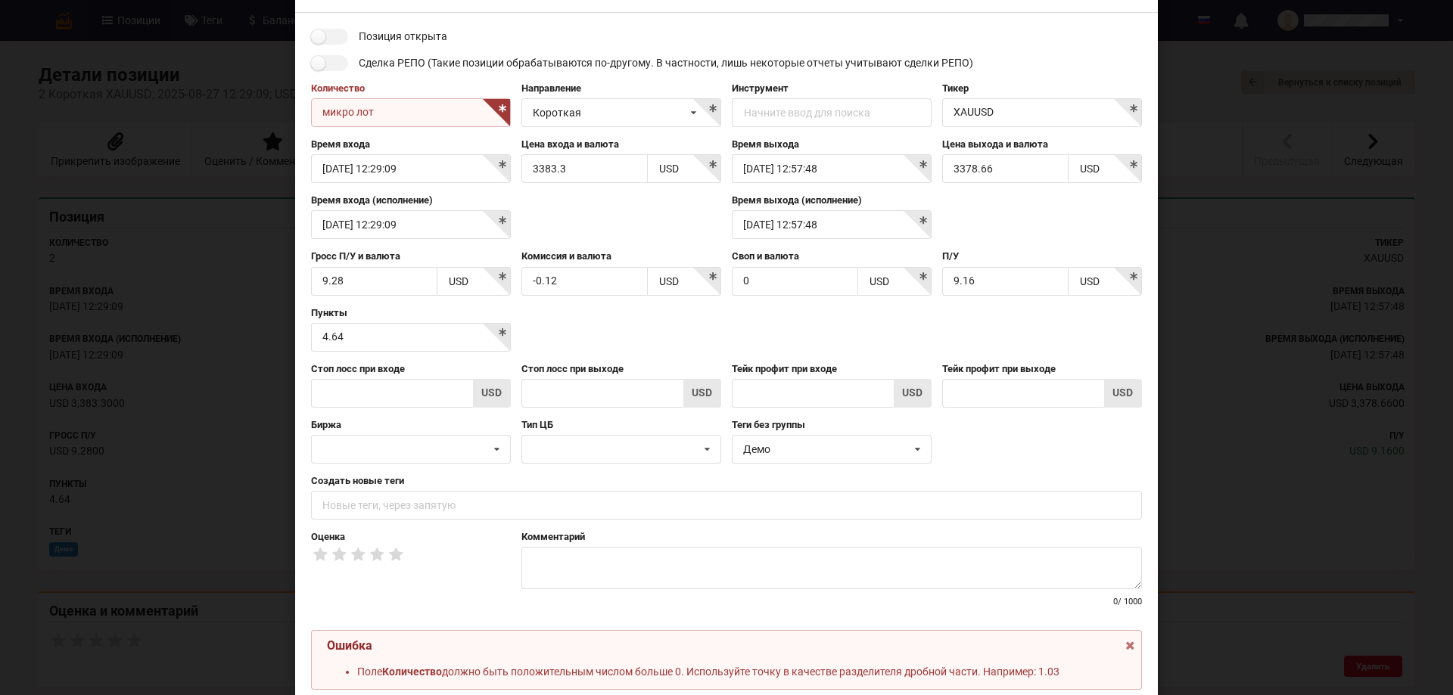
drag, startPoint x: 395, startPoint y: 107, endPoint x: 297, endPoint y: 113, distance: 97.8
click at [297, 113] on div "Позиция открыта Сделка РЕПО (Такие позиции обрабатываются по-другому. В частнос…" at bounding box center [726, 360] width 863 height 694
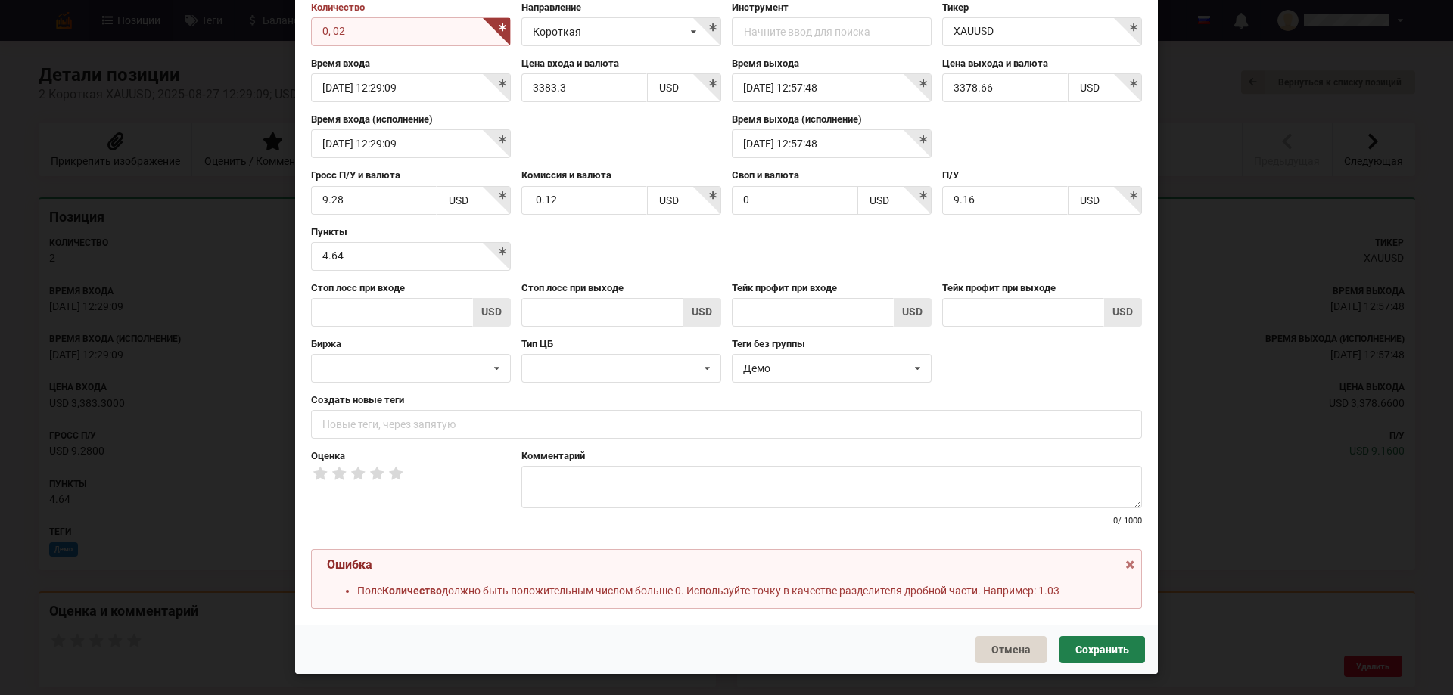
click at [1093, 655] on button "Сохранить" at bounding box center [1102, 649] width 86 height 27
click at [1087, 649] on button "Сохранить" at bounding box center [1102, 649] width 86 height 27
click at [329, 30] on input "0, 02" at bounding box center [411, 31] width 200 height 29
click at [1102, 648] on button "Сохранить" at bounding box center [1102, 649] width 86 height 27
click at [326, 32] on input "0,02" at bounding box center [411, 31] width 200 height 29
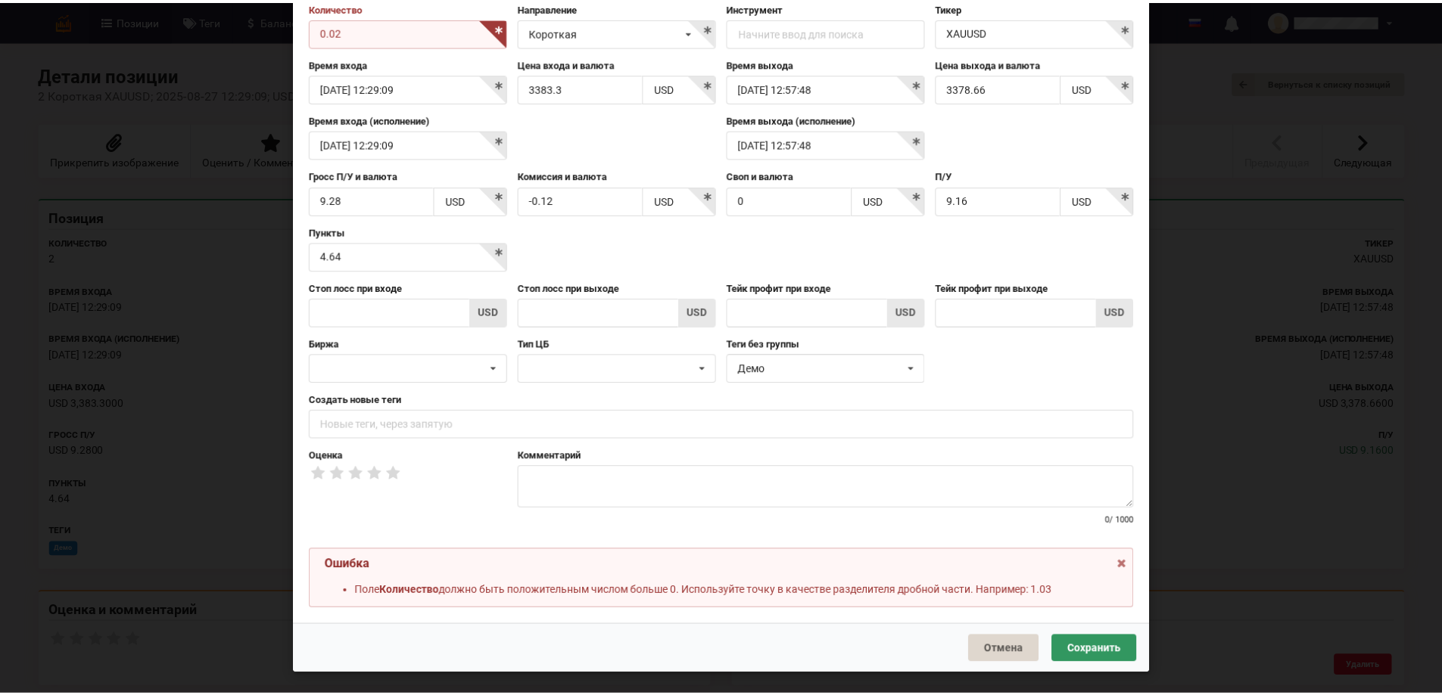
scroll to position [58, 0]
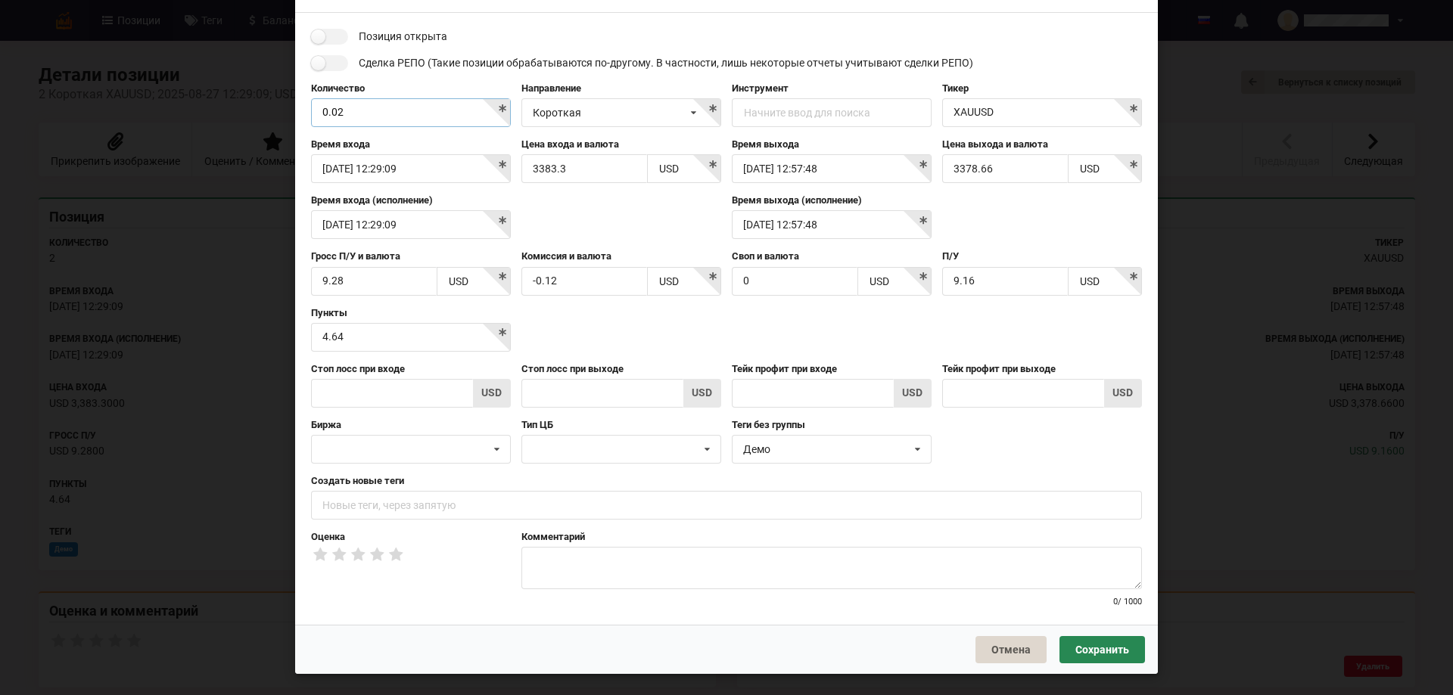
type input "0.02"
click at [1119, 649] on button "Сохранить" at bounding box center [1102, 649] width 86 height 27
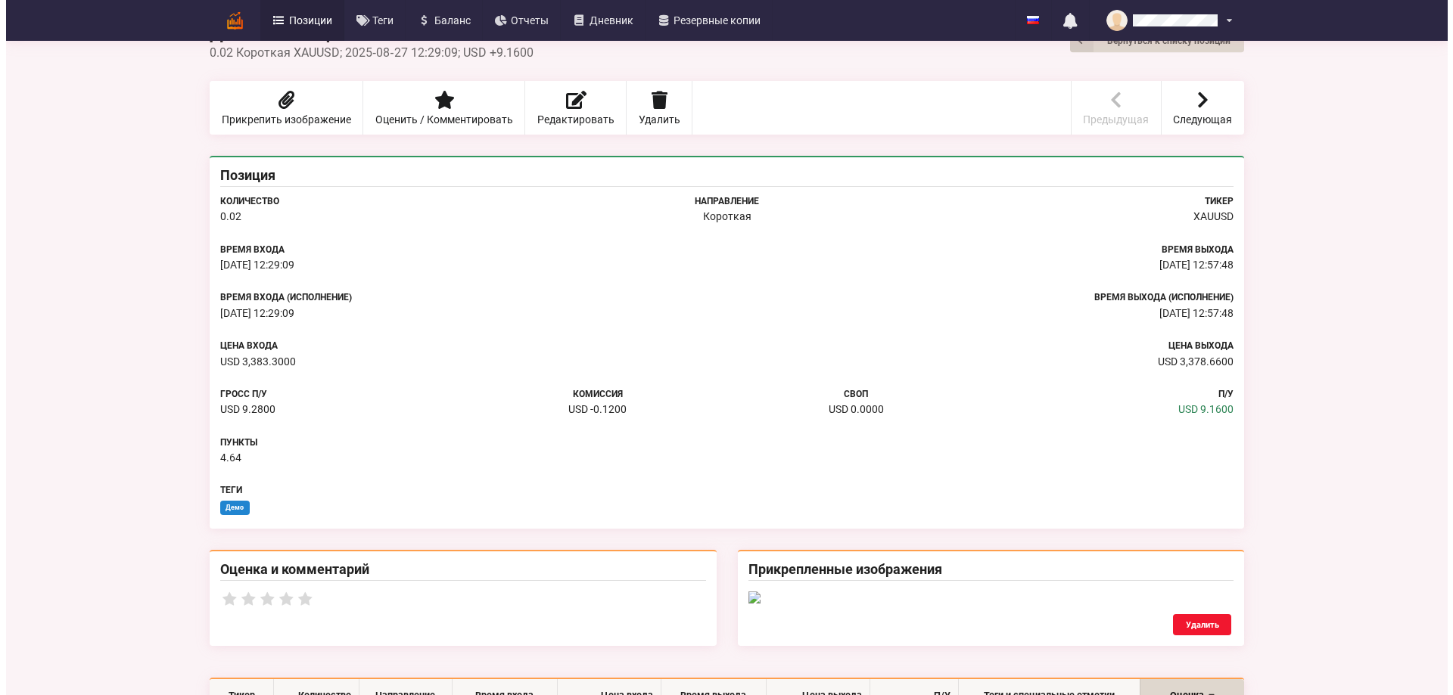
scroll to position [0, 0]
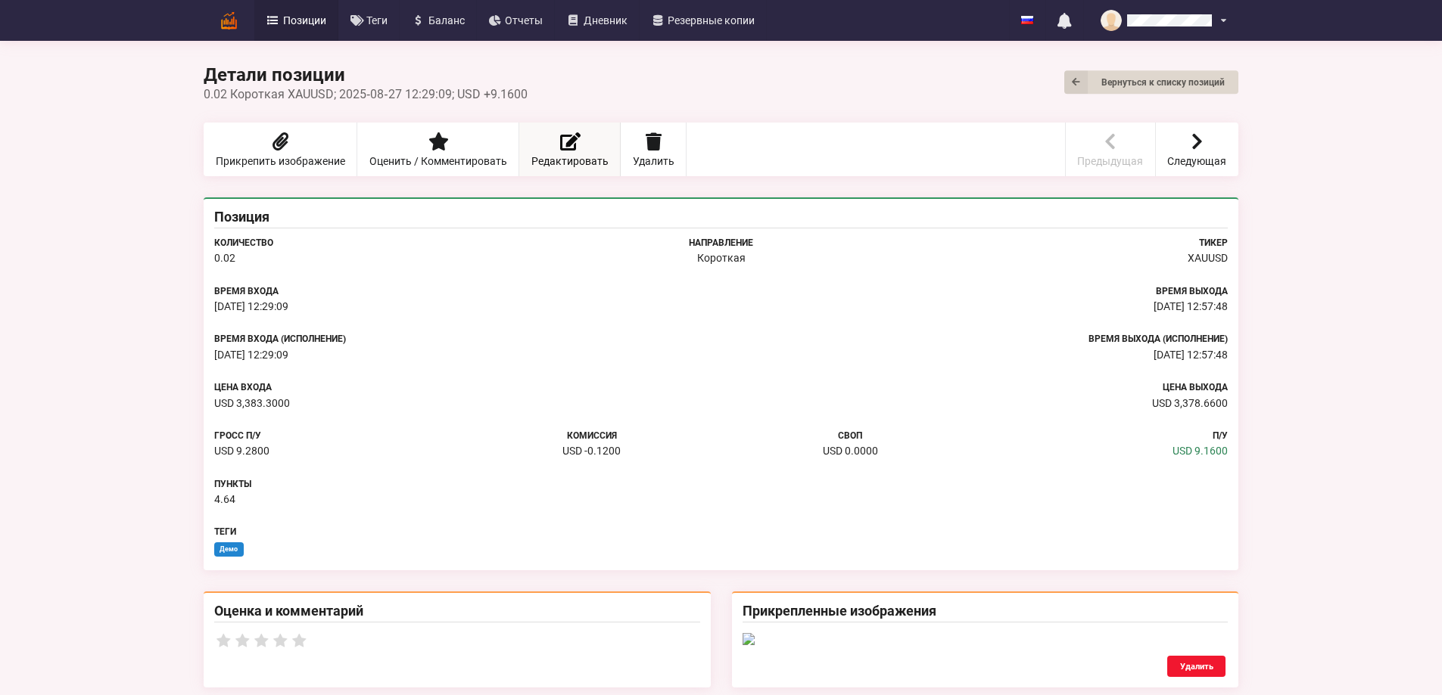
click at [519, 148] on link "Редактировать" at bounding box center [569, 150] width 101 height 54
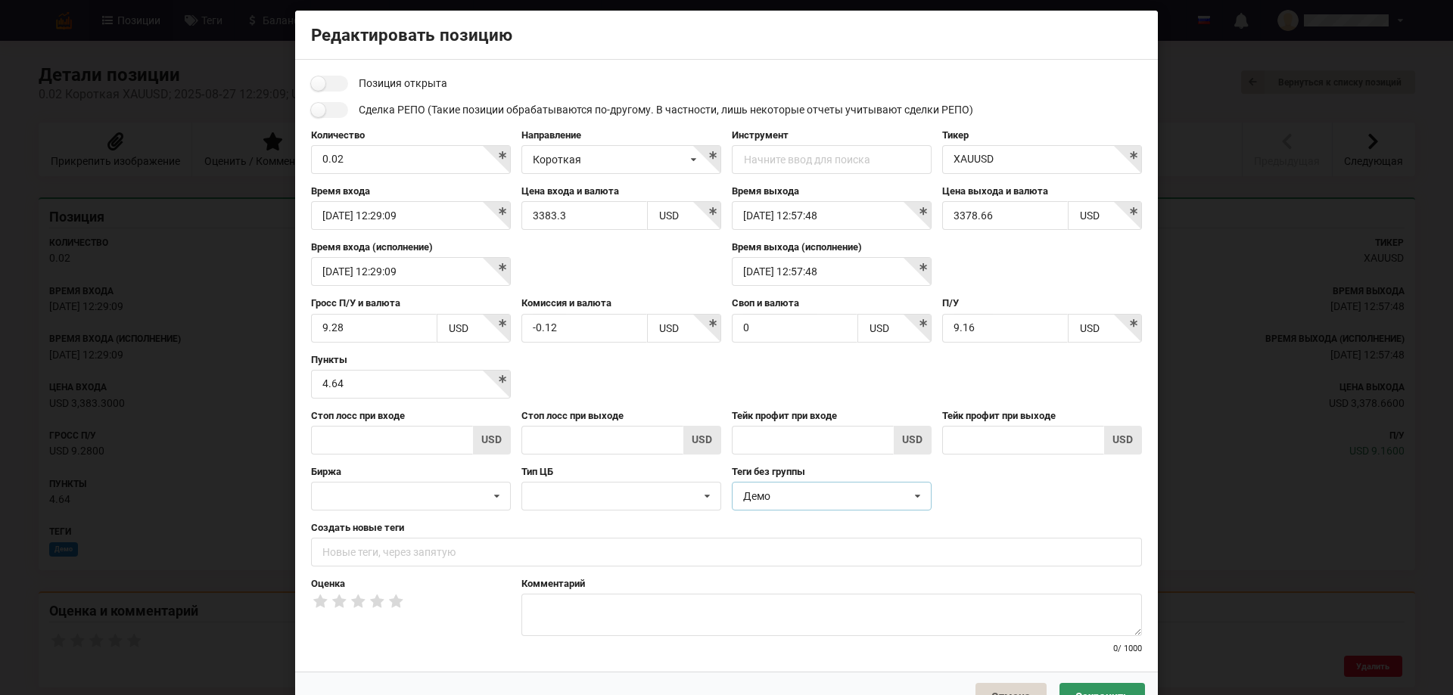
click at [923, 493] on icon at bounding box center [918, 497] width 22 height 28
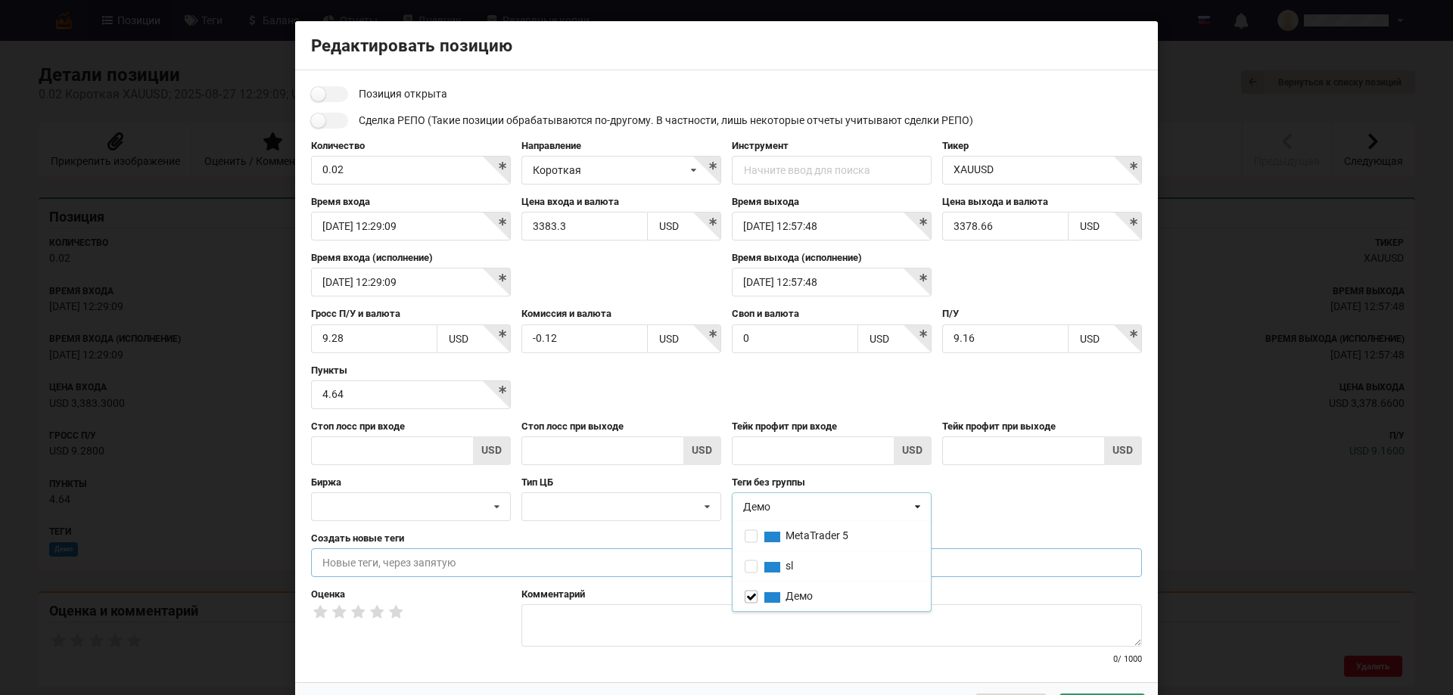
click at [362, 568] on input "text" at bounding box center [726, 563] width 831 height 29
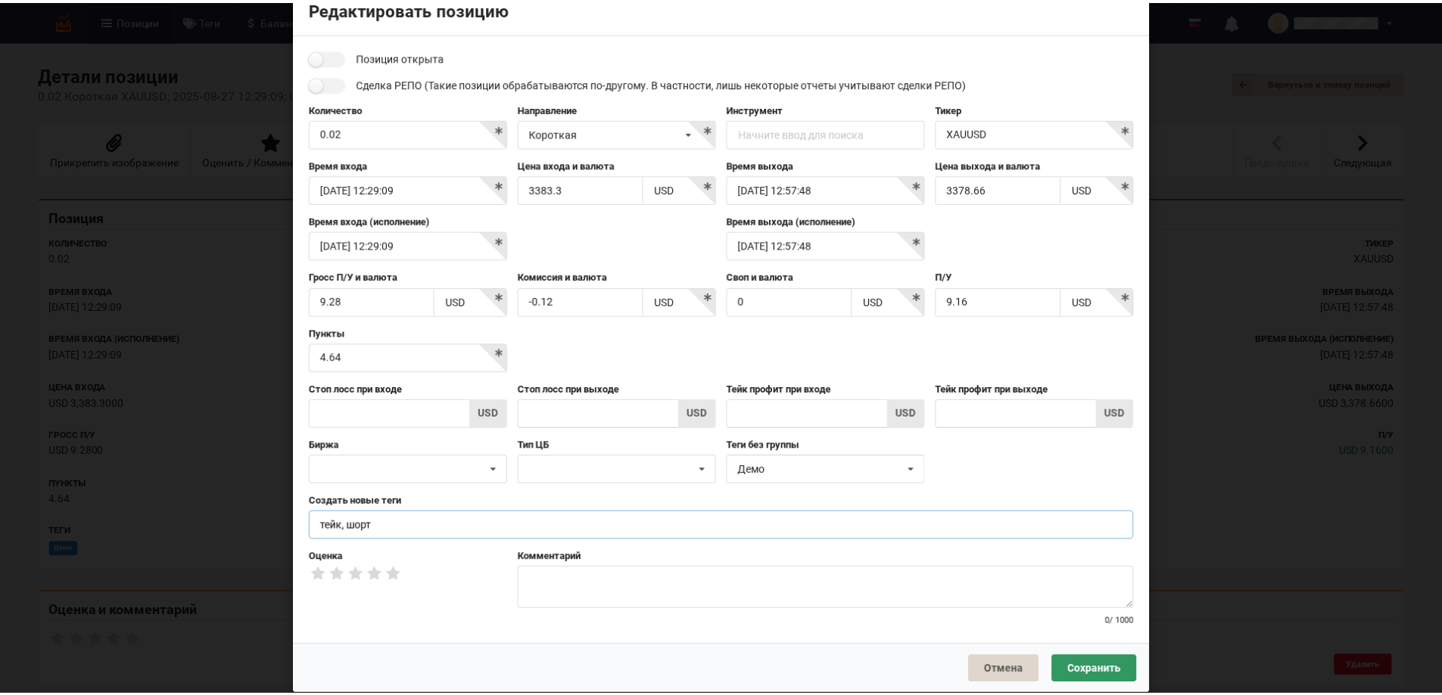
scroll to position [58, 0]
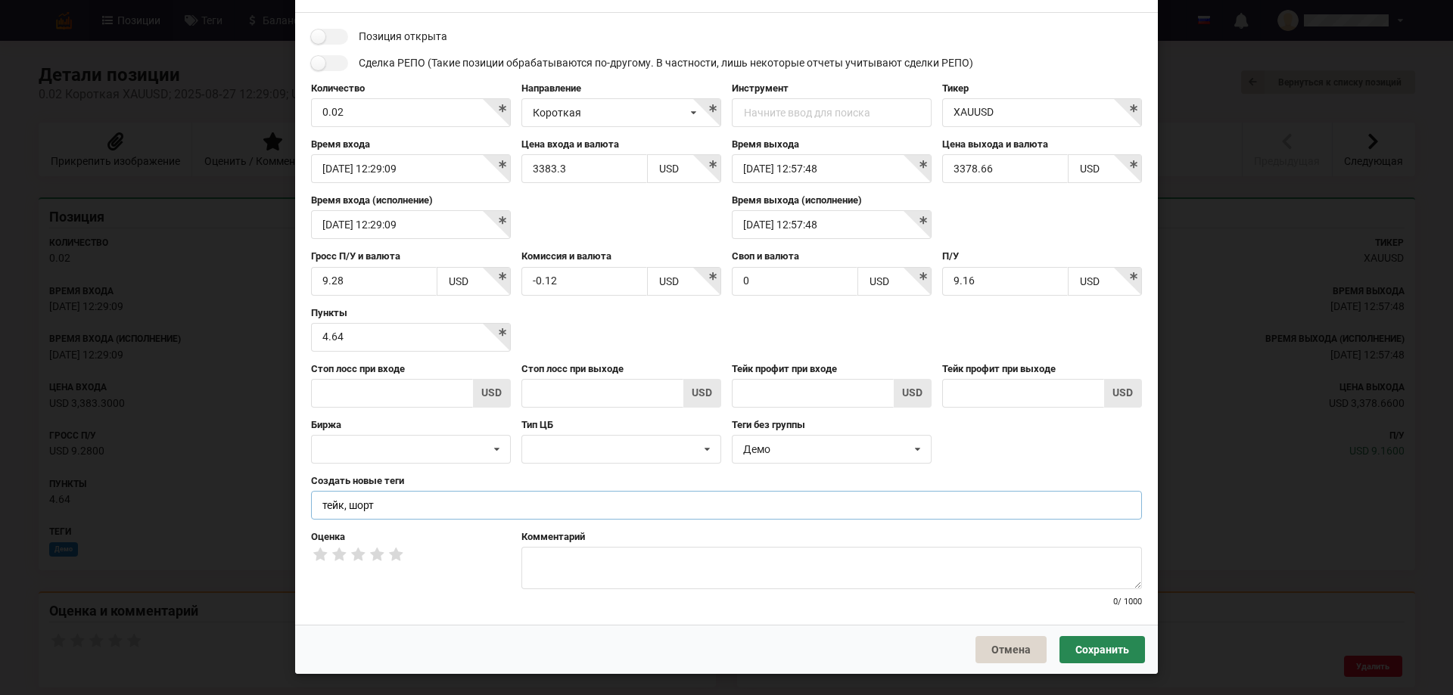
type input "тейк, шорт"
click at [1112, 641] on button "Сохранить" at bounding box center [1102, 649] width 86 height 27
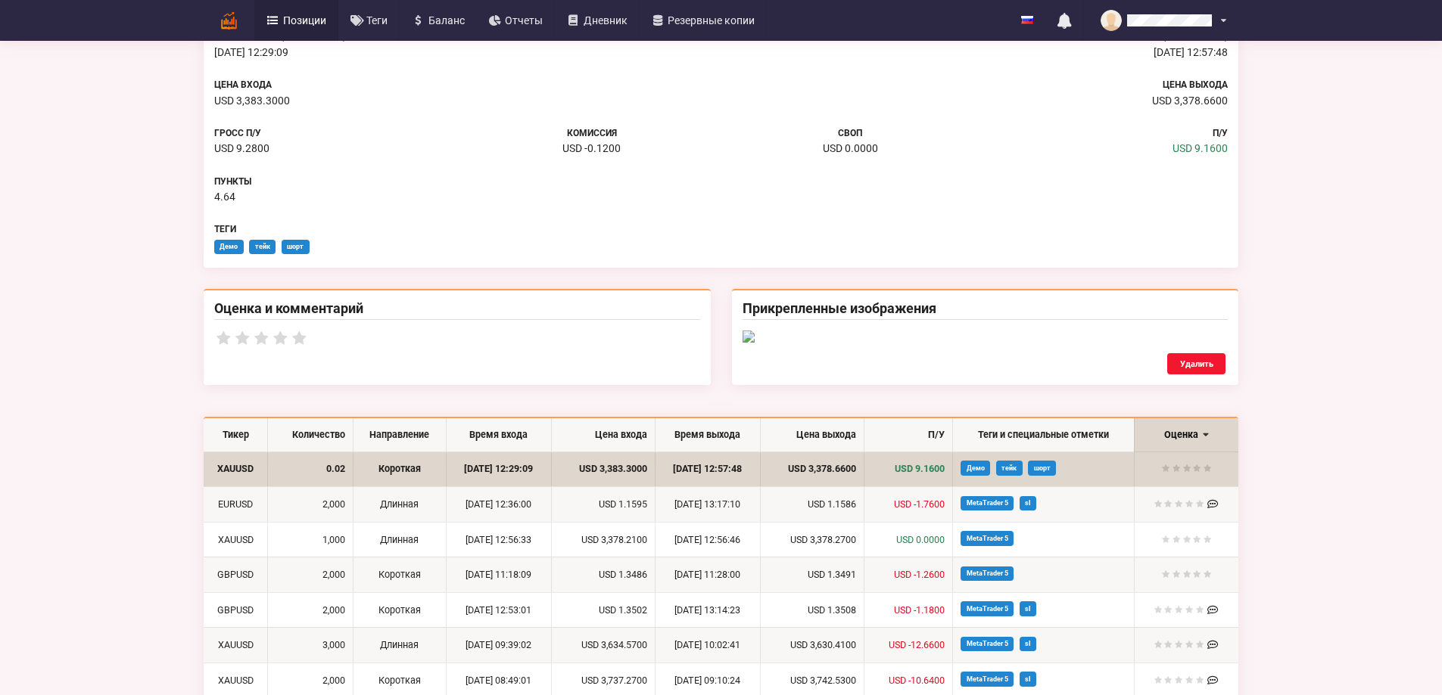
scroll to position [0, 0]
